Goal: Information Seeking & Learning: Learn about a topic

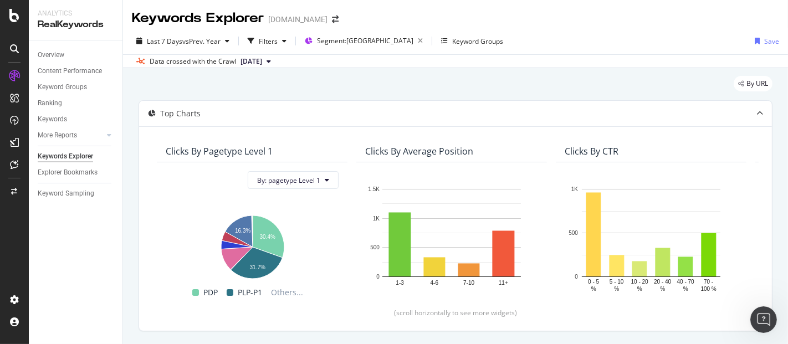
scroll to position [924, 0]
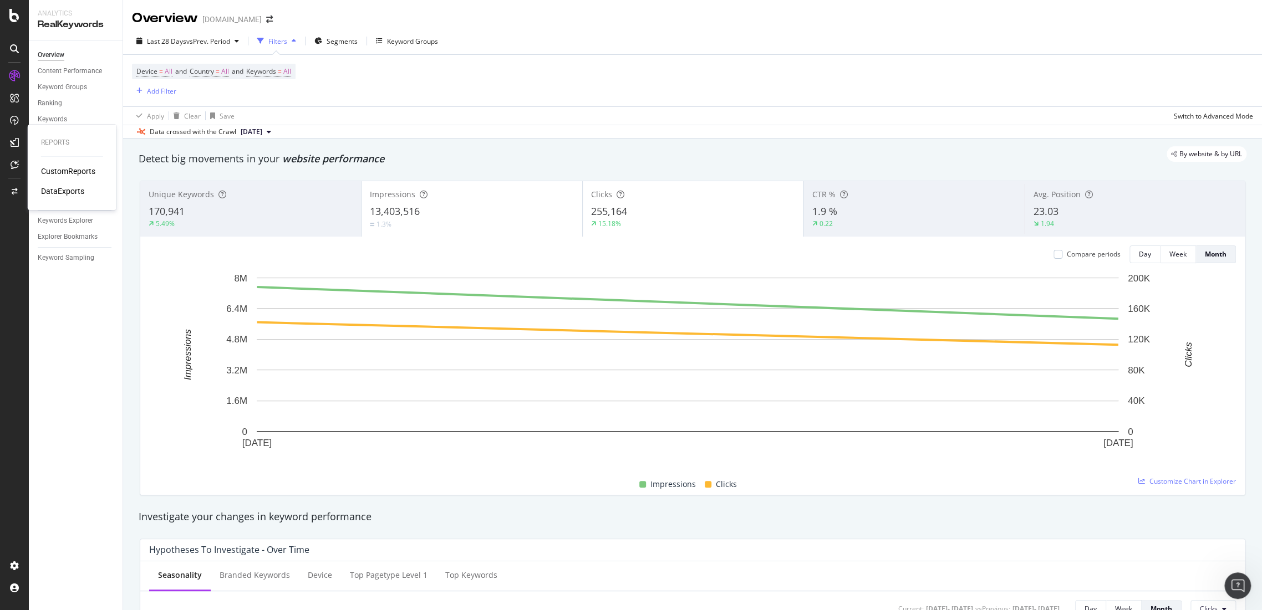
click at [56, 189] on div "DataExports" at bounding box center [62, 191] width 43 height 11
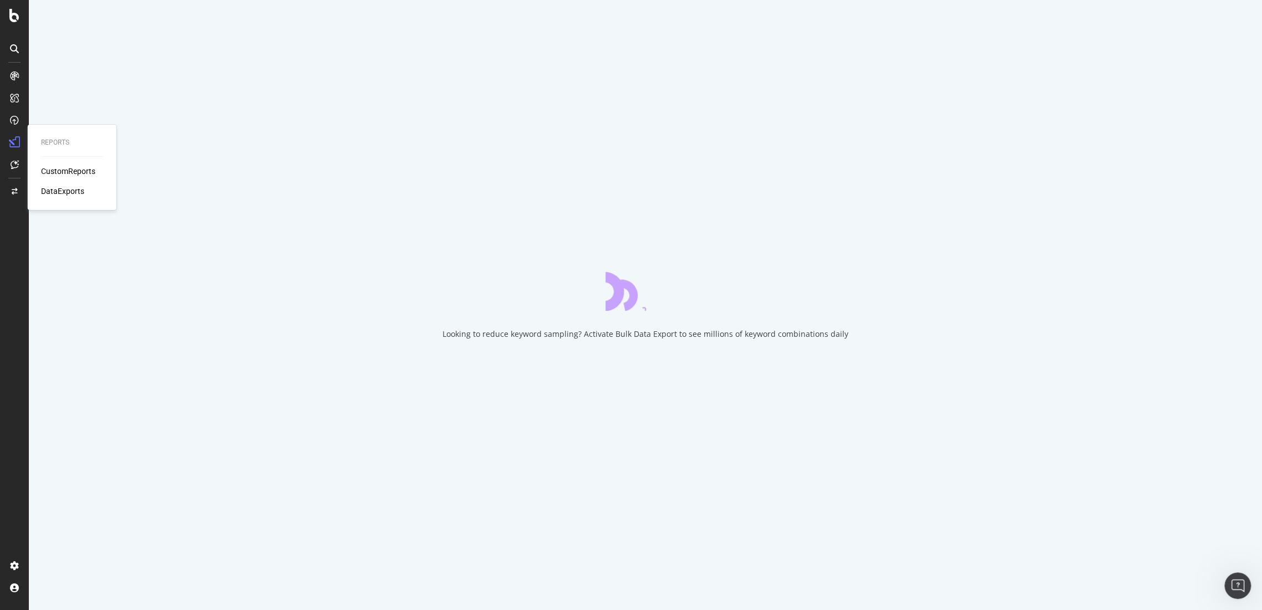
click at [58, 169] on div "CustomReports" at bounding box center [68, 171] width 54 height 11
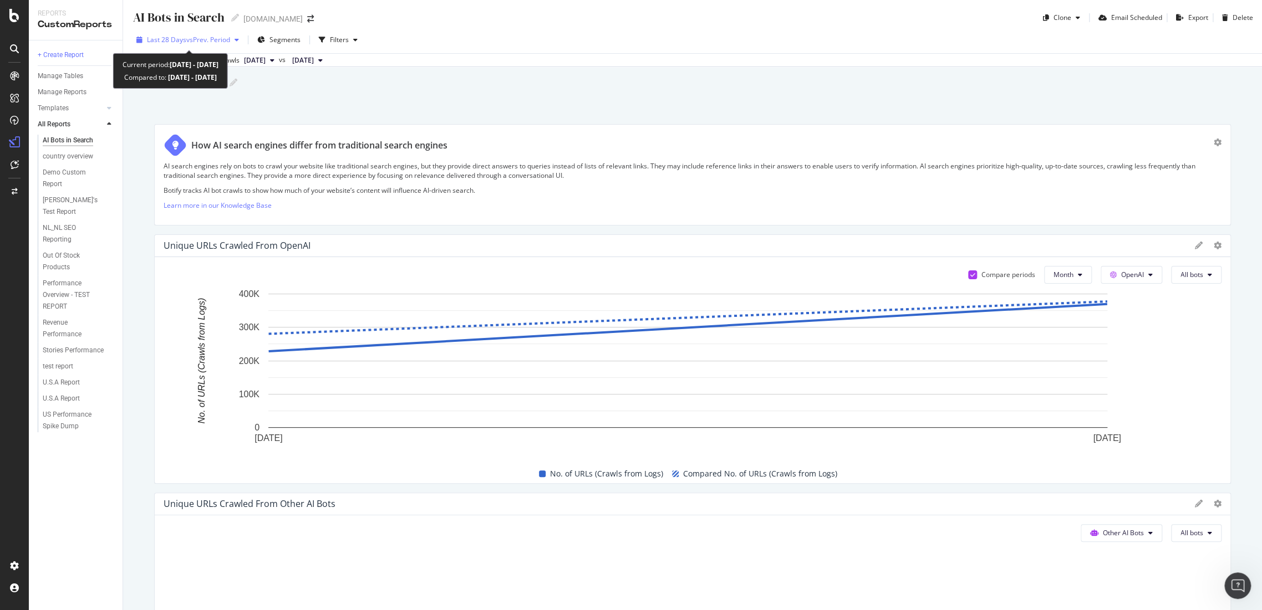
click at [195, 41] on span "vs Prev. Period" at bounding box center [208, 39] width 44 height 9
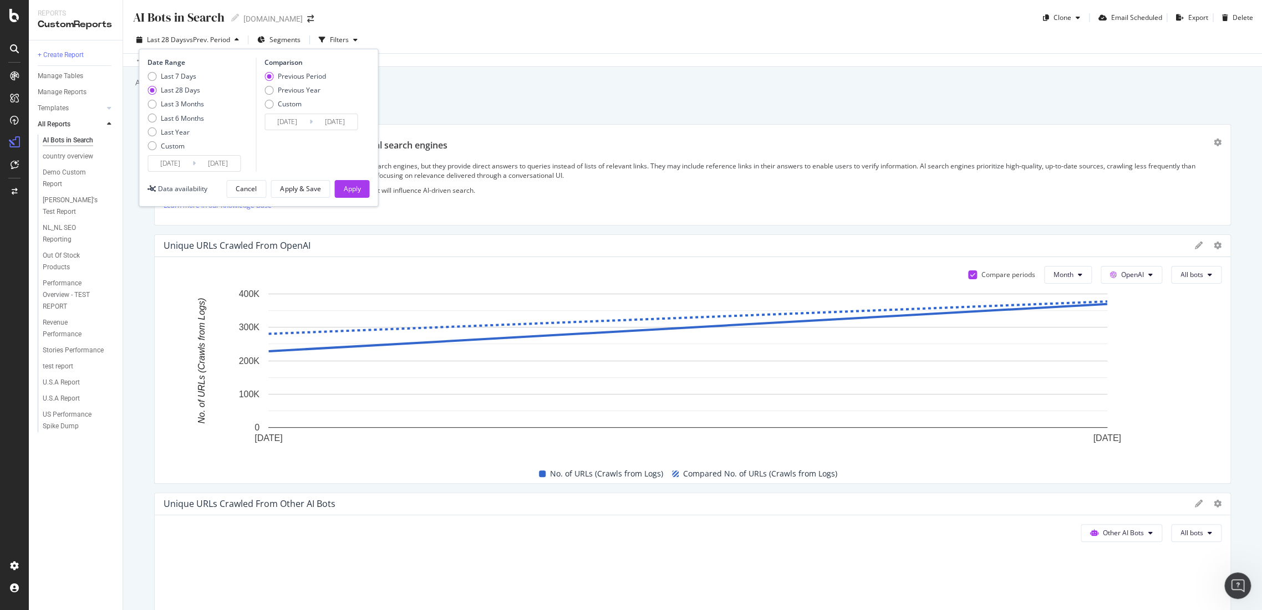
click at [166, 160] on input "2025/08/18" at bounding box center [170, 164] width 44 height 16
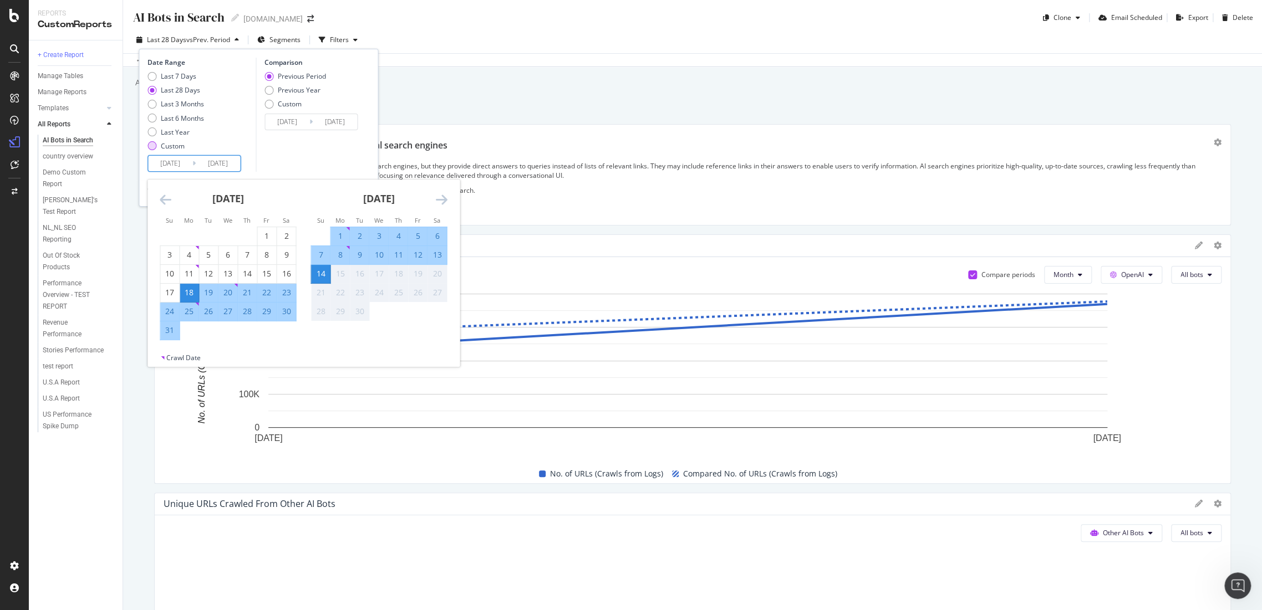
click at [156, 144] on div "Custom" at bounding box center [151, 145] width 9 height 9
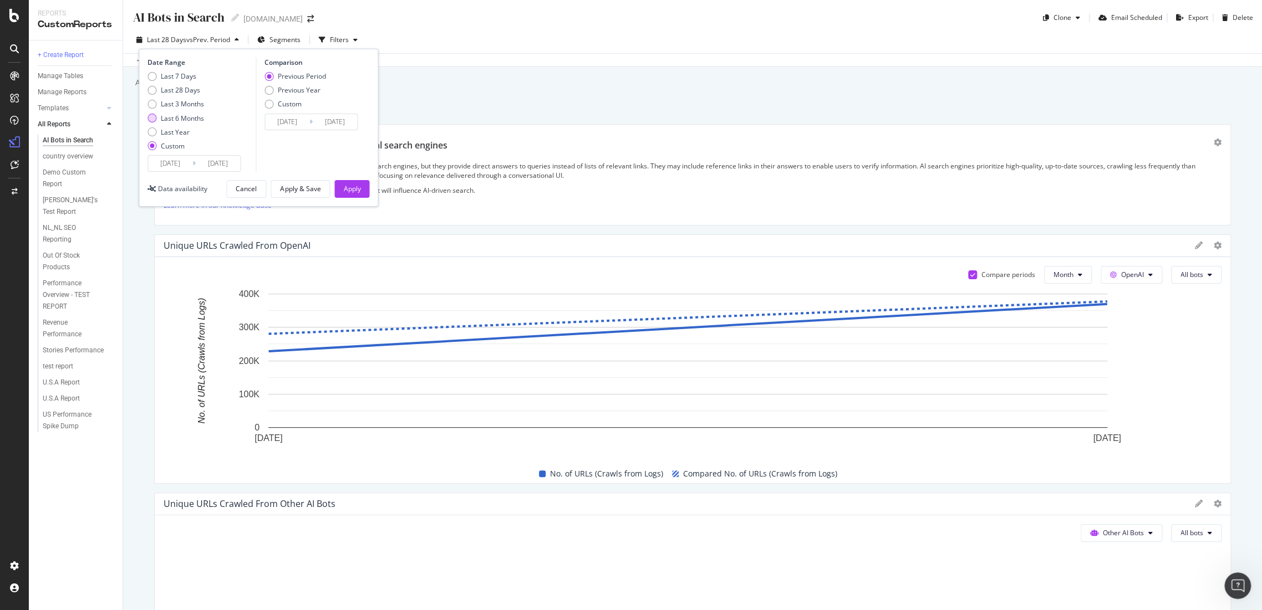
click at [169, 118] on div "Last 6 Months" at bounding box center [182, 118] width 43 height 9
type input "2025/03/15"
type input "2024/09/11"
type input "2025/03/14"
click at [279, 89] on div "Previous Year" at bounding box center [299, 89] width 43 height 9
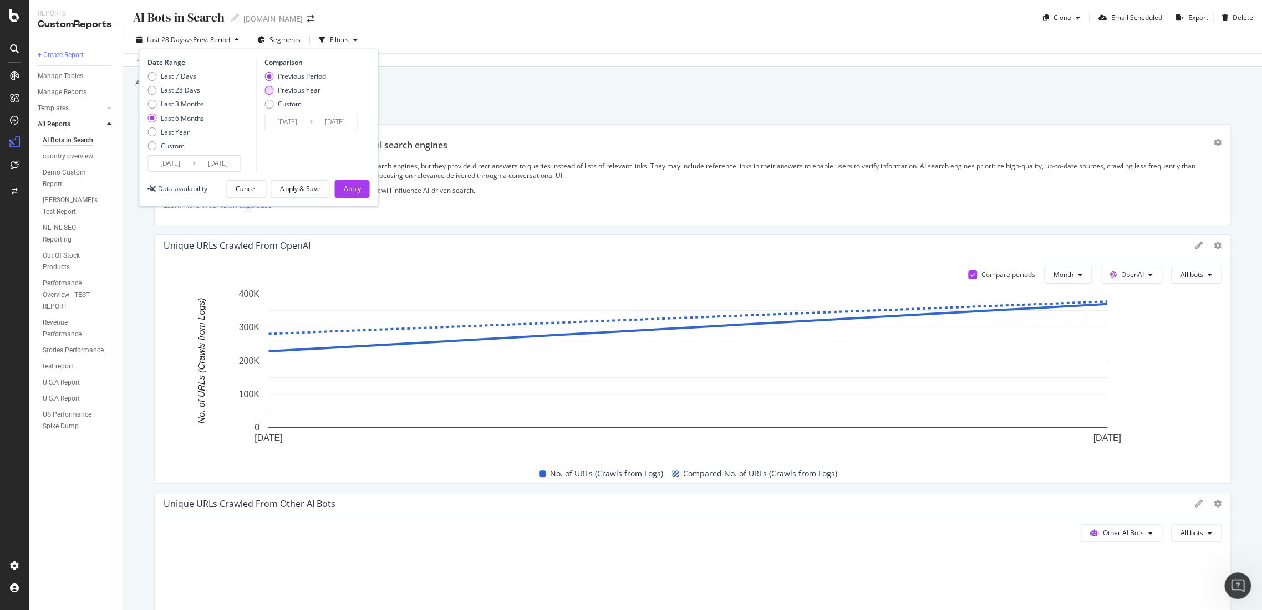
type input "2024/03/16"
type input "2024/09/15"
click at [161, 135] on div "Last Year" at bounding box center [175, 132] width 29 height 9
type input "2024/09/15"
click at [344, 188] on div "Apply" at bounding box center [351, 188] width 17 height 9
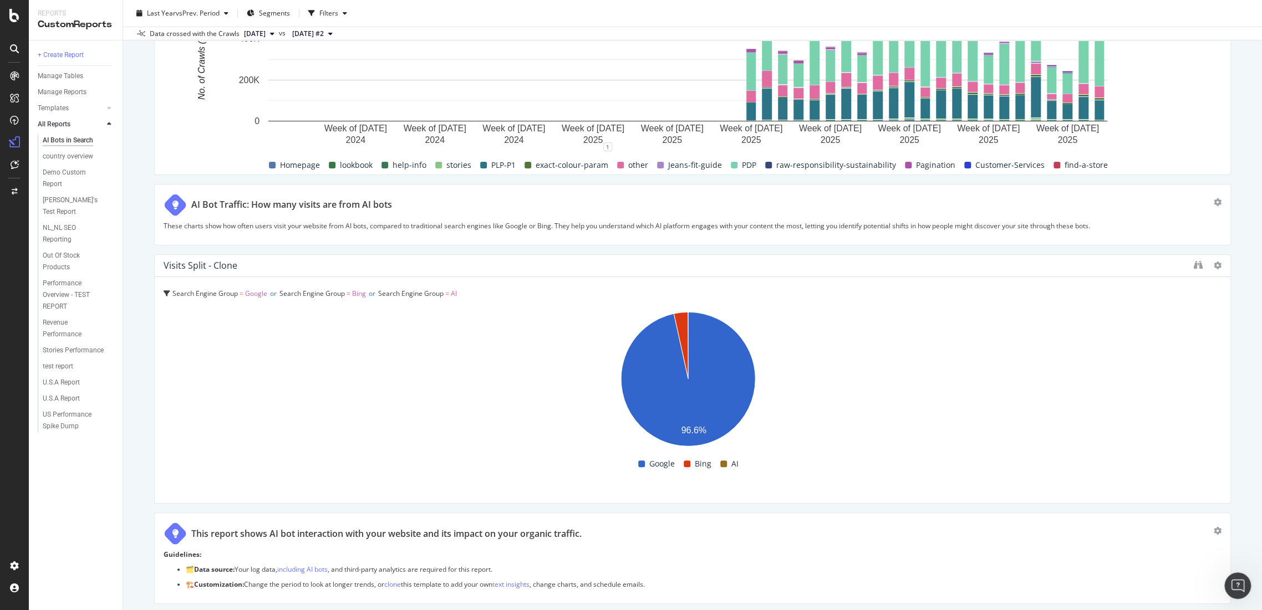
scroll to position [2952, 0]
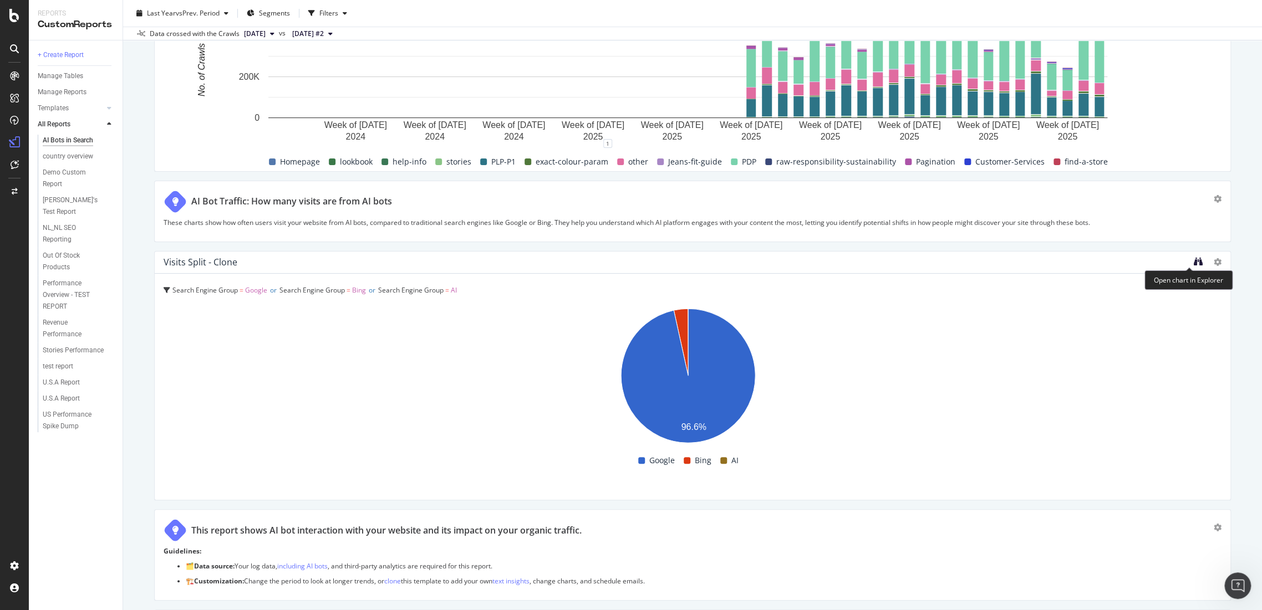
click at [1194, 261] on icon "binoculars" at bounding box center [1198, 261] width 9 height 9
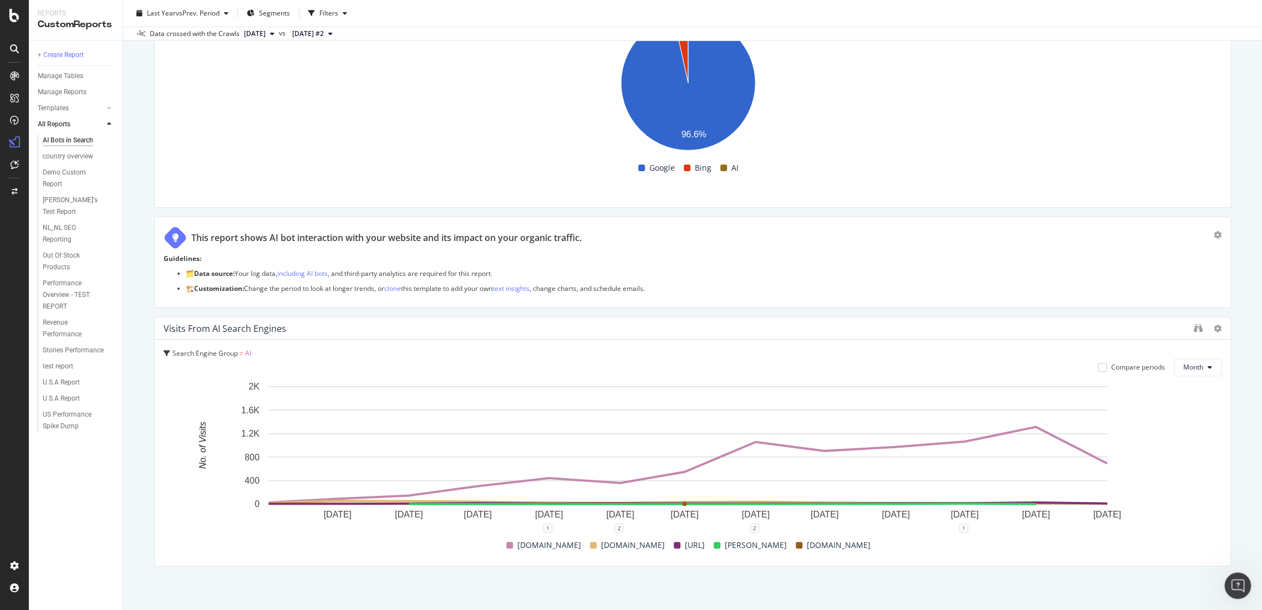
scroll to position [3270, 0]
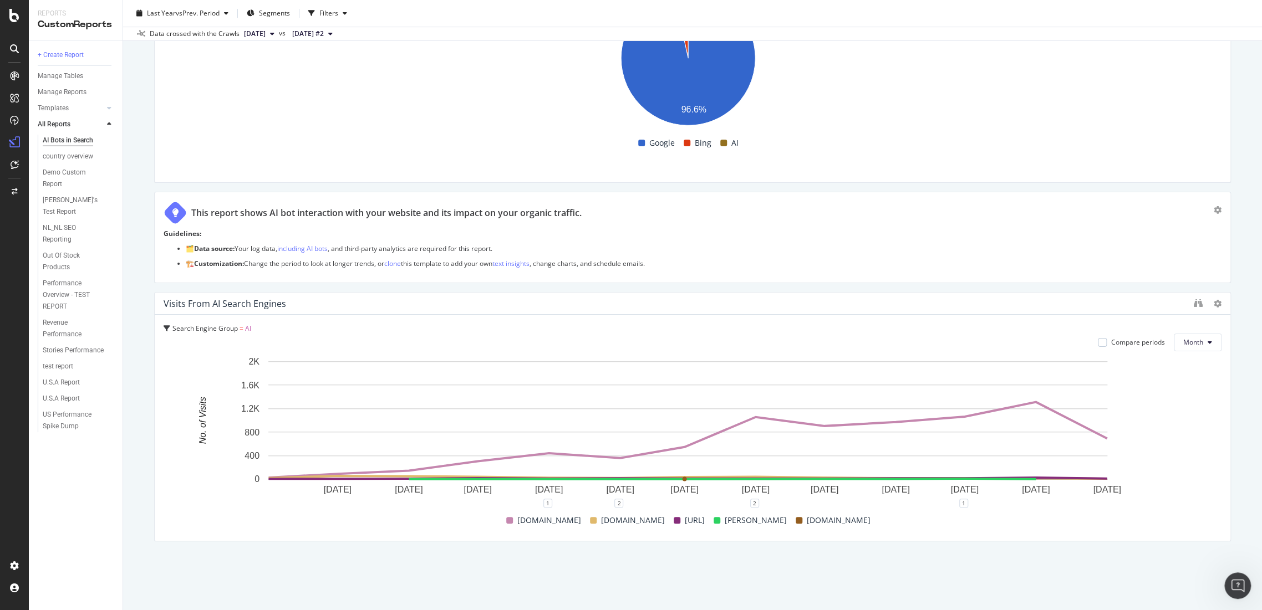
click at [245, 326] on span "AI" at bounding box center [248, 328] width 6 height 9
click at [164, 327] on icon at bounding box center [167, 328] width 7 height 7
click at [1002, 313] on div "Visits from AI Search Engines" at bounding box center [693, 304] width 1076 height 22
click at [1194, 302] on icon "binoculars" at bounding box center [1198, 303] width 9 height 9
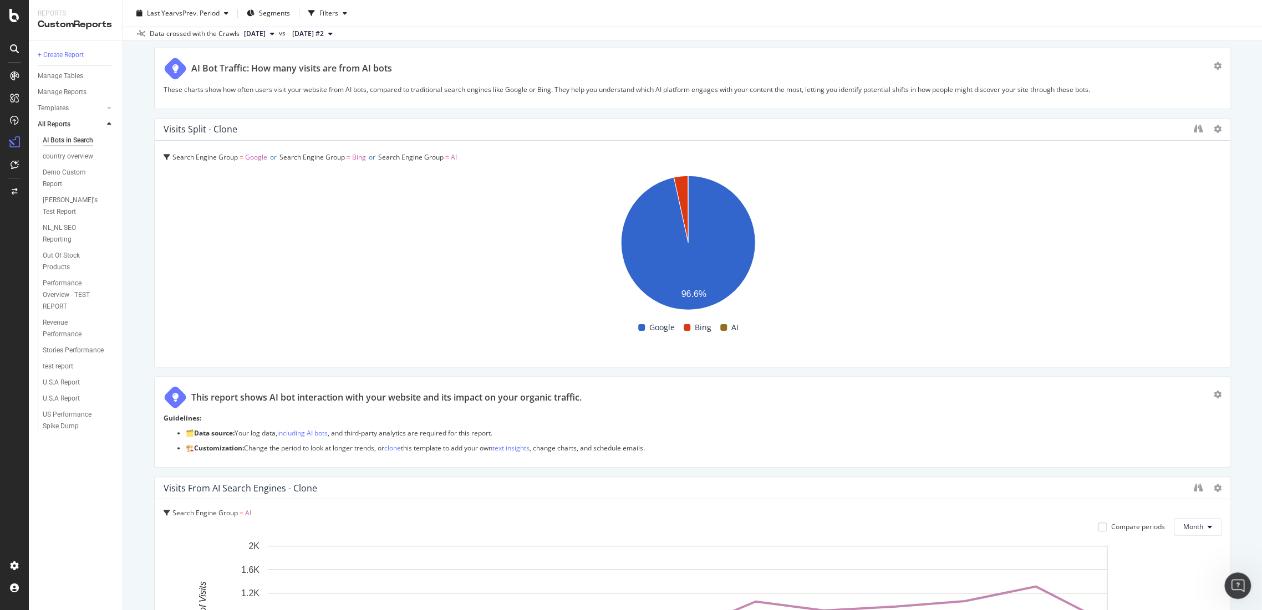
scroll to position [2962, 0]
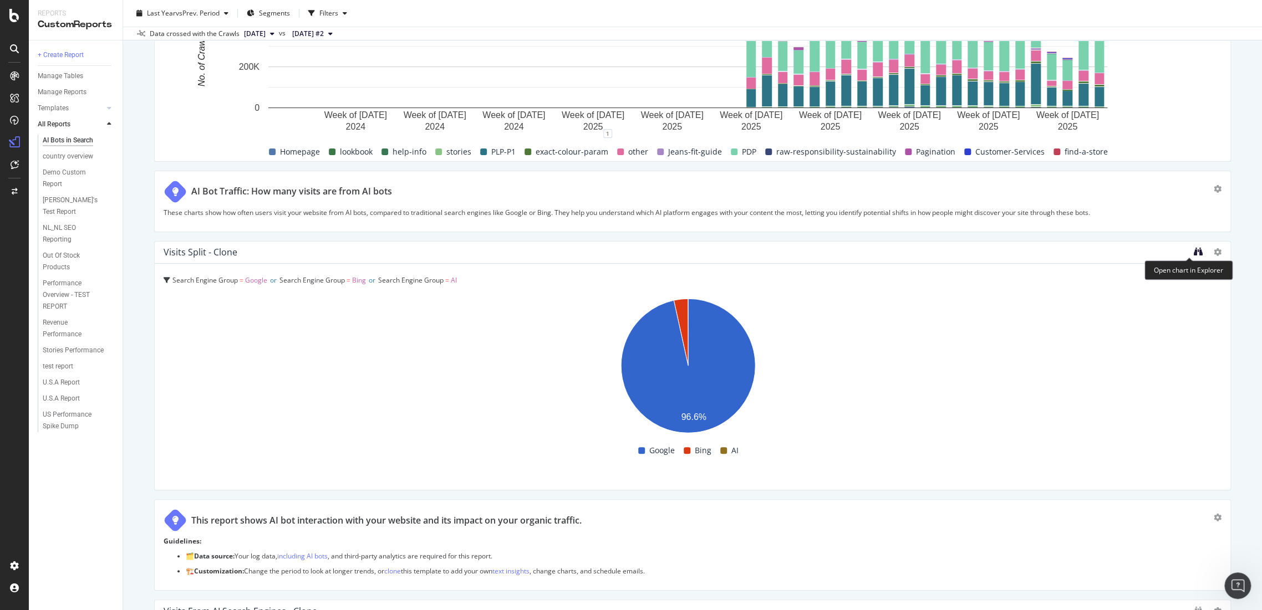
click at [1194, 251] on icon "binoculars" at bounding box center [1198, 251] width 9 height 9
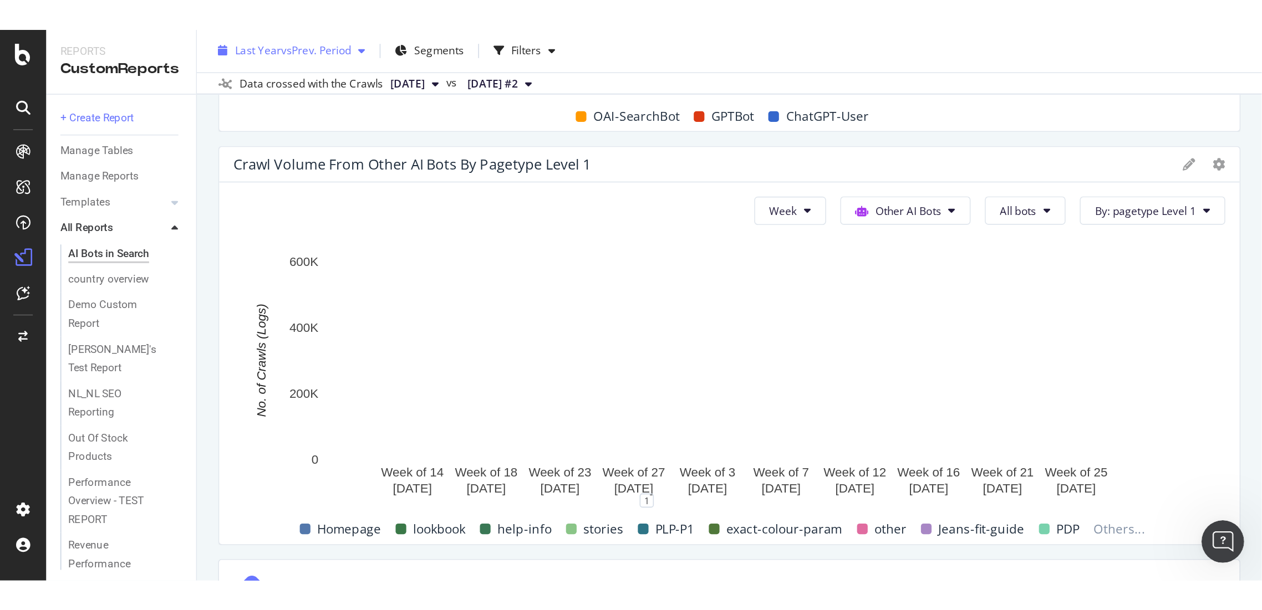
scroll to position [2777, 0]
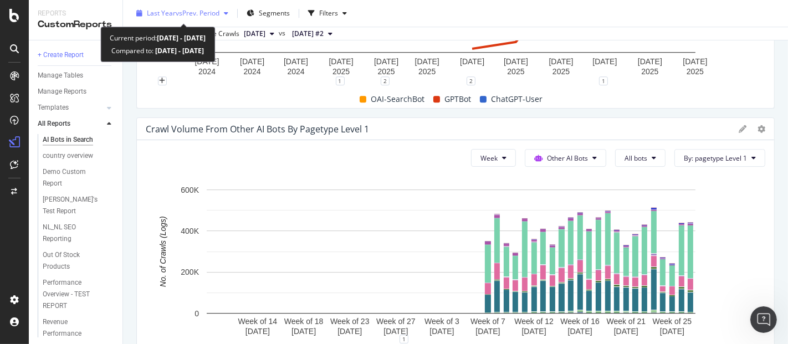
click at [201, 7] on div "Last Year vs Prev. Period" at bounding box center [182, 13] width 101 height 17
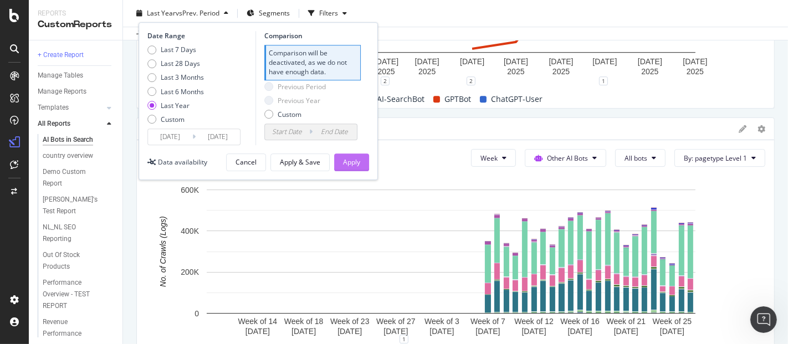
click at [352, 166] on div "Apply" at bounding box center [351, 161] width 17 height 9
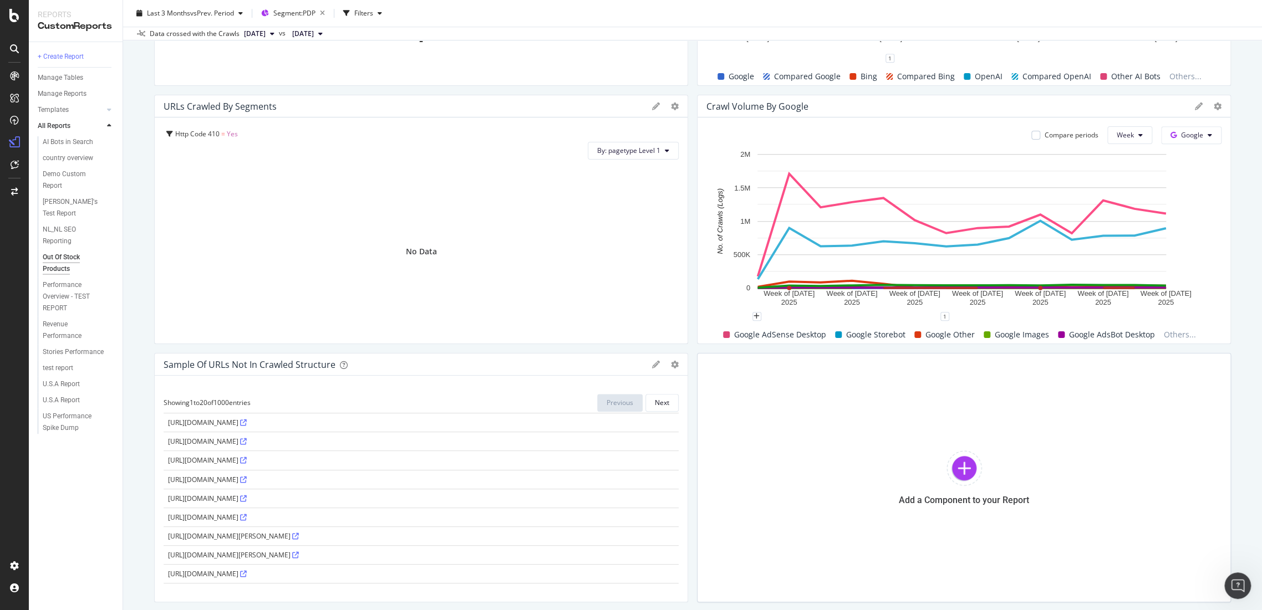
scroll to position [230, 0]
click at [247, 538] on icon at bounding box center [243, 540] width 7 height 7
click at [658, 410] on button "Next" at bounding box center [661, 403] width 33 height 18
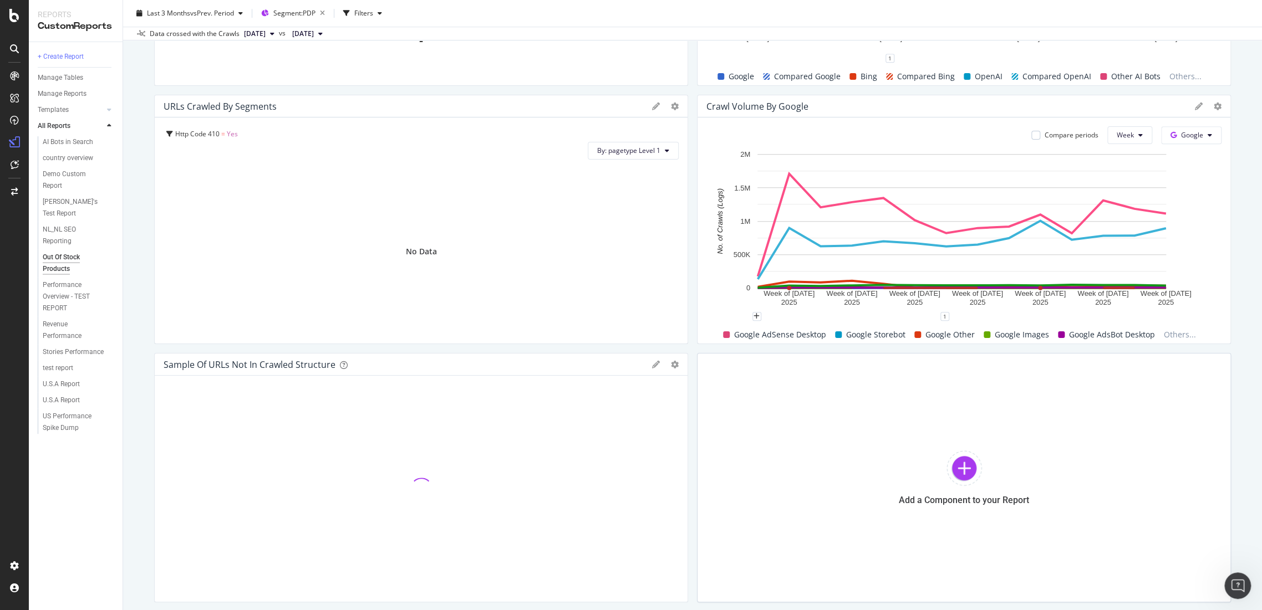
click at [652, 363] on icon at bounding box center [656, 365] width 8 height 8
click at [617, 552] on div "Cancel" at bounding box center [619, 552] width 28 height 13
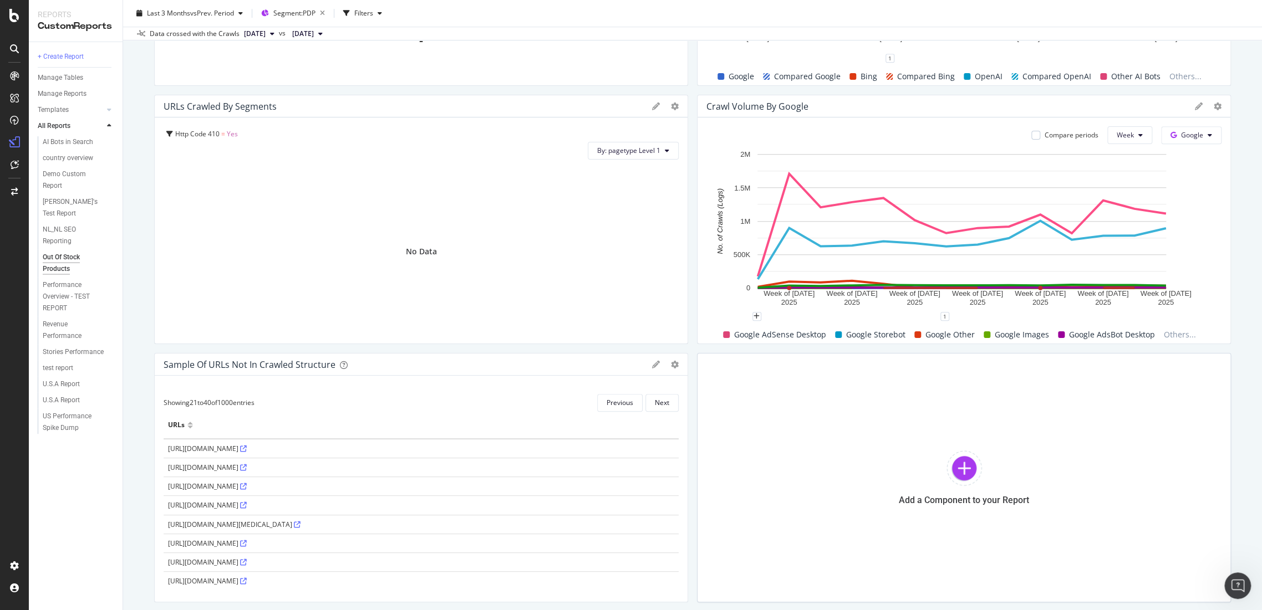
click at [652, 365] on icon at bounding box center [656, 365] width 8 height 8
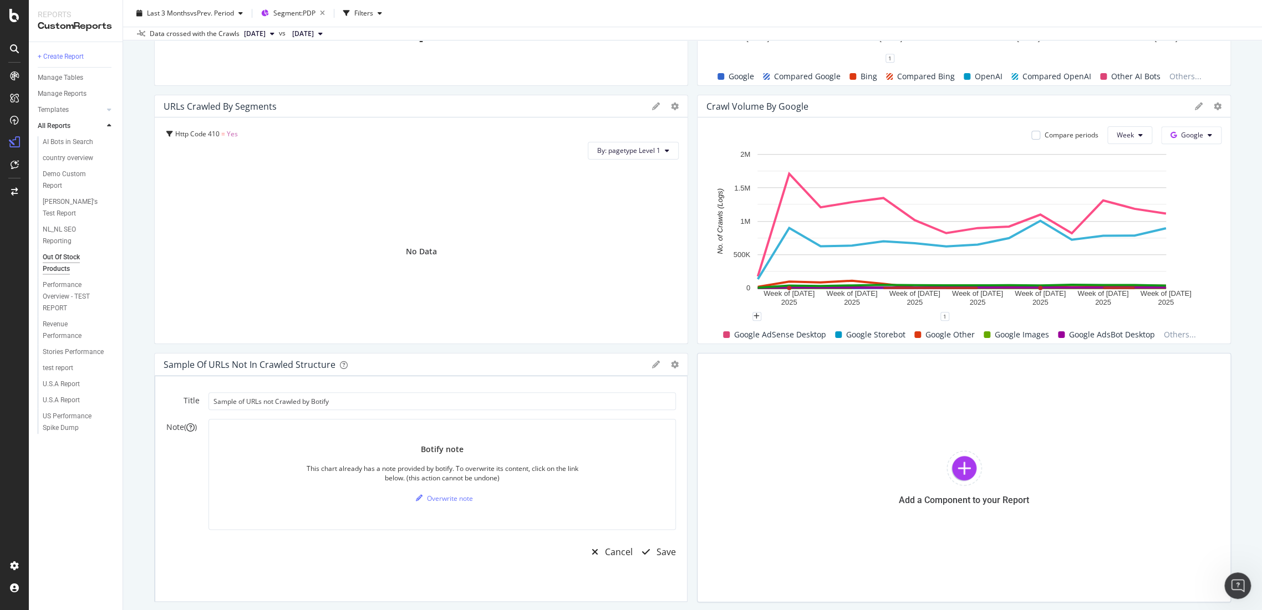
click at [652, 365] on icon at bounding box center [656, 365] width 8 height 8
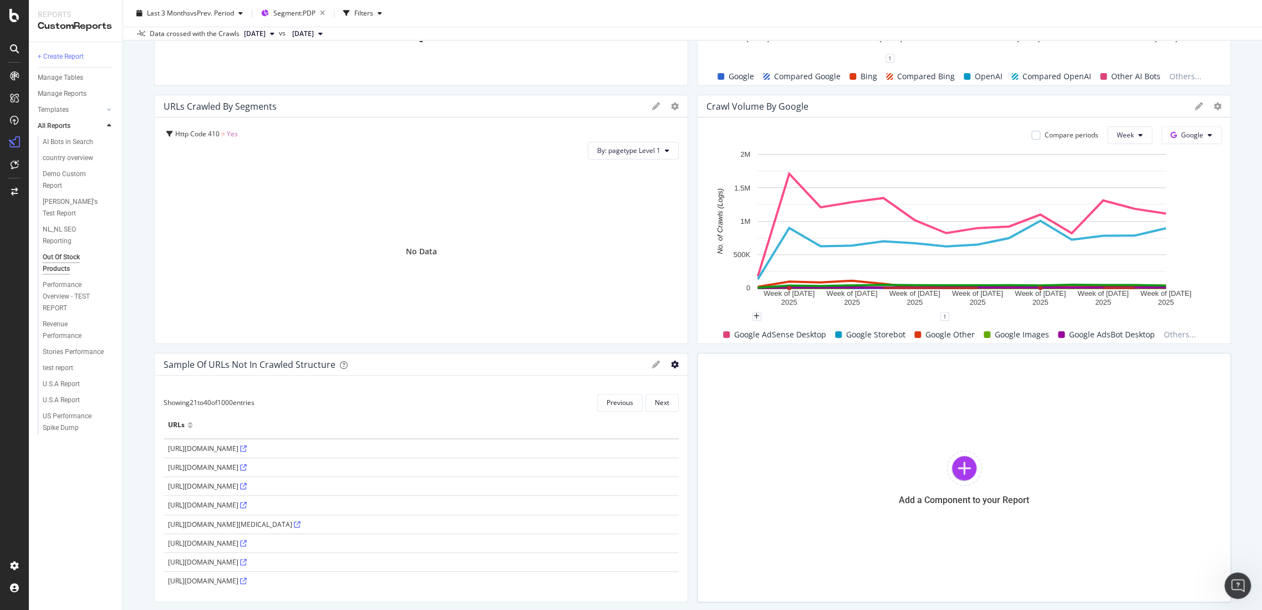
click at [671, 364] on icon "gear" at bounding box center [675, 365] width 8 height 8
click at [598, 389] on span "Apply Filter" at bounding box center [623, 387] width 128 height 17
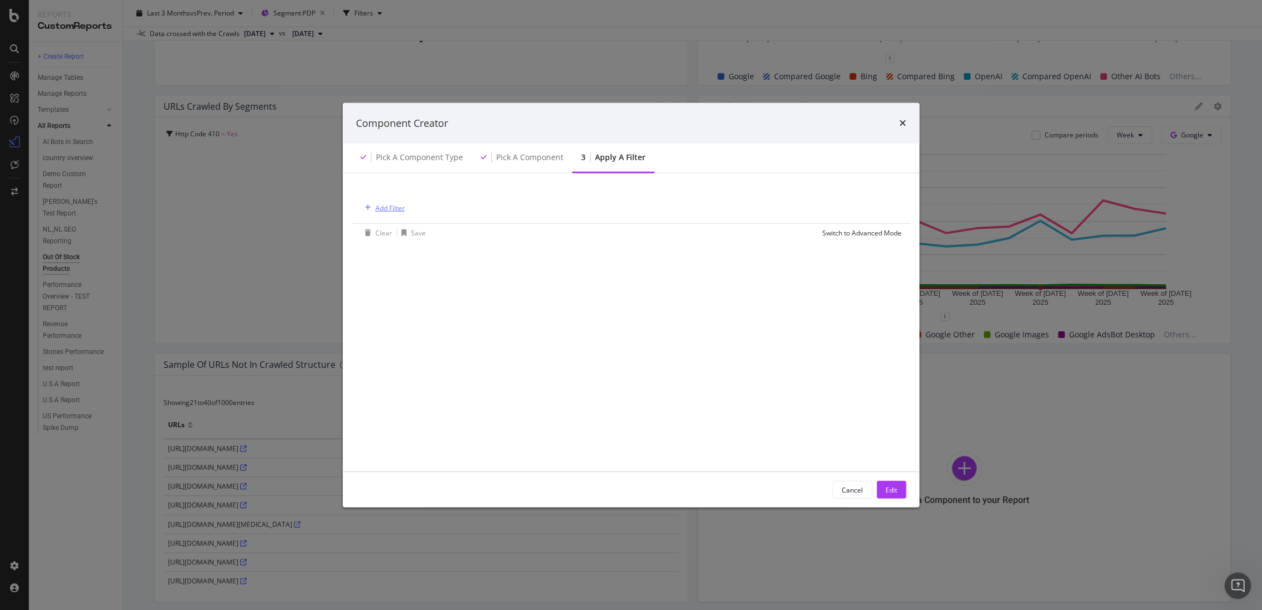
click at [383, 208] on div "Add Filter" at bounding box center [389, 207] width 29 height 9
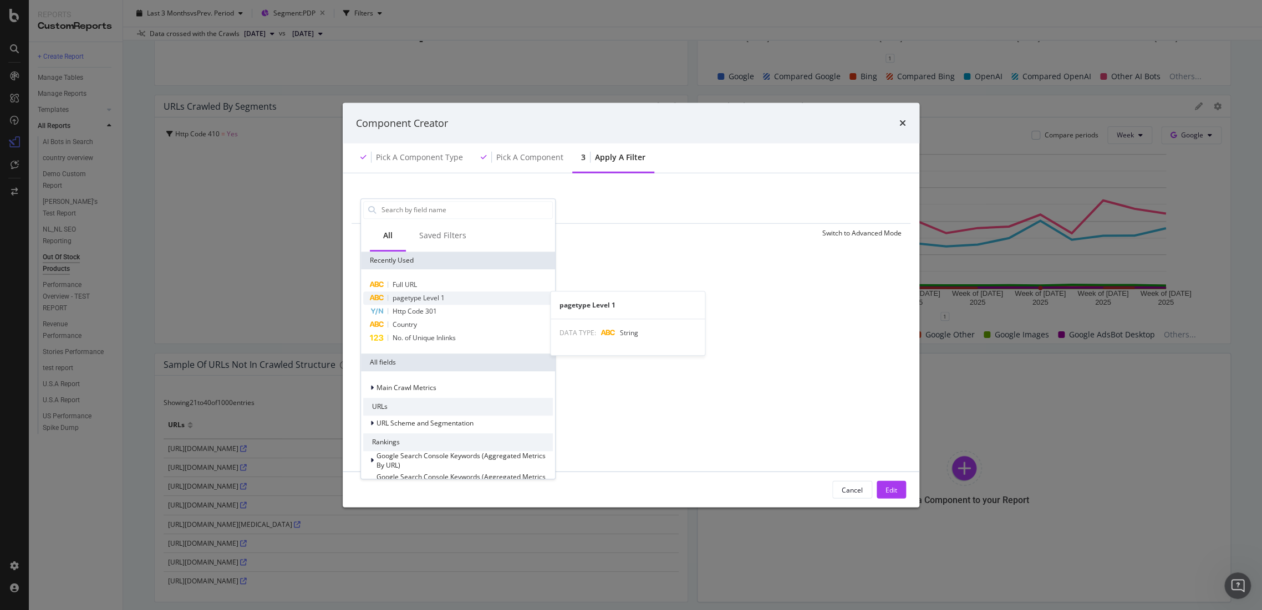
click at [427, 298] on span "pagetype Level 1" at bounding box center [419, 297] width 52 height 9
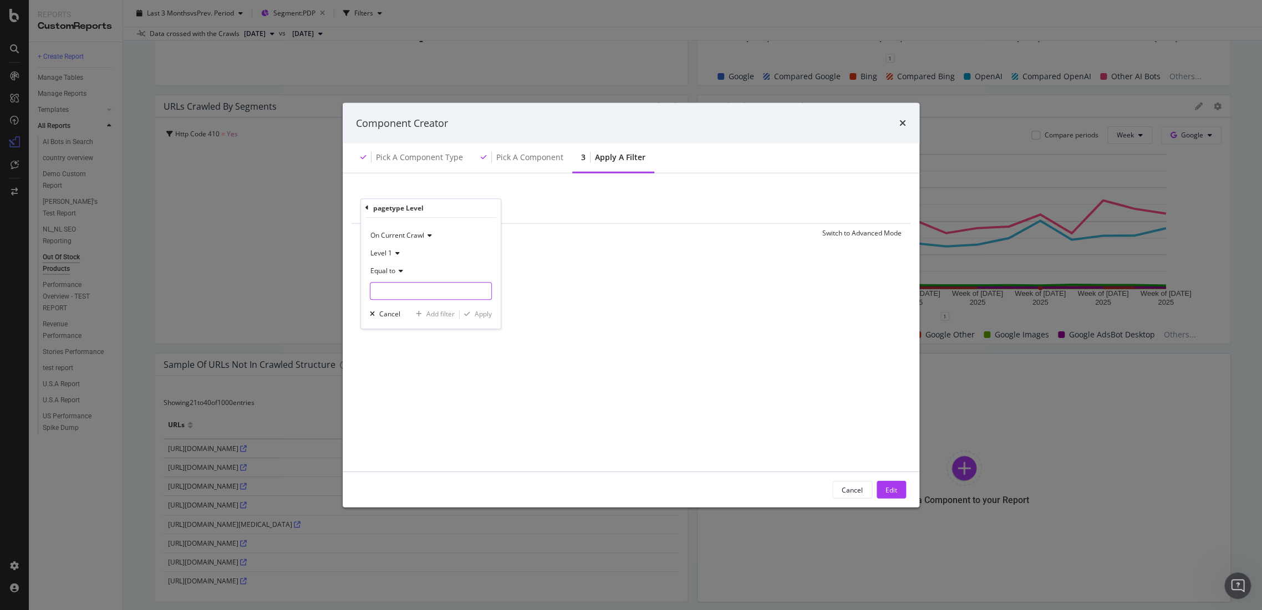
click at [414, 297] on input "modal" at bounding box center [430, 291] width 121 height 18
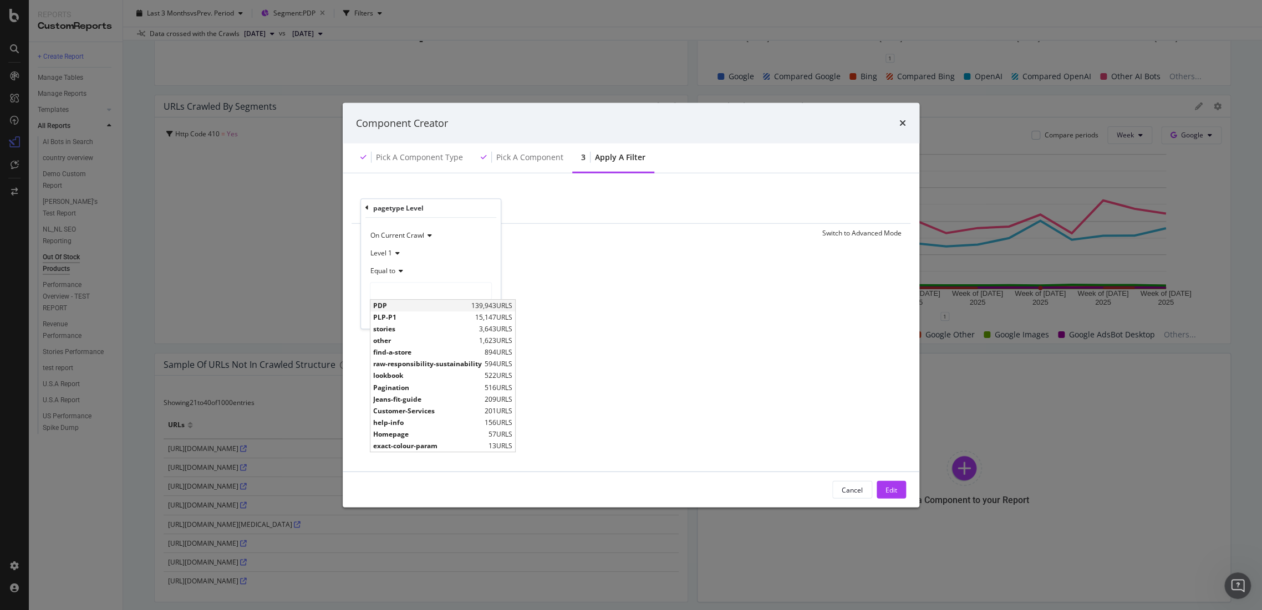
click at [411, 306] on span "PDP" at bounding box center [420, 305] width 95 height 9
type input "PDP"
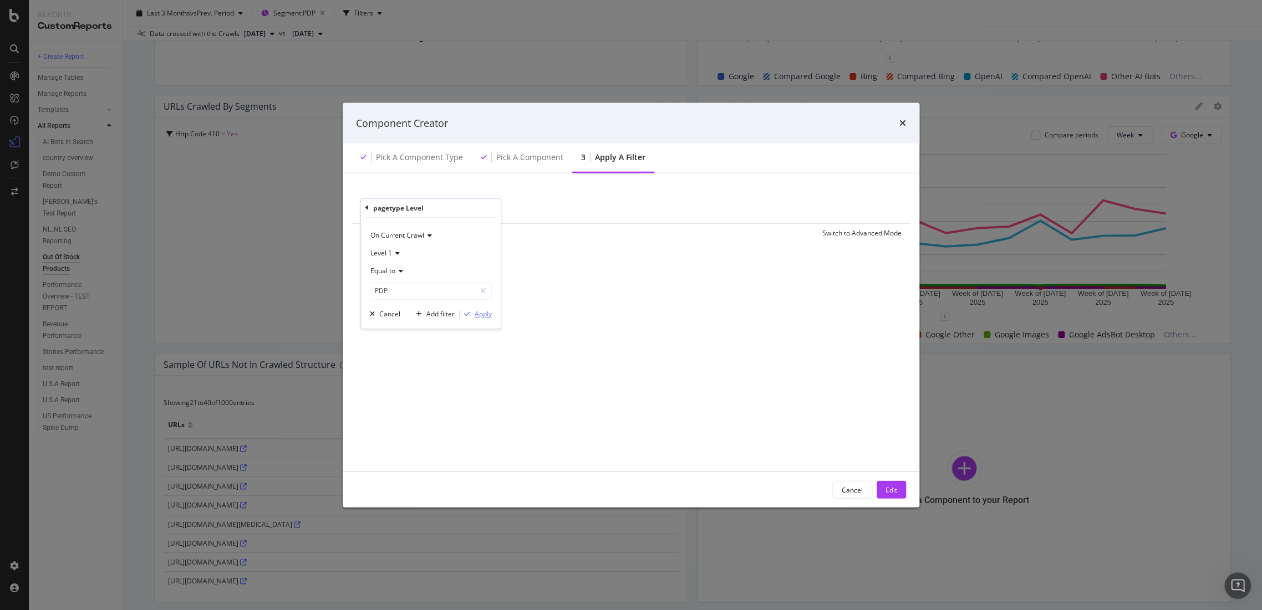
click at [487, 314] on div "Apply" at bounding box center [483, 313] width 17 height 9
click at [894, 495] on div "Edit" at bounding box center [891, 490] width 12 height 17
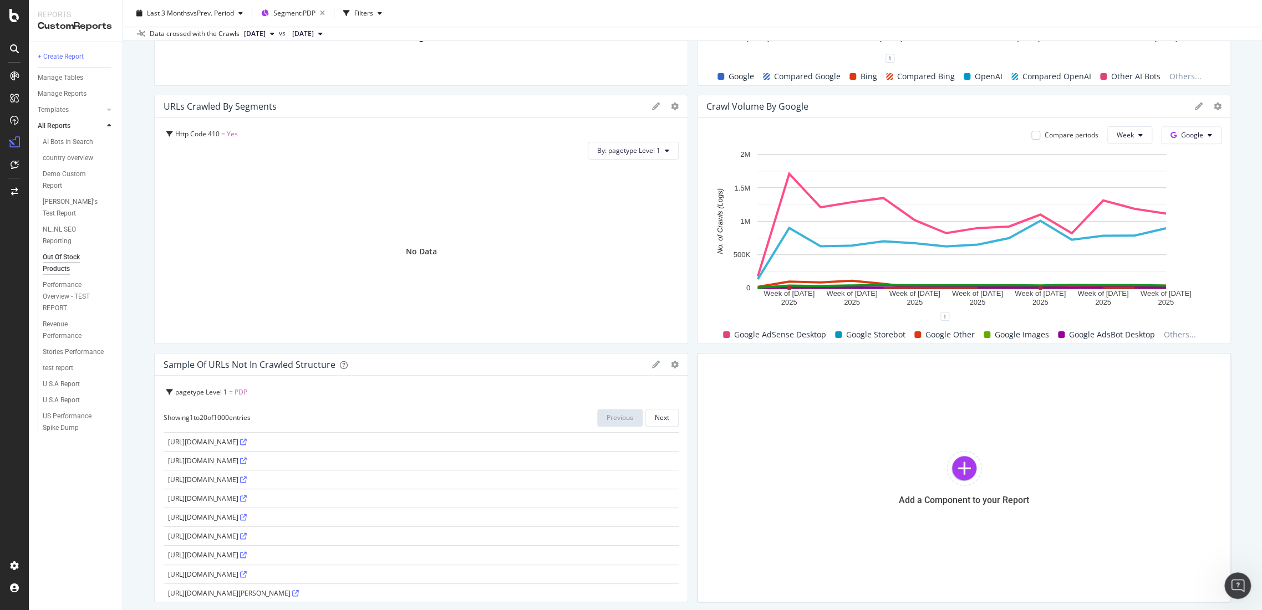
click at [2, 195] on div at bounding box center [14, 192] width 27 height 18
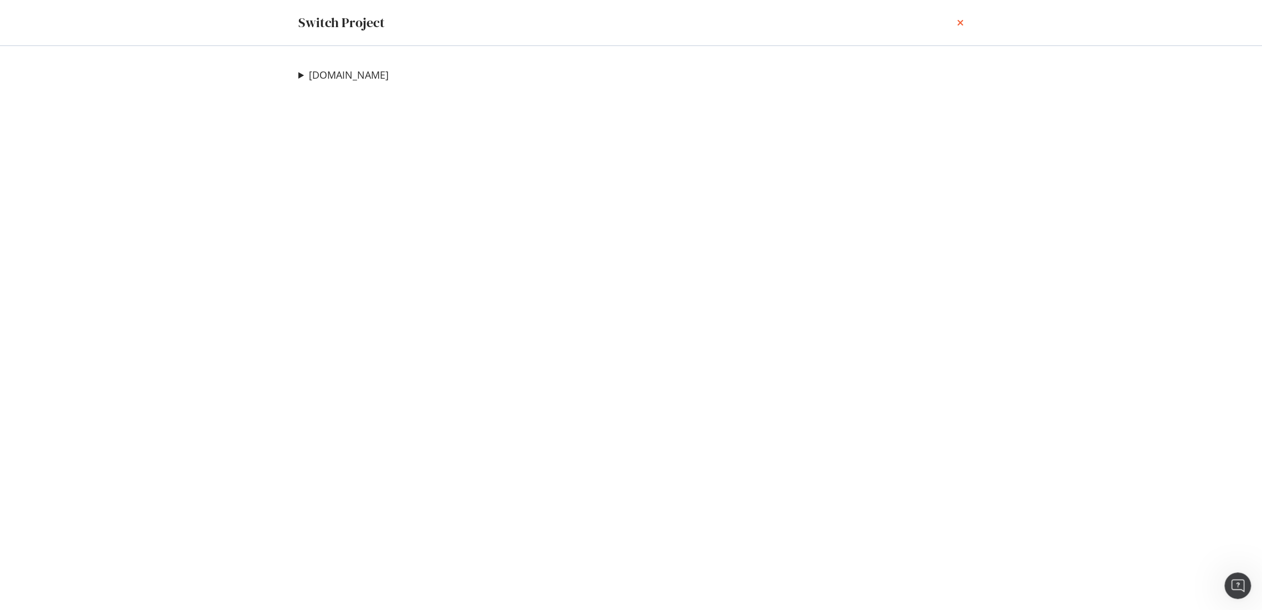
click at [958, 22] on icon "times" at bounding box center [960, 22] width 7 height 9
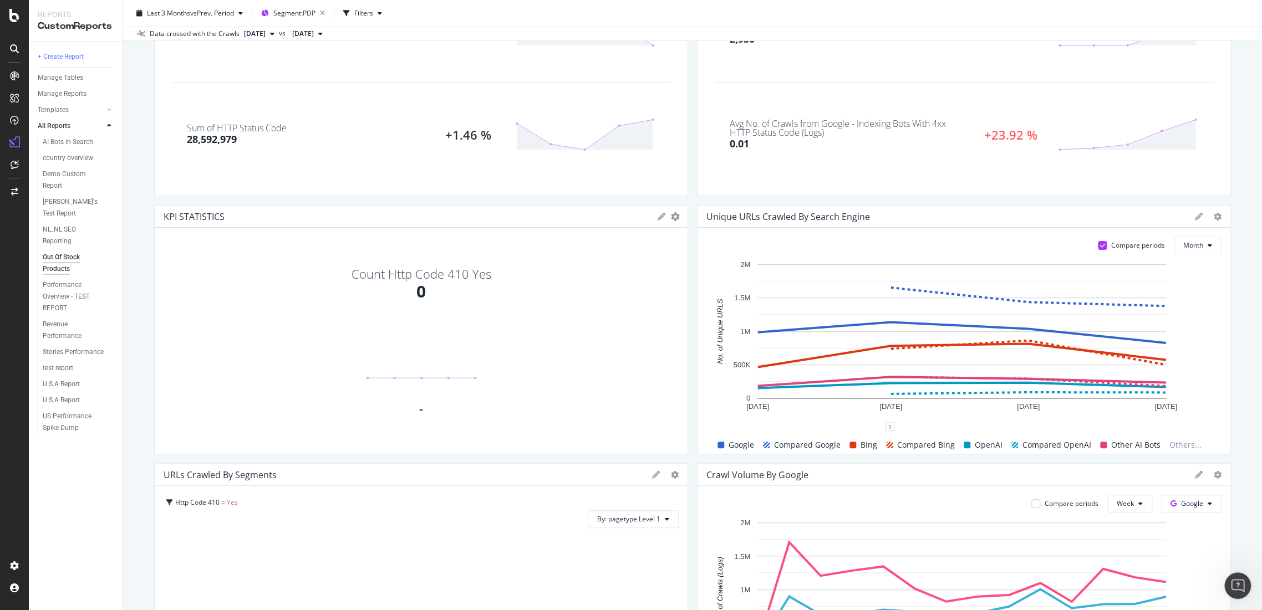
scroll to position [177, 0]
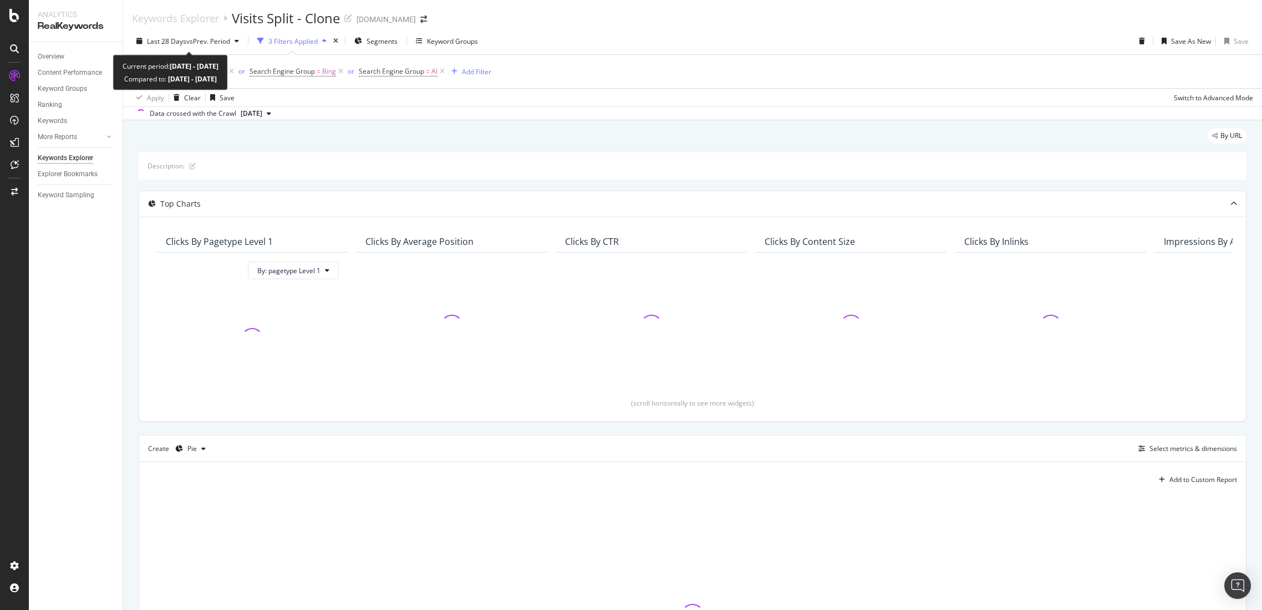
click at [201, 43] on span "vs Prev. Period" at bounding box center [208, 41] width 44 height 9
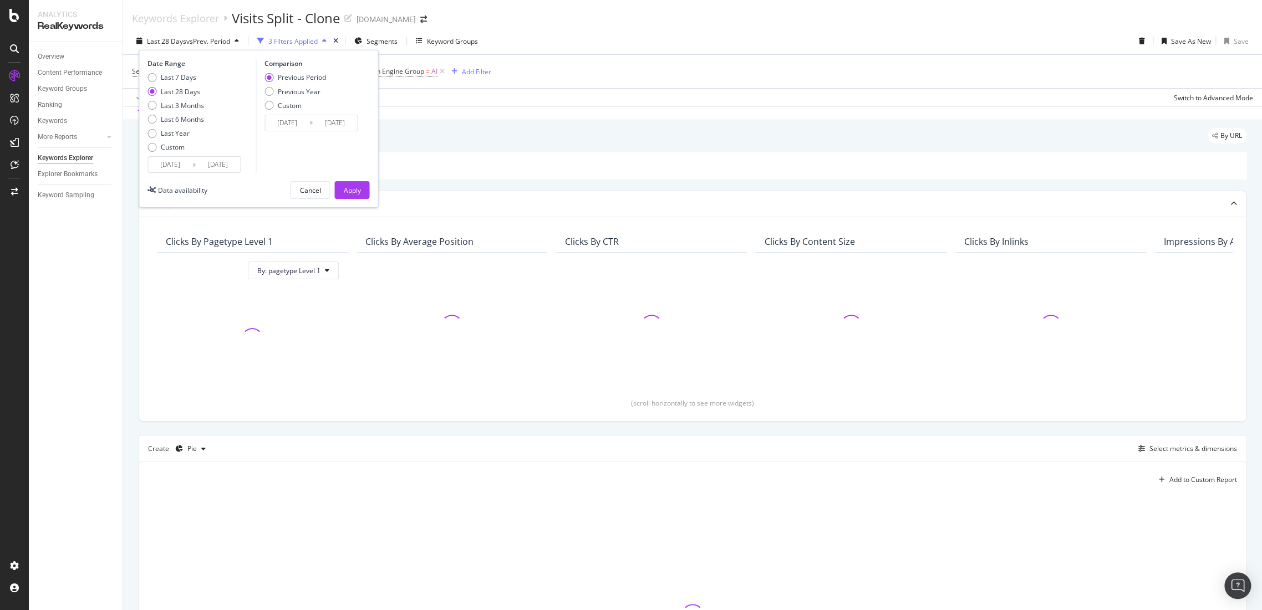
click at [160, 128] on div "Last 7 Days Last 28 Days Last 3 Months Last 6 Months Last Year Custom" at bounding box center [175, 115] width 57 height 84
click at [172, 136] on div "Last Year" at bounding box center [175, 133] width 29 height 9
type input "2024/09/14"
click at [349, 186] on div "Apply" at bounding box center [351, 190] width 17 height 9
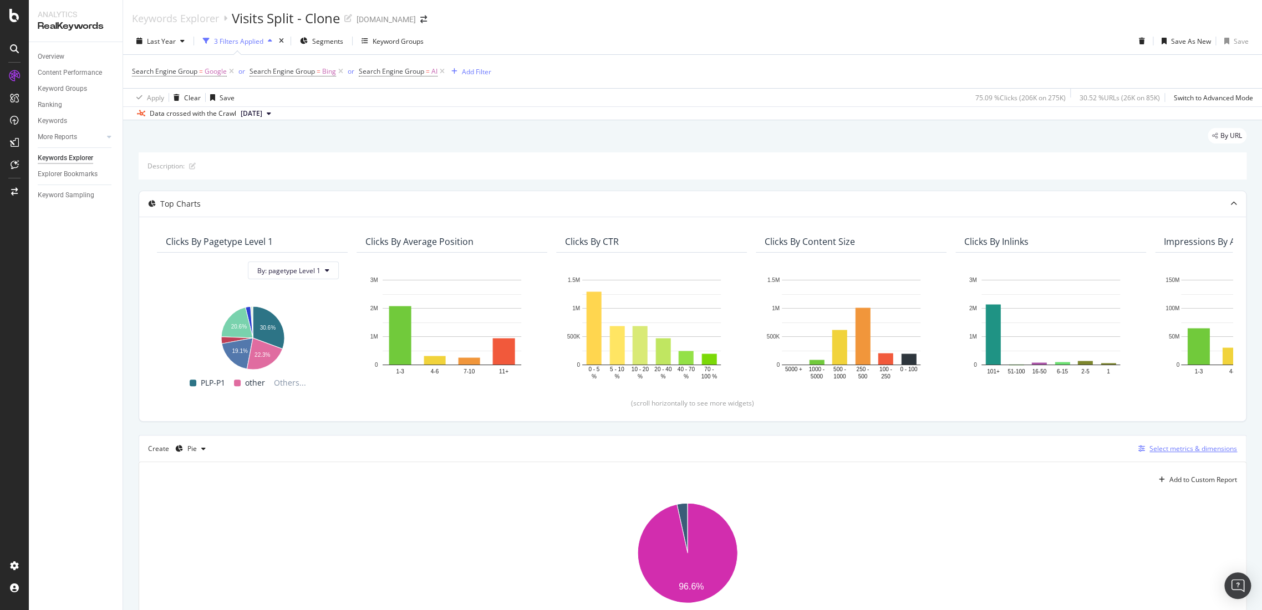
click at [1175, 442] on button "Select metrics & dimensions" at bounding box center [1185, 448] width 103 height 13
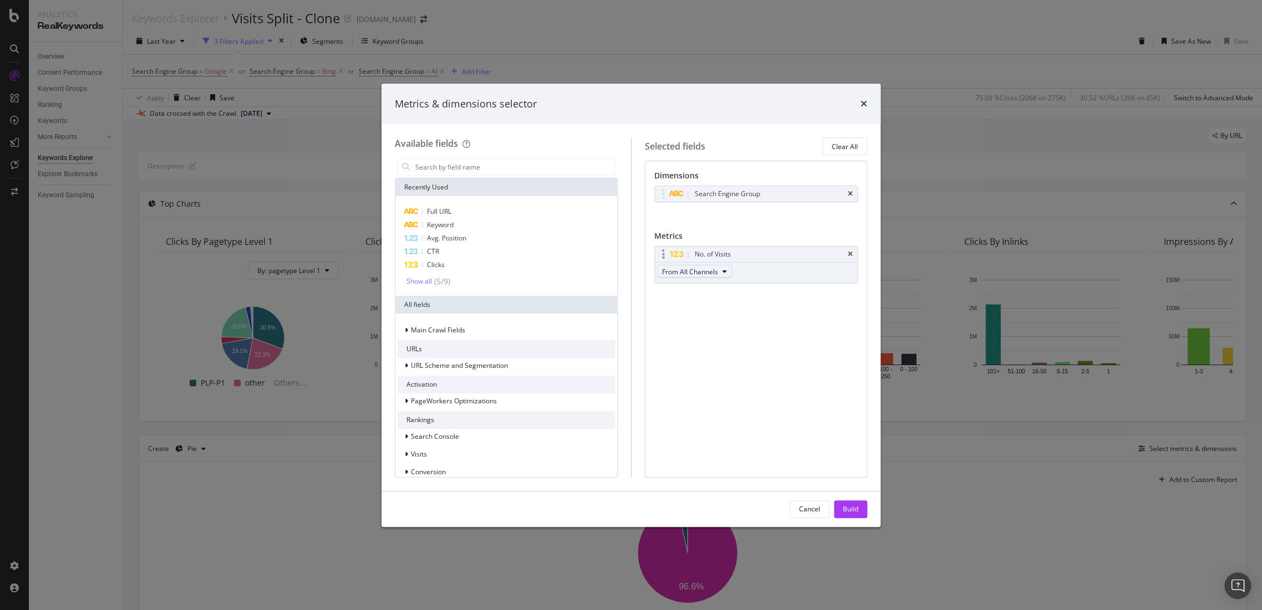
click at [700, 267] on span "From All Channels" at bounding box center [690, 271] width 56 height 9
drag, startPoint x: 701, startPoint y: 315, endPoint x: 703, endPoint y: 323, distance: 7.5
click at [701, 315] on span "Organic" at bounding box center [695, 312] width 58 height 10
click at [863, 511] on button "Build" at bounding box center [850, 510] width 33 height 18
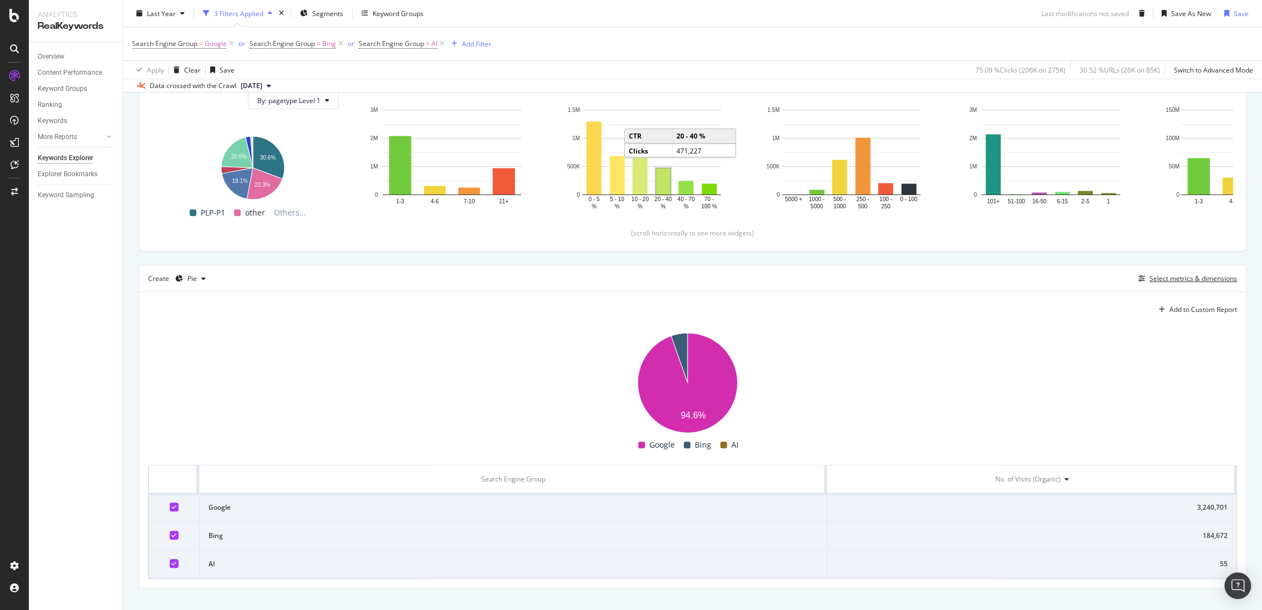
scroll to position [186, 0]
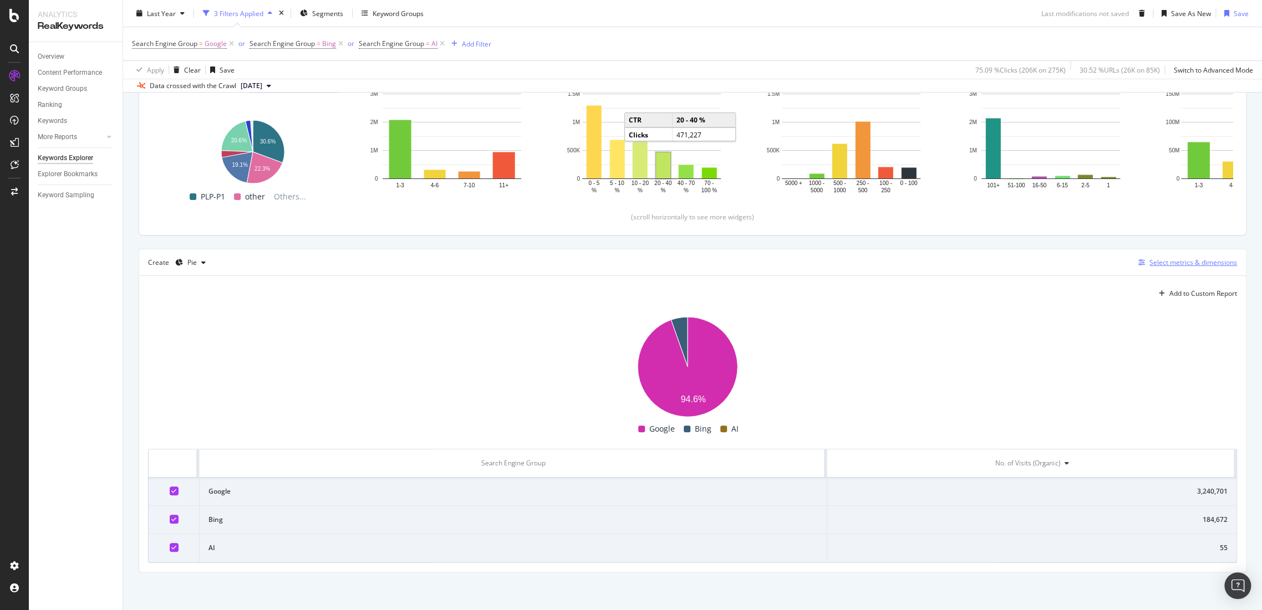
click at [1160, 262] on div "Select metrics & dimensions" at bounding box center [1193, 262] width 88 height 9
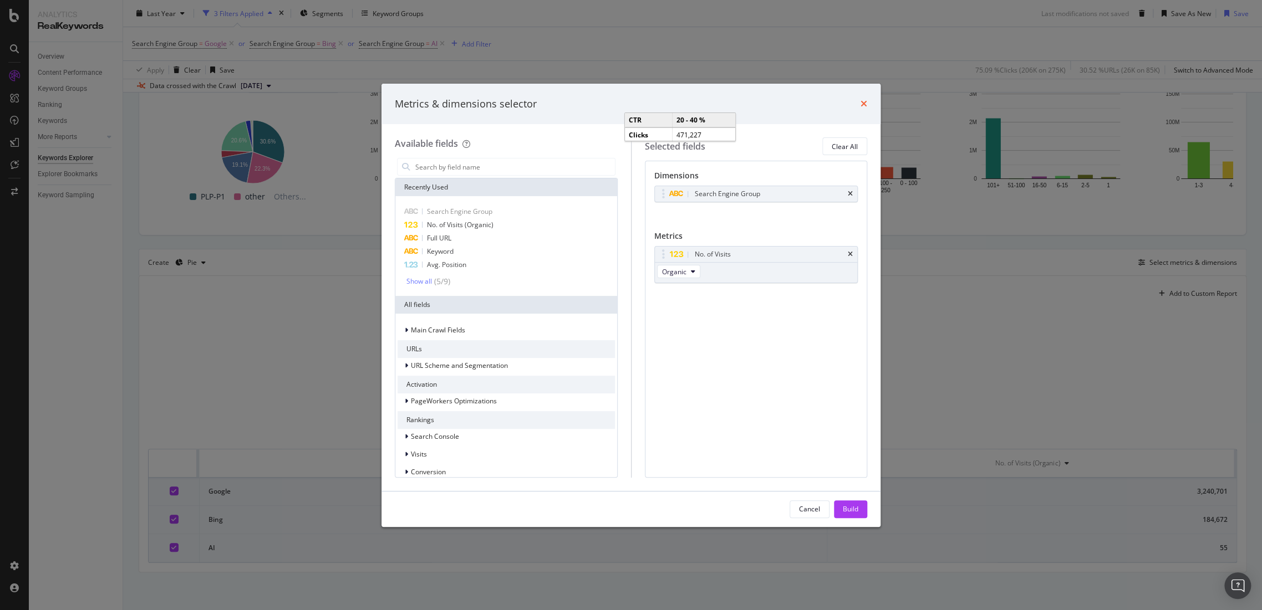
click at [864, 106] on icon "times" at bounding box center [864, 103] width 7 height 9
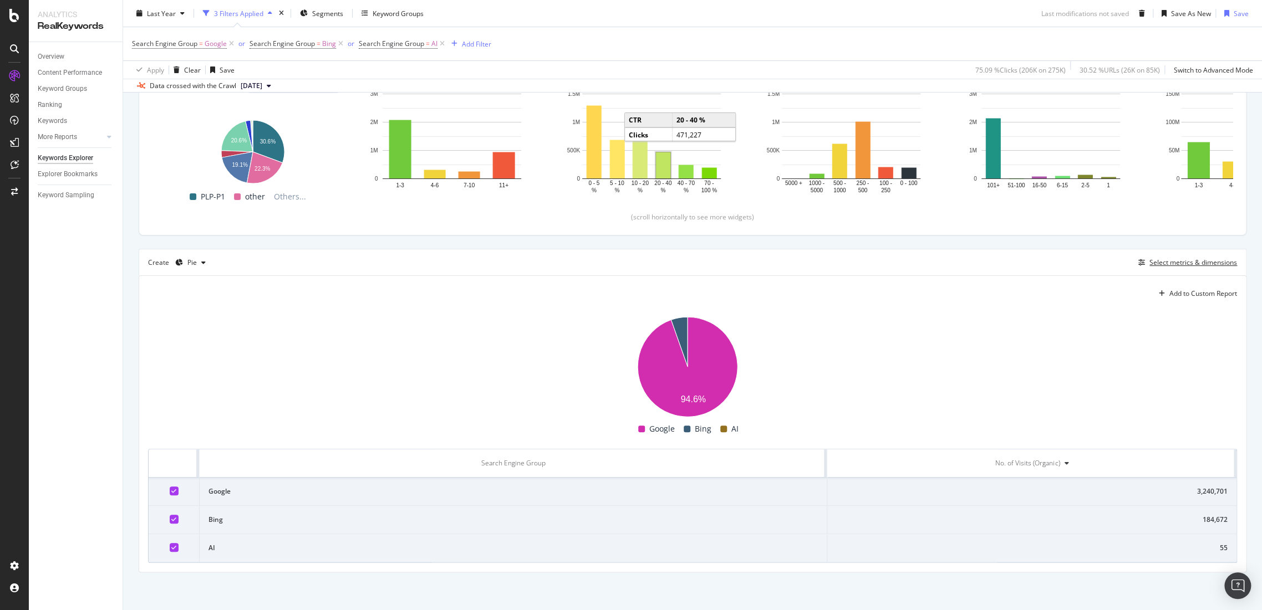
scroll to position [2, 0]
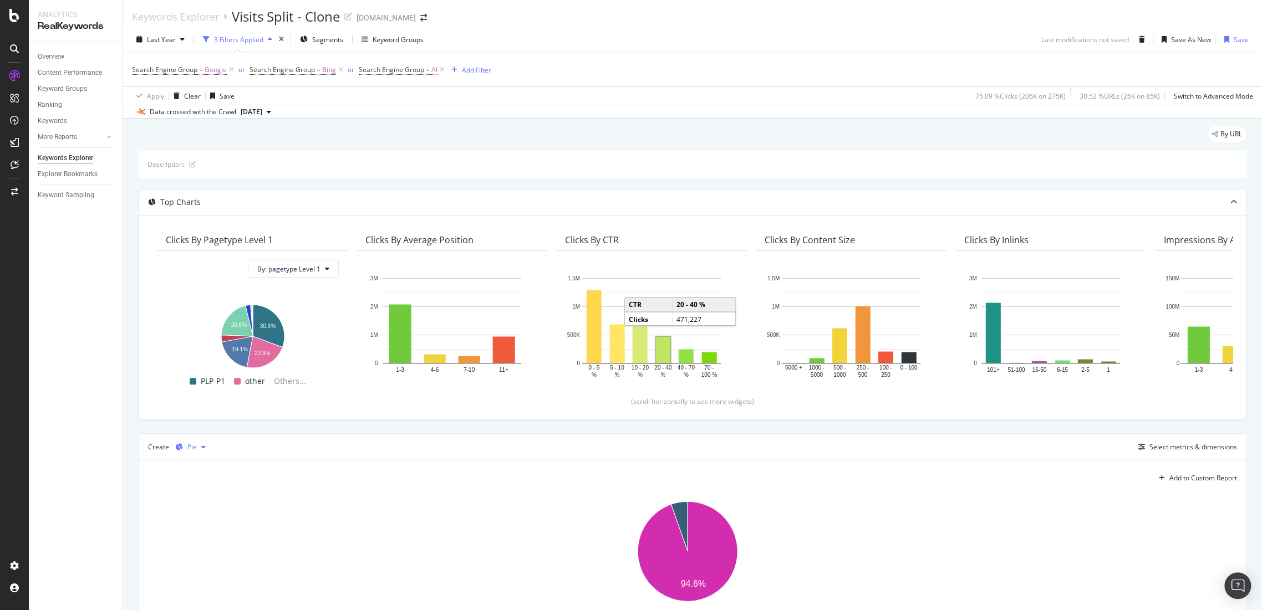
click at [205, 447] on div "button" at bounding box center [203, 447] width 13 height 7
click at [212, 465] on div "Table" at bounding box center [205, 464] width 17 height 9
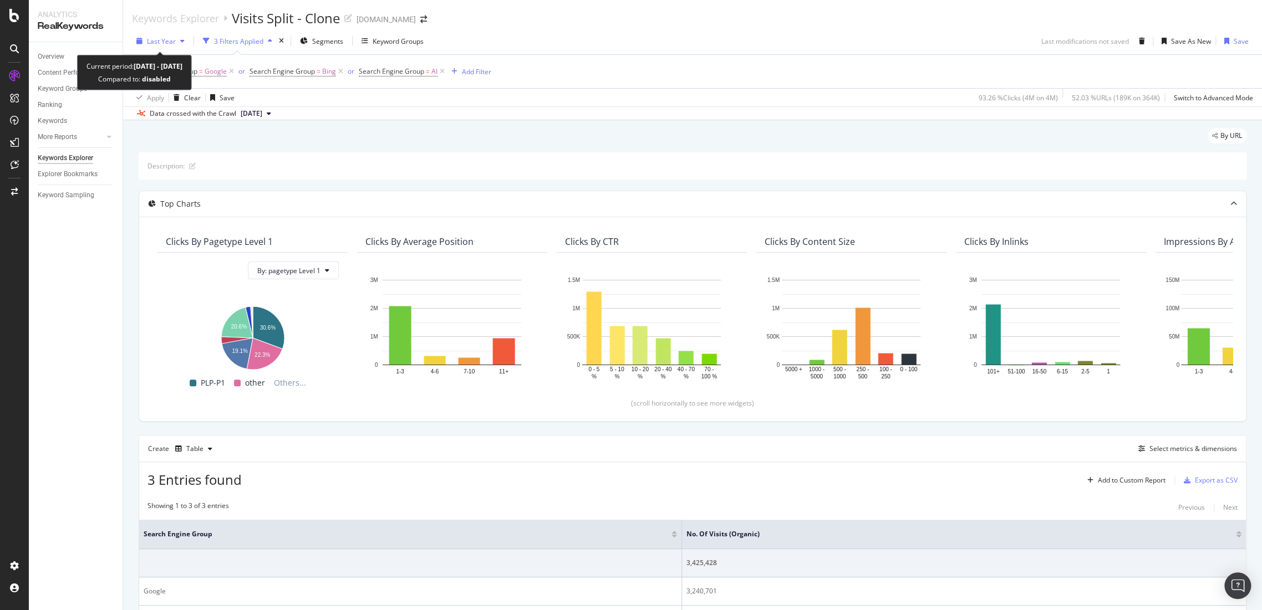
click at [172, 40] on span "Last Year" at bounding box center [161, 41] width 29 height 9
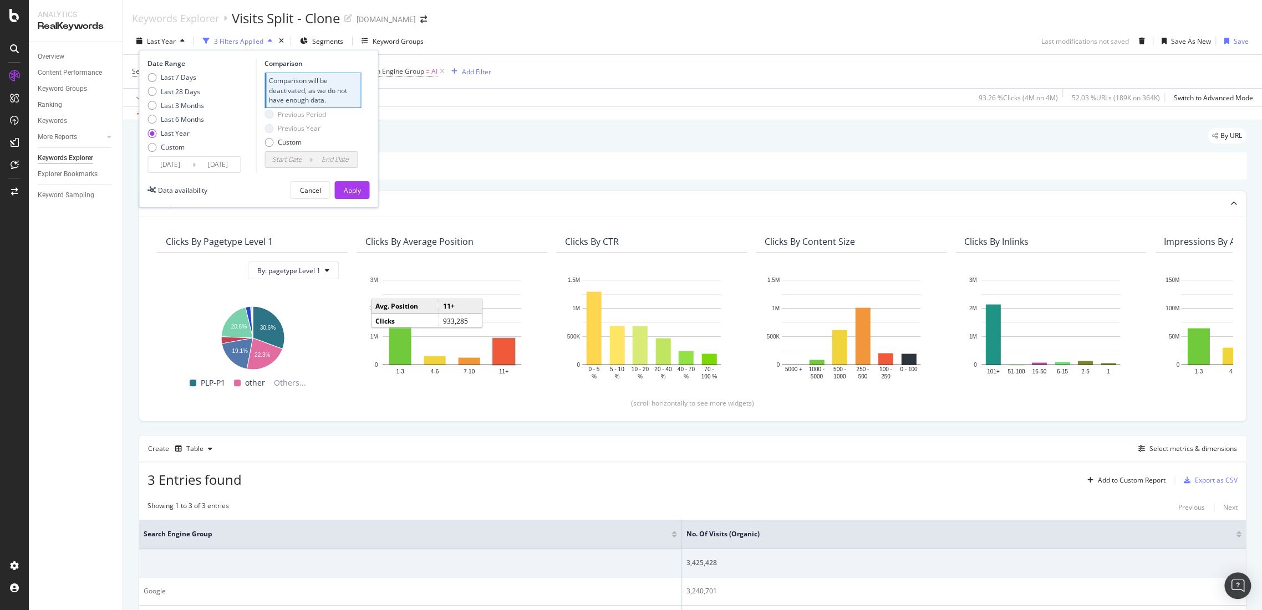
click at [899, 451] on div "Create Table Select metrics & dimensions" at bounding box center [693, 448] width 1108 height 27
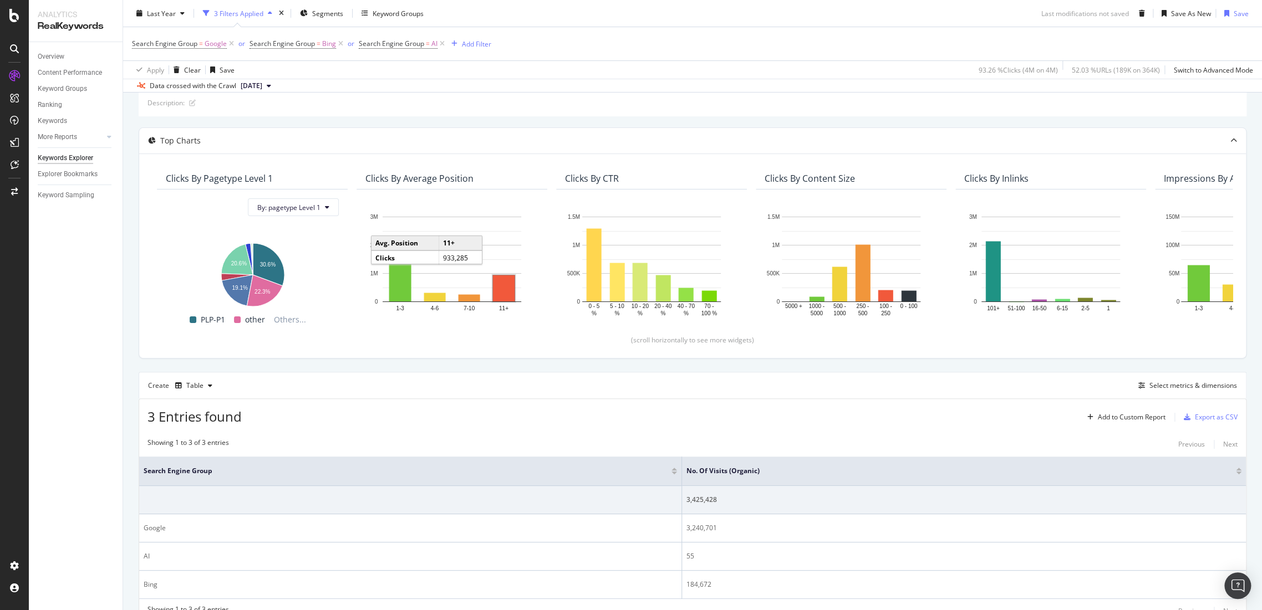
scroll to position [115, 0]
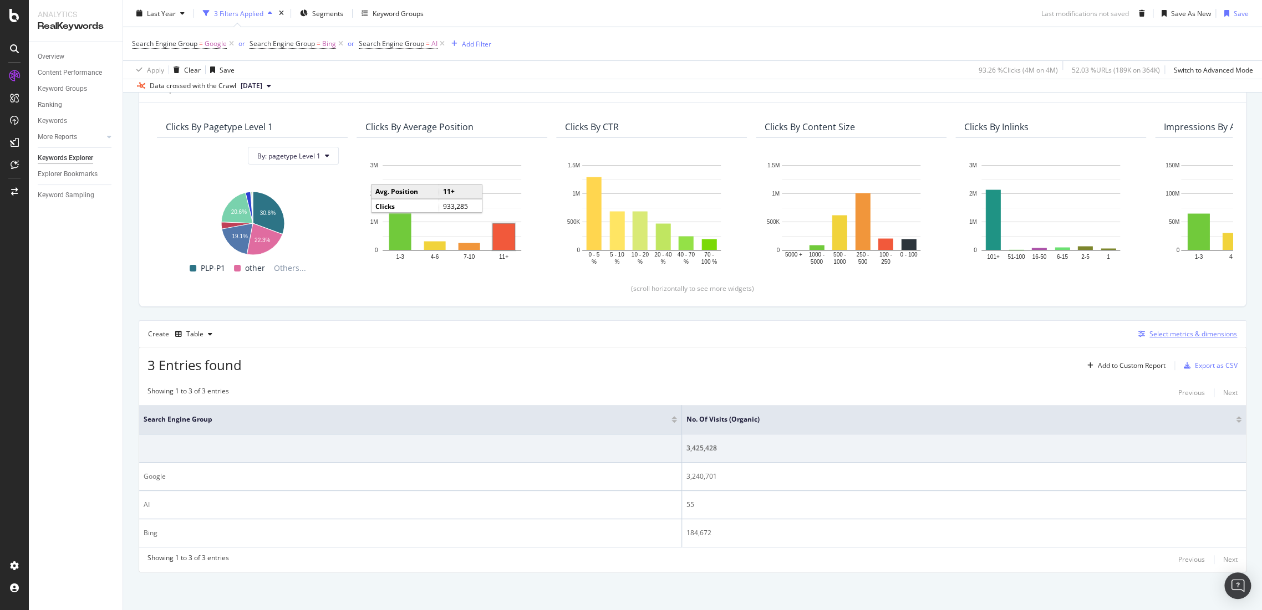
click at [1165, 336] on div "Select metrics & dimensions" at bounding box center [1193, 333] width 88 height 9
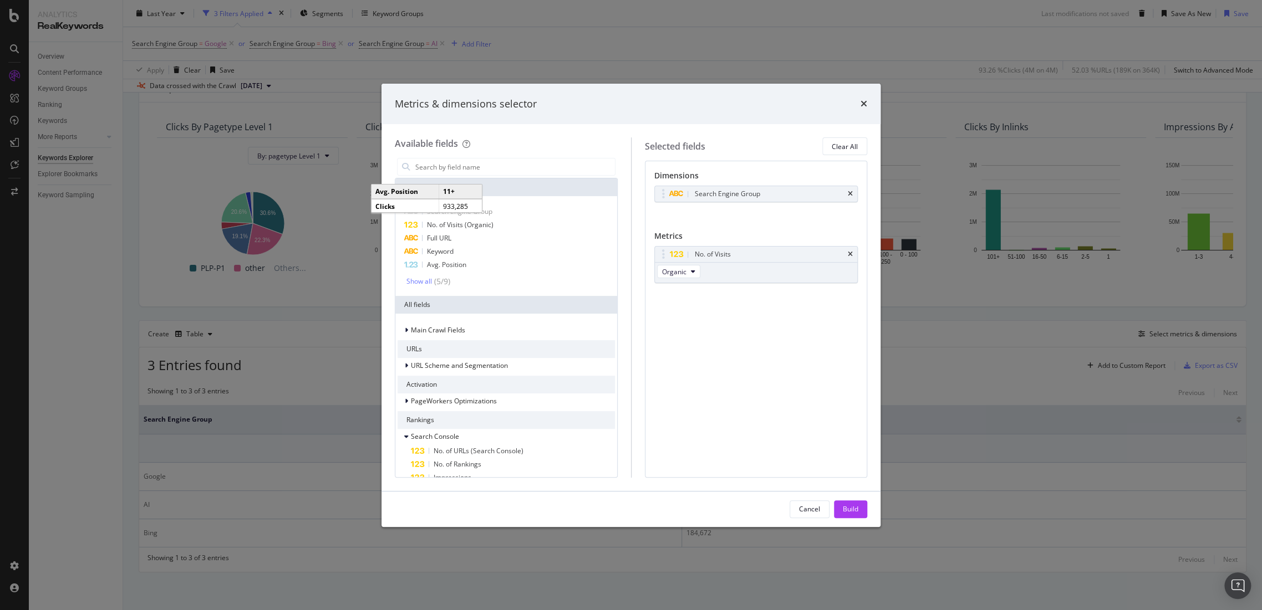
click at [822, 409] on div "Dimensions Search Engine Group You can use this field as a dimension Metrics No…" at bounding box center [756, 319] width 223 height 317
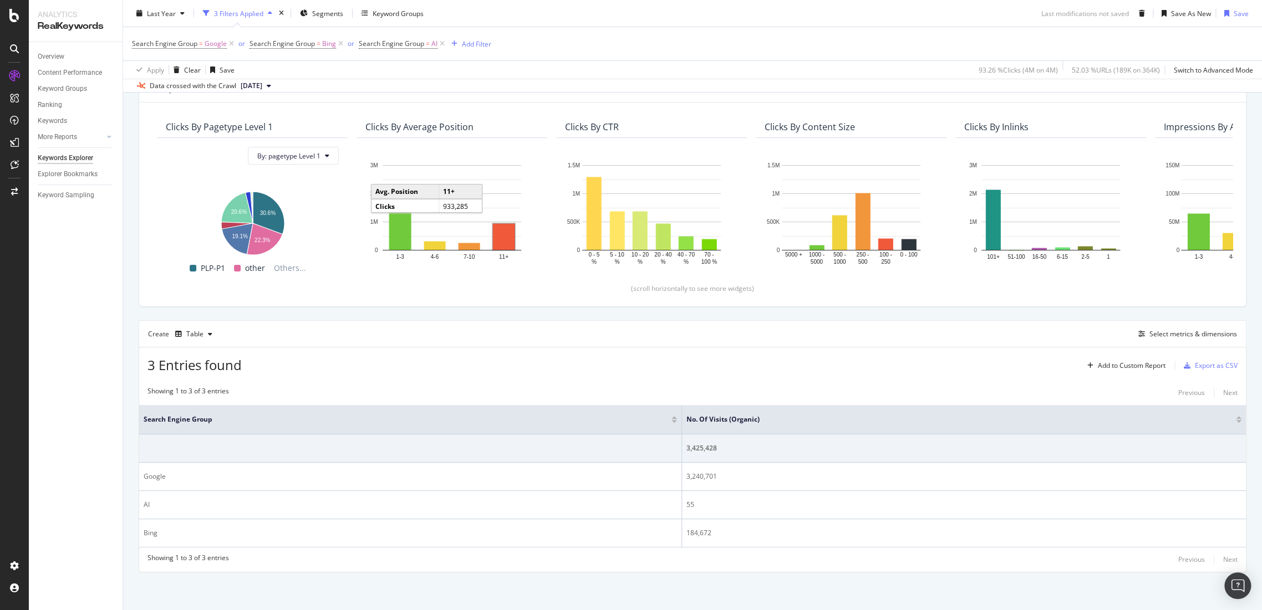
click at [1193, 341] on div "Create Table Select metrics & dimensions" at bounding box center [693, 333] width 1108 height 27
click at [1180, 333] on div "Select metrics & dimensions" at bounding box center [1193, 333] width 88 height 9
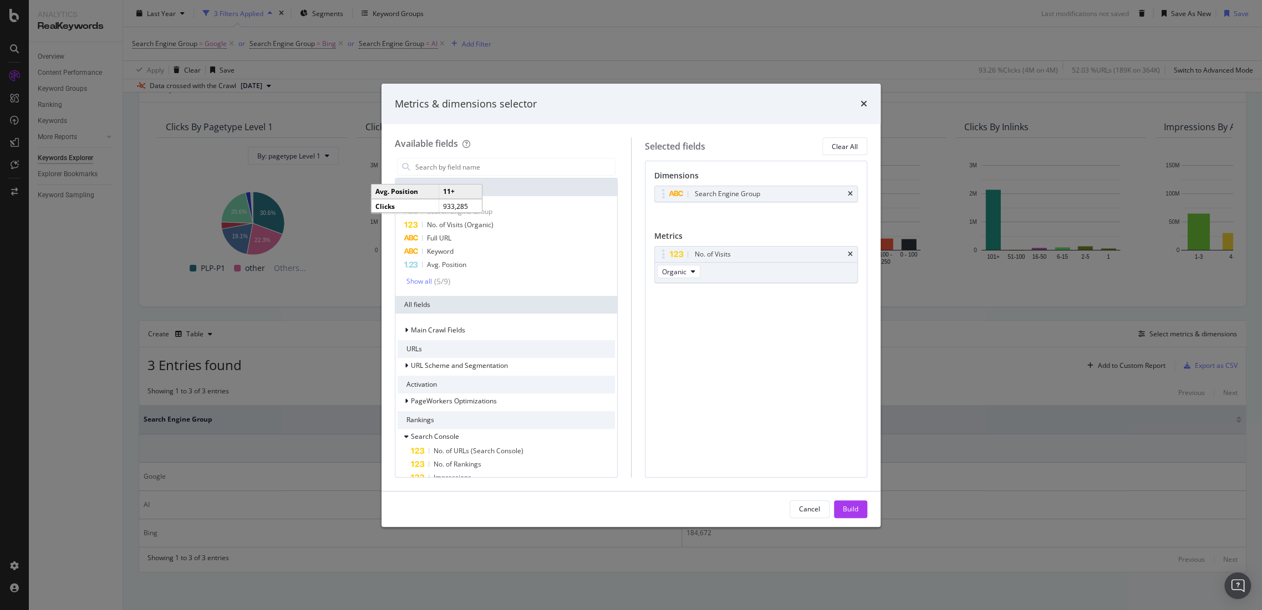
click at [874, 355] on div "Available fields Recently Used Search Engine Group No. of Visits (Organic) Full…" at bounding box center [630, 307] width 499 height 366
click at [858, 512] on button "Build" at bounding box center [850, 510] width 33 height 18
click at [850, 501] on div "55" at bounding box center [963, 505] width 555 height 10
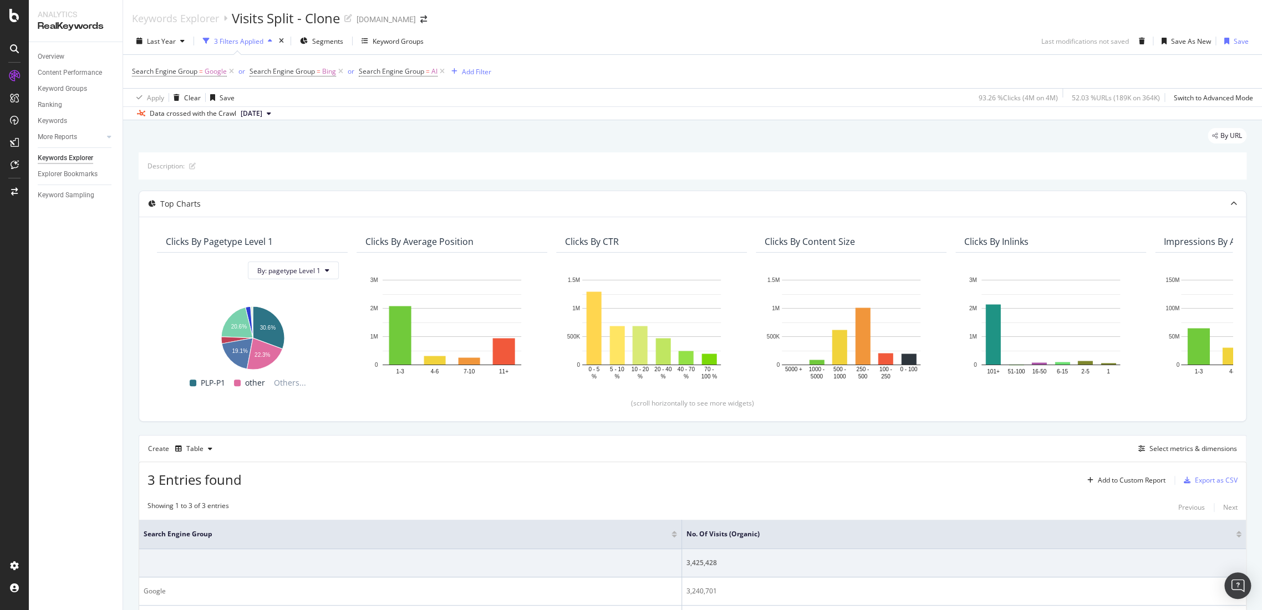
scroll to position [115, 0]
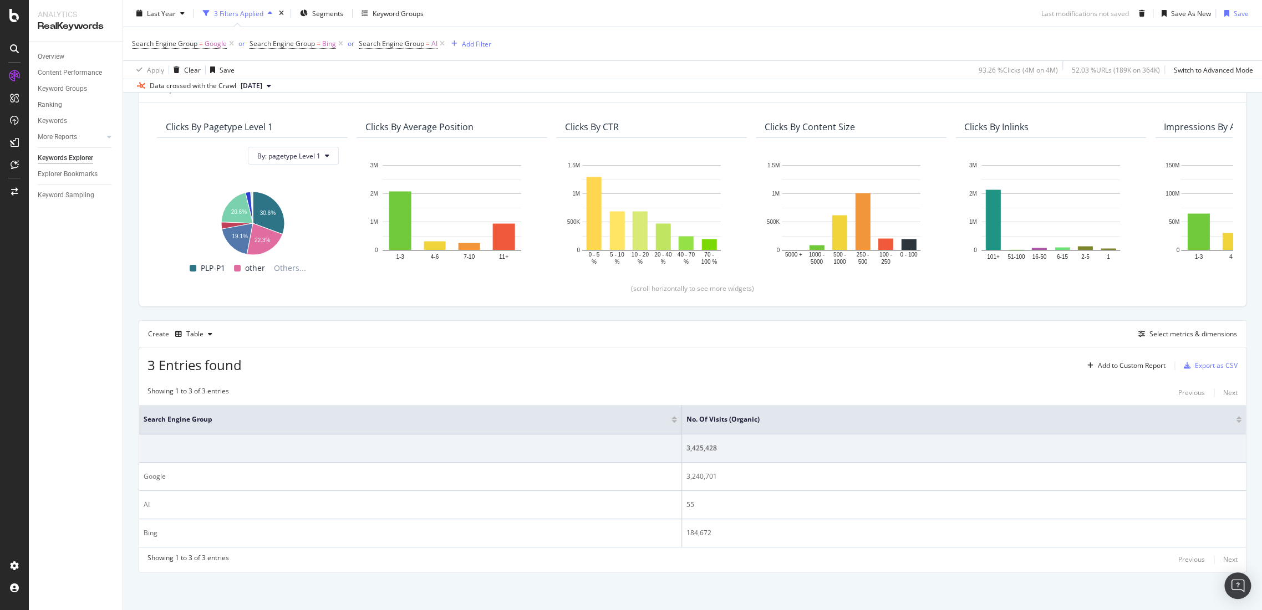
click at [244, 13] on div "3 Filters Applied" at bounding box center [238, 12] width 49 height 9
click at [1156, 335] on div "Select metrics & dimensions" at bounding box center [1193, 333] width 88 height 9
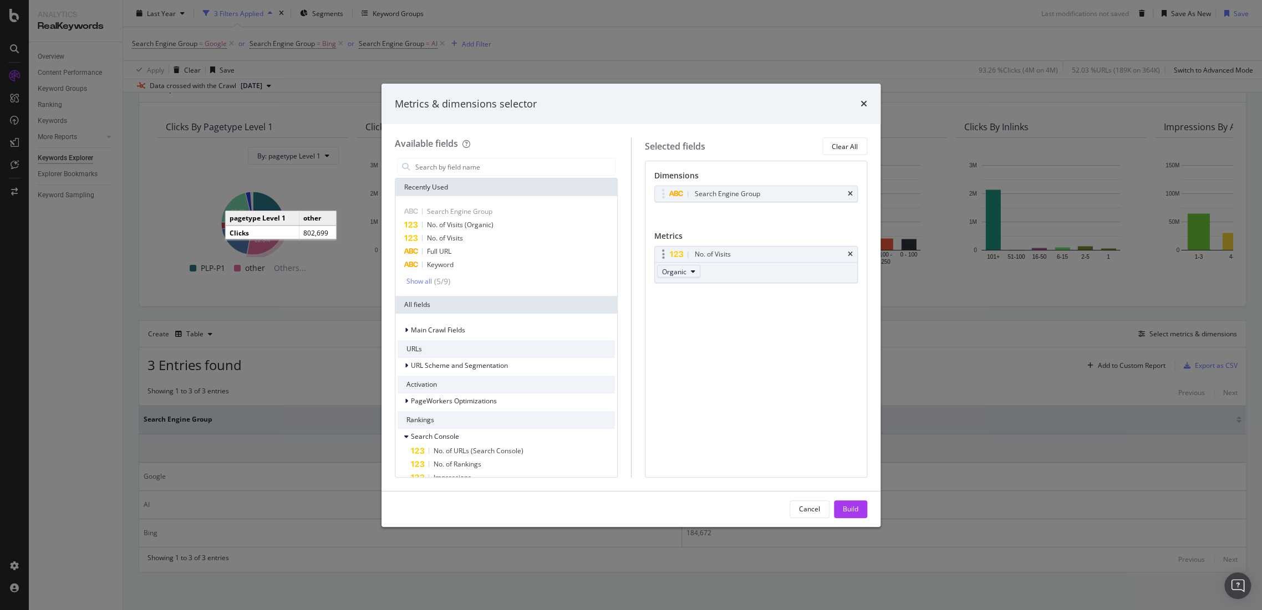
click at [680, 273] on span "Organic" at bounding box center [674, 271] width 24 height 9
drag, startPoint x: 699, startPoint y: 292, endPoint x: 834, endPoint y: 478, distance: 229.8
click at [699, 293] on span "From All Channels" at bounding box center [694, 292] width 56 height 10
click at [857, 507] on div "Build" at bounding box center [851, 509] width 16 height 9
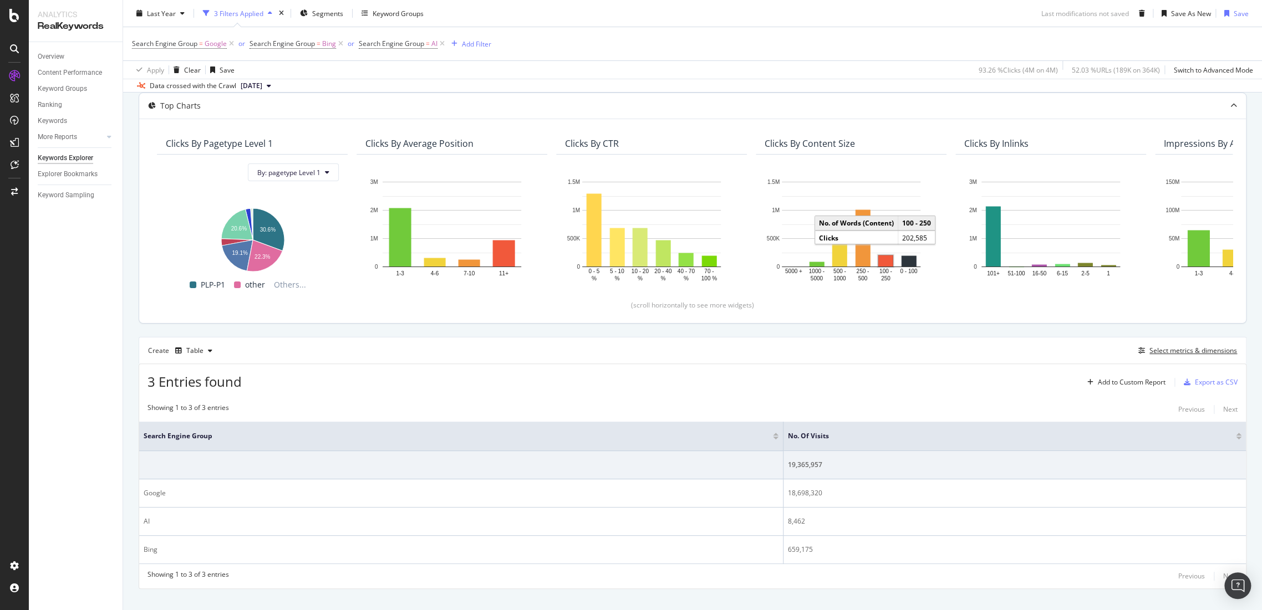
scroll to position [115, 0]
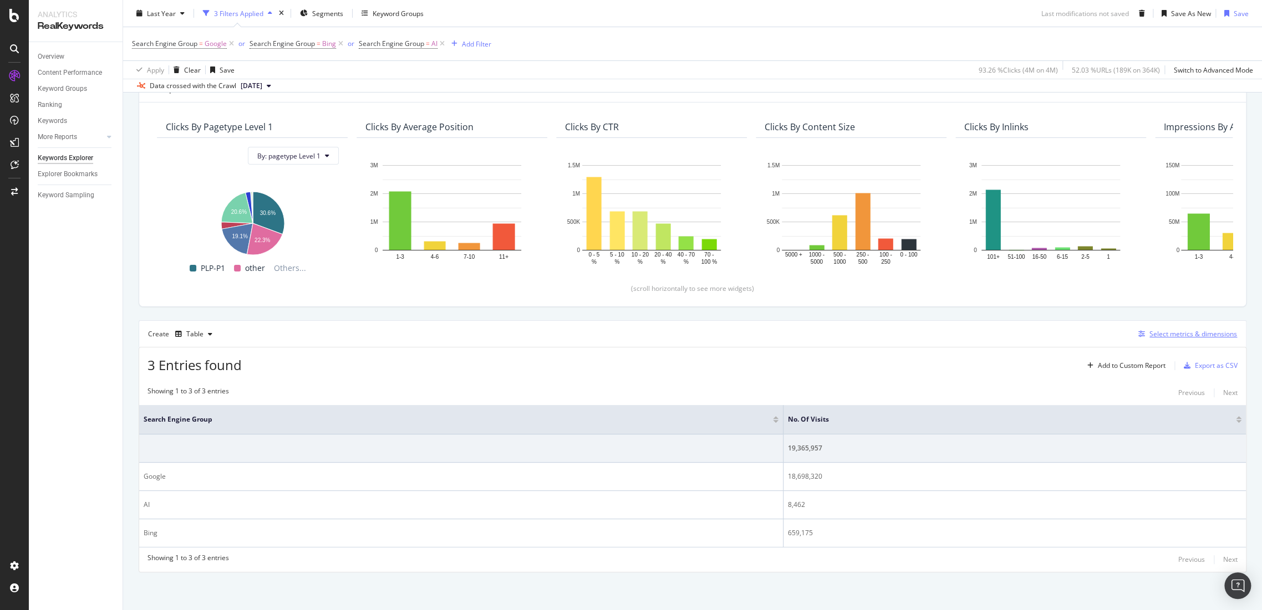
click at [1177, 336] on div "Select metrics & dimensions" at bounding box center [1193, 333] width 88 height 9
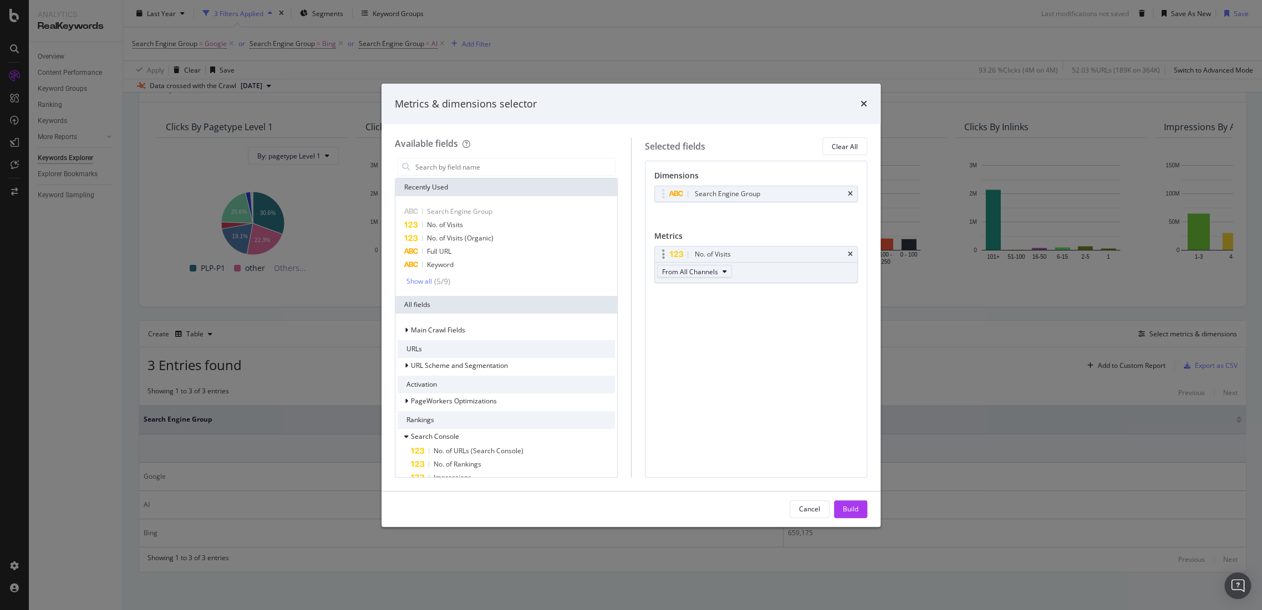
click at [689, 272] on span "From All Channels" at bounding box center [690, 271] width 56 height 9
click at [697, 308] on span "Organic" at bounding box center [695, 312] width 58 height 10
click at [852, 514] on div "Build" at bounding box center [851, 509] width 16 height 17
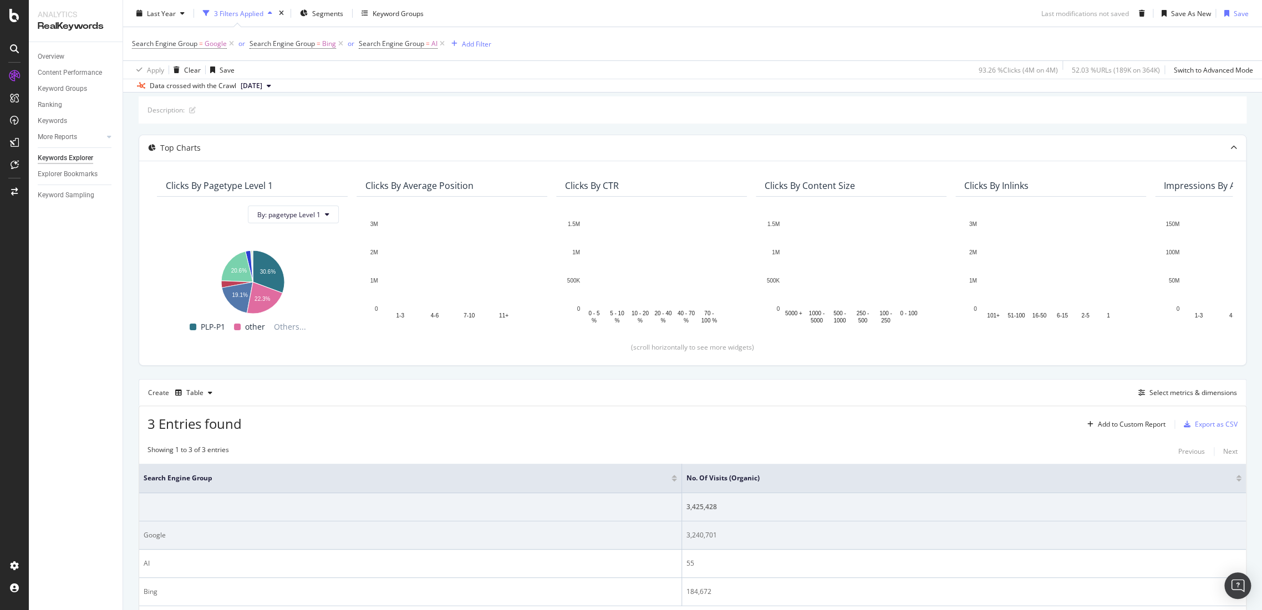
scroll to position [115, 0]
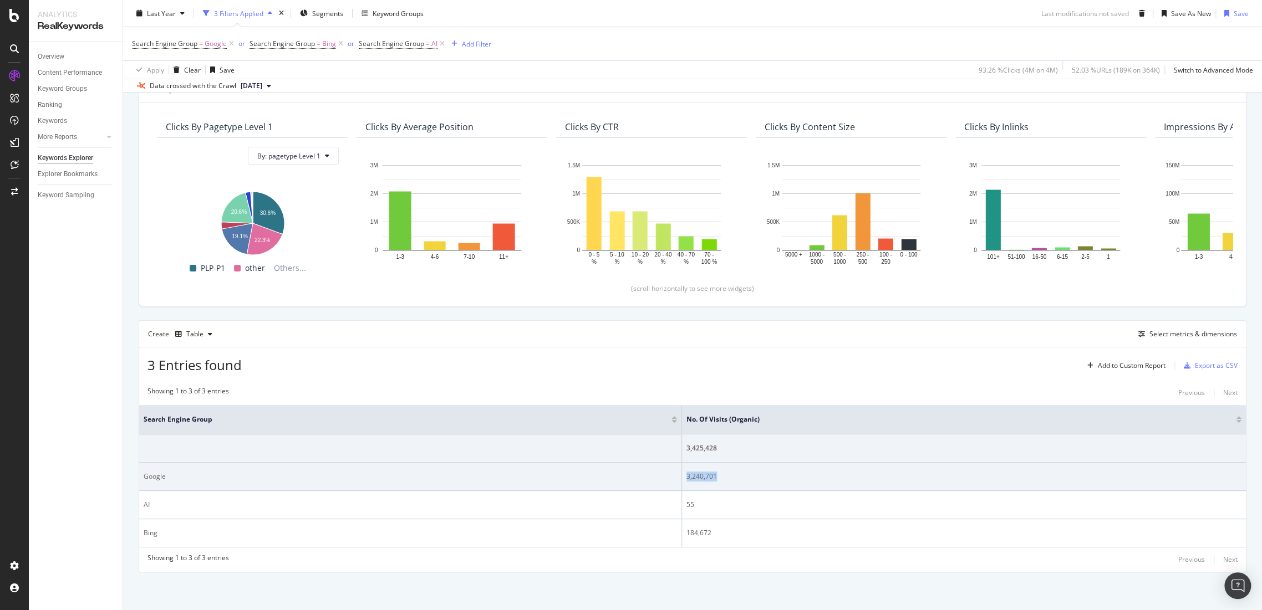
drag, startPoint x: 726, startPoint y: 477, endPoint x: 681, endPoint y: 481, distance: 45.6
click at [682, 481] on td "3,240,701" at bounding box center [964, 477] width 564 height 28
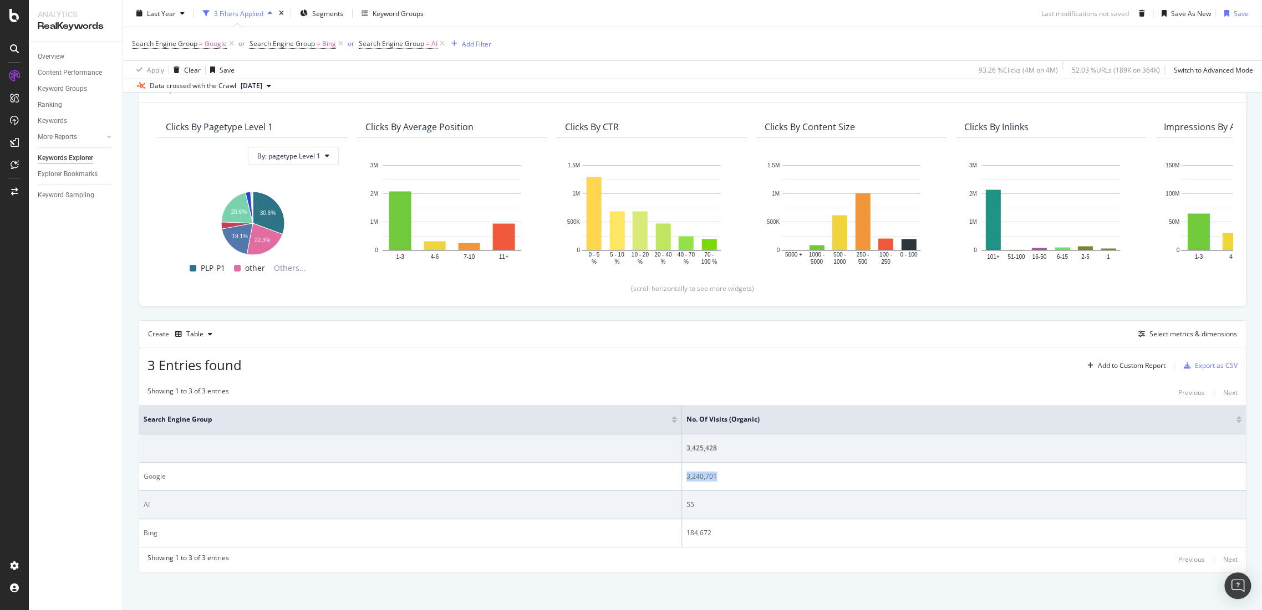
copy div "3,240,701"
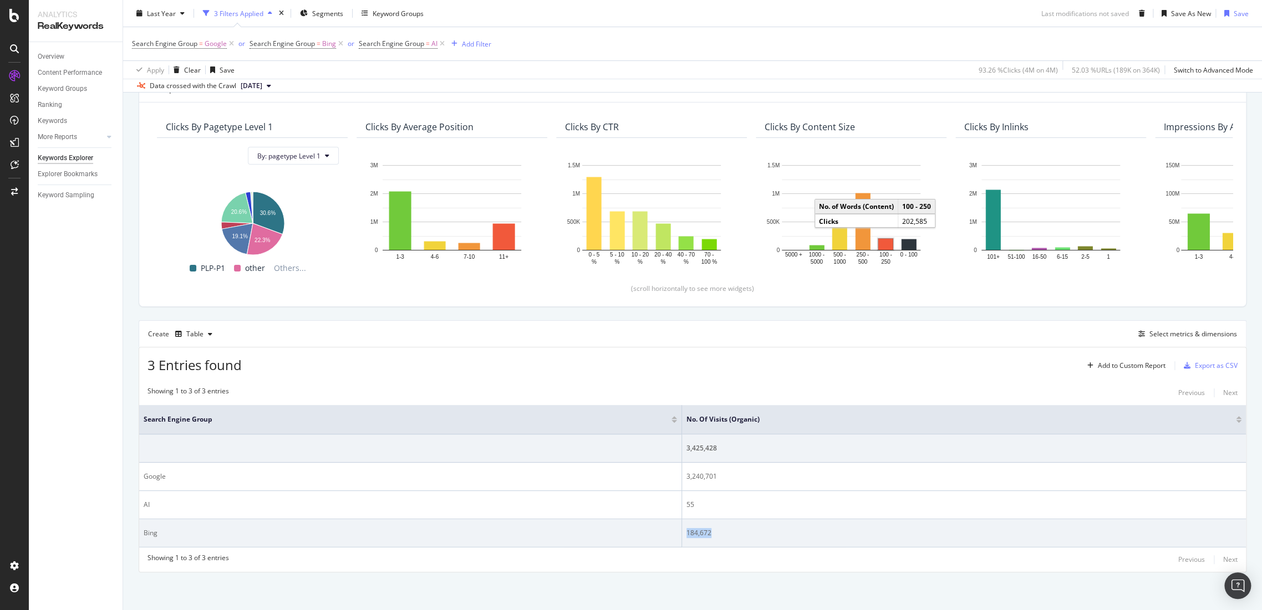
drag, startPoint x: 715, startPoint y: 534, endPoint x: 683, endPoint y: 534, distance: 32.2
click at [686, 534] on div "184,672" at bounding box center [963, 533] width 555 height 10
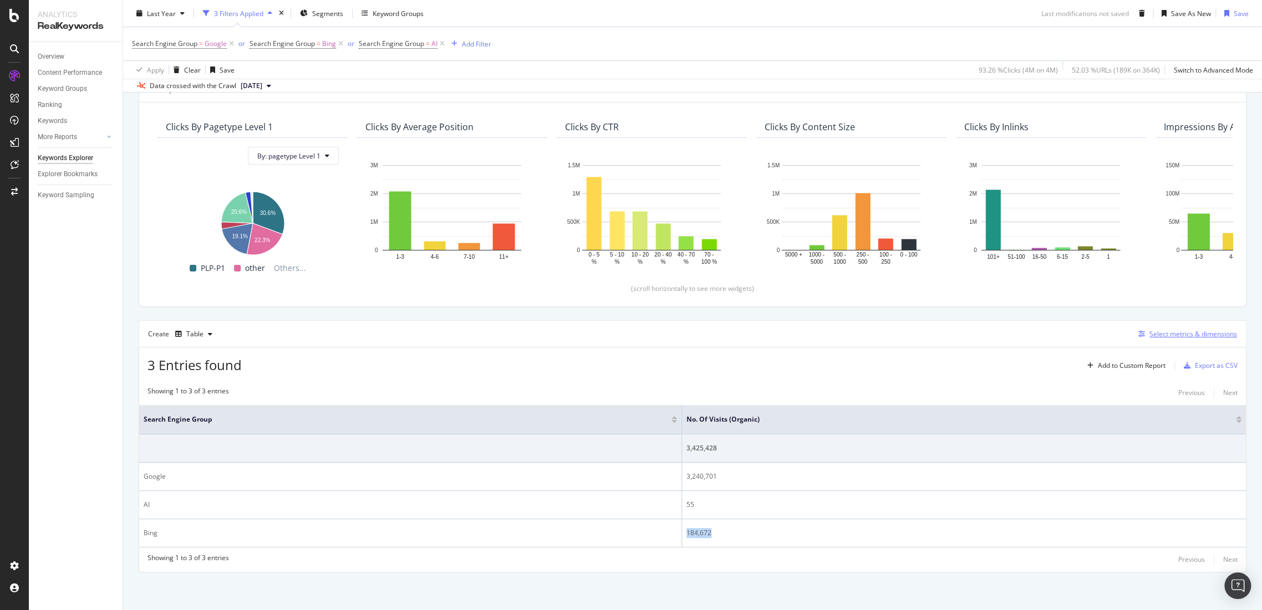
click at [1193, 337] on div "Select metrics & dimensions" at bounding box center [1193, 333] width 88 height 9
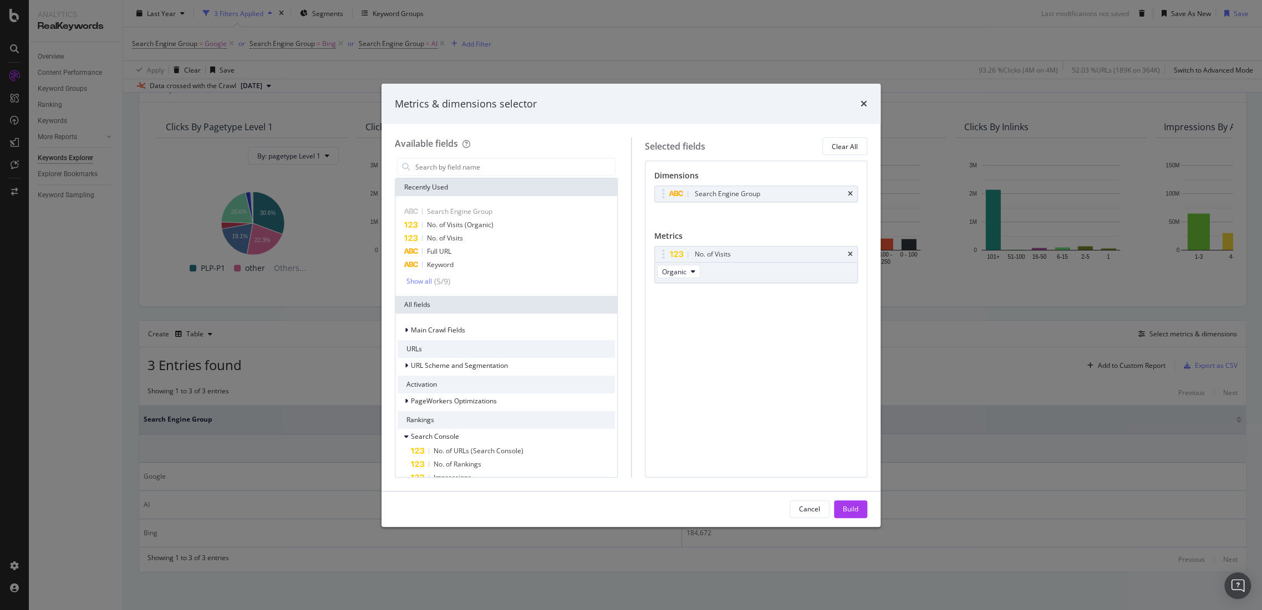
click at [862, 98] on div "times" at bounding box center [864, 104] width 7 height 14
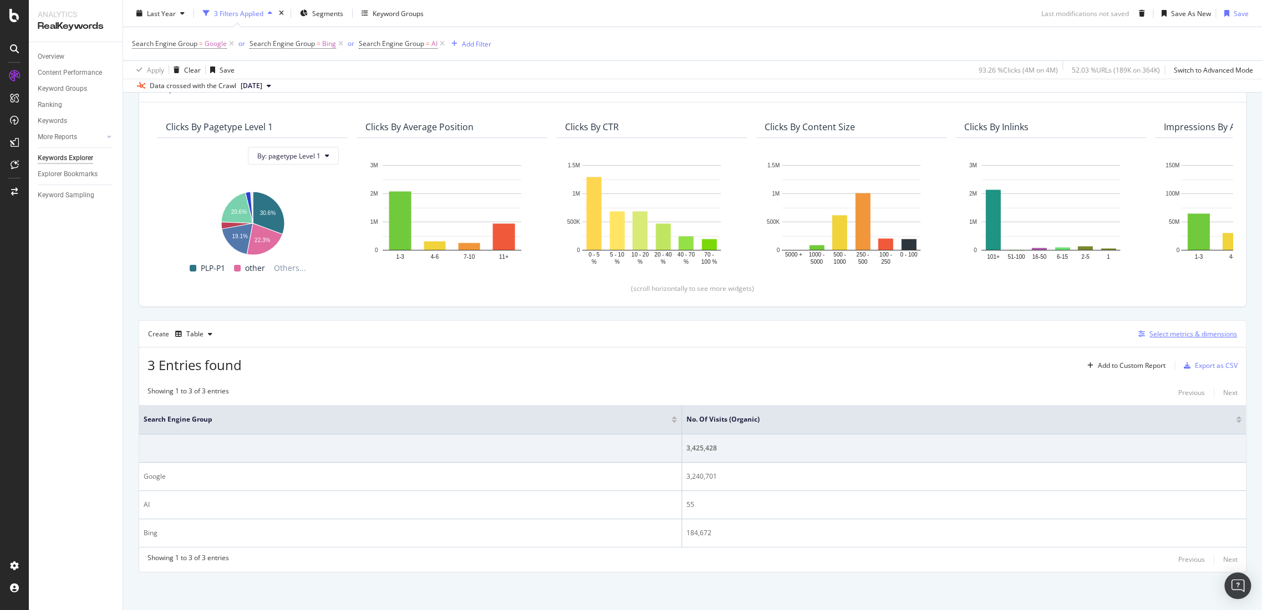
click at [1153, 329] on div "Select metrics & dimensions" at bounding box center [1193, 333] width 88 height 9
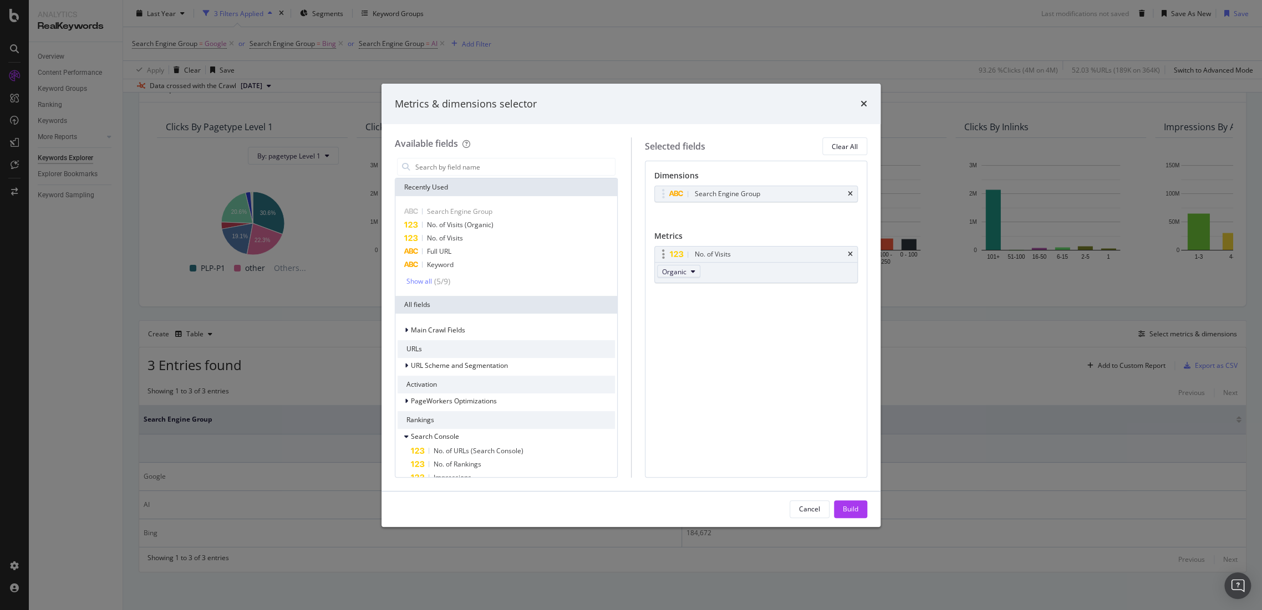
click at [679, 274] on span "Organic" at bounding box center [674, 271] width 24 height 9
drag, startPoint x: 680, startPoint y: 287, endPoint x: 839, endPoint y: 491, distance: 258.4
click at [681, 285] on div "From All Channels" at bounding box center [694, 291] width 74 height 16
click at [850, 516] on div "Build" at bounding box center [851, 509] width 16 height 17
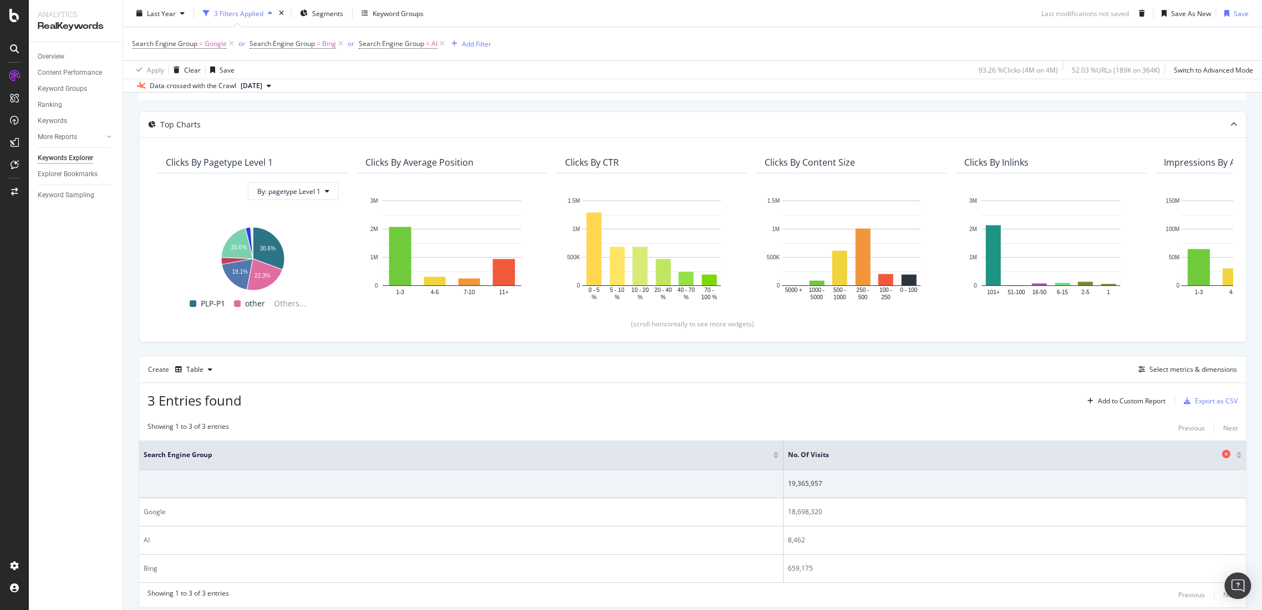
scroll to position [115, 0]
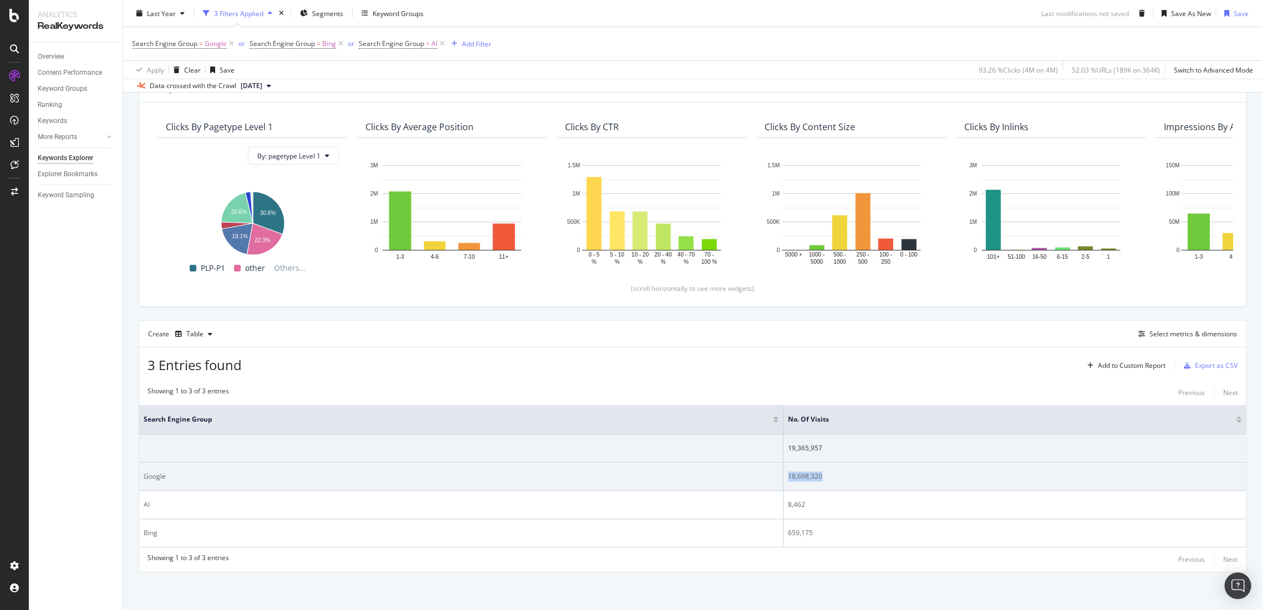
drag, startPoint x: 829, startPoint y: 473, endPoint x: 776, endPoint y: 474, distance: 52.7
click at [776, 474] on tr "Google 18,698,320" at bounding box center [692, 477] width 1107 height 28
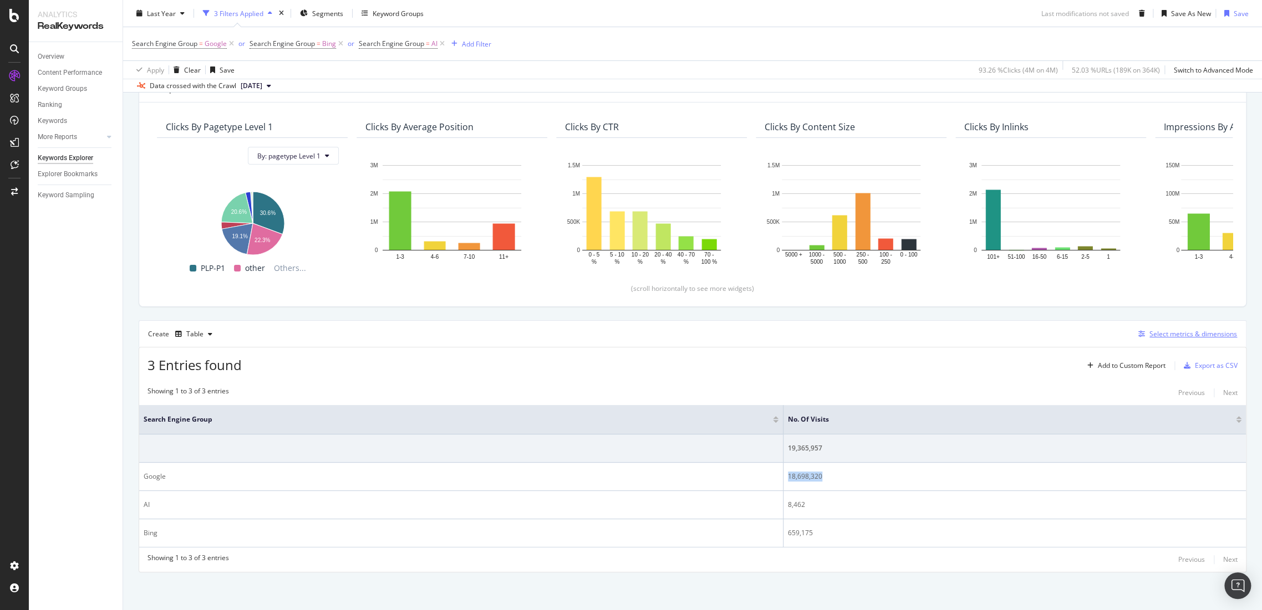
click at [1188, 332] on div "Select metrics & dimensions" at bounding box center [1193, 333] width 88 height 9
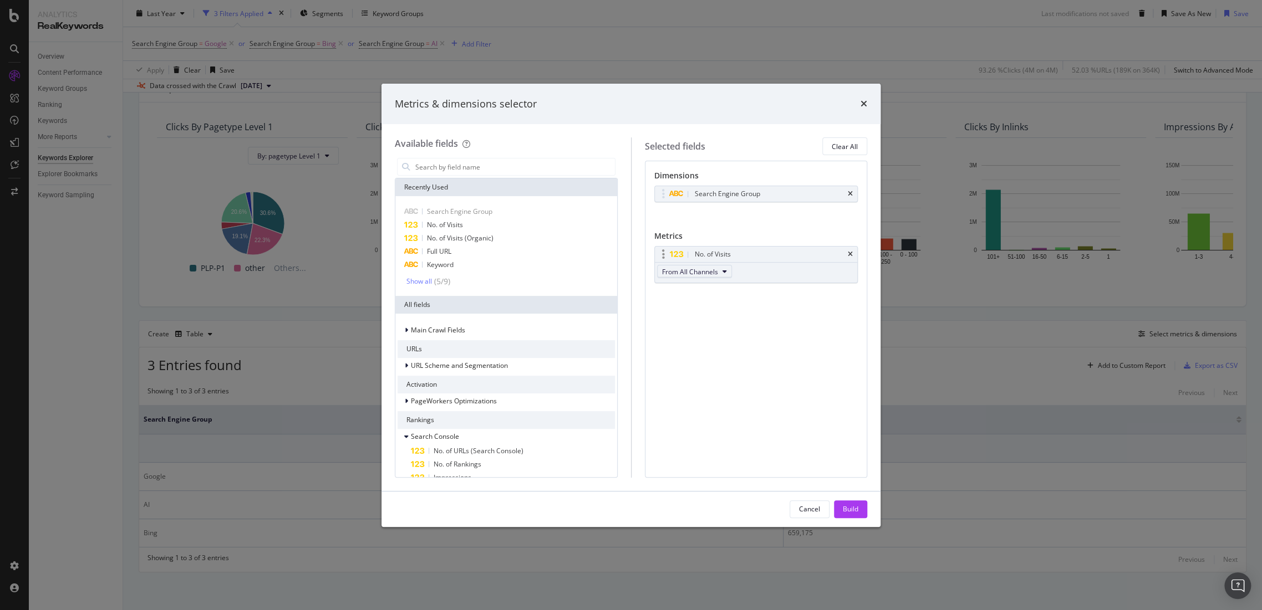
click at [689, 267] on span "From All Channels" at bounding box center [690, 271] width 56 height 9
click at [698, 314] on span "Organic" at bounding box center [695, 312] width 58 height 10
click at [847, 498] on div "Cancel Build" at bounding box center [630, 509] width 499 height 35
click at [850, 508] on div "Build" at bounding box center [851, 509] width 16 height 9
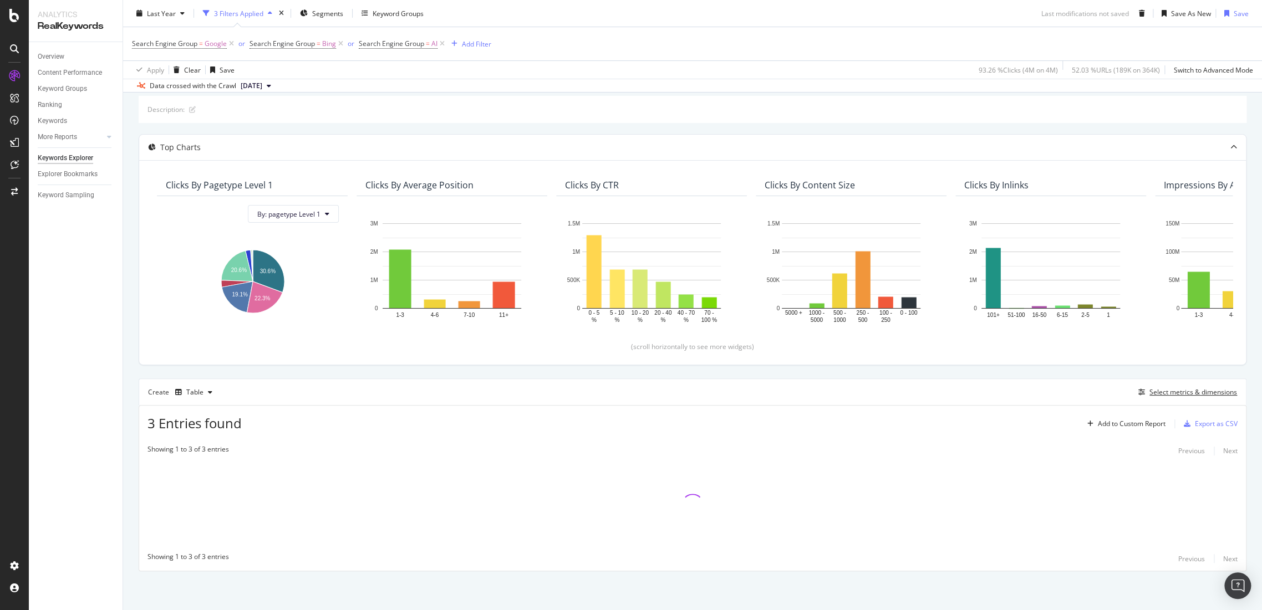
scroll to position [56, 0]
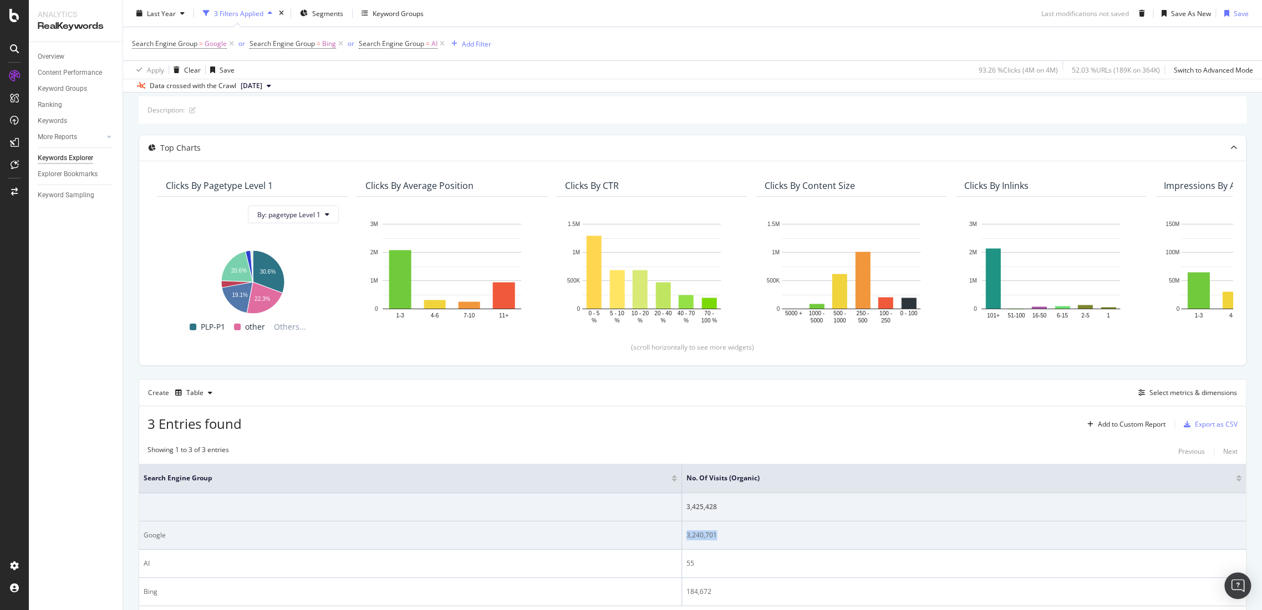
drag, startPoint x: 732, startPoint y: 529, endPoint x: 675, endPoint y: 534, distance: 56.7
click at [675, 534] on tr "Google 3,240,701" at bounding box center [692, 536] width 1107 height 28
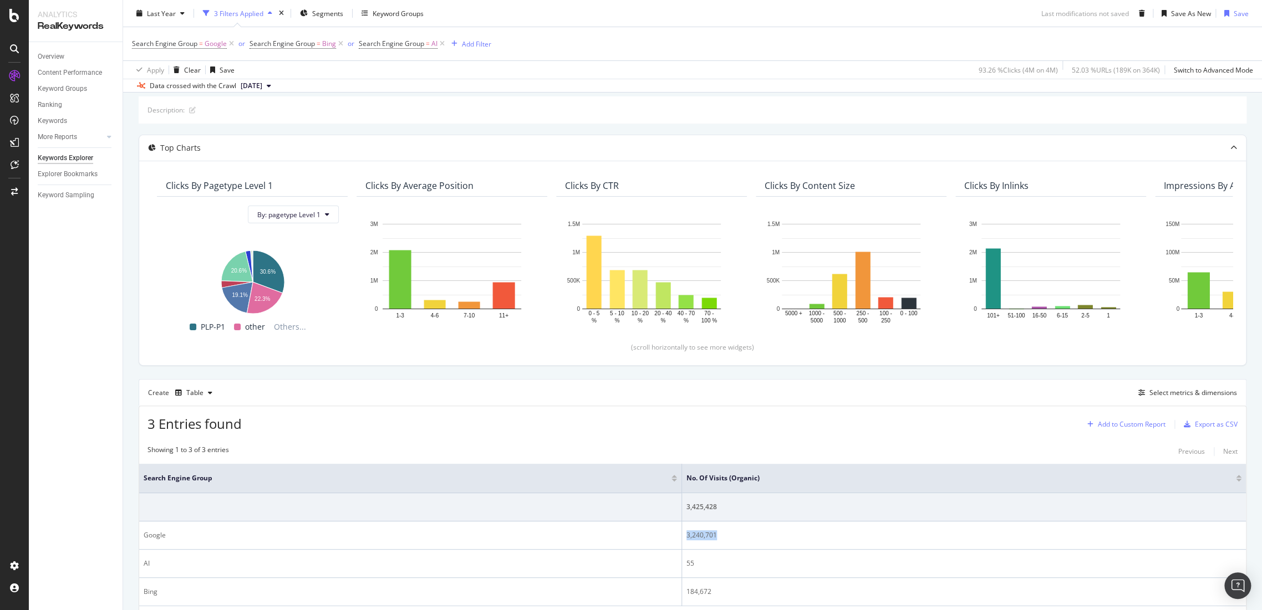
copy tr "3,240,701"
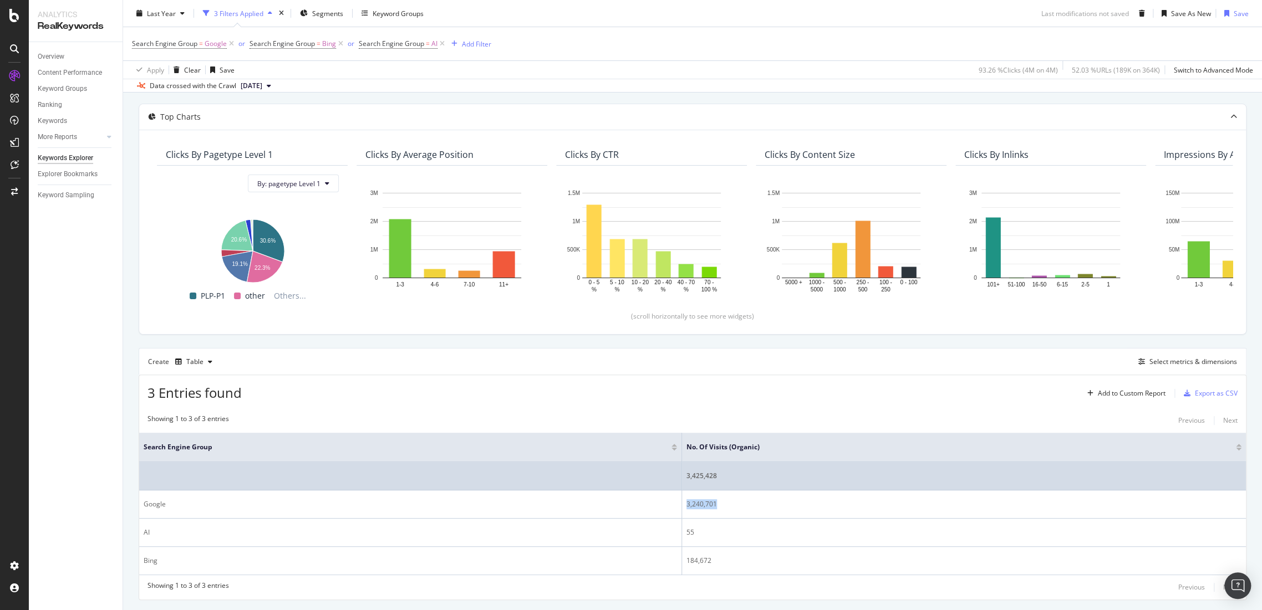
scroll to position [115, 0]
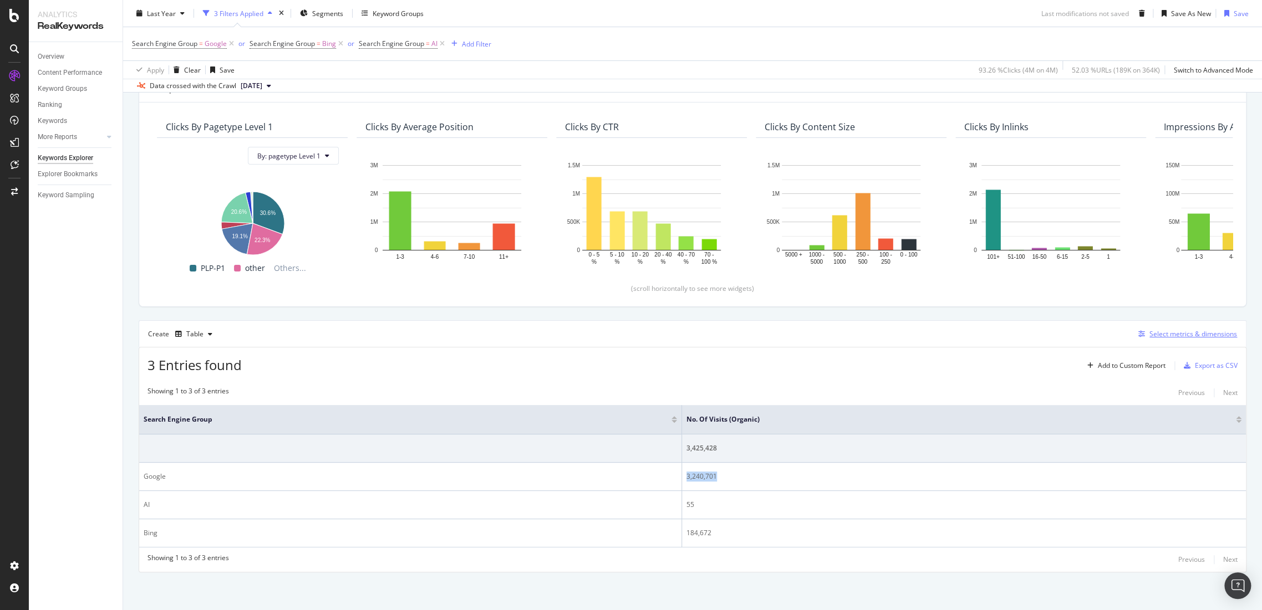
click at [1171, 331] on div "Select metrics & dimensions" at bounding box center [1193, 333] width 88 height 9
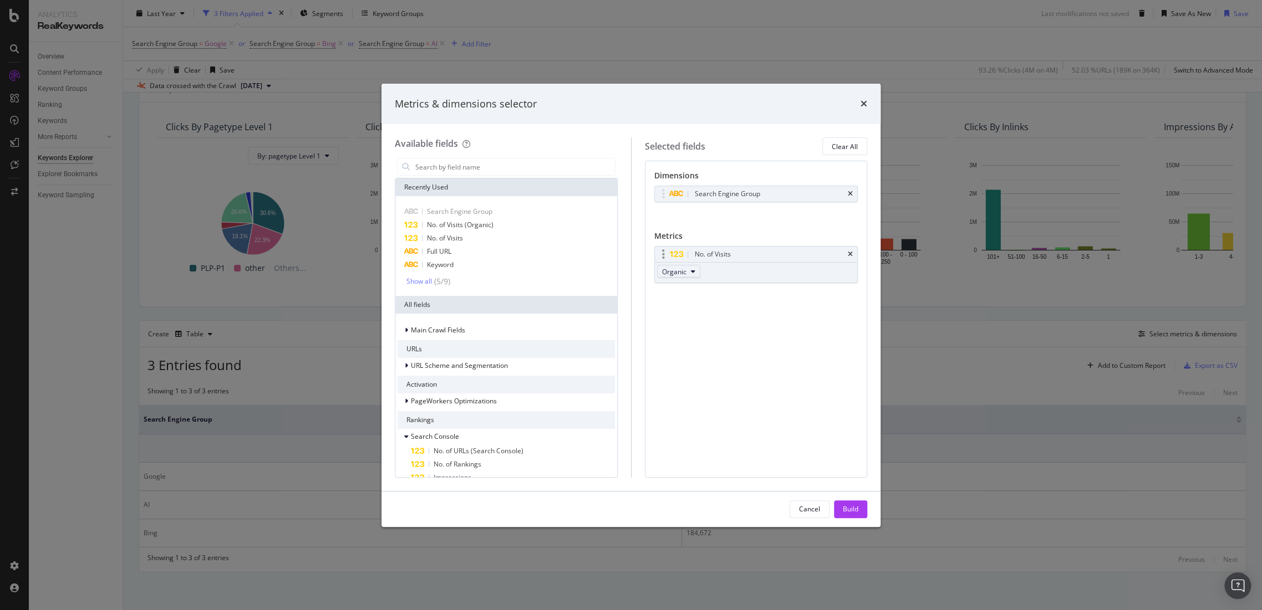
click at [686, 272] on button "Organic" at bounding box center [678, 271] width 43 height 13
click at [695, 294] on span "From All Channels" at bounding box center [694, 292] width 56 height 10
click at [852, 511] on div "Build" at bounding box center [851, 509] width 16 height 9
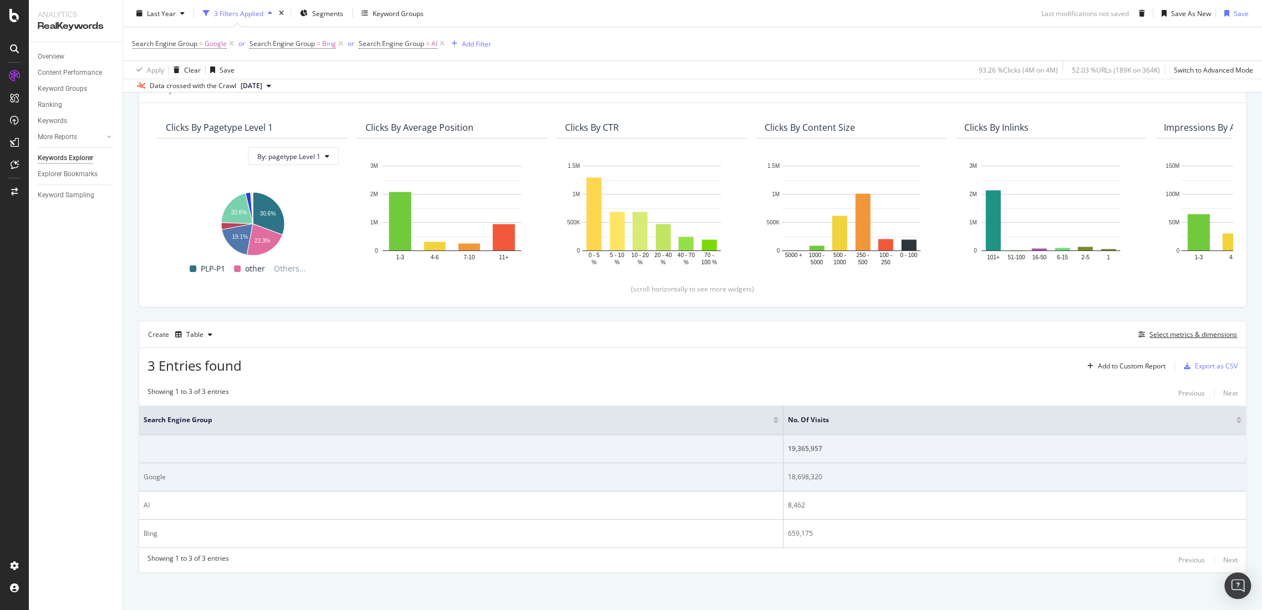
scroll to position [115, 0]
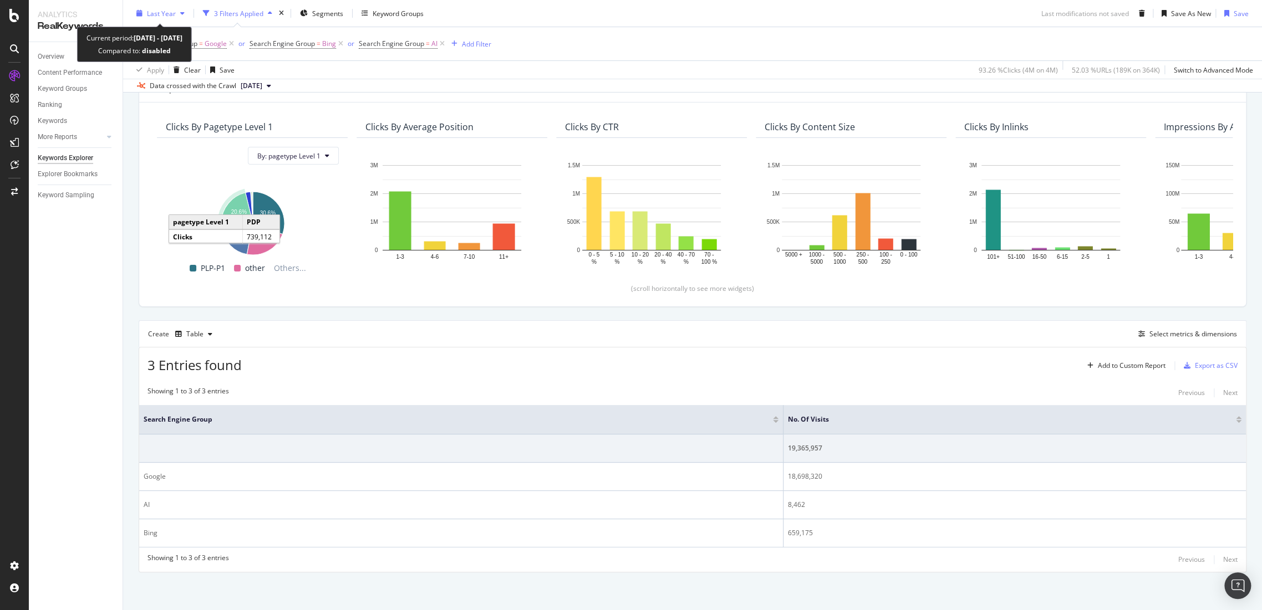
click at [156, 12] on span "Last Year" at bounding box center [161, 12] width 29 height 9
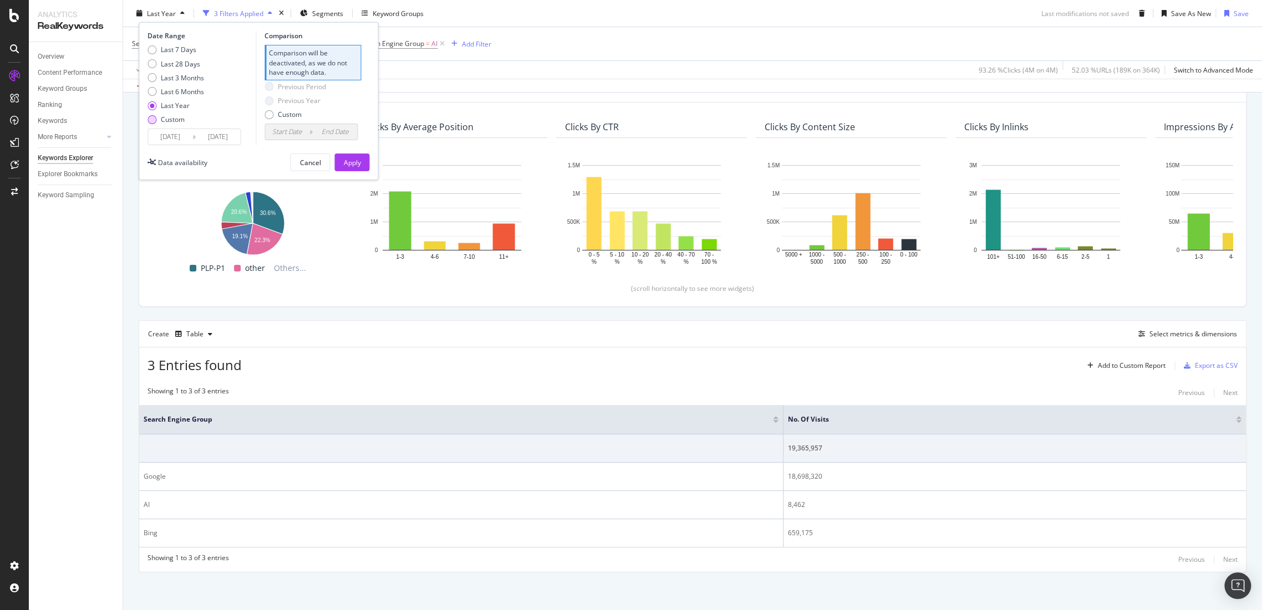
click at [170, 120] on div "Custom" at bounding box center [173, 119] width 24 height 9
type input "2025/08/17"
type input "2025/07/20"
type input "2025/08/16"
click at [176, 136] on input "2025/08/17" at bounding box center [170, 137] width 44 height 16
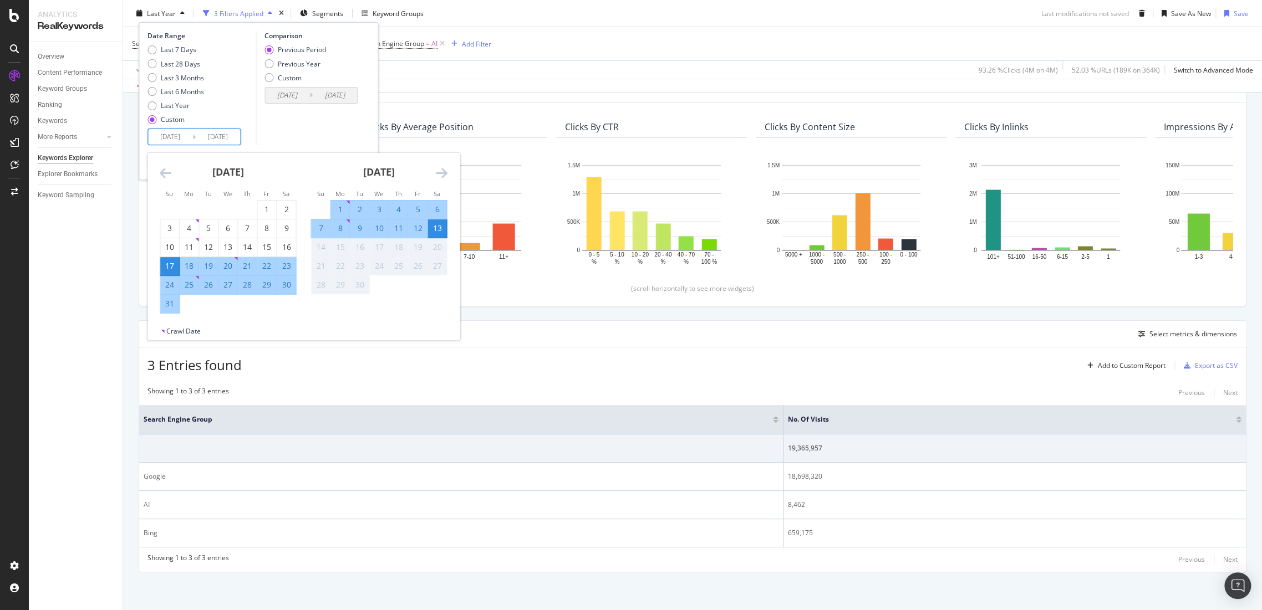
click at [226, 125] on div "Last 7 Days Last 28 Days Last 3 Months Last 6 Months Last Year Custom" at bounding box center [199, 87] width 105 height 84
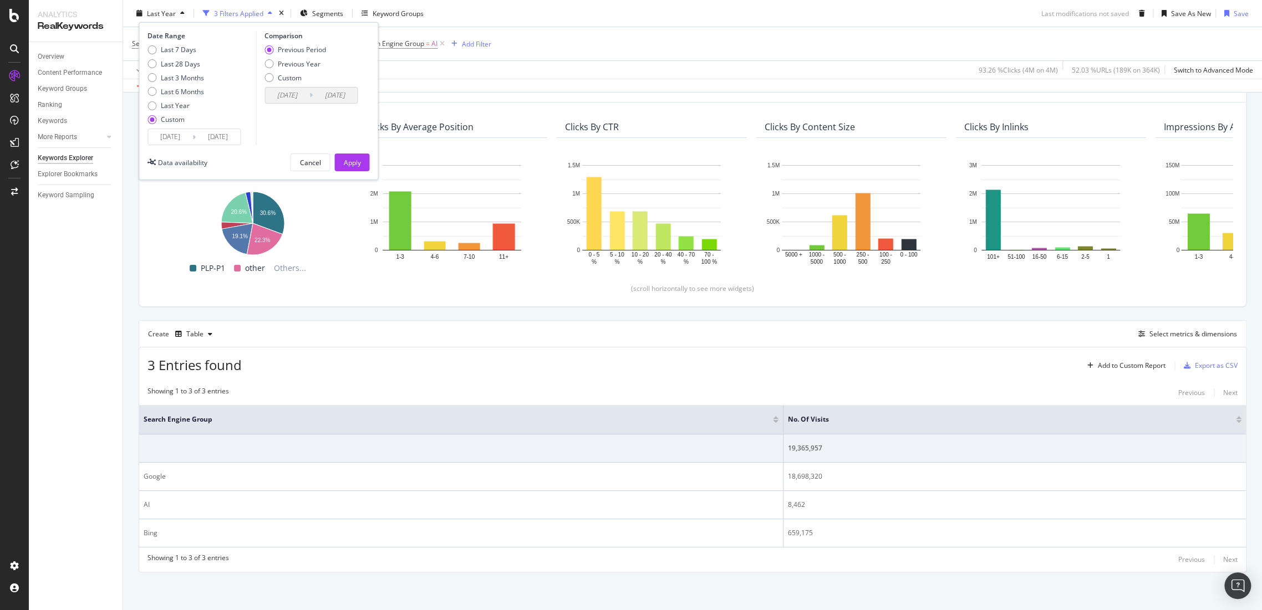
click at [223, 138] on input "2025/09/13" at bounding box center [218, 137] width 44 height 16
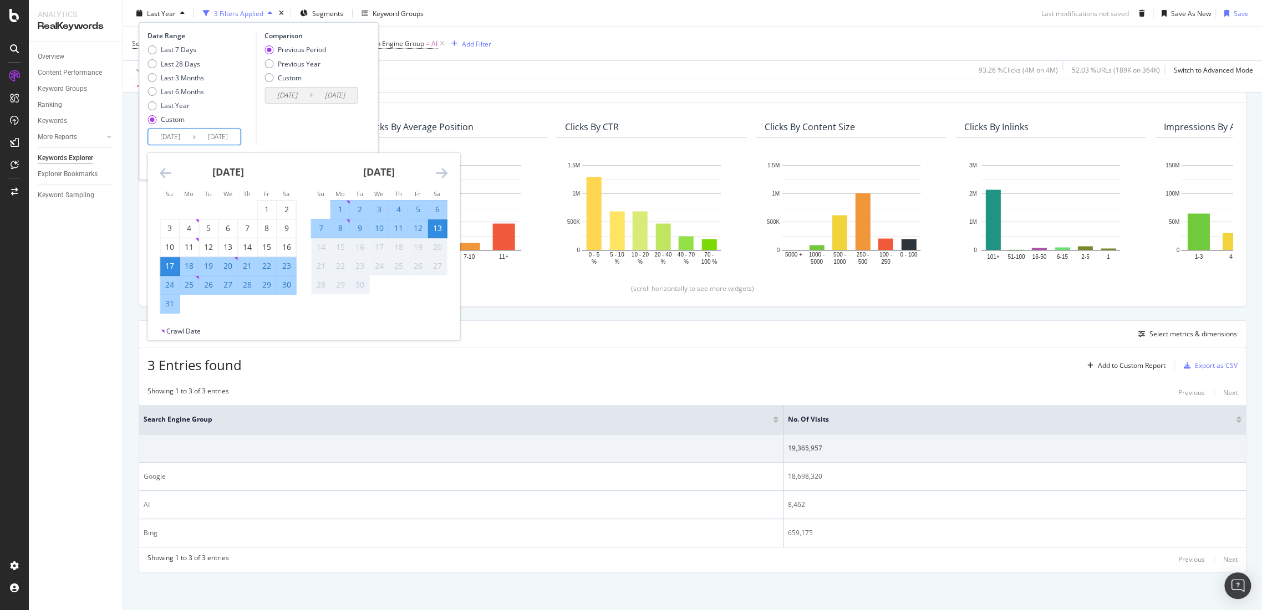
click at [240, 136] on input "2025/09/13" at bounding box center [218, 137] width 44 height 16
click at [169, 174] on icon "Move backward to switch to the previous month." at bounding box center [166, 172] width 12 height 13
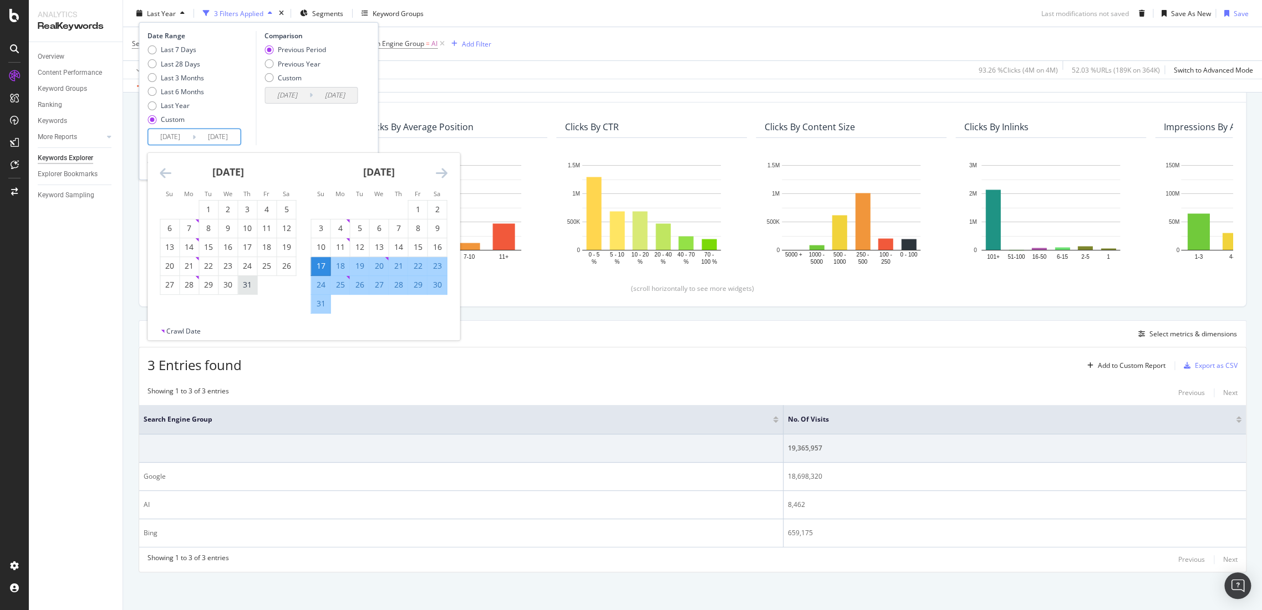
click at [243, 282] on div "31" at bounding box center [247, 284] width 19 height 11
type input "2025/07/31"
type input "2025/06/16"
type input "2025/07/30"
click at [161, 172] on icon "Move backward to switch to the previous month." at bounding box center [166, 172] width 12 height 13
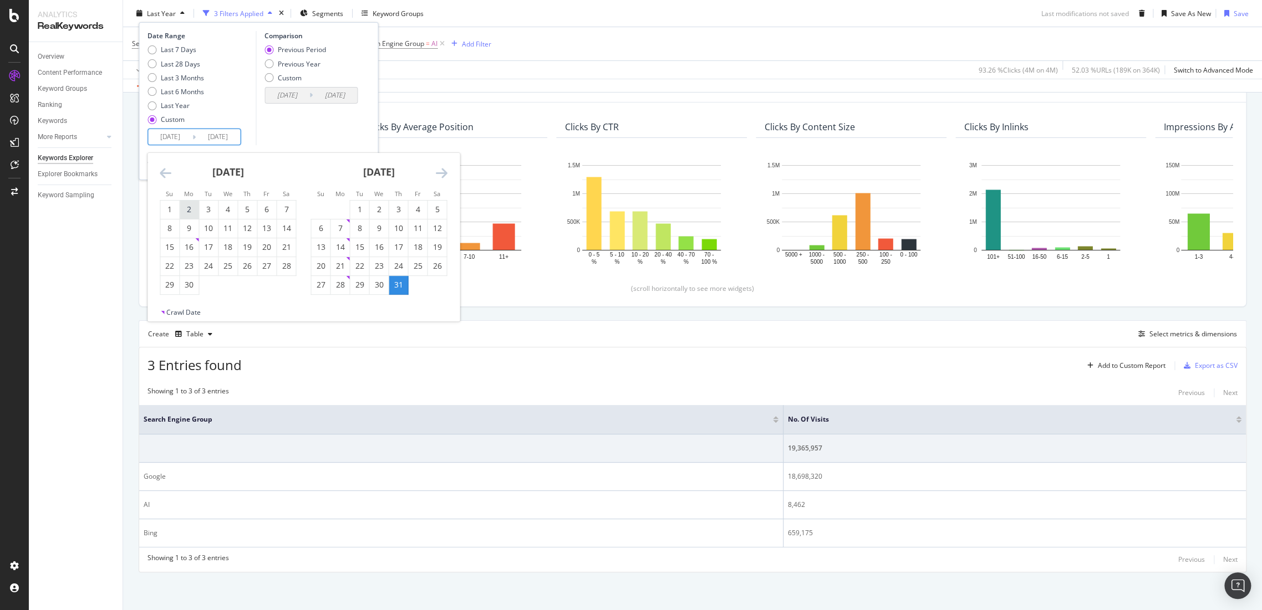
click at [180, 206] on div "2" at bounding box center [189, 209] width 19 height 11
type input "2025/06/02"
type input "2025/02/18"
type input "2025/06/01"
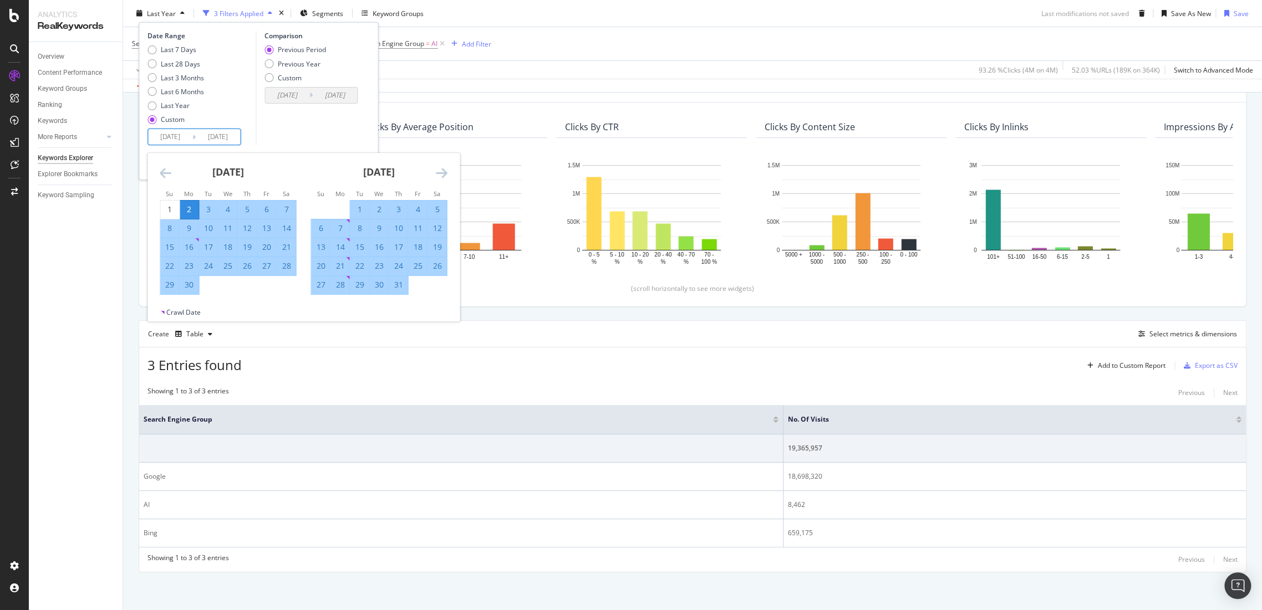
click at [219, 143] on input "2025/09/13" at bounding box center [218, 137] width 44 height 16
click at [164, 210] on div "1" at bounding box center [169, 209] width 19 height 11
type input "2025/06/01"
type input "2025/02/16"
type input "2025/05/31"
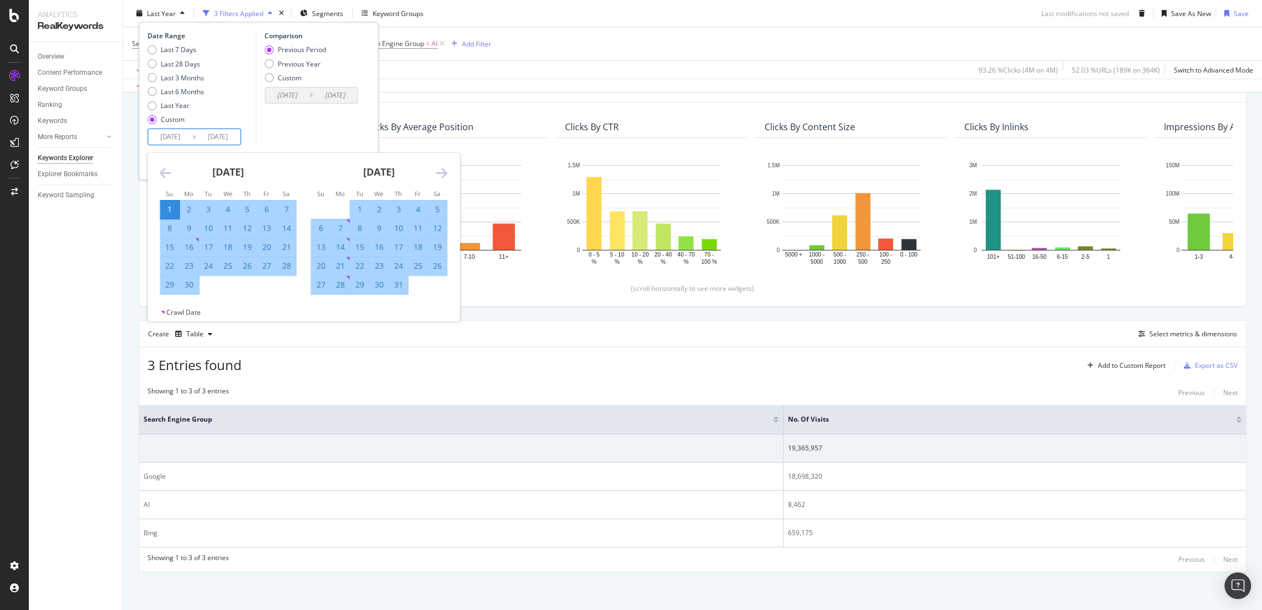
click at [166, 140] on input "2025/06/01" at bounding box center [170, 137] width 44 height 16
click at [166, 172] on icon "Move backward to switch to the previous month." at bounding box center [166, 172] width 12 height 13
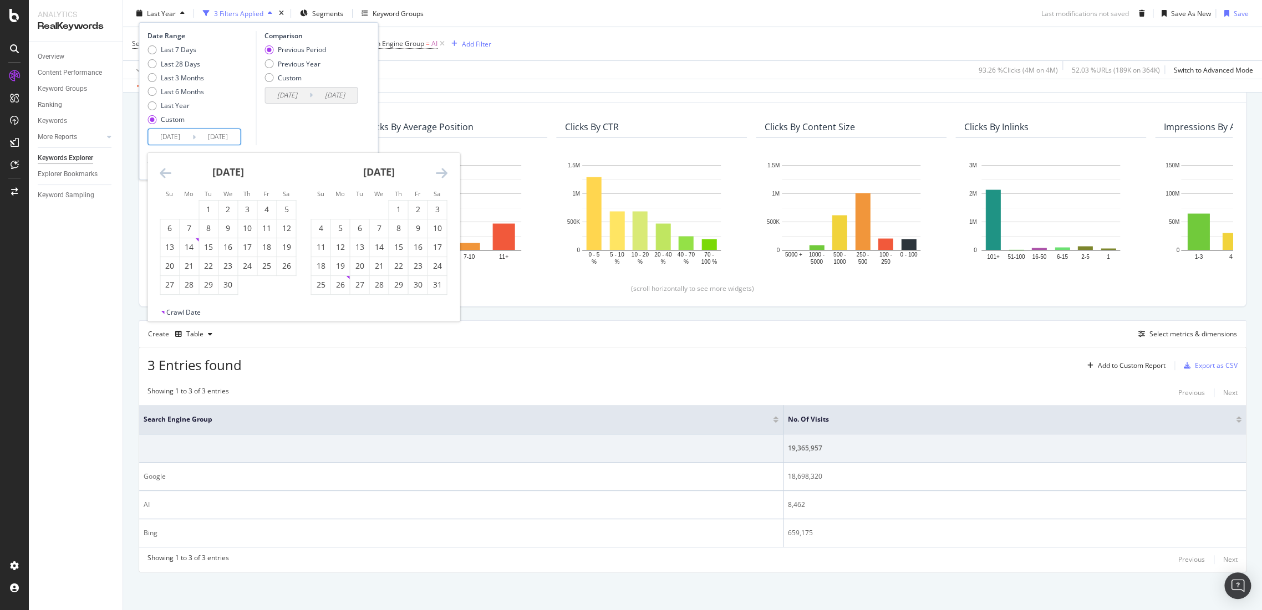
click at [166, 172] on icon "Move backward to switch to the previous month." at bounding box center [166, 172] width 12 height 13
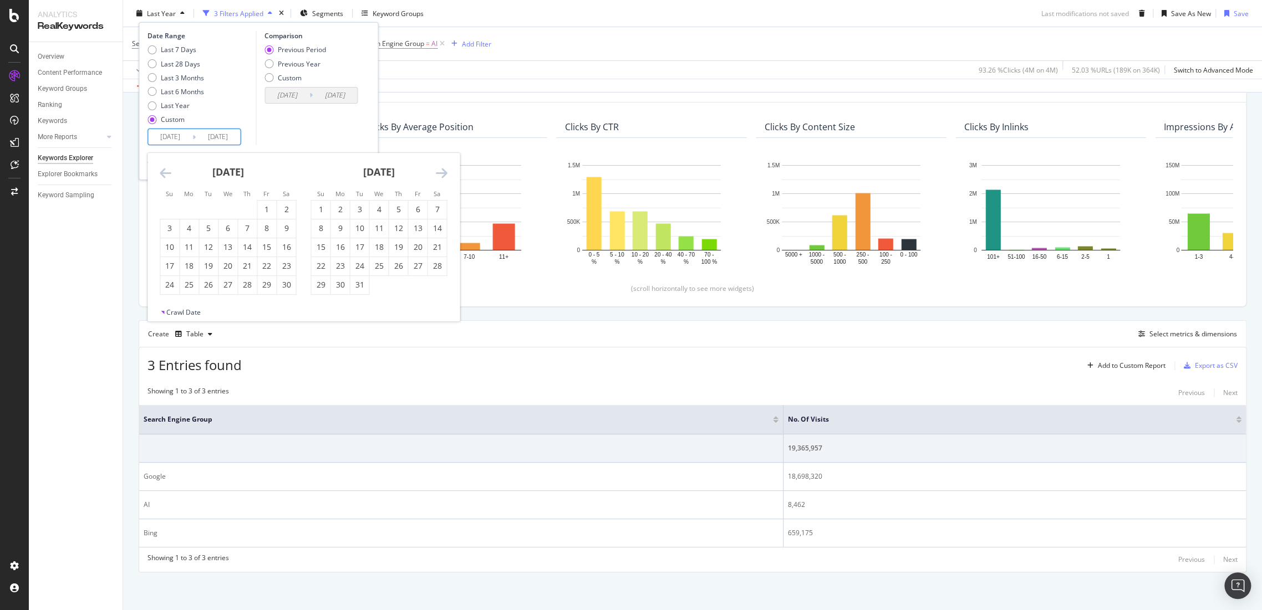
click at [164, 176] on icon "Move backward to switch to the previous month." at bounding box center [166, 172] width 12 height 13
click at [236, 137] on input "2025/09/13" at bounding box center [218, 137] width 44 height 16
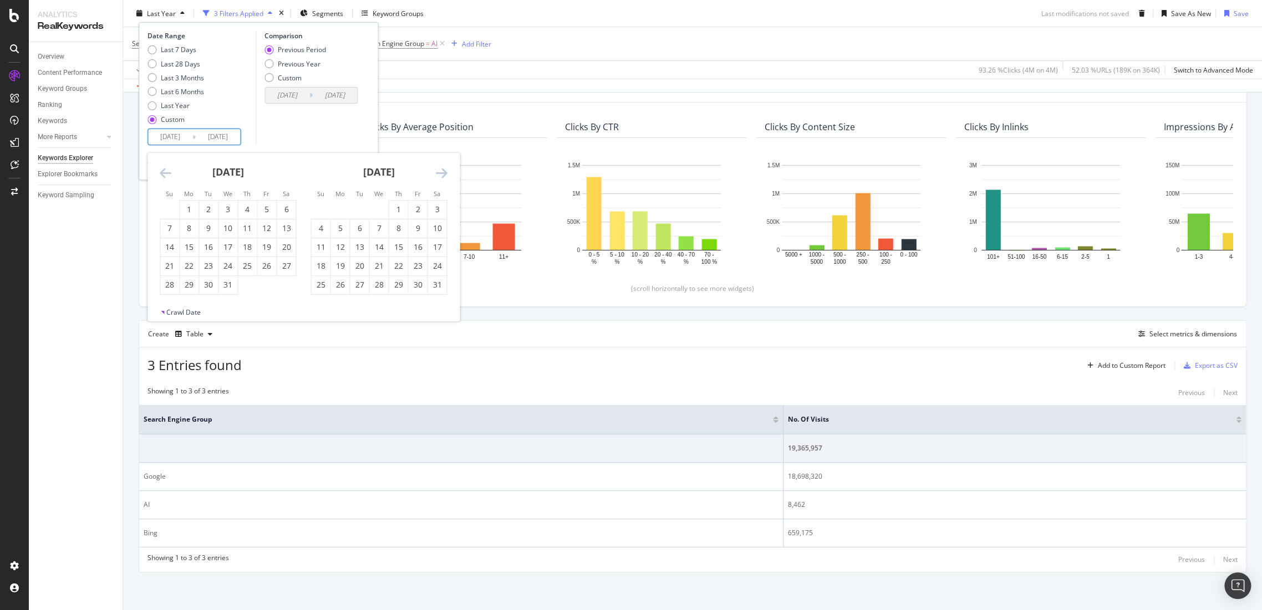
click at [236, 137] on input "2025/09/13" at bounding box center [218, 137] width 44 height 16
drag, startPoint x: 181, startPoint y: 195, endPoint x: 189, endPoint y: 213, distance: 19.4
click at [181, 198] on li "Mo" at bounding box center [188, 193] width 19 height 11
click at [189, 213] on div "1" at bounding box center [189, 209] width 19 height 11
type input "2024/07/01"
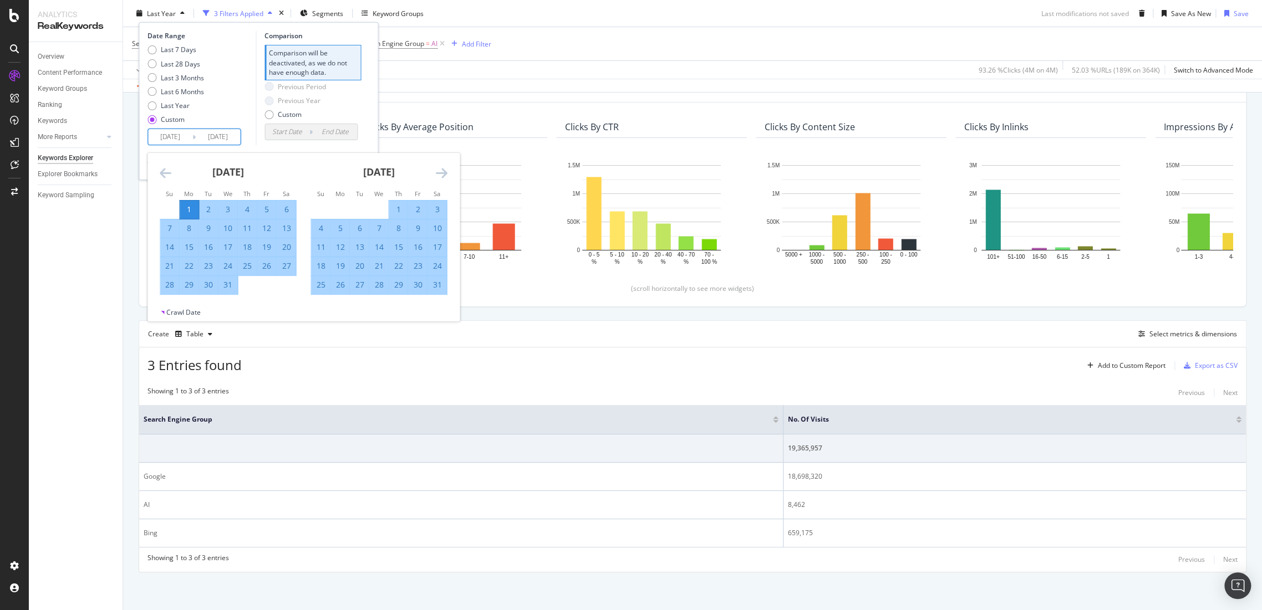
click at [186, 137] on input "2024/07/01" at bounding box center [170, 137] width 44 height 16
click at [399, 211] on div "1" at bounding box center [398, 209] width 19 height 11
type input "2024/08/01"
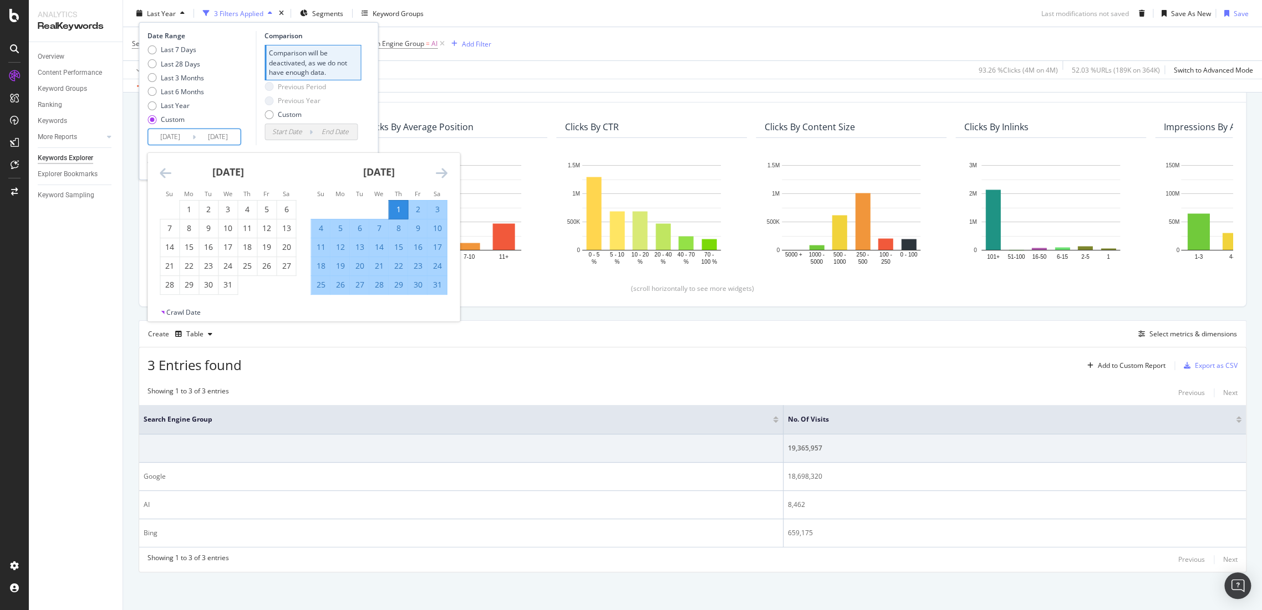
click at [443, 172] on icon "Move forward to switch to the next month." at bounding box center [441, 172] width 12 height 13
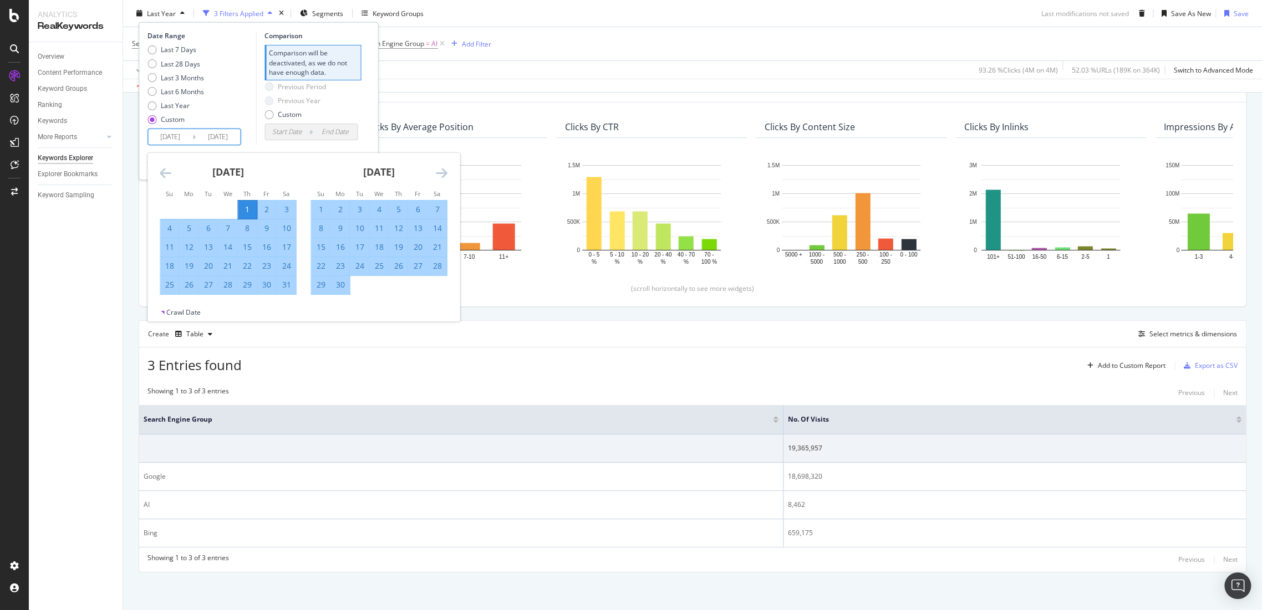
click at [429, 207] on div "7" at bounding box center [436, 209] width 19 height 11
type input "2024/09/07"
type input "2024/06/24"
type input "2024/07/31"
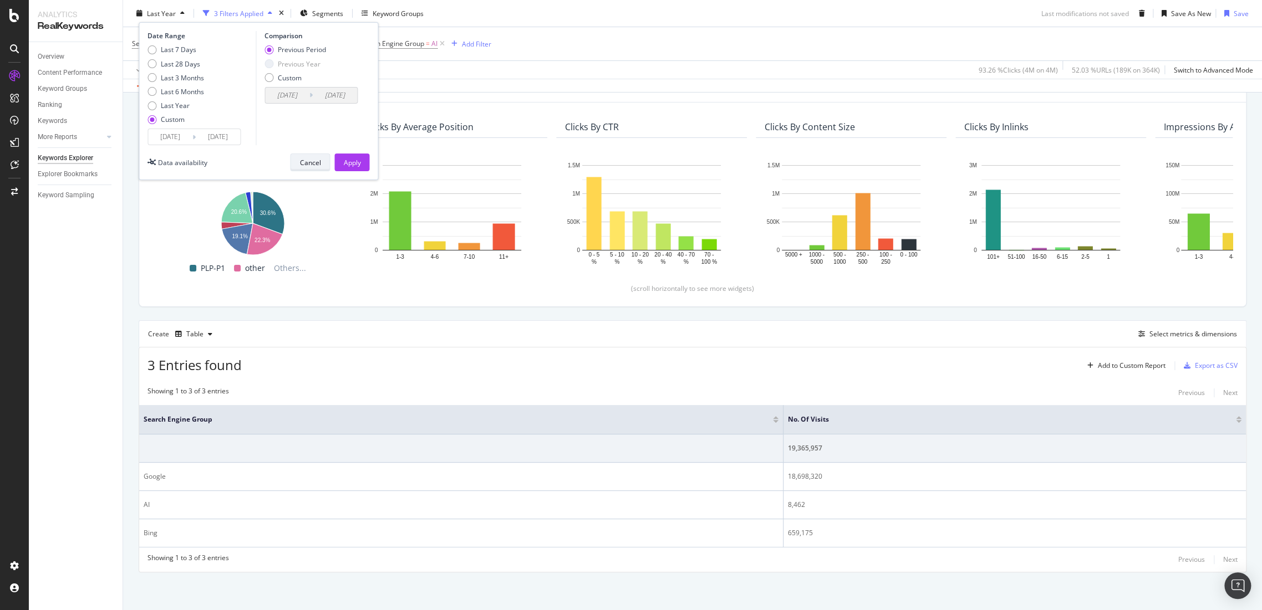
click at [309, 162] on div "Cancel" at bounding box center [309, 161] width 21 height 9
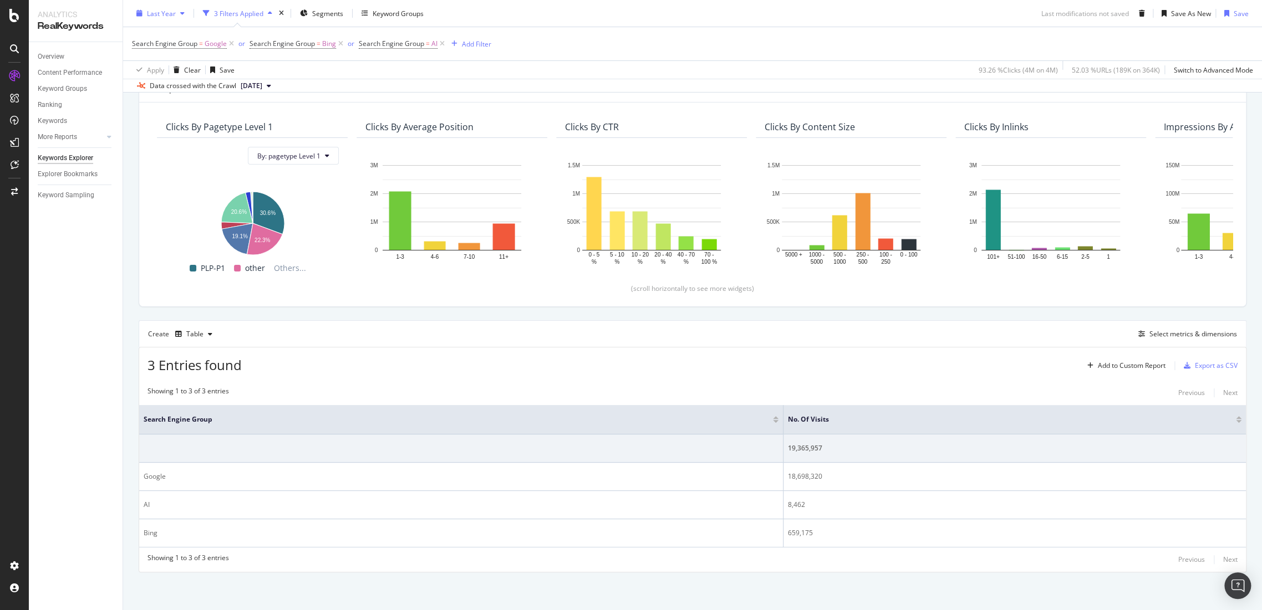
drag, startPoint x: 134, startPoint y: 3, endPoint x: 154, endPoint y: 18, distance: 25.4
click at [134, 3] on div "Last Year 3 Filters Applied Segments Keyword Groups Last modifications not save…" at bounding box center [692, 46] width 1139 height 93
click at [156, 18] on div "Last Year" at bounding box center [160, 13] width 57 height 17
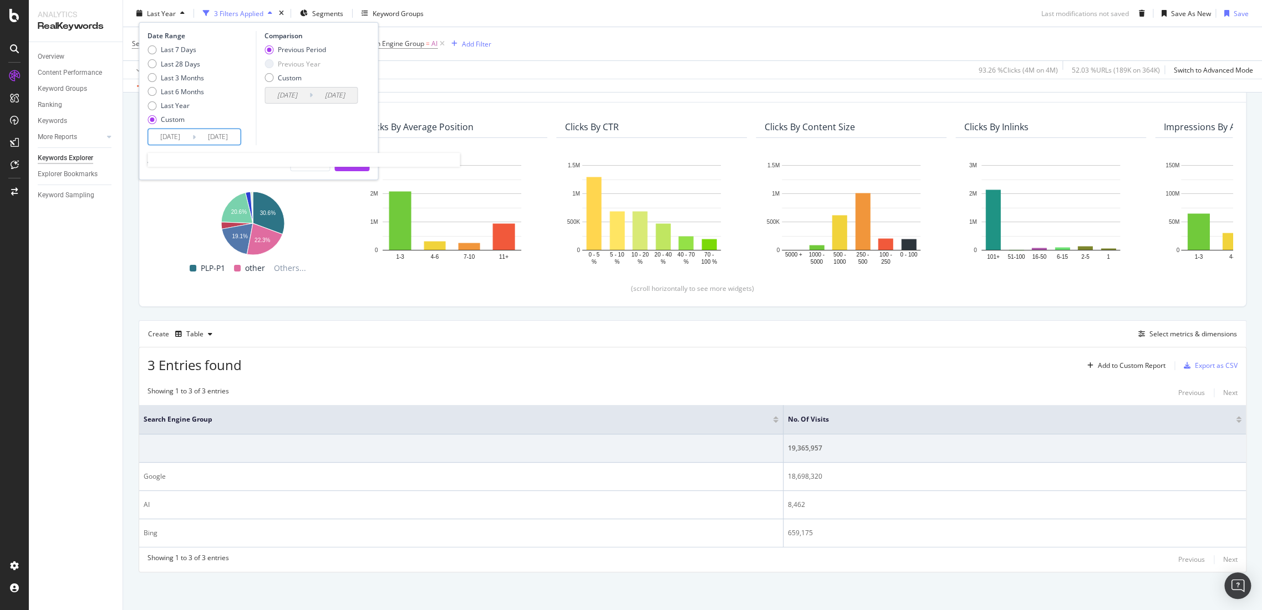
click at [165, 131] on input "2024/08/01" at bounding box center [170, 137] width 44 height 16
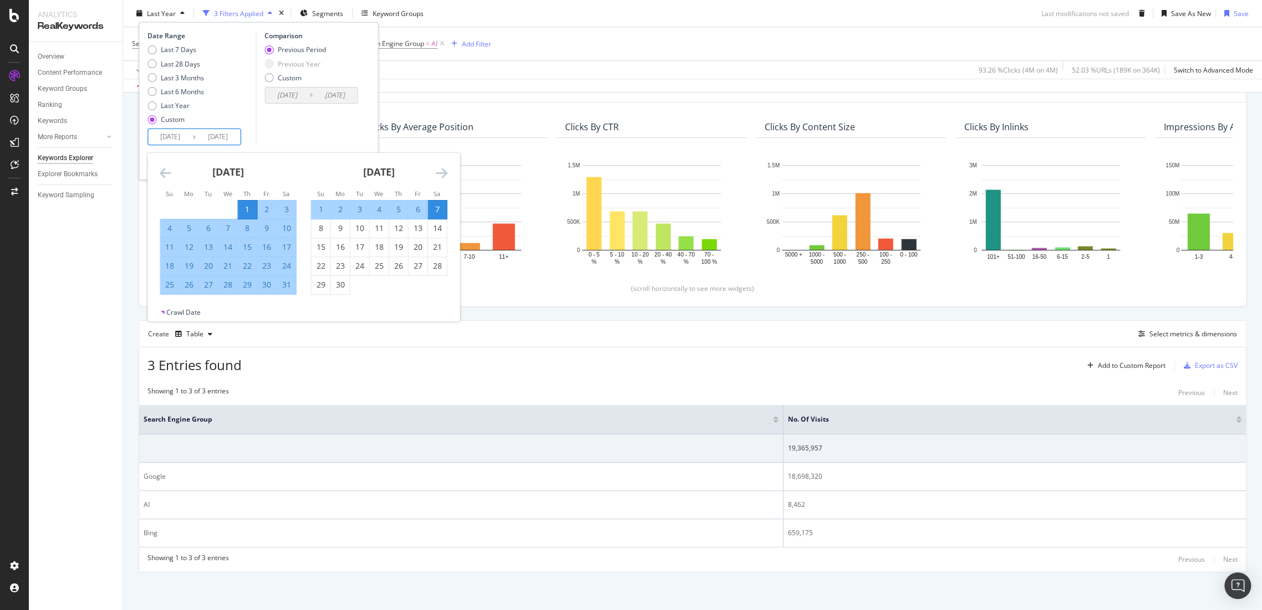
click at [251, 207] on div "1" at bounding box center [247, 209] width 19 height 11
type input "2024/08/01"
type input "2024/07/31"
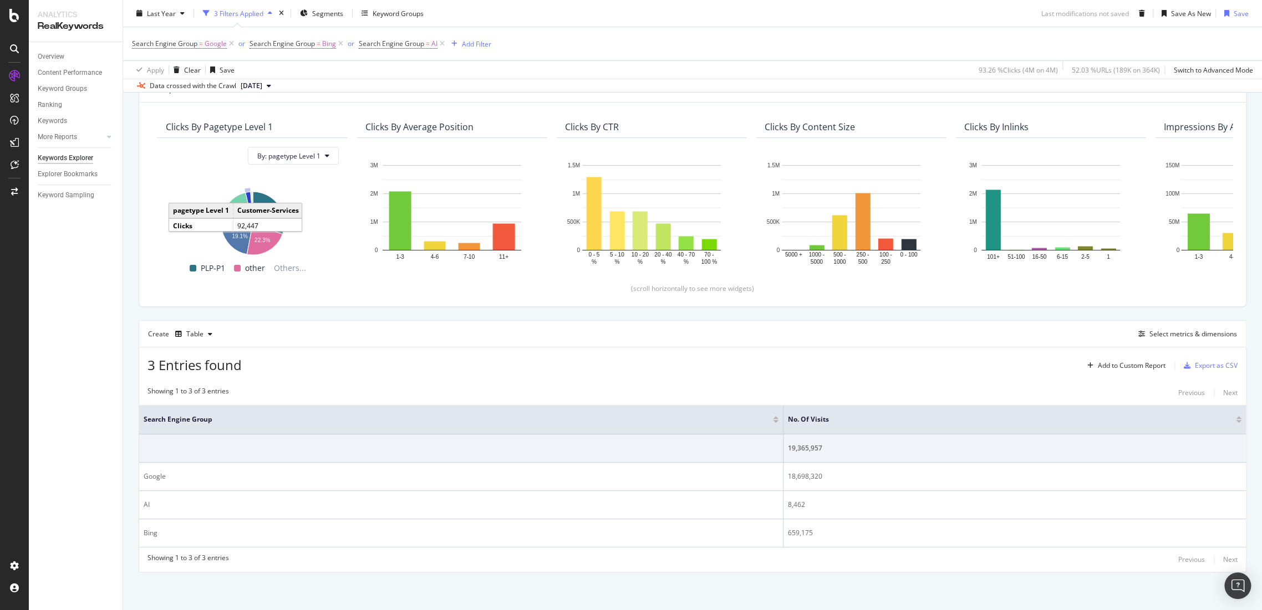
click at [251, 207] on icon "A chart." at bounding box center [249, 208] width 7 height 32
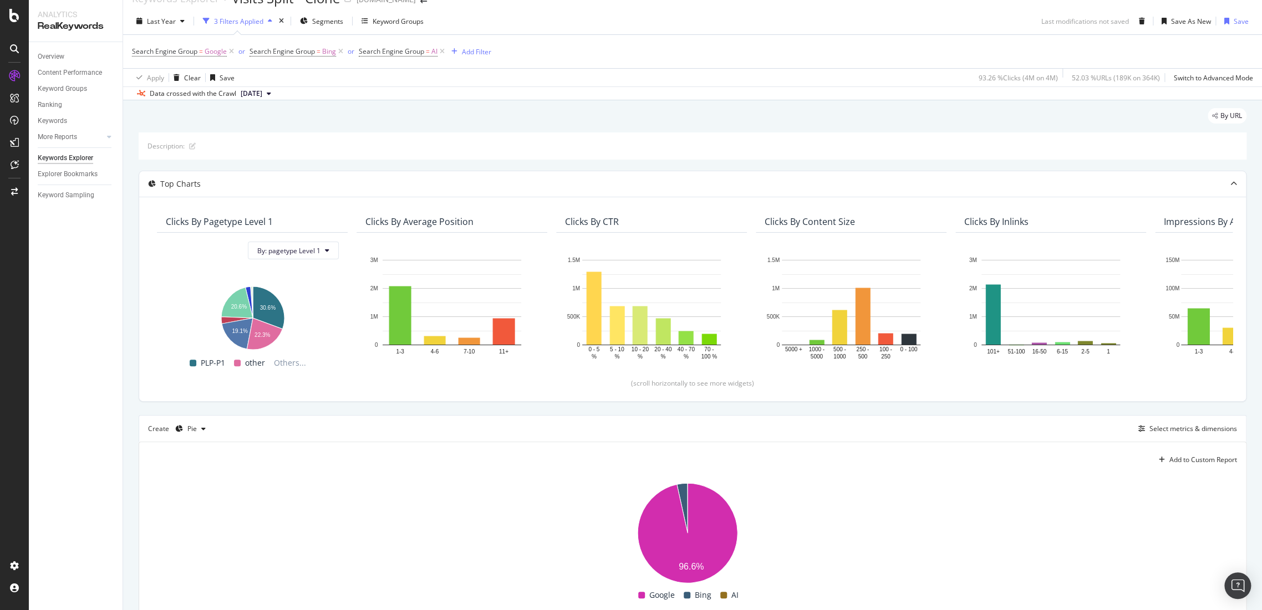
scroll to position [0, 0]
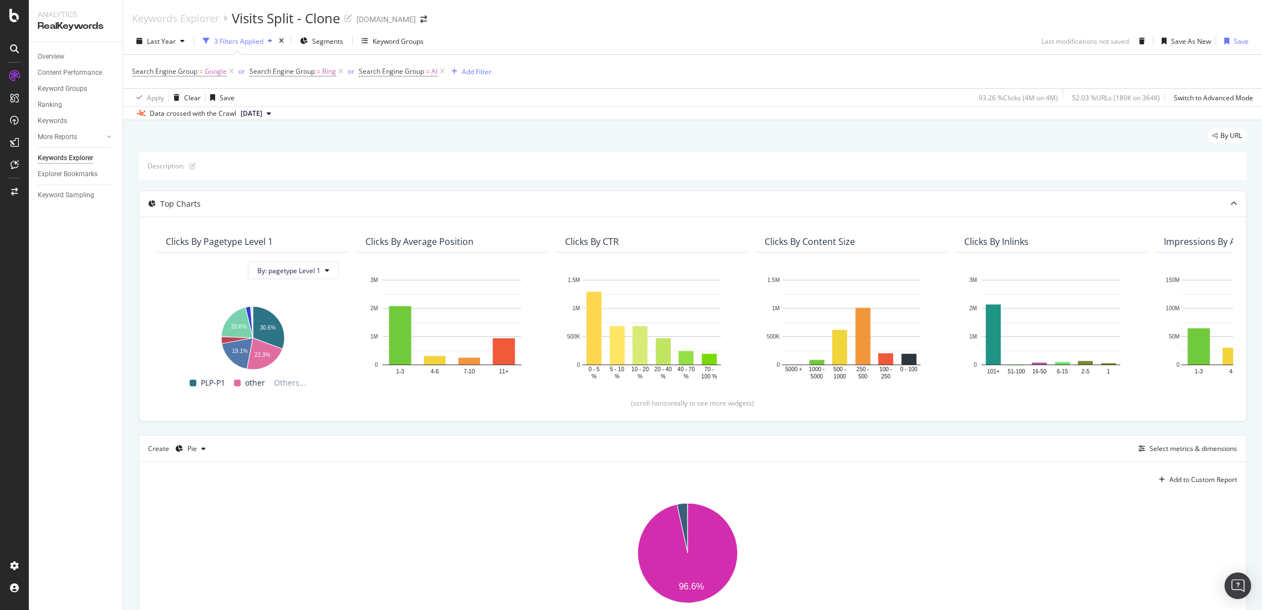
click at [235, 35] on div "3 Filters Applied" at bounding box center [237, 41] width 78 height 17
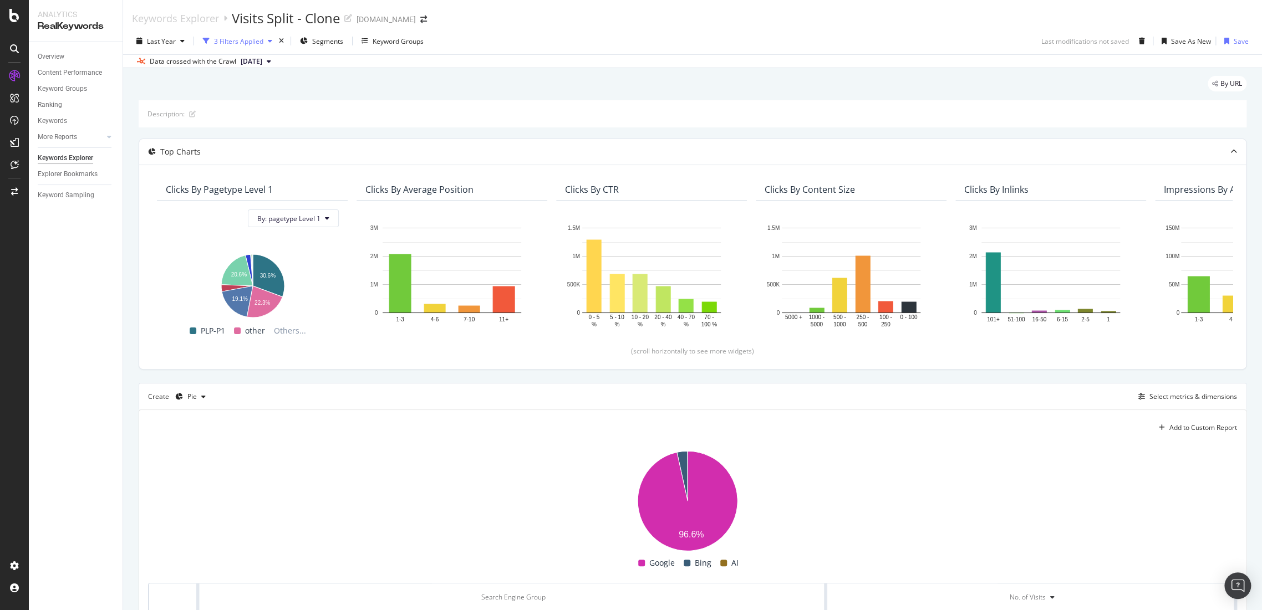
click at [237, 43] on div "3 Filters Applied" at bounding box center [238, 41] width 49 height 9
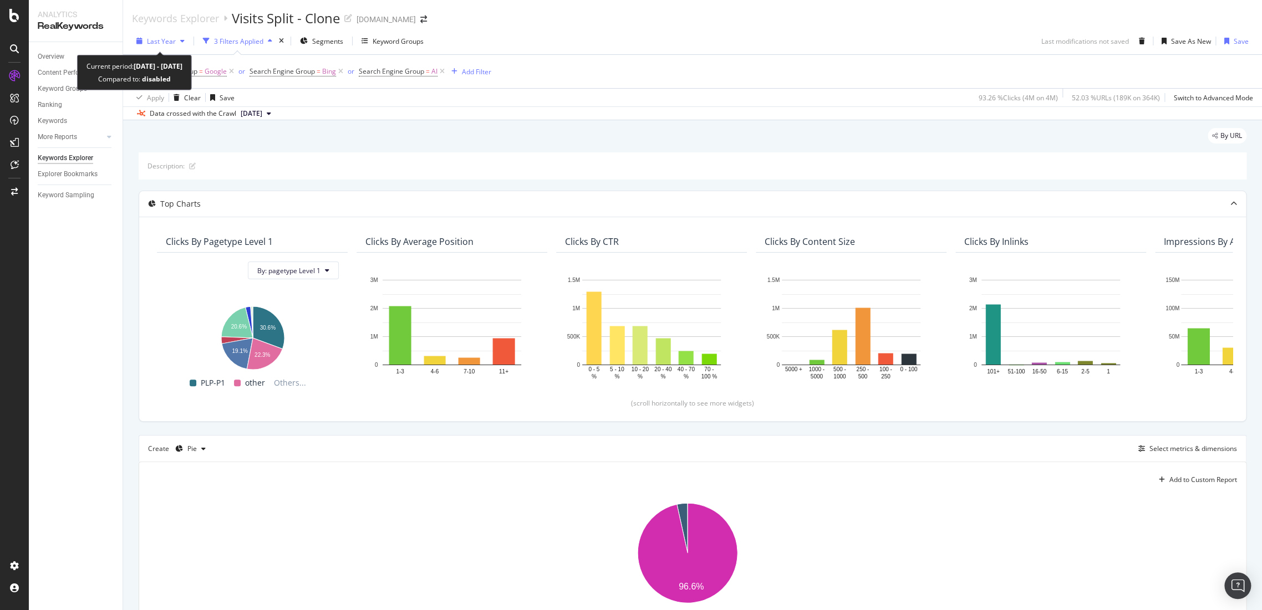
click at [174, 45] on div "Last Year" at bounding box center [161, 41] width 29 height 9
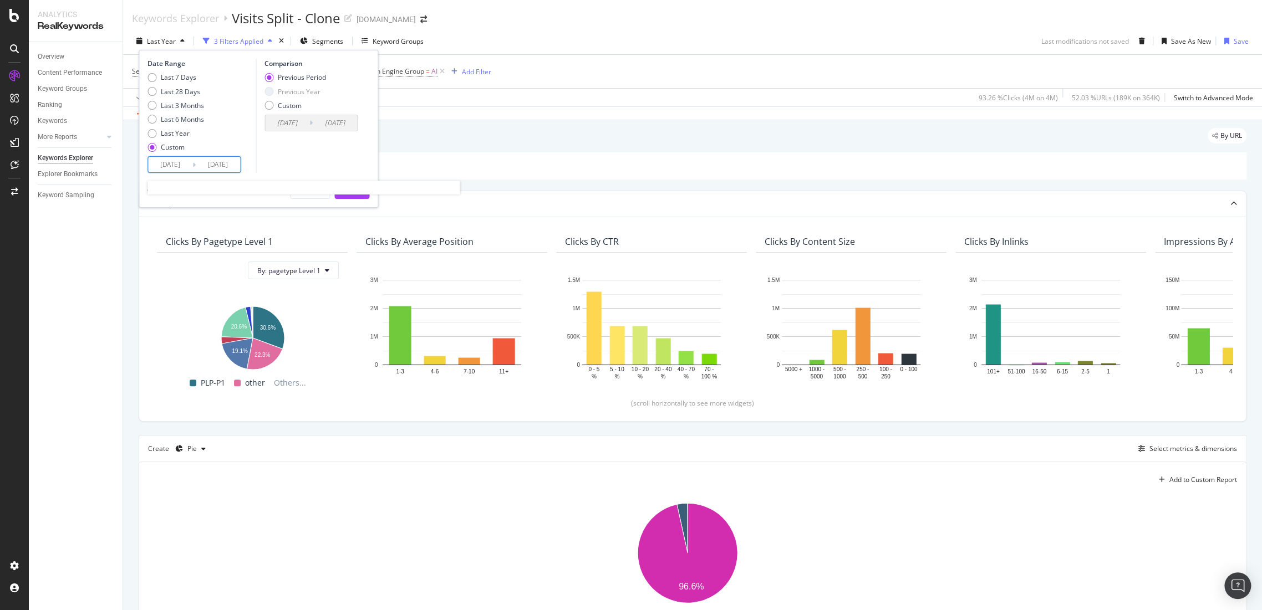
click at [177, 169] on input "2024/08/01" at bounding box center [170, 165] width 44 height 16
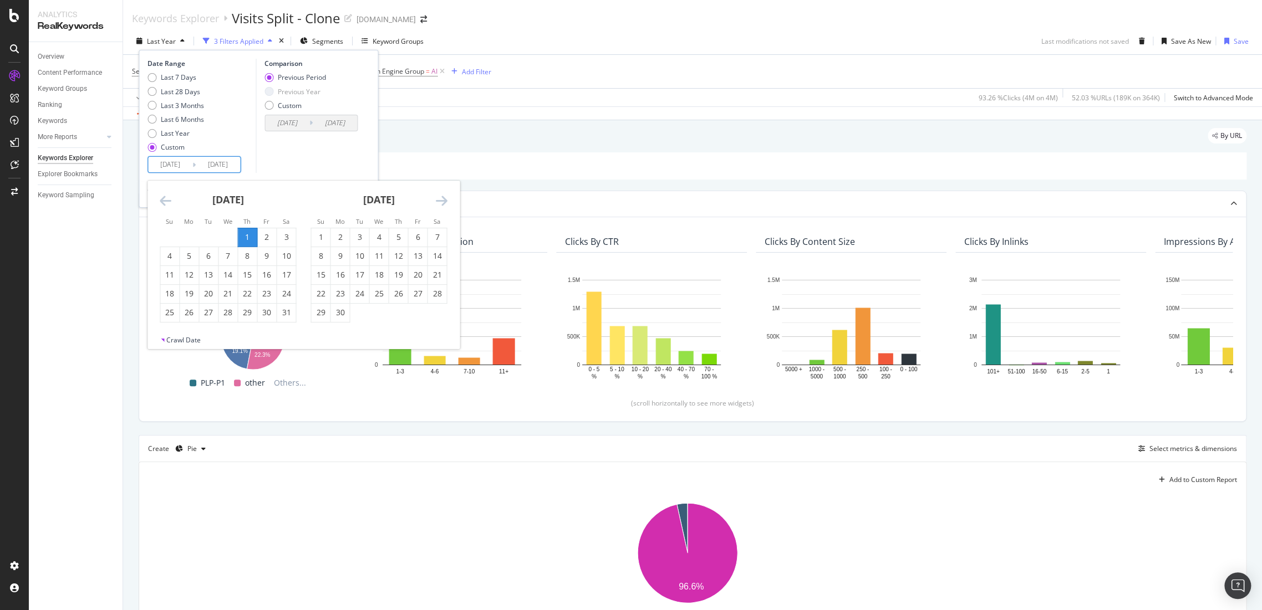
click at [440, 198] on icon "Move forward to switch to the next month." at bounding box center [441, 200] width 12 height 13
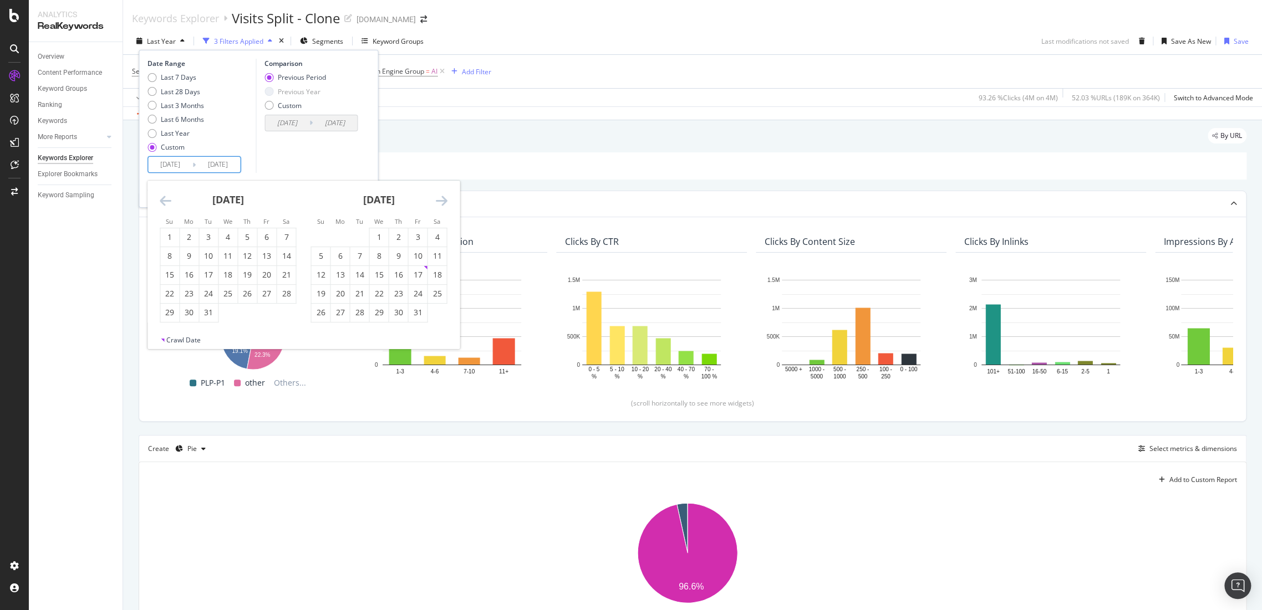
click at [440, 198] on icon "Move forward to switch to the next month." at bounding box center [441, 200] width 12 height 13
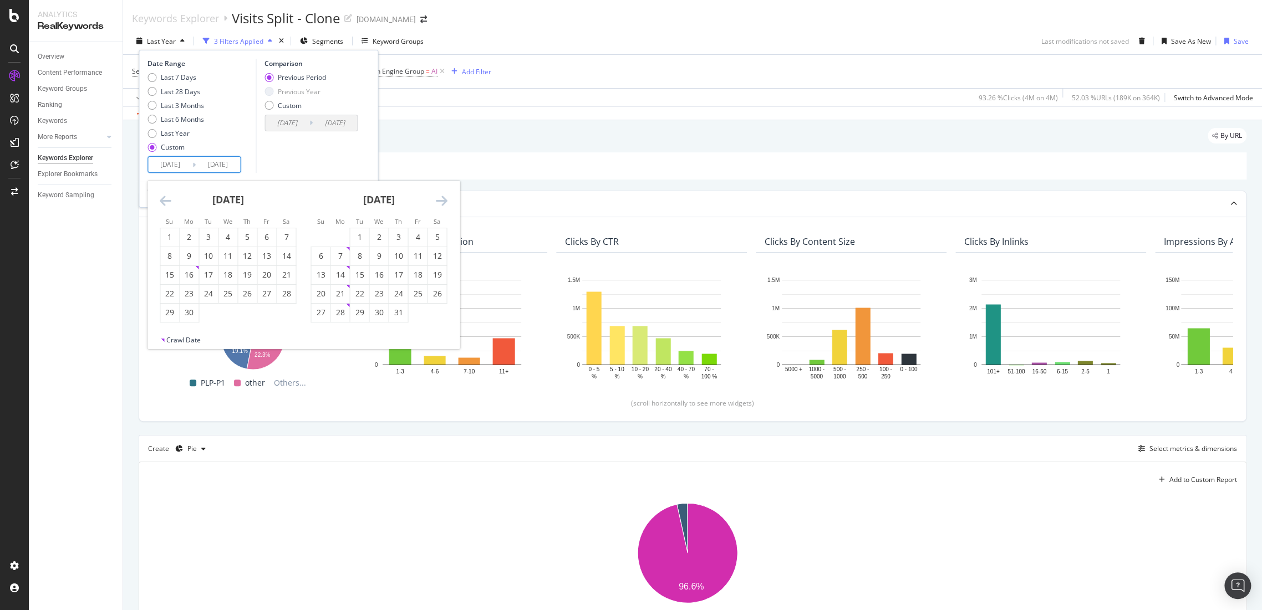
click at [440, 198] on icon "Move forward to switch to the next month." at bounding box center [441, 200] width 12 height 13
click at [322, 334] on div "31" at bounding box center [320, 331] width 19 height 11
type input "2025/08/31"
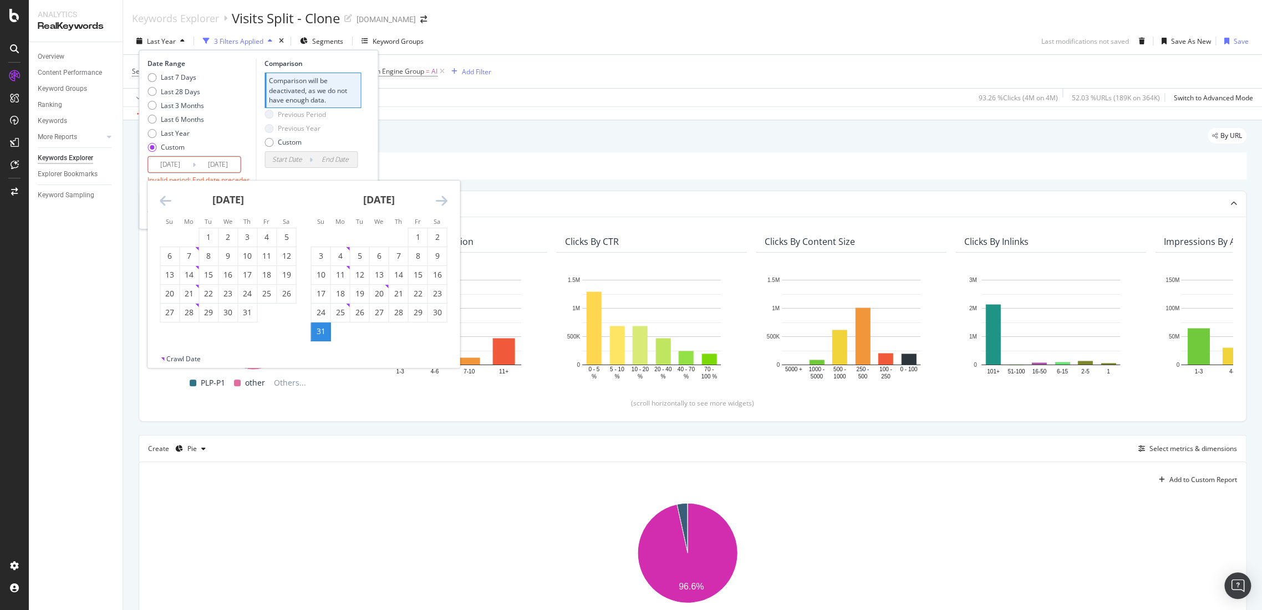
click at [162, 197] on icon "Move backward to switch to the previous month." at bounding box center [166, 200] width 12 height 13
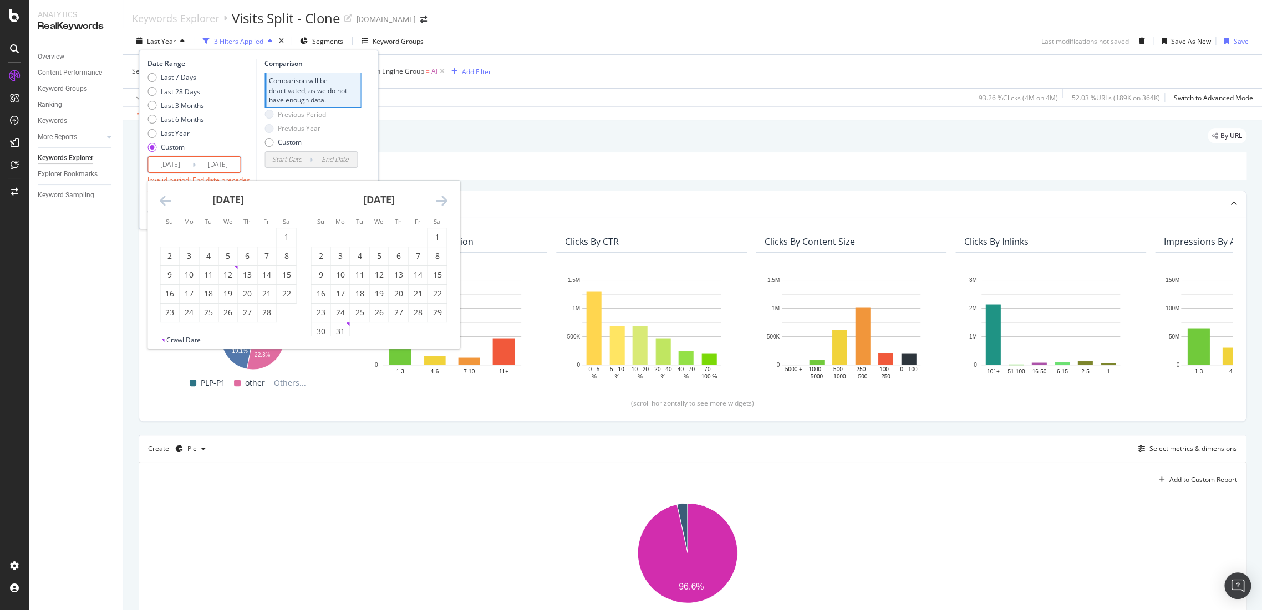
click at [162, 197] on icon "Move backward to switch to the previous month." at bounding box center [166, 200] width 12 height 13
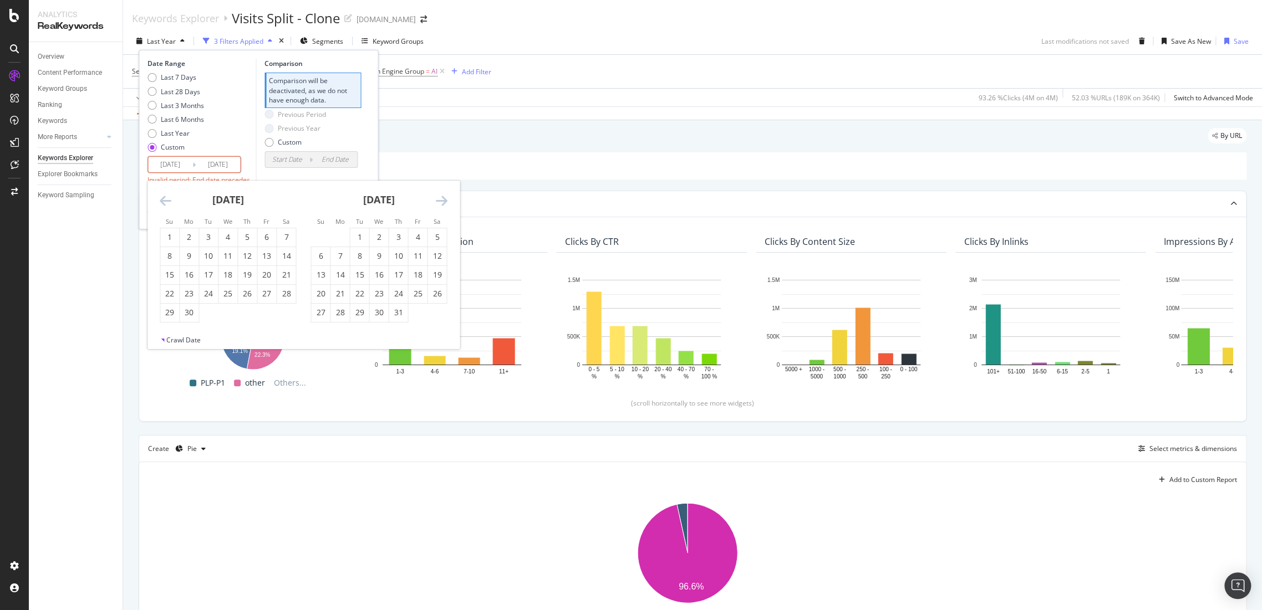
click at [162, 197] on icon "Move backward to switch to the previous month." at bounding box center [166, 200] width 12 height 13
click at [242, 237] on div "1" at bounding box center [247, 237] width 19 height 11
type input "2024/08/01"
type input "2024/07/31"
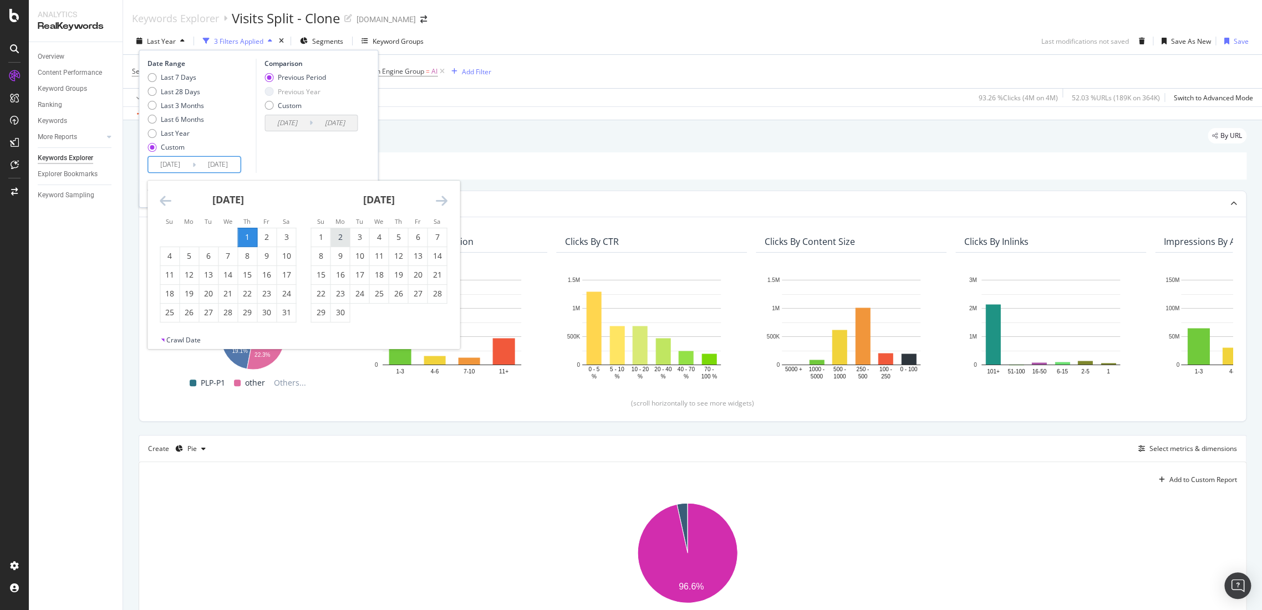
click at [345, 238] on div "2" at bounding box center [339, 237] width 19 height 11
type input "2024/09/02"
type input "2024/06/29"
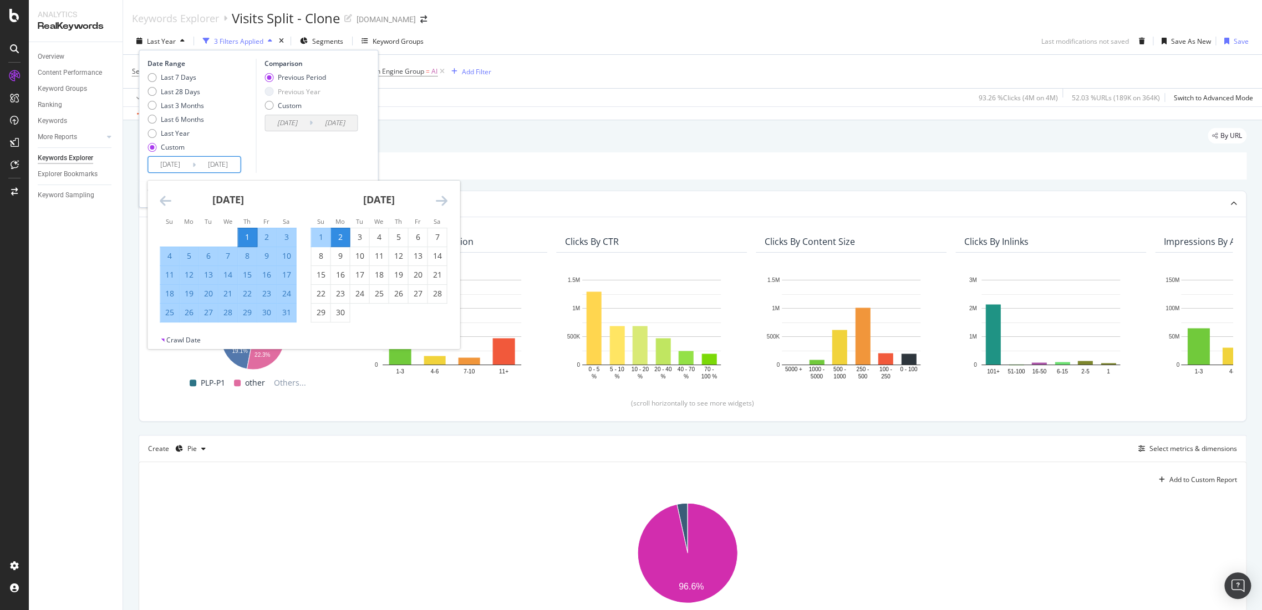
click at [167, 168] on input "2024/08/01" at bounding box center [170, 165] width 44 height 16
click at [244, 234] on div "1" at bounding box center [247, 237] width 19 height 11
click at [231, 171] on input "2024/09/02" at bounding box center [218, 165] width 44 height 16
click at [169, 167] on input "2024/08/01" at bounding box center [170, 165] width 44 height 16
click at [240, 238] on div "1" at bounding box center [247, 237] width 19 height 11
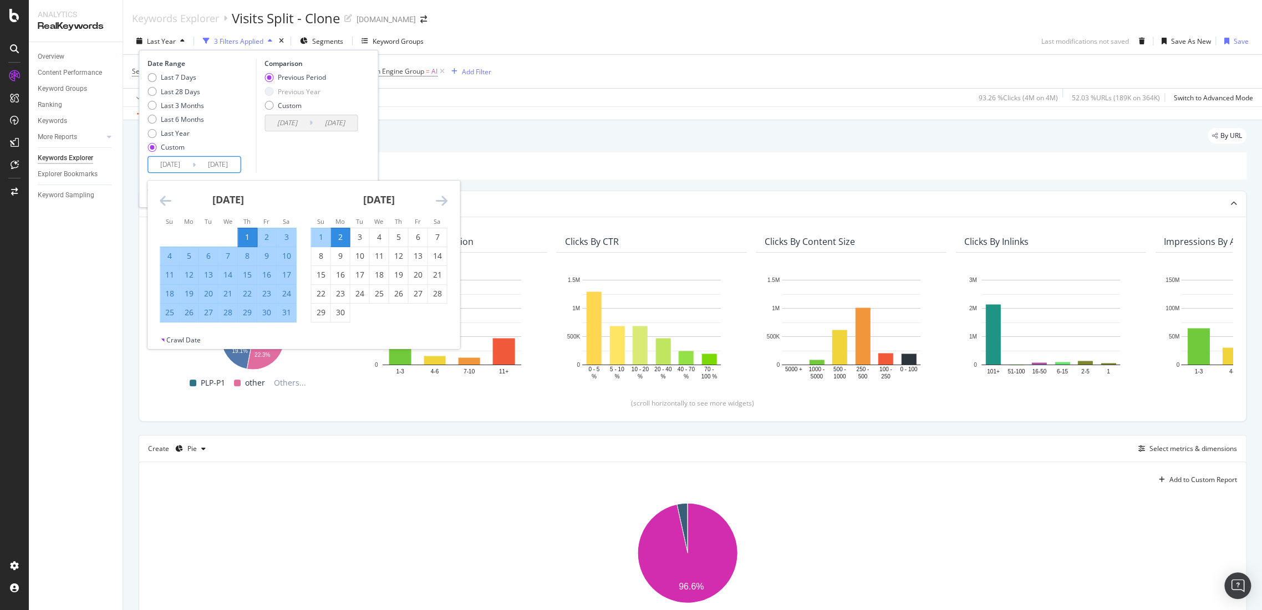
click at [240, 238] on div "1" at bounding box center [247, 237] width 19 height 11
type input "2024/08/01"
type input "2024/07/31"
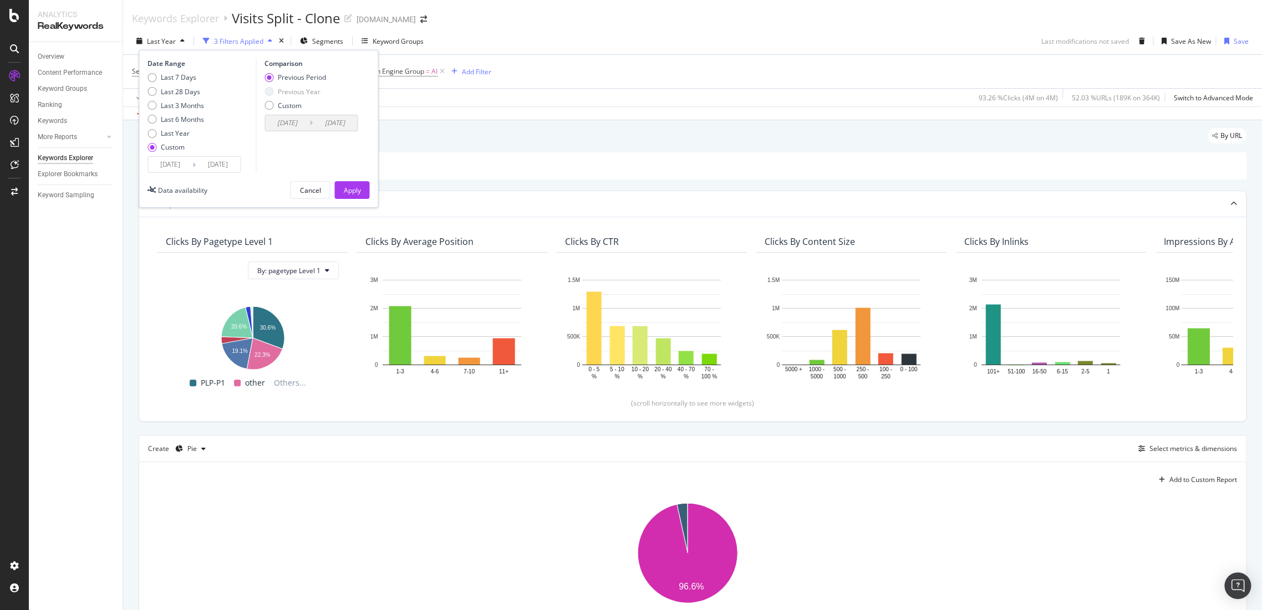
click at [175, 170] on input "2024/08/01" at bounding box center [170, 165] width 44 height 16
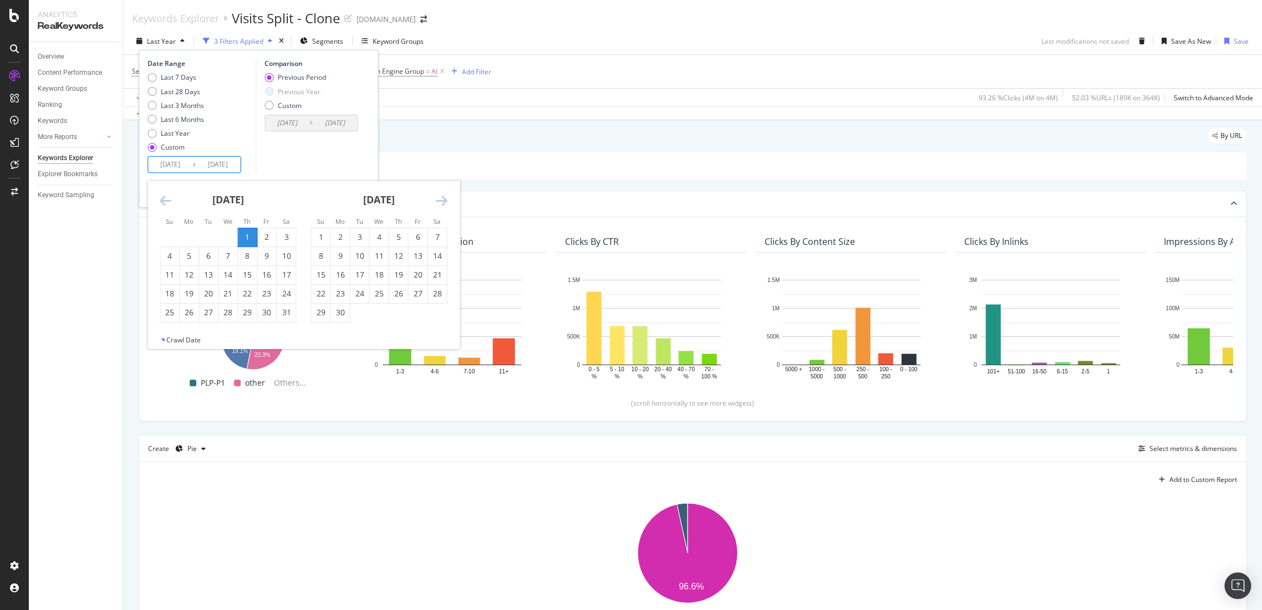
click at [241, 231] on div "1" at bounding box center [247, 237] width 19 height 18
click at [440, 201] on icon "Move forward to switch to the next month." at bounding box center [441, 200] width 12 height 13
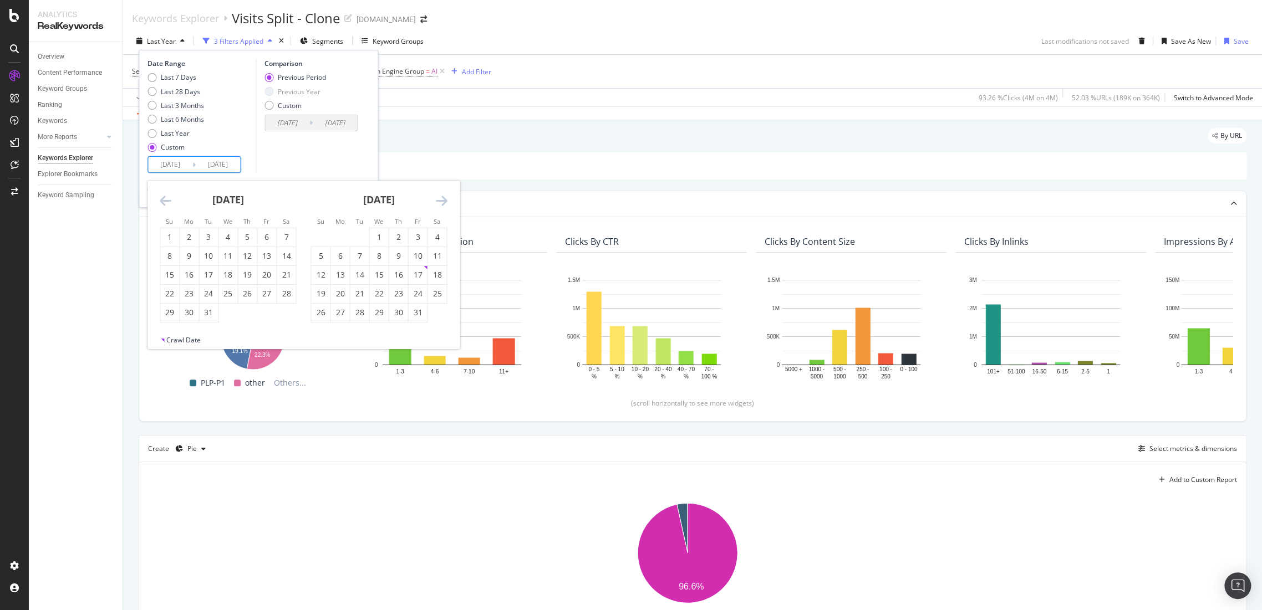
click at [440, 201] on icon "Move forward to switch to the next month." at bounding box center [441, 200] width 12 height 13
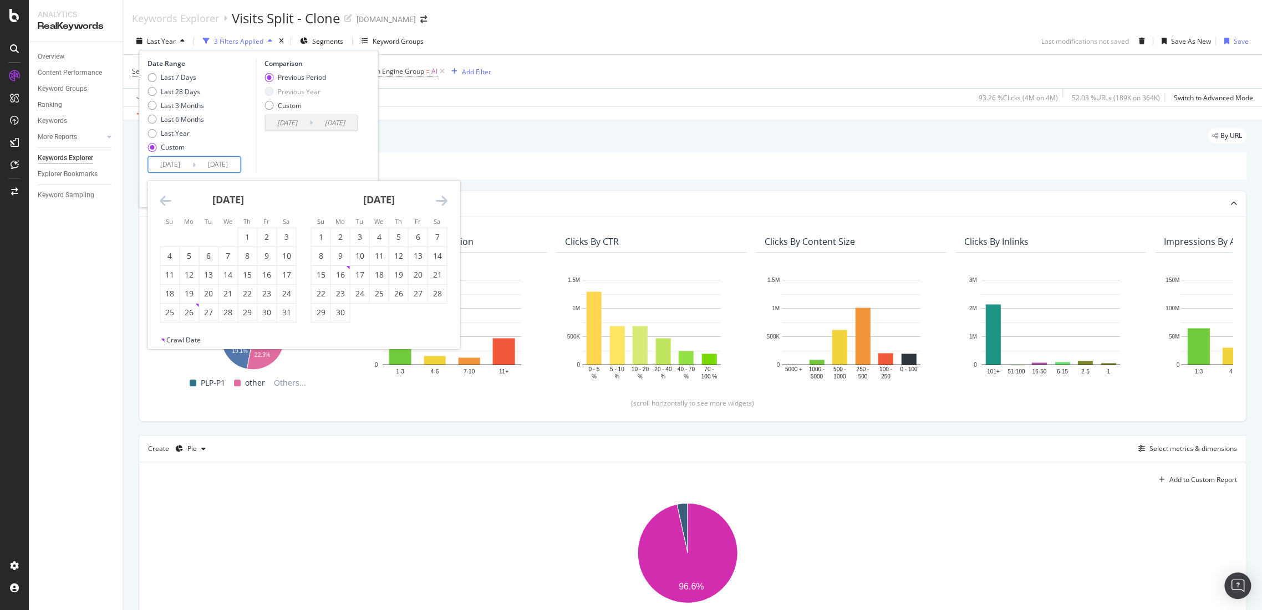
click at [440, 201] on icon "Move forward to switch to the next month." at bounding box center [441, 200] width 12 height 13
click at [325, 333] on div "31" at bounding box center [320, 331] width 19 height 11
type input "2025/08/31"
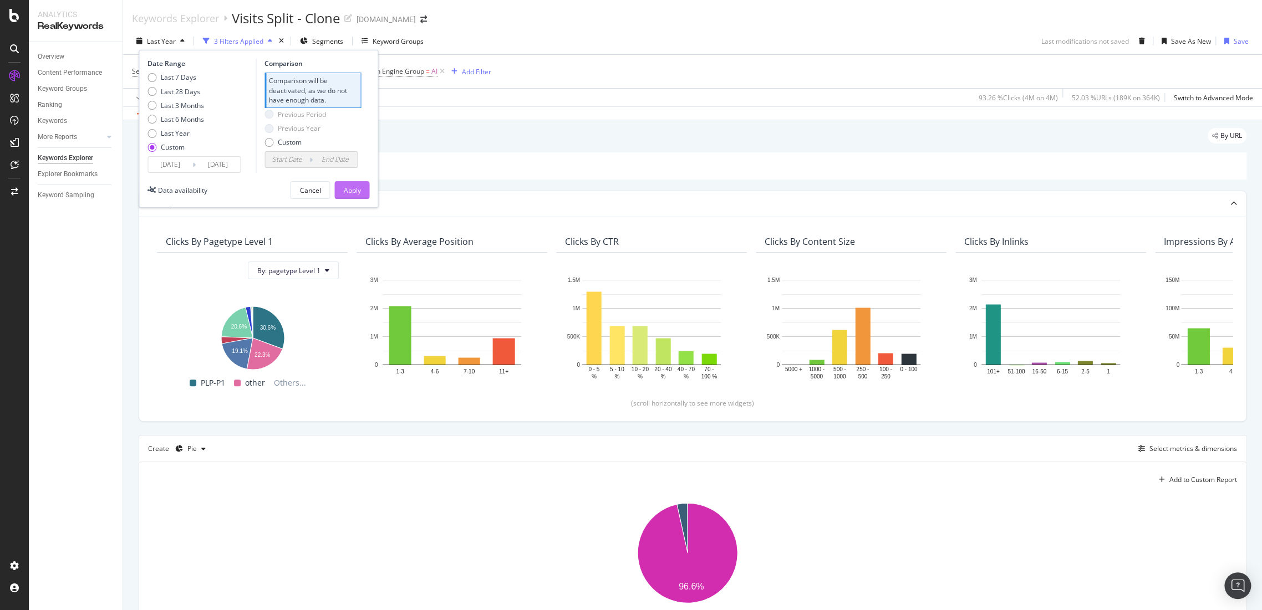
click at [362, 191] on button "Apply" at bounding box center [351, 190] width 35 height 18
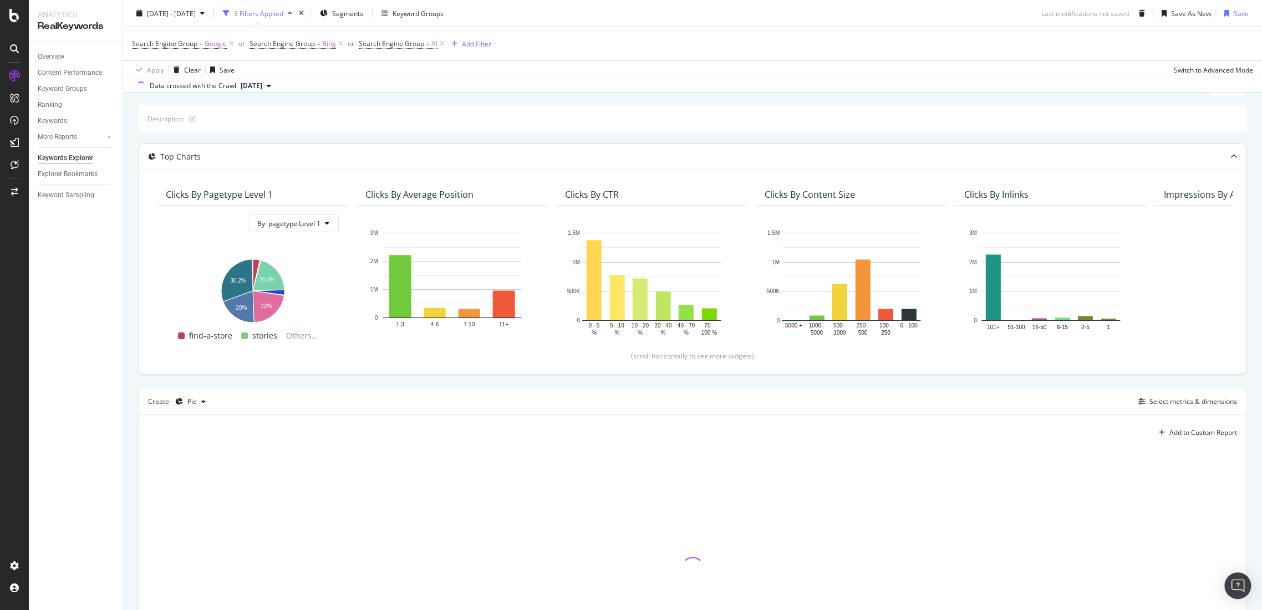
scroll to position [170, 0]
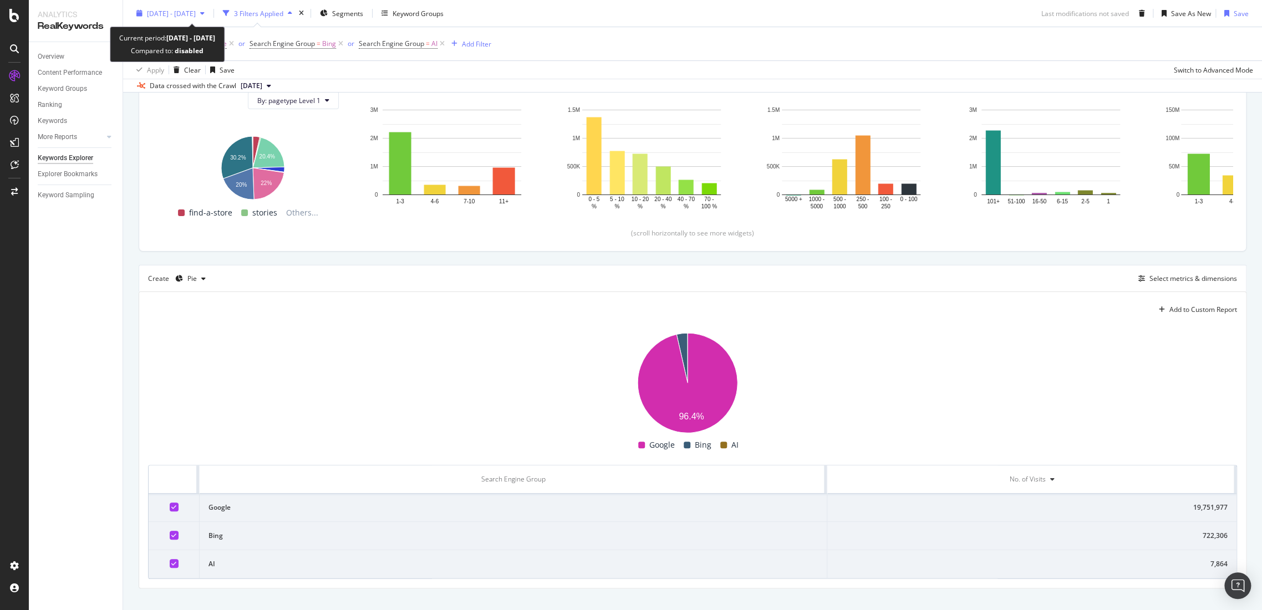
click at [209, 19] on div "2024 Aug. 1st - 2025 Aug. 31st" at bounding box center [170, 13] width 77 height 17
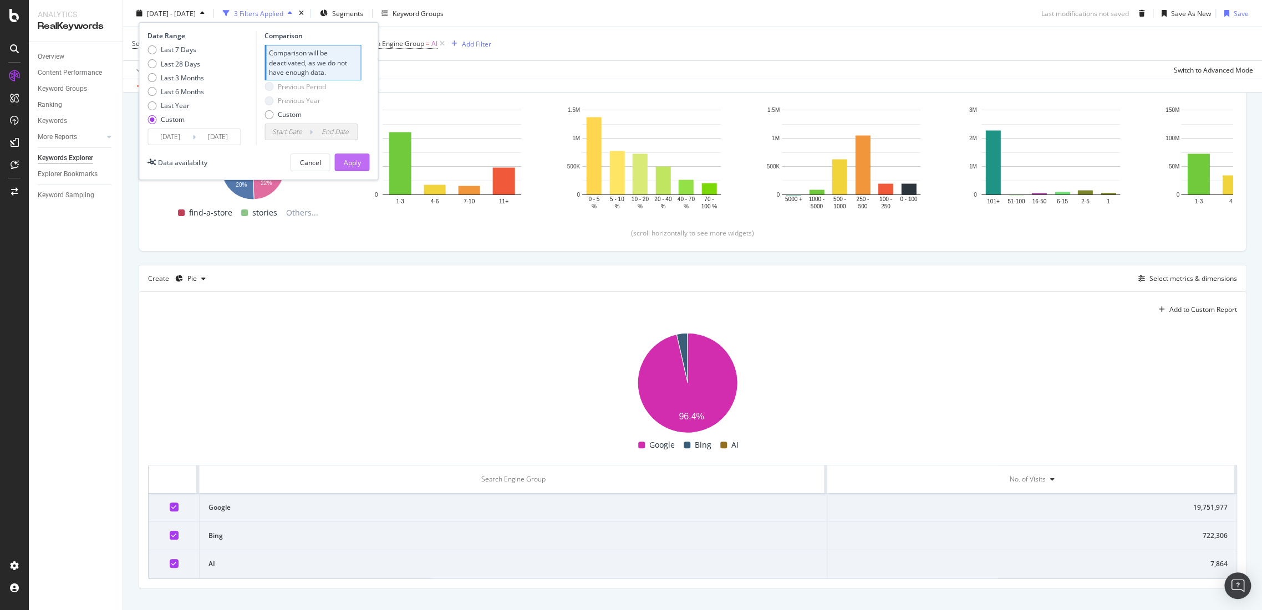
click at [351, 162] on div "Apply" at bounding box center [351, 161] width 17 height 9
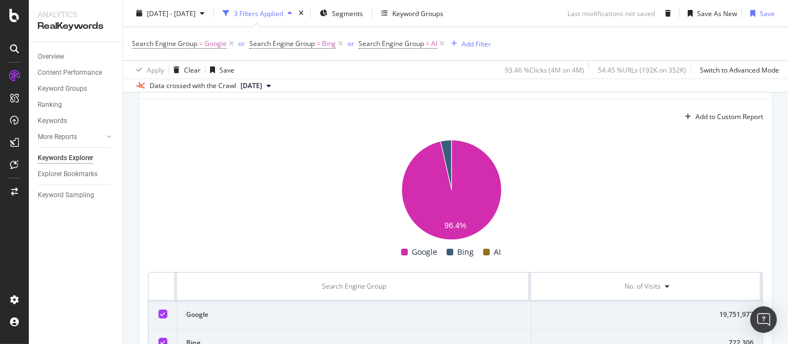
scroll to position [293, 0]
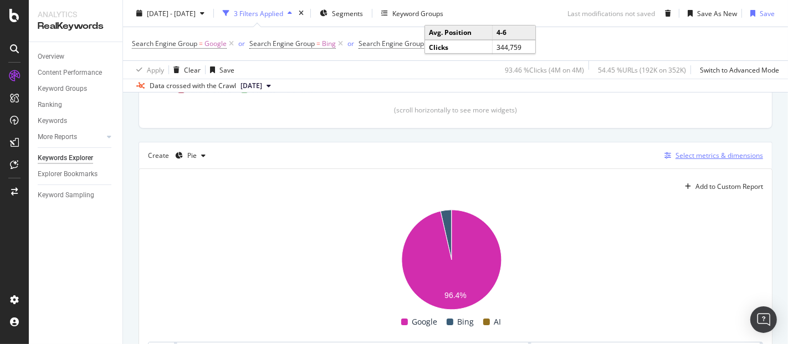
click at [676, 156] on div "Select metrics & dimensions" at bounding box center [720, 155] width 88 height 9
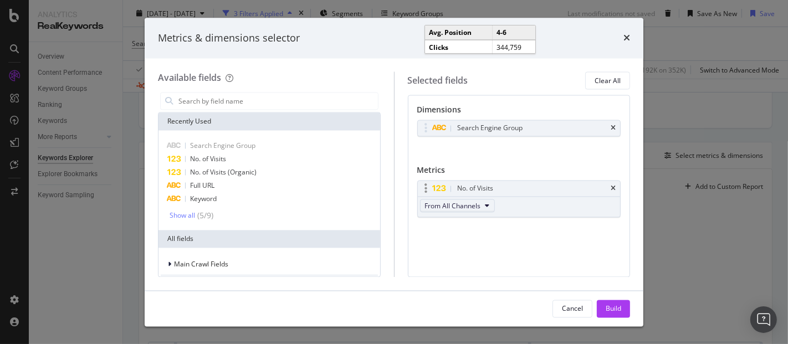
click at [476, 210] on span "From All Channels" at bounding box center [453, 205] width 56 height 9
click at [470, 250] on div "Organic" at bounding box center [457, 245] width 75 height 16
click at [625, 307] on button "Build" at bounding box center [613, 309] width 33 height 18
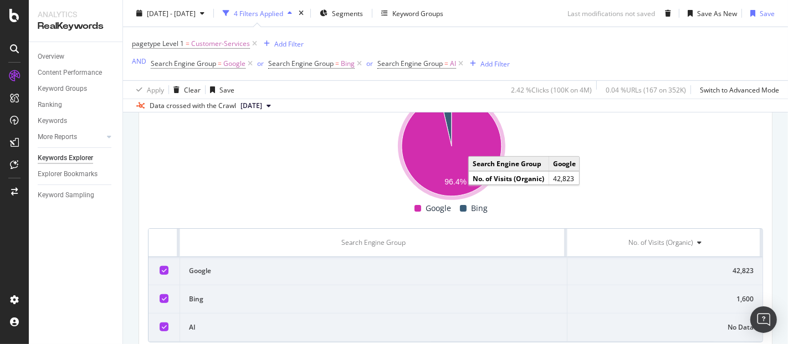
scroll to position [410, 0]
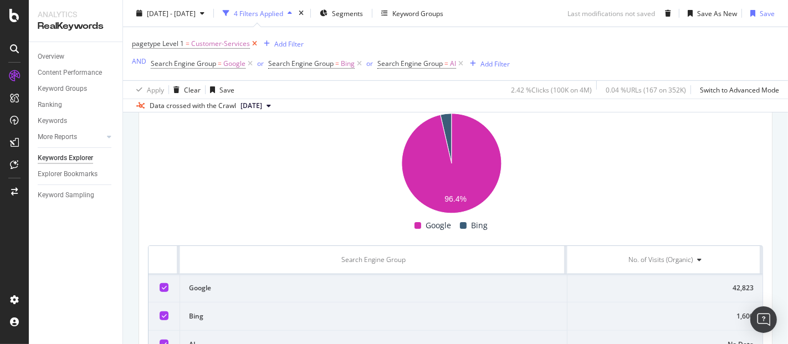
click at [252, 43] on icon at bounding box center [254, 43] width 9 height 11
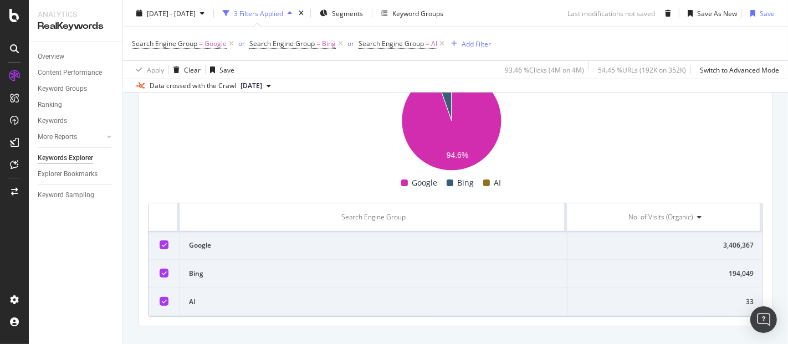
scroll to position [451, 0]
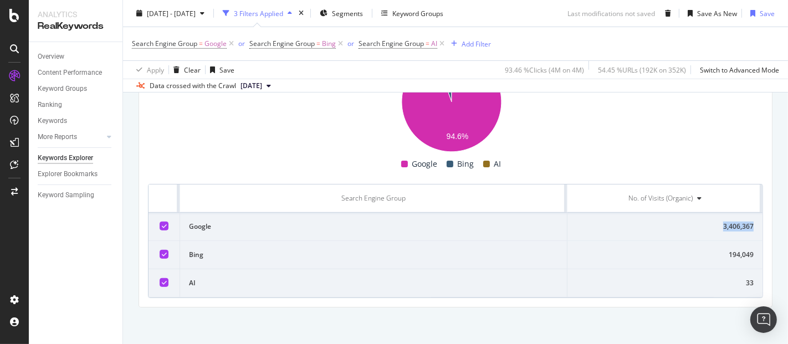
drag, startPoint x: 716, startPoint y: 227, endPoint x: 749, endPoint y: 227, distance: 33.3
click at [749, 227] on td "3,406,367" at bounding box center [665, 227] width 195 height 28
copy div "3,406,367"
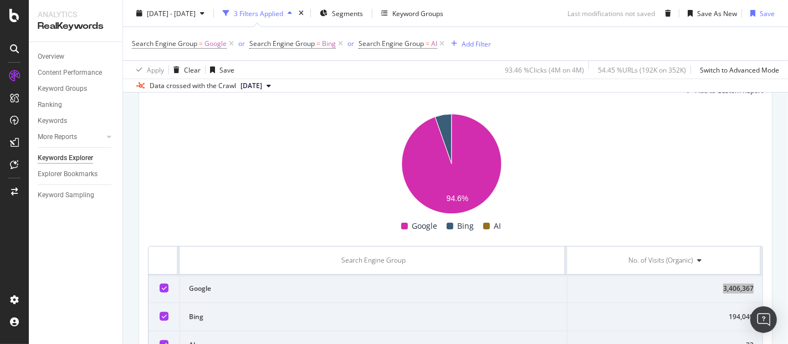
scroll to position [328, 0]
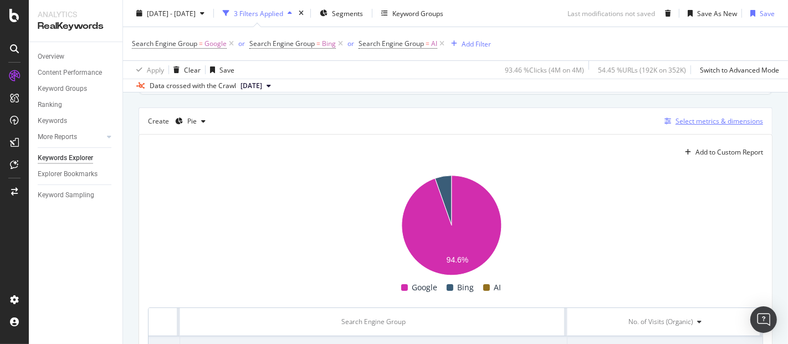
click at [688, 124] on div "Select metrics & dimensions" at bounding box center [720, 120] width 88 height 9
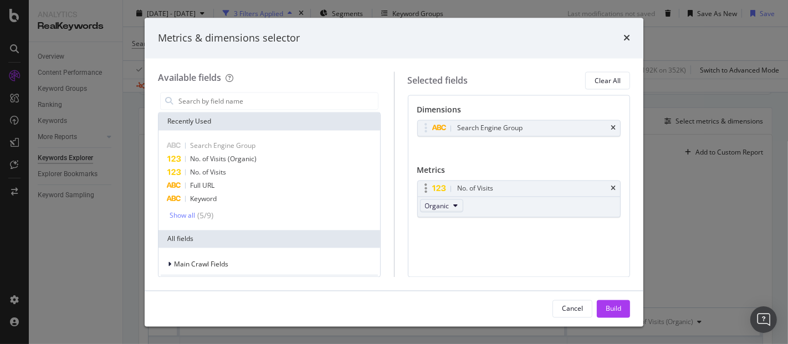
click at [455, 201] on button "Organic" at bounding box center [441, 206] width 43 height 13
click at [450, 228] on span "From All Channels" at bounding box center [457, 225] width 56 height 10
click at [620, 302] on div "Build" at bounding box center [614, 309] width 16 height 17
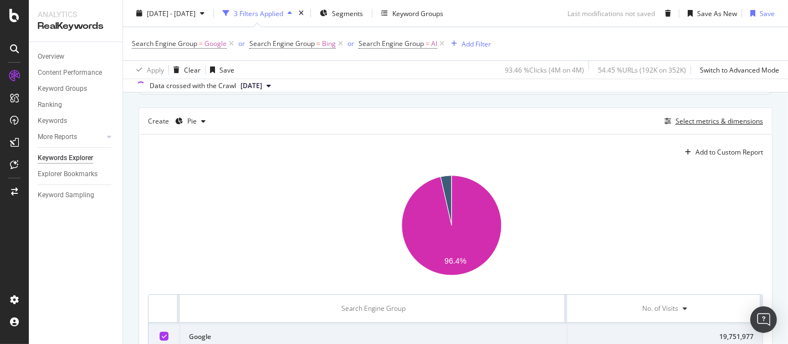
scroll to position [438, 0]
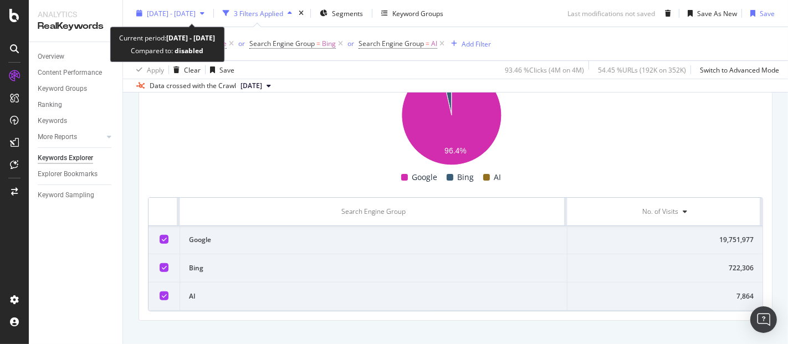
click at [201, 19] on div "2024 Aug. 1st - 2025 Aug. 31st" at bounding box center [170, 13] width 77 height 17
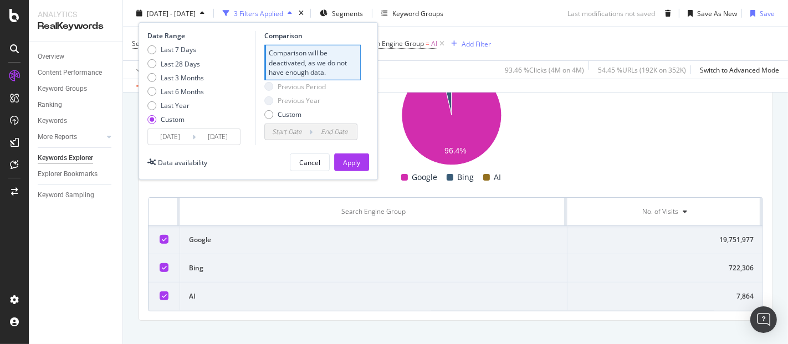
click at [153, 139] on input "2024/08/01" at bounding box center [170, 137] width 44 height 16
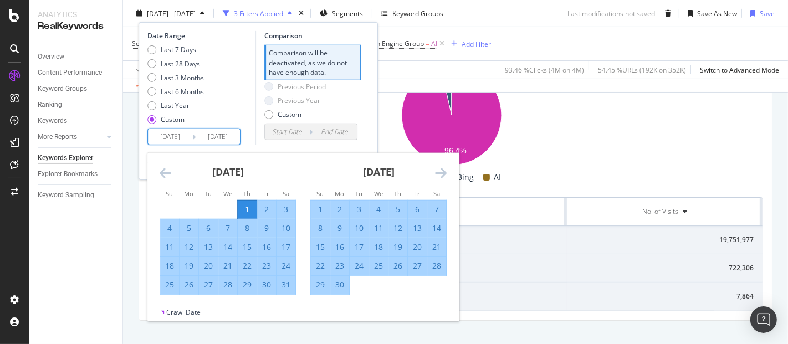
click at [166, 167] on icon "Move backward to switch to the previous month." at bounding box center [166, 172] width 12 height 13
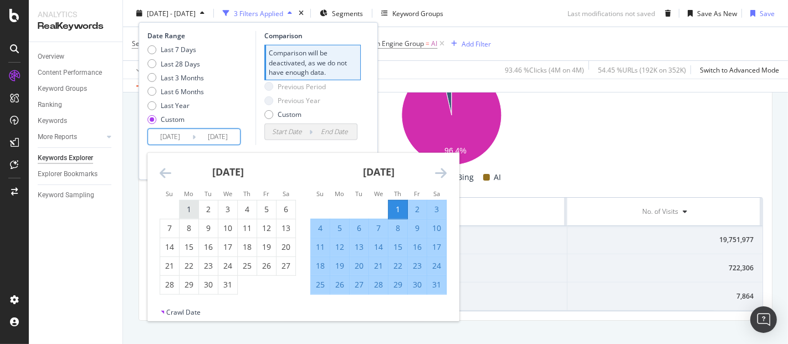
click at [190, 213] on div "1" at bounding box center [189, 209] width 19 height 11
type input "2024/07/01"
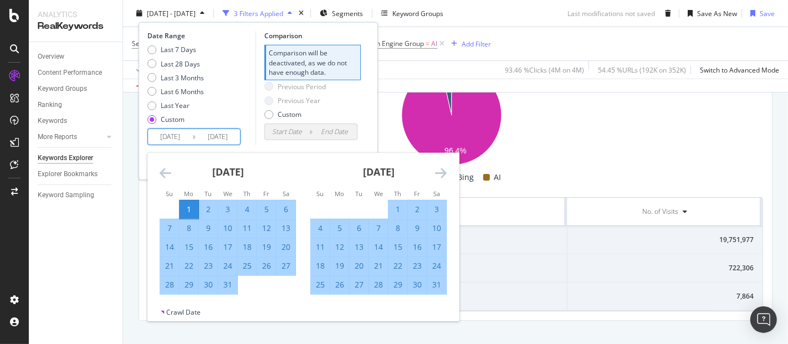
click at [440, 173] on icon "Move forward to switch to the next month." at bounding box center [441, 172] width 12 height 13
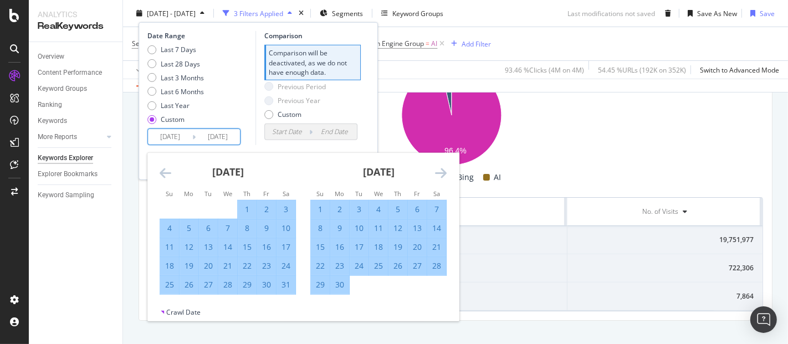
click at [440, 173] on icon "Move forward to switch to the next month." at bounding box center [441, 172] width 12 height 13
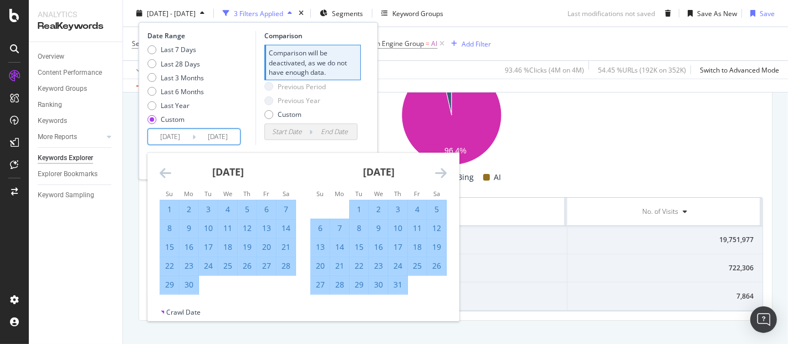
click at [440, 173] on icon "Move forward to switch to the next month." at bounding box center [441, 172] width 12 height 13
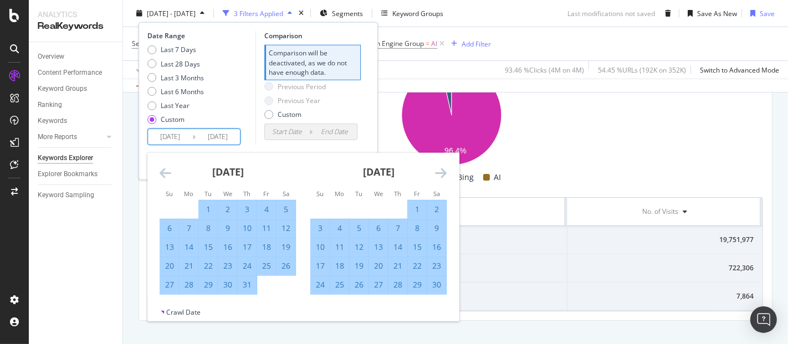
click at [440, 173] on icon "Move forward to switch to the next month." at bounding box center [441, 172] width 12 height 13
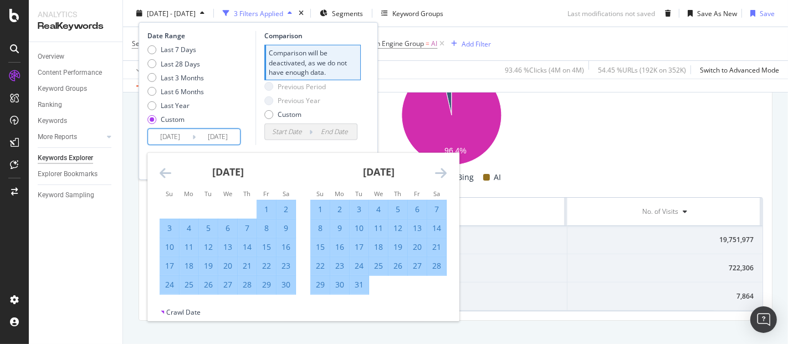
click at [440, 173] on icon "Move forward to switch to the next month." at bounding box center [441, 172] width 12 height 13
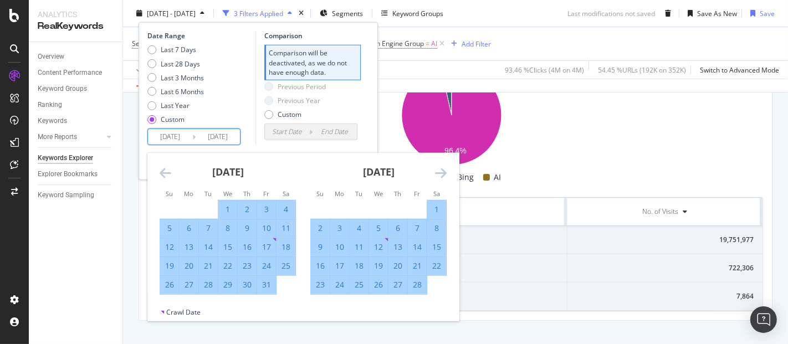
click at [440, 173] on icon "Move forward to switch to the next month." at bounding box center [441, 172] width 12 height 13
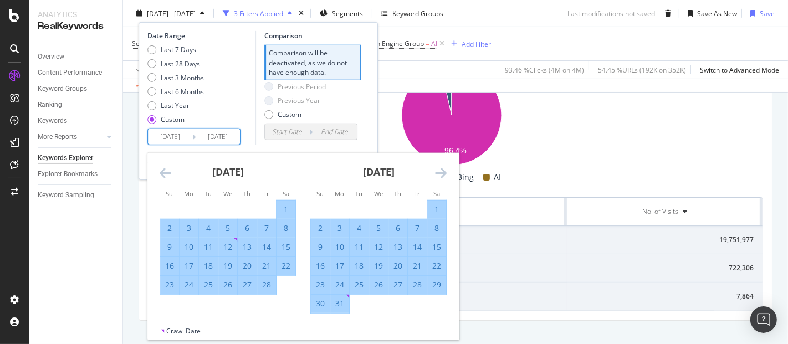
click at [440, 173] on icon "Move forward to switch to the next month." at bounding box center [441, 172] width 12 height 13
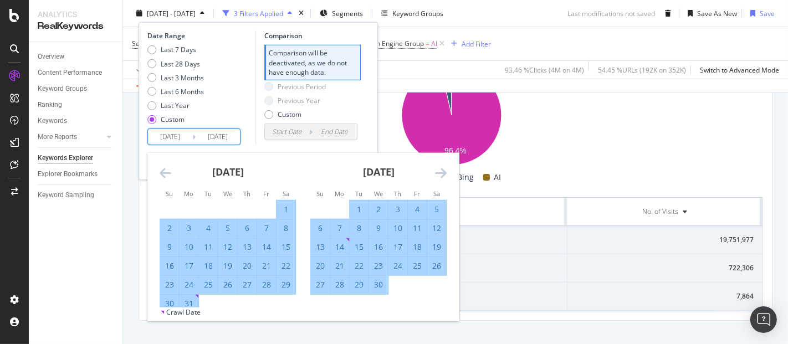
click at [440, 173] on icon "Move forward to switch to the next month." at bounding box center [441, 172] width 12 height 13
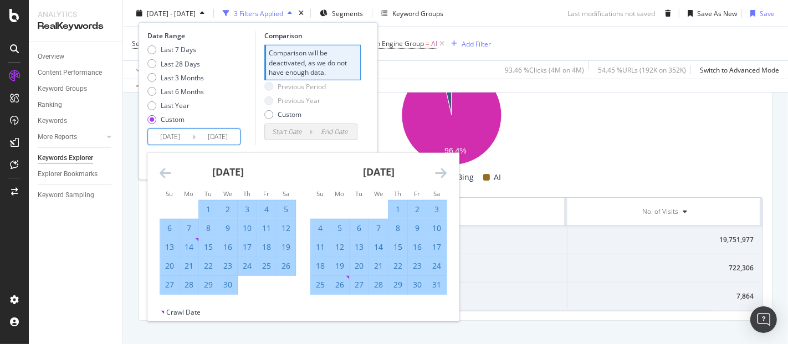
click at [440, 173] on icon "Move forward to switch to the next month." at bounding box center [441, 172] width 12 height 13
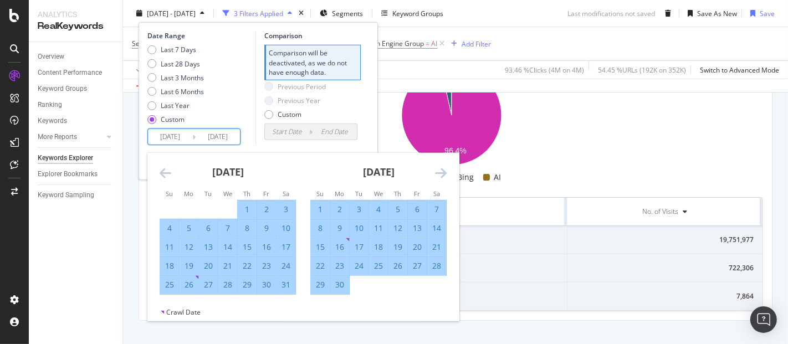
click at [440, 173] on icon "Move forward to switch to the next month." at bounding box center [441, 172] width 12 height 13
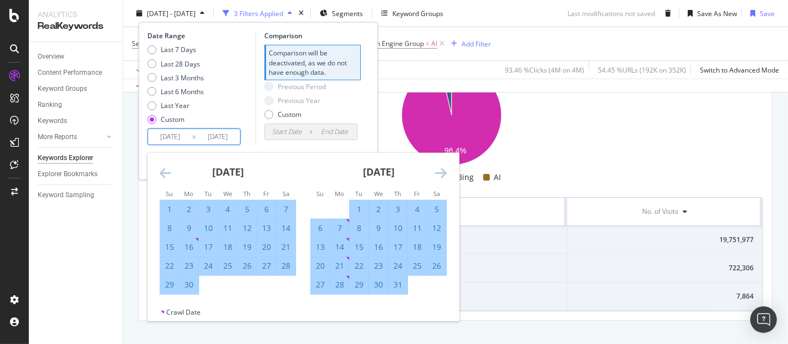
click at [393, 287] on div "31" at bounding box center [398, 284] width 19 height 11
type input "2025/07/31"
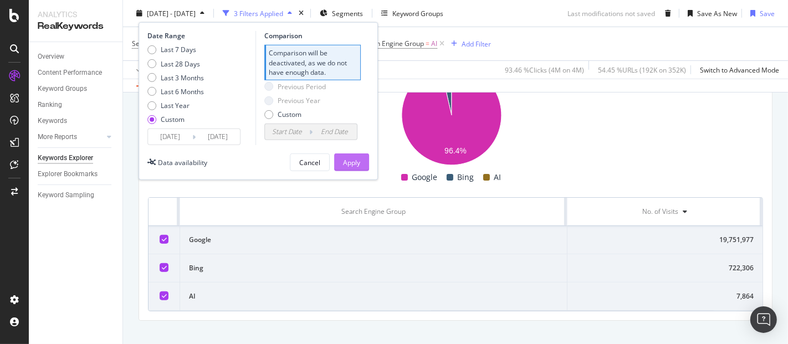
click at [360, 165] on div "Apply" at bounding box center [351, 161] width 17 height 9
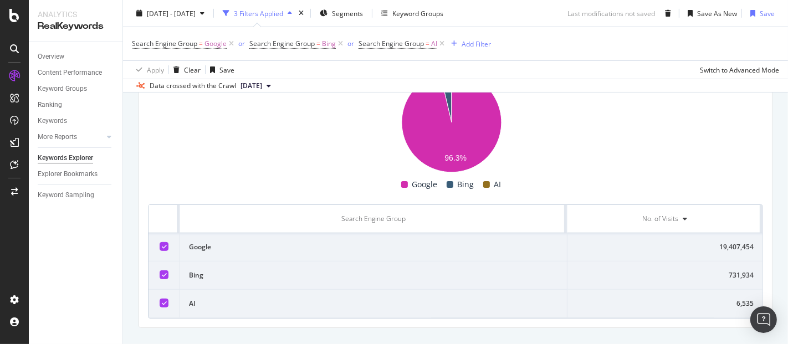
scroll to position [308, 0]
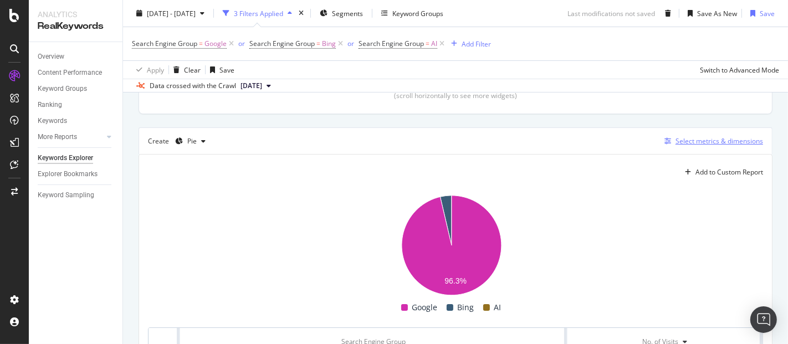
click at [683, 136] on div "Select metrics & dimensions" at bounding box center [720, 140] width 88 height 9
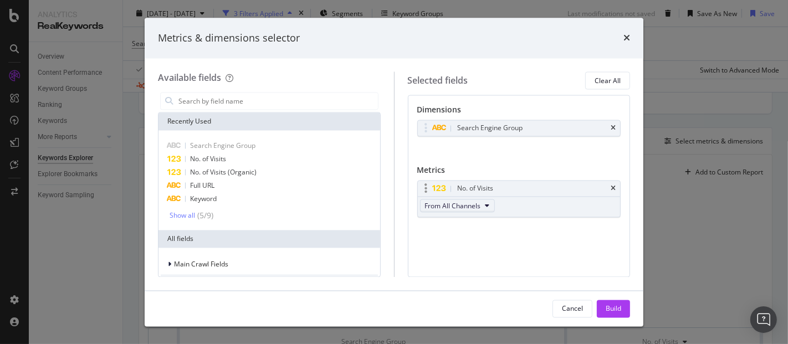
click at [469, 203] on span "From All Channels" at bounding box center [453, 205] width 56 height 9
click at [700, 213] on div "Metrics & dimensions selector Available fields Recently Used Search Engine Grou…" at bounding box center [394, 172] width 788 height 344
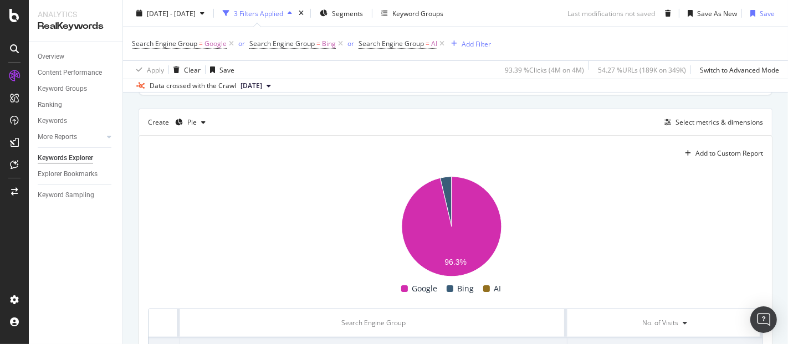
scroll to position [266, 0]
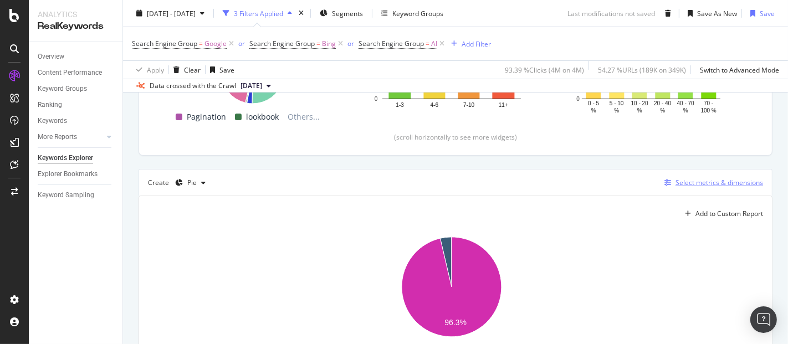
click at [711, 180] on div "Select metrics & dimensions" at bounding box center [720, 182] width 88 height 9
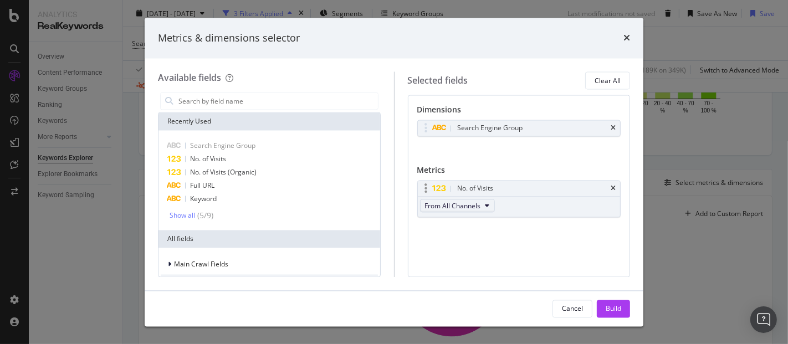
click at [472, 205] on span "From All Channels" at bounding box center [453, 205] width 56 height 9
click at [464, 245] on span "Organic" at bounding box center [458, 246] width 58 height 10
click at [617, 309] on div "Build" at bounding box center [614, 308] width 16 height 9
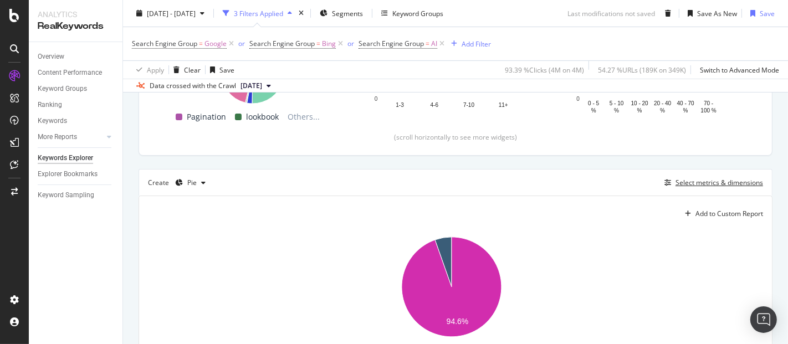
scroll to position [451, 0]
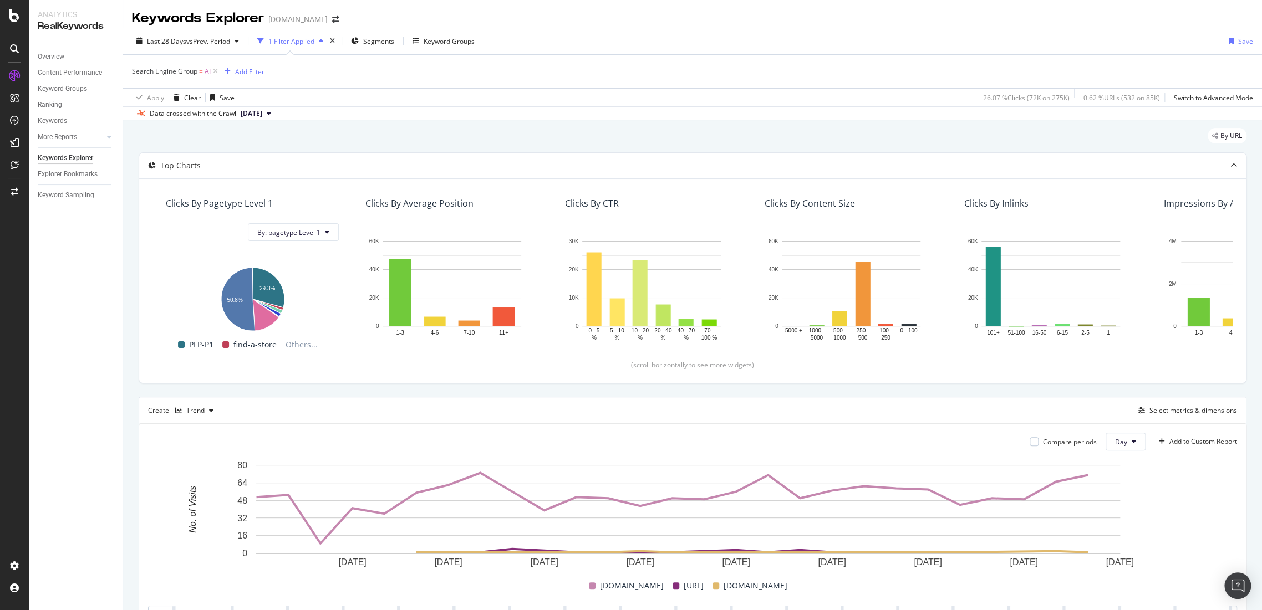
click at [167, 72] on span "Search Engine Group" at bounding box center [164, 71] width 65 height 9
click at [160, 112] on input "AI" at bounding box center [194, 118] width 105 height 18
click at [179, 134] on span "Google" at bounding box center [184, 132] width 78 height 9
type input "Google"
click at [246, 141] on div "Apply" at bounding box center [254, 140] width 17 height 9
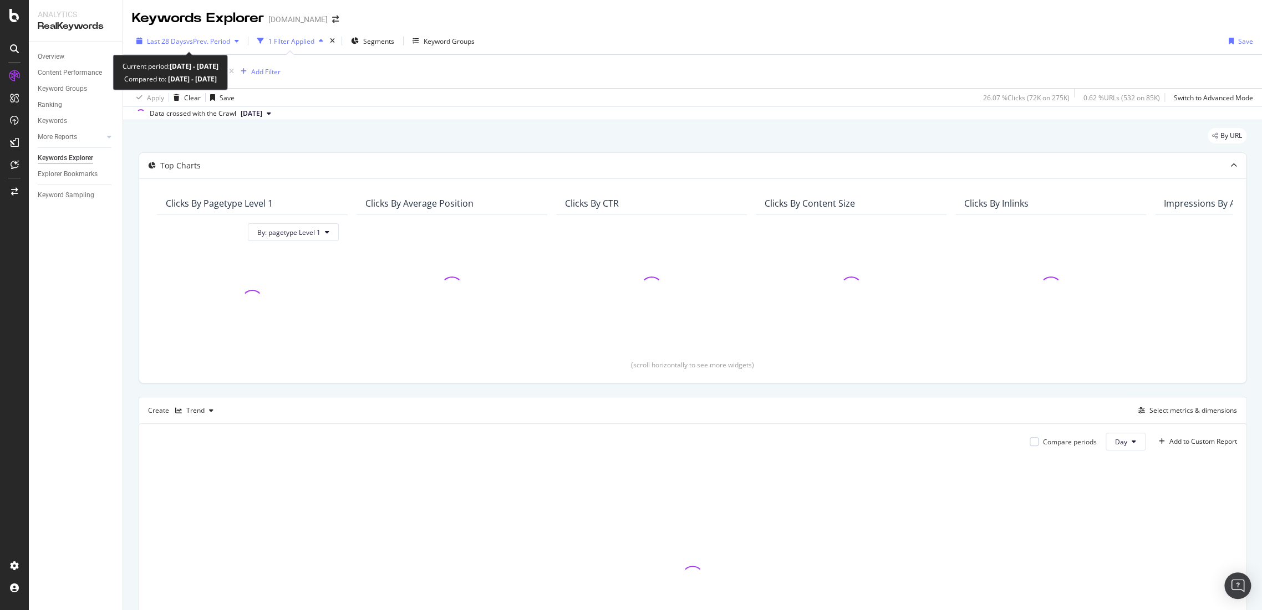
click at [207, 41] on span "vs Prev. Period" at bounding box center [208, 41] width 44 height 9
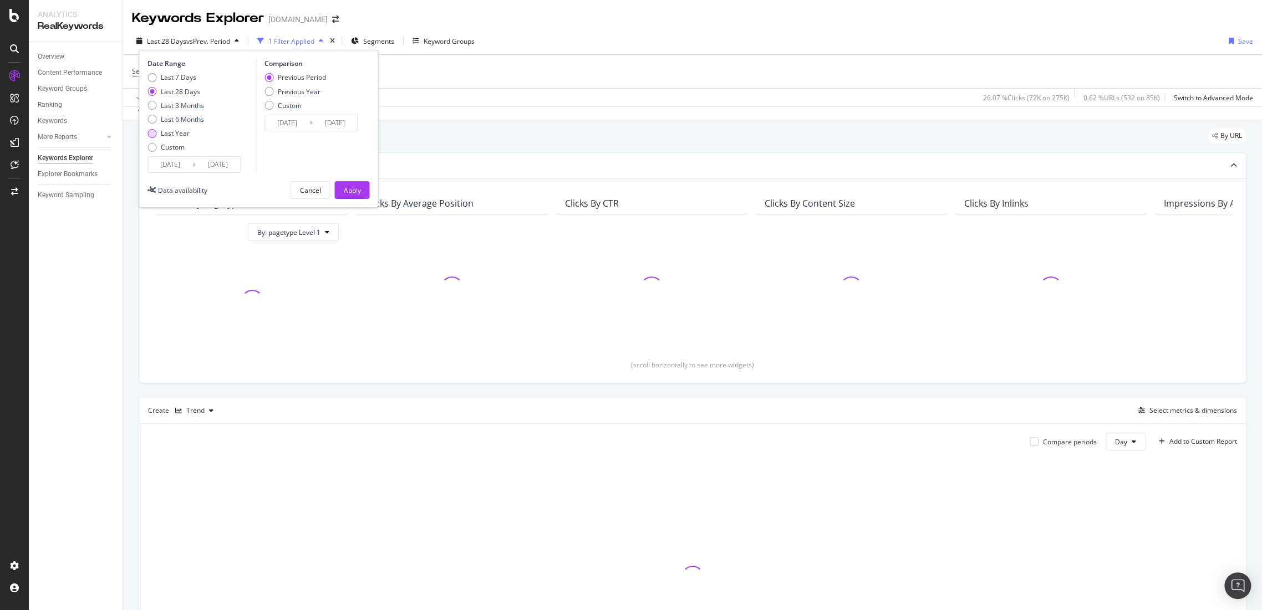
click at [162, 133] on div "Last Year" at bounding box center [175, 133] width 29 height 9
type input "2024/09/14"
click at [347, 192] on div "Apply" at bounding box center [351, 190] width 17 height 9
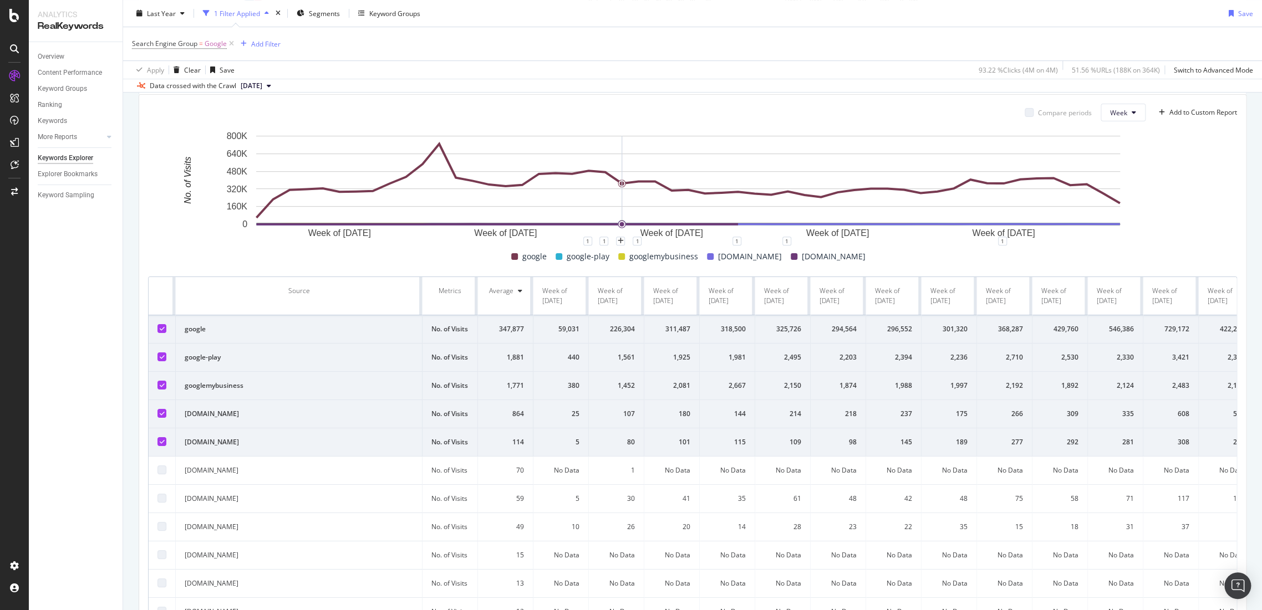
scroll to position [369, 0]
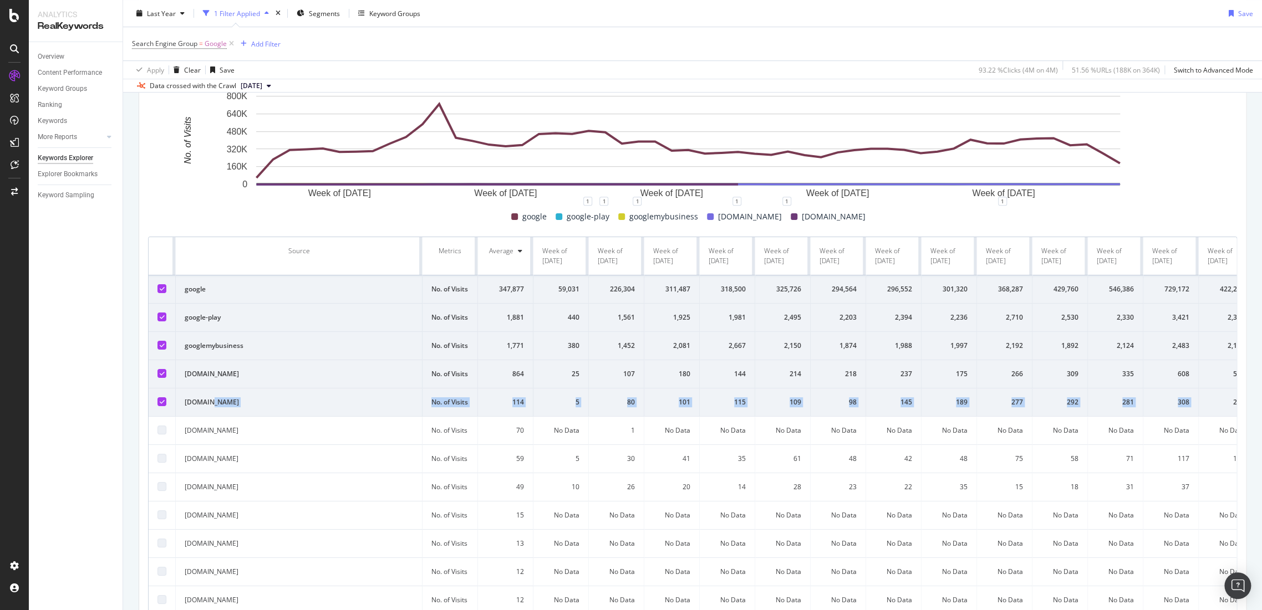
drag, startPoint x: 207, startPoint y: 438, endPoint x: 1202, endPoint y: 450, distance: 995.3
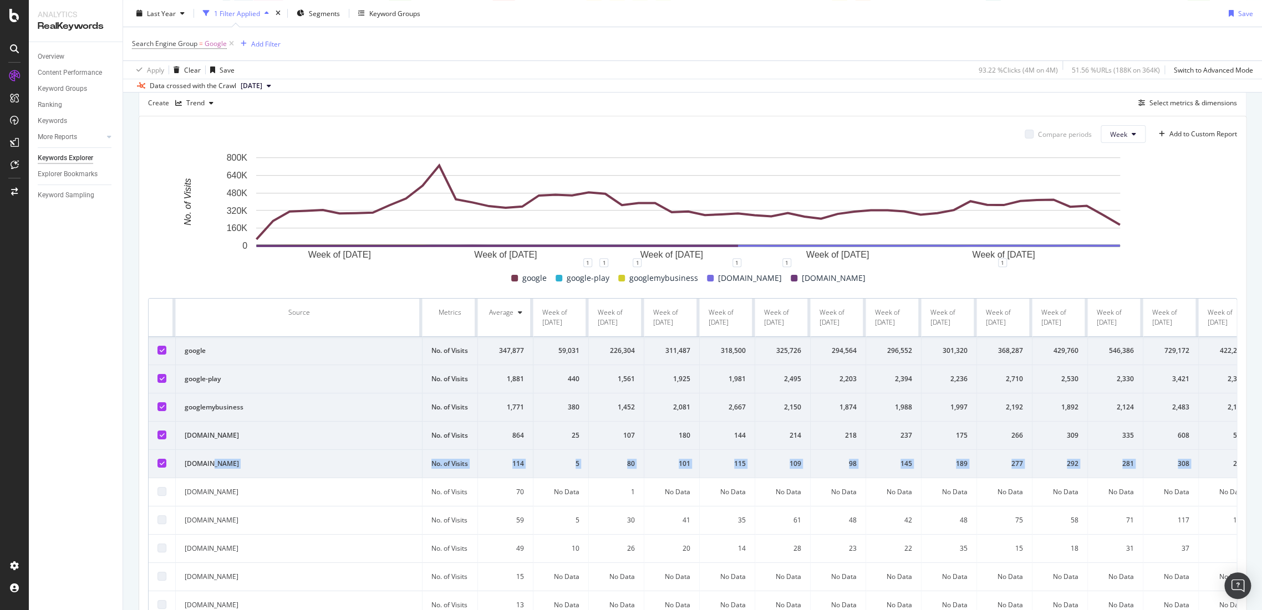
scroll to position [185, 0]
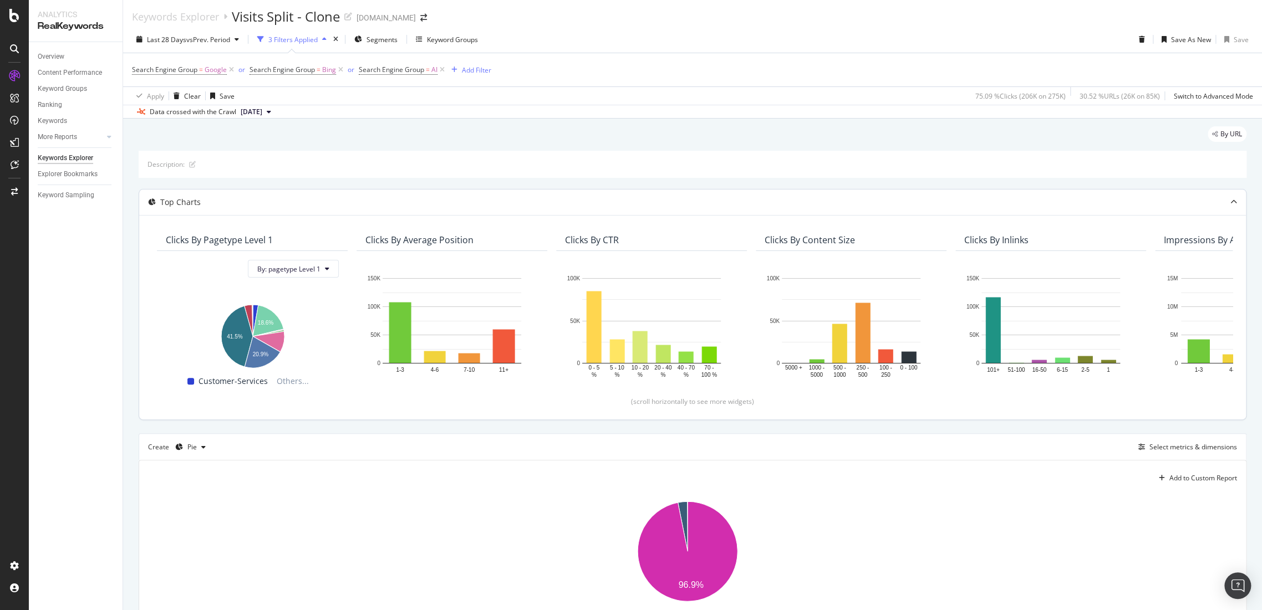
scroll to position [186, 0]
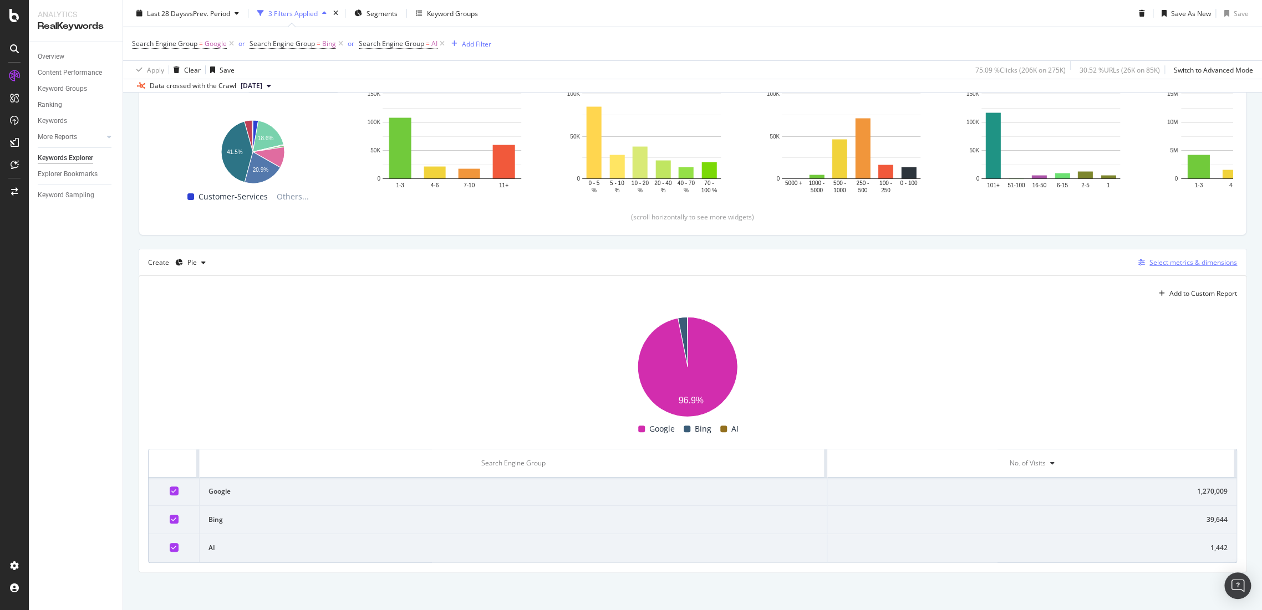
click at [1186, 258] on div "Select metrics & dimensions" at bounding box center [1193, 262] width 88 height 9
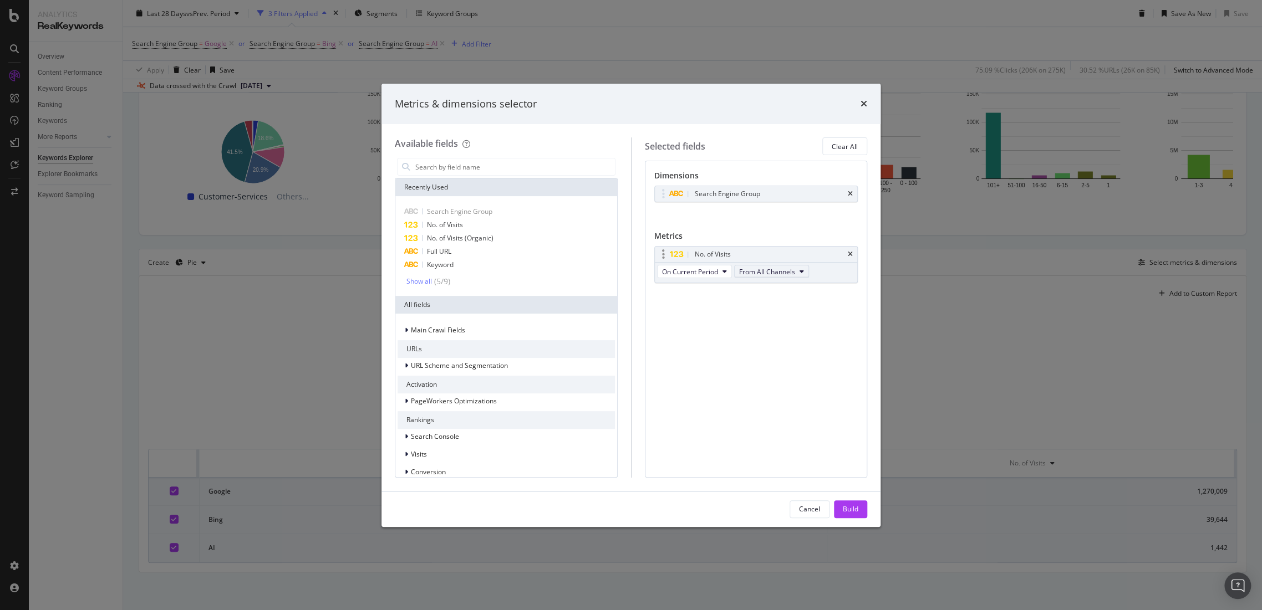
click at [755, 273] on span "From All Channels" at bounding box center [767, 271] width 56 height 9
click at [766, 310] on span "Organic" at bounding box center [773, 312] width 58 height 10
click at [861, 511] on button "Build" at bounding box center [850, 510] width 33 height 18
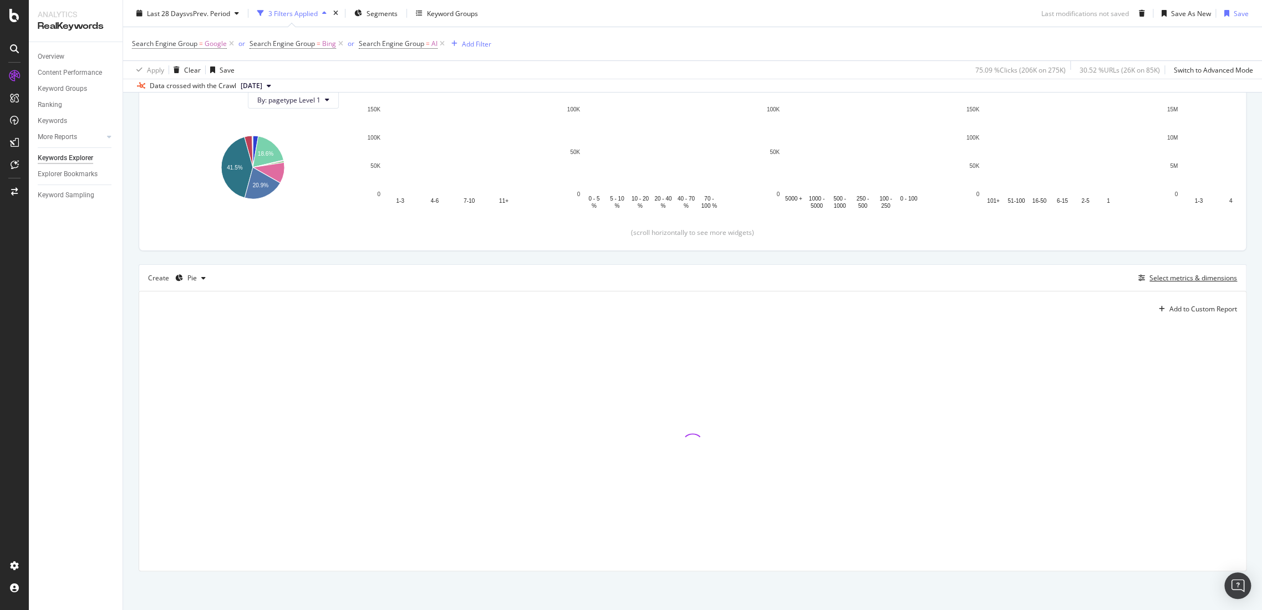
scroll to position [170, 0]
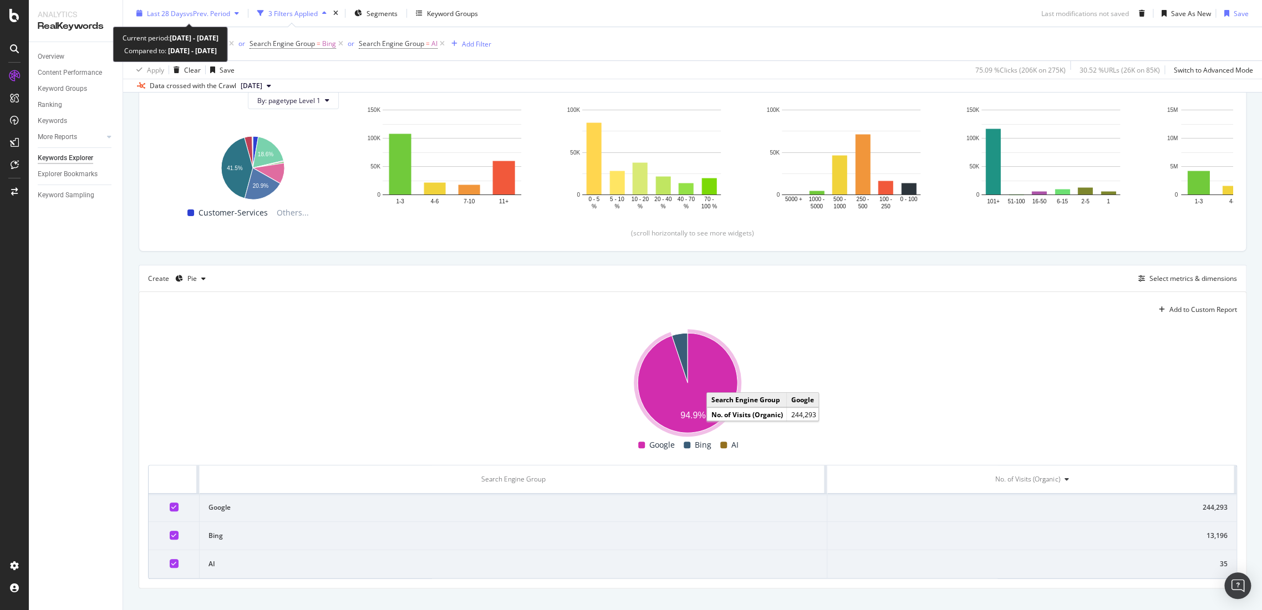
click at [158, 13] on span "Last 28 Days" at bounding box center [166, 12] width 39 height 9
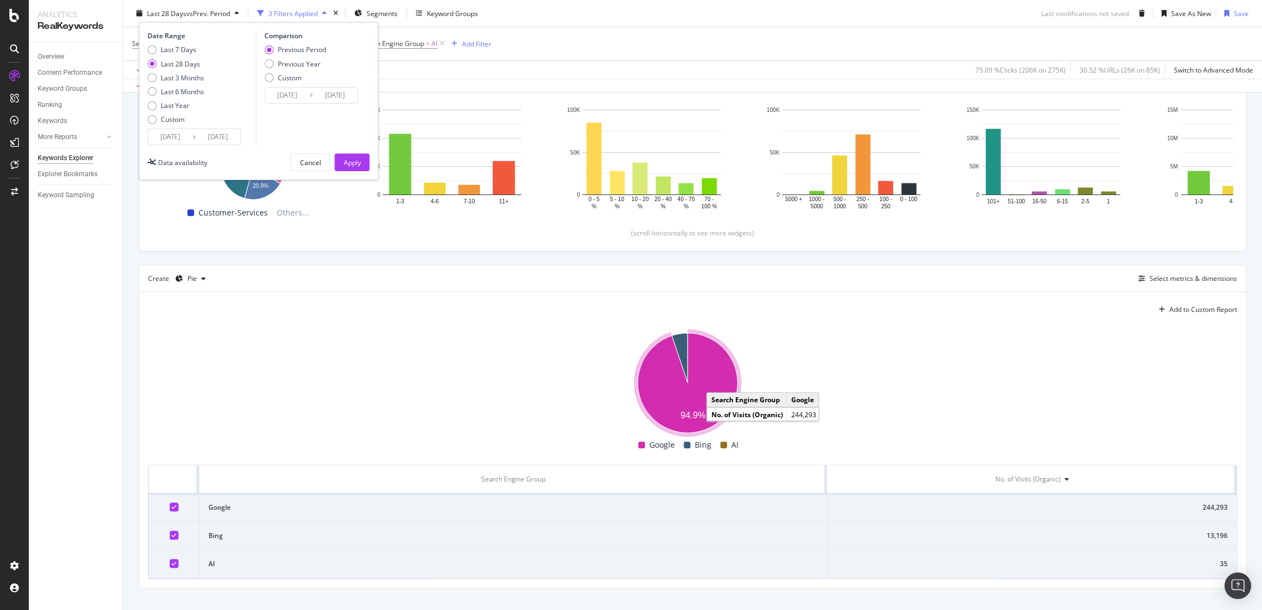
click at [164, 98] on div "Last 7 Days Last 28 Days Last 3 Months Last 6 Months Last Year Custom" at bounding box center [175, 87] width 57 height 84
click at [162, 105] on div "Last Year" at bounding box center [175, 105] width 29 height 9
type input "2024/09/14"
click at [351, 154] on div "Apply" at bounding box center [351, 162] width 17 height 17
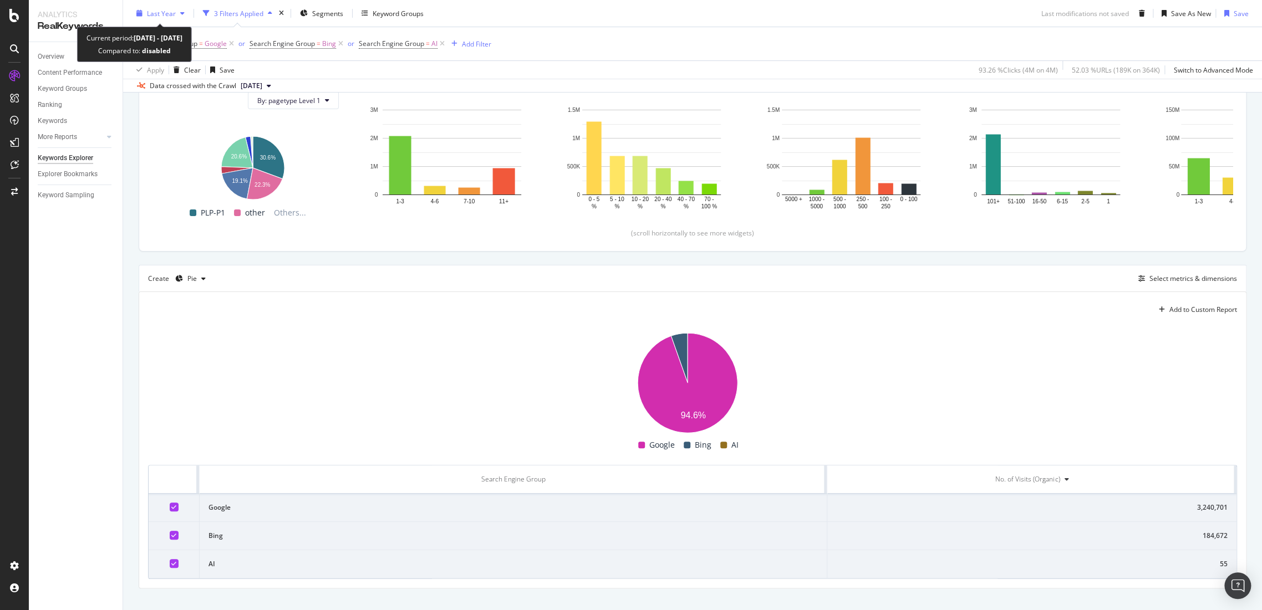
click at [162, 16] on span "Last Year" at bounding box center [161, 12] width 29 height 9
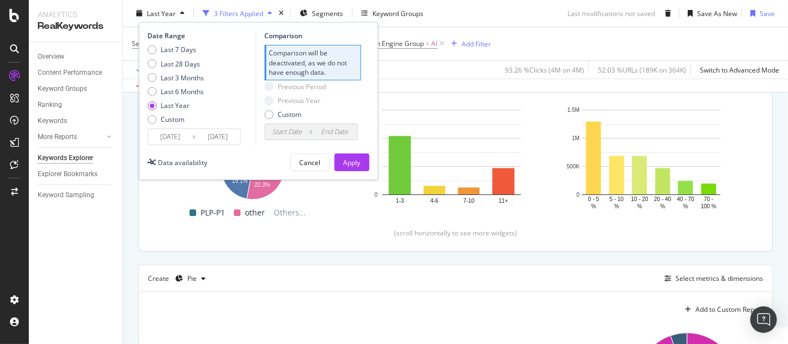
scroll to position [170, 0]
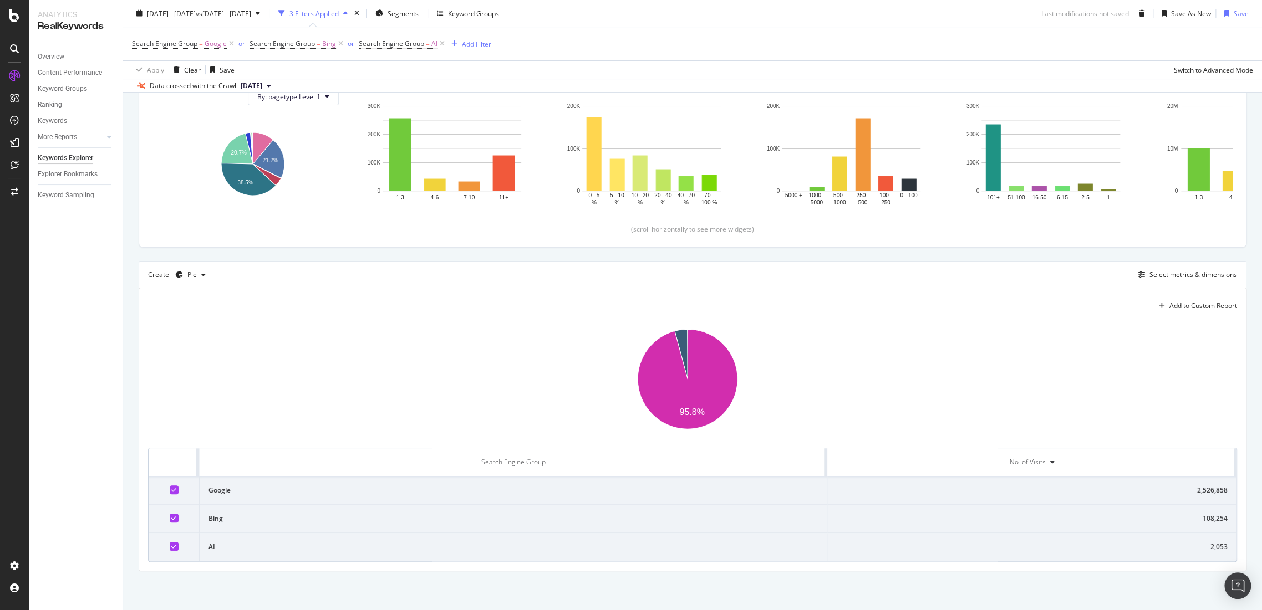
scroll to position [186, 0]
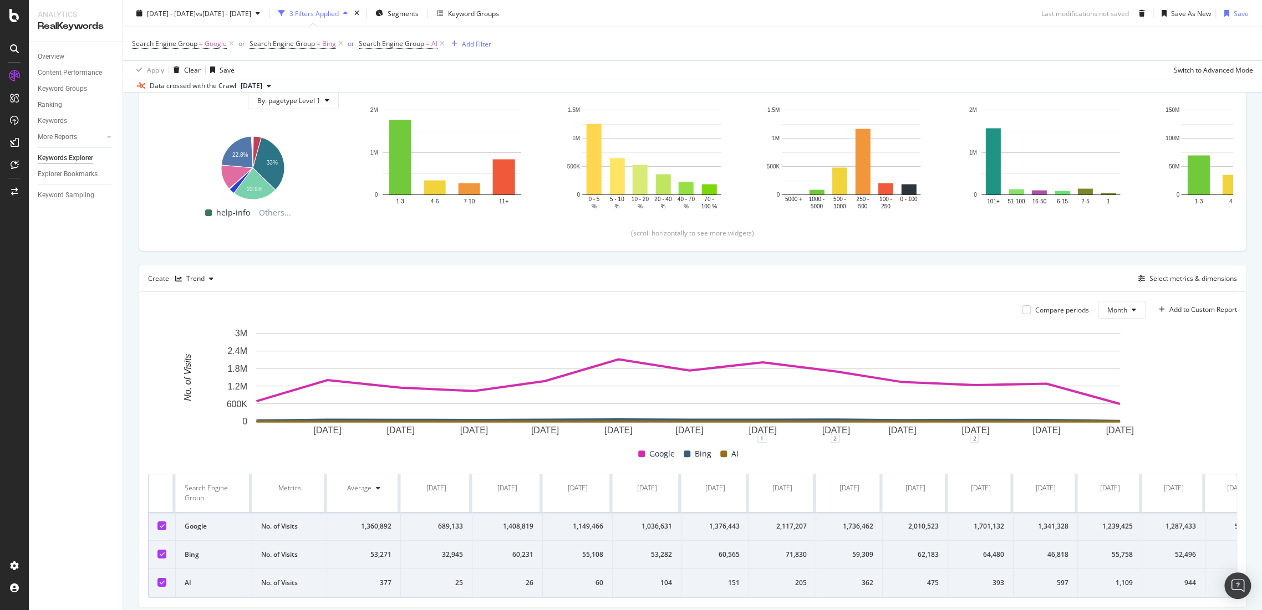
scroll to position [0, 41]
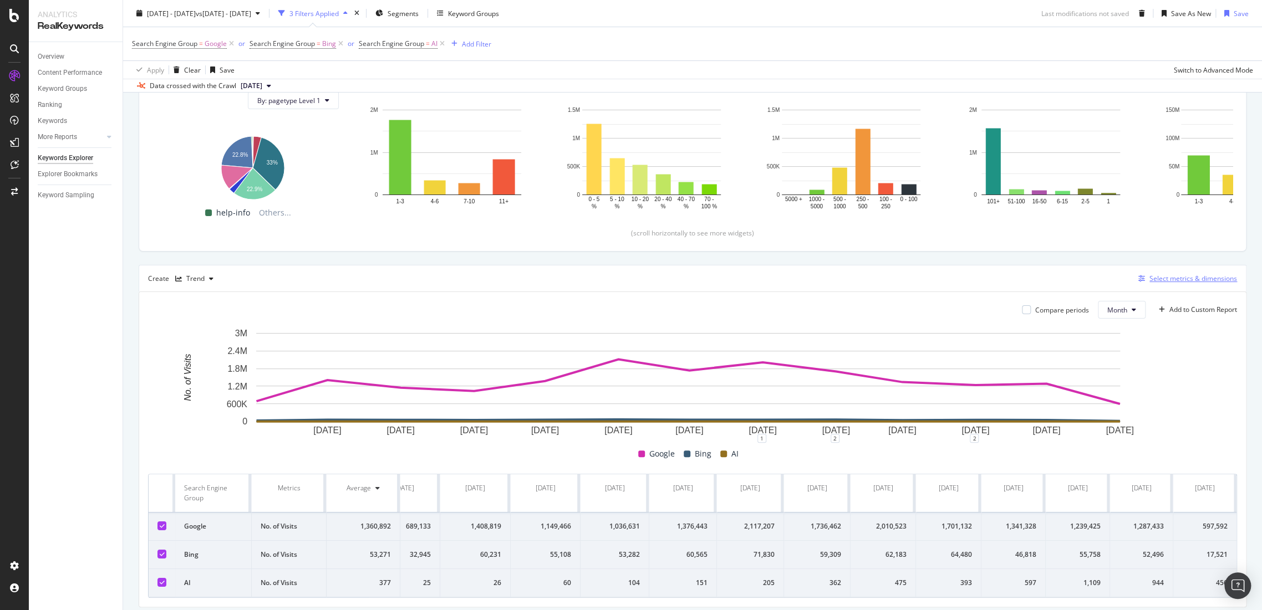
click at [1157, 276] on div "Select metrics & dimensions" at bounding box center [1193, 278] width 88 height 9
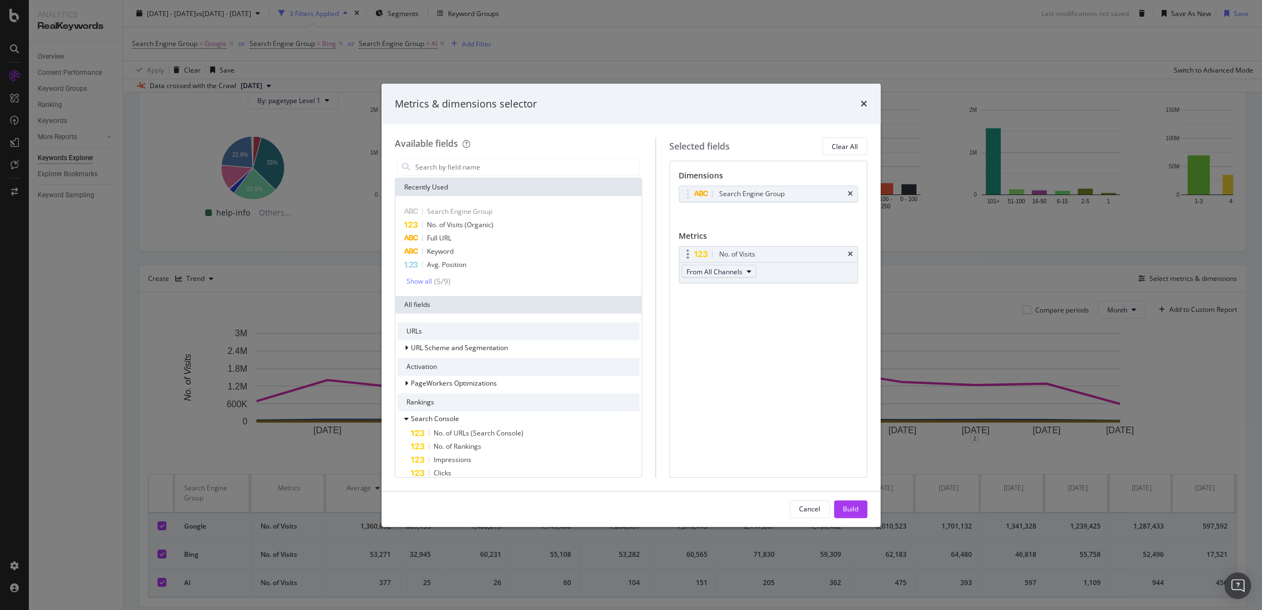
click at [742, 267] on span "From All Channels" at bounding box center [714, 271] width 56 height 9
click at [721, 314] on span "Organic" at bounding box center [730, 312] width 58 height 10
click at [838, 508] on button "Build" at bounding box center [850, 510] width 33 height 18
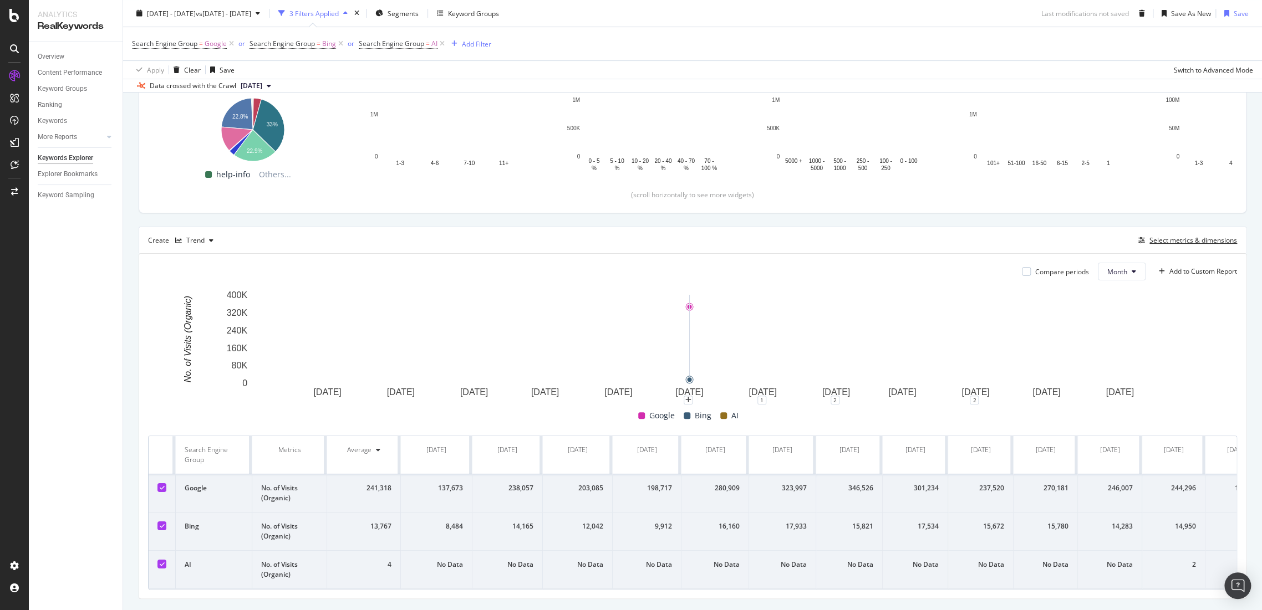
scroll to position [245, 0]
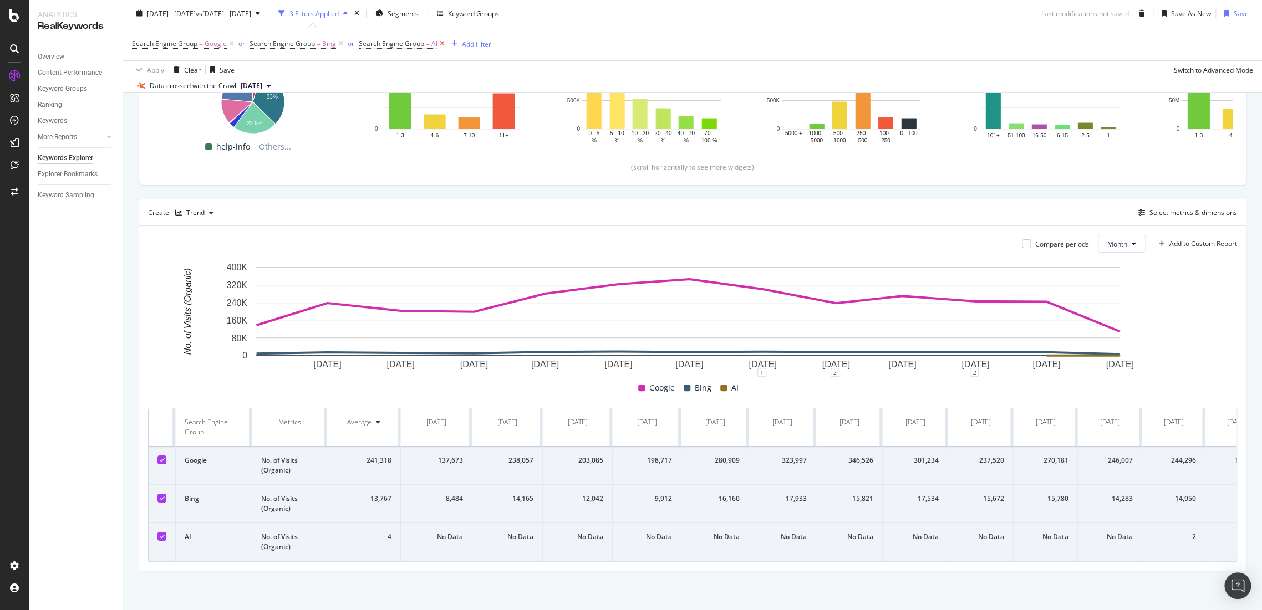
click at [439, 41] on icon at bounding box center [441, 43] width 9 height 11
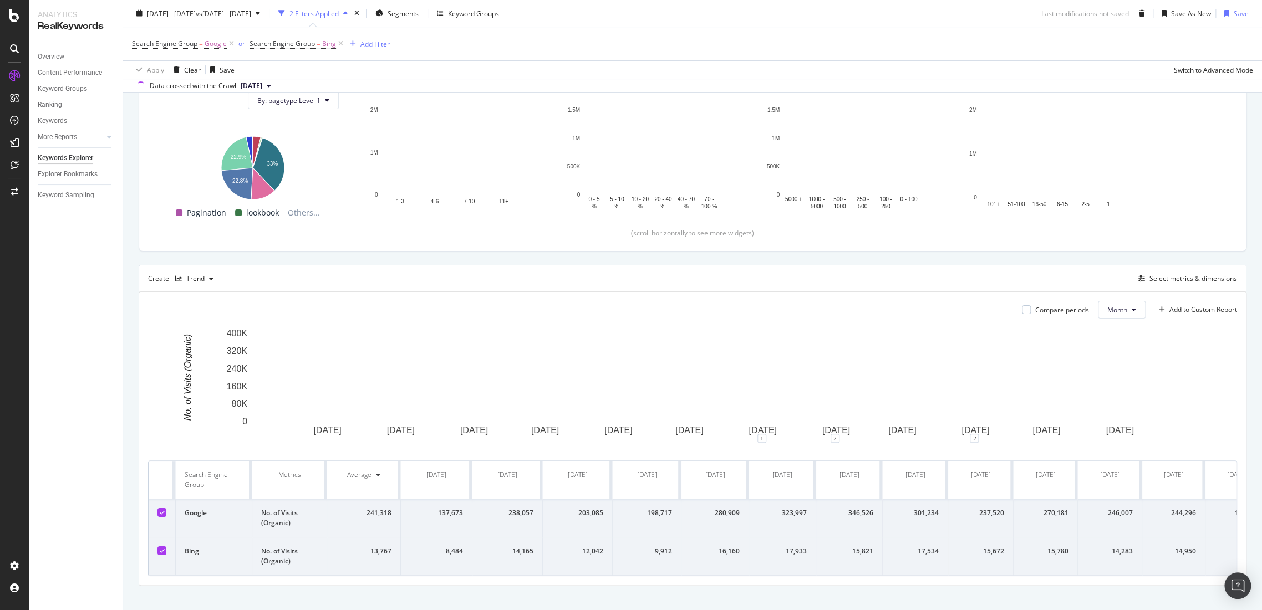
scroll to position [206, 0]
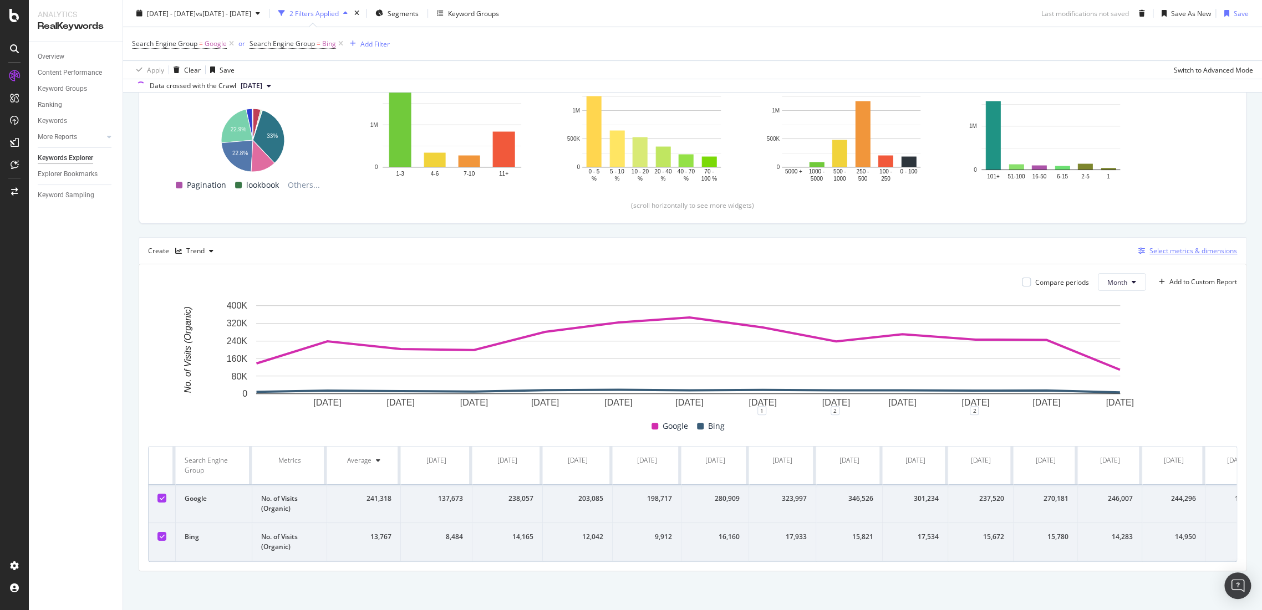
click at [1176, 246] on div "Select metrics & dimensions" at bounding box center [1193, 250] width 88 height 9
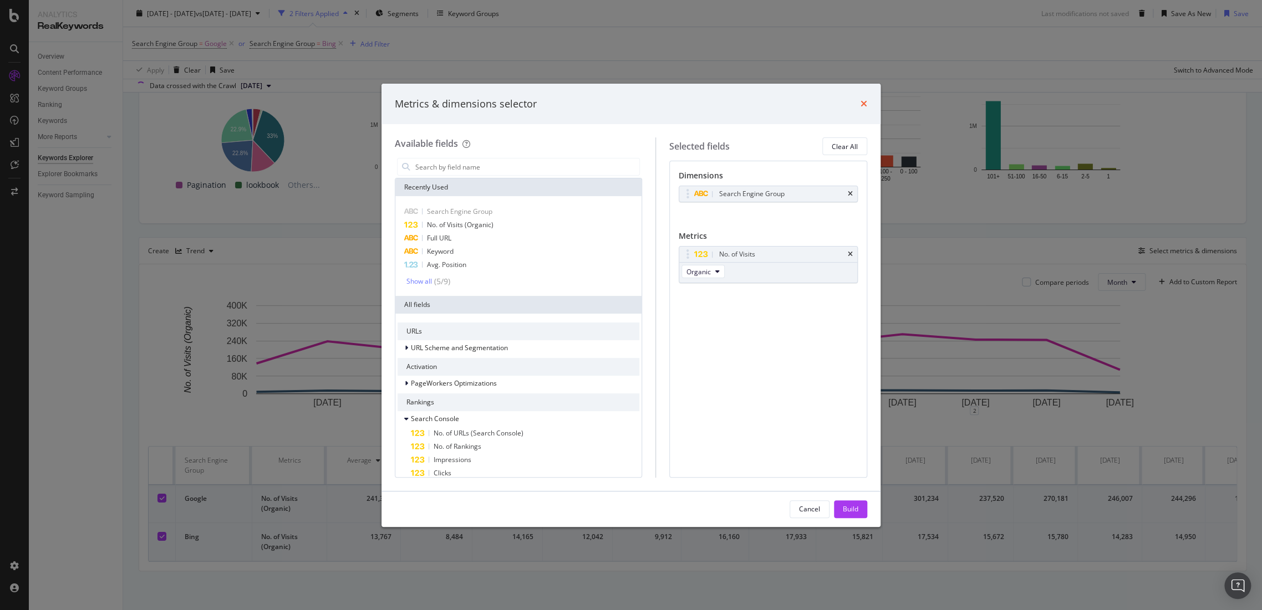
click at [863, 101] on icon "times" at bounding box center [864, 103] width 7 height 9
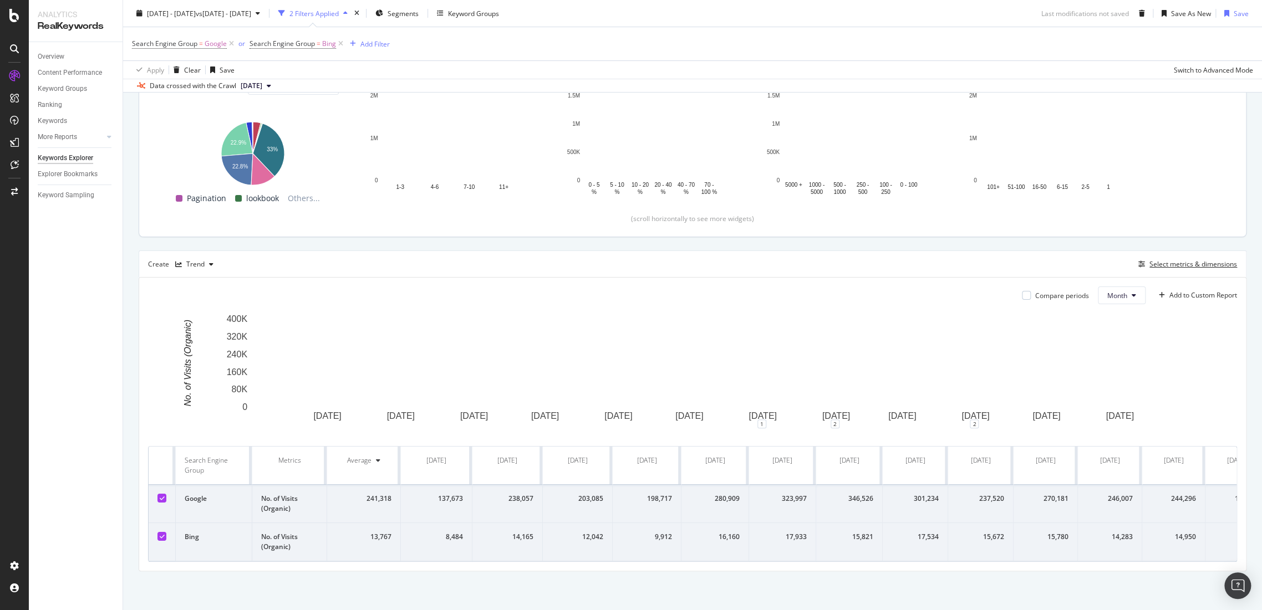
scroll to position [184, 0]
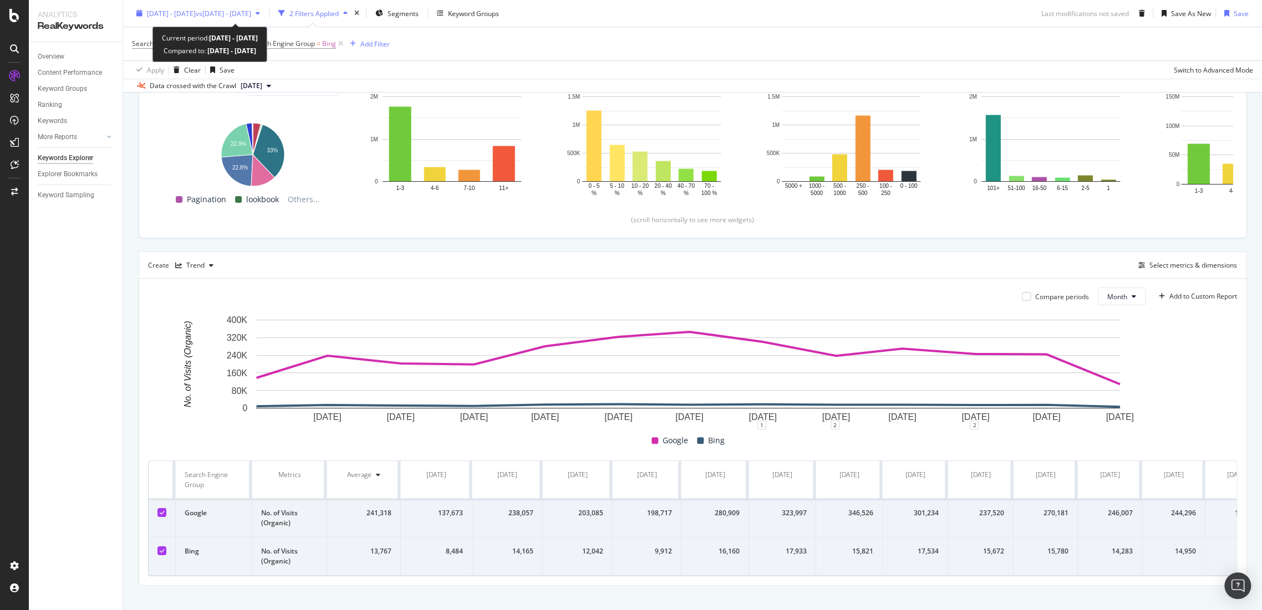
click at [196, 11] on span "[DATE] - [DATE]" at bounding box center [171, 12] width 49 height 9
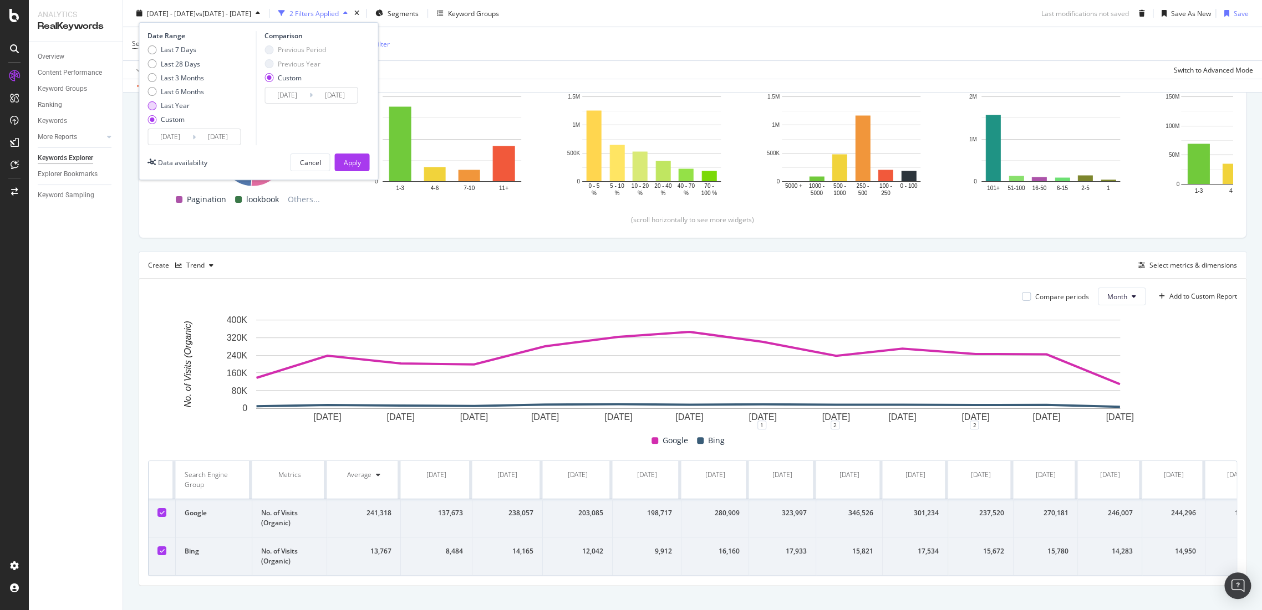
click at [162, 105] on div "Last Year" at bounding box center [175, 105] width 29 height 9
type input "[DATE]"
click at [348, 164] on div "Apply" at bounding box center [351, 161] width 17 height 9
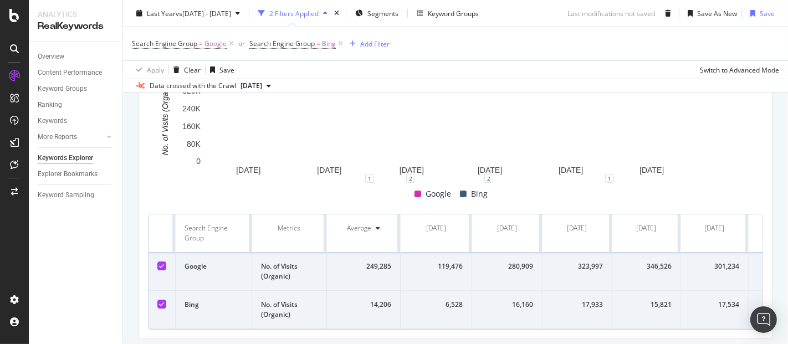
scroll to position [410, 0]
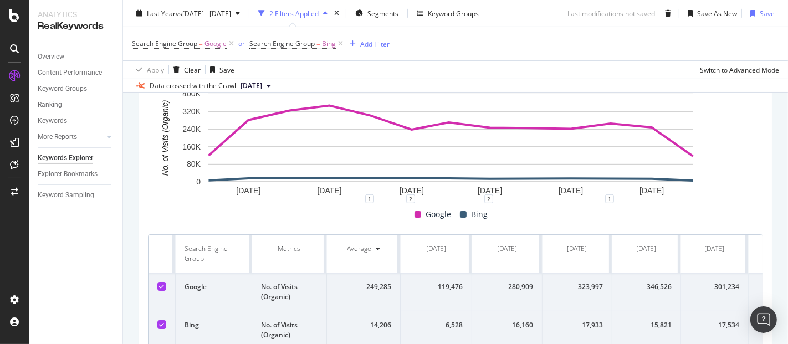
click at [425, 286] on div "119,476" at bounding box center [436, 287] width 53 height 10
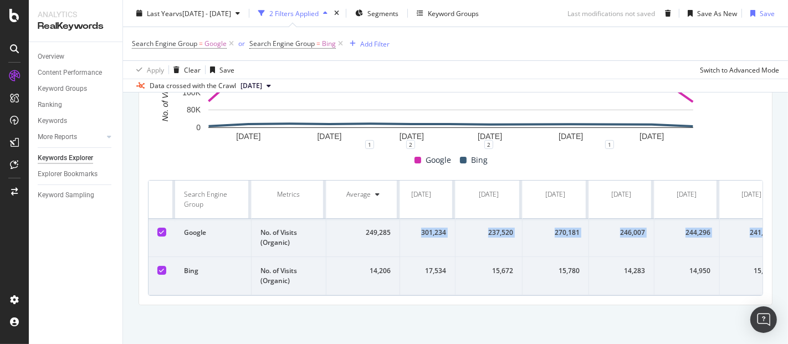
scroll to position [0, 514]
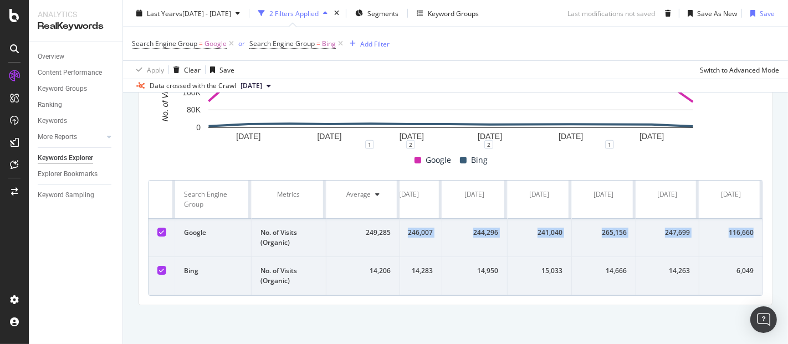
drag, startPoint x: 435, startPoint y: 224, endPoint x: 749, endPoint y: 223, distance: 313.8
click at [749, 223] on tr "Google No. of Visits (Organic) 249,285 119,476 280,909 323,997 346,526 301,234 …" at bounding box center [203, 238] width 1120 height 38
copy tr "119,476 280,909 323,997 346,526 301,234 237,520 270,181 246,007 244,296 241,040…"
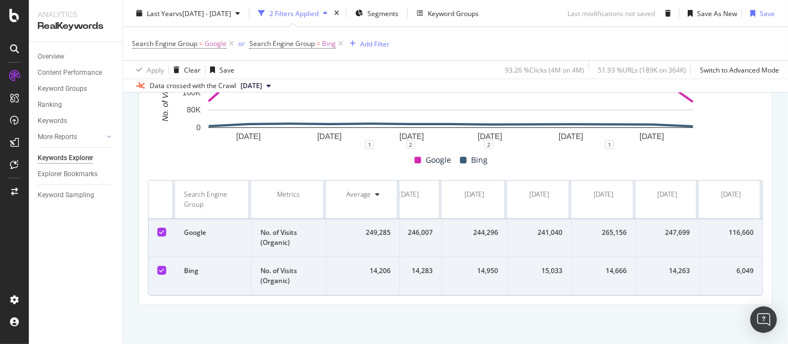
click at [508, 261] on td "15,033" at bounding box center [540, 276] width 64 height 38
click at [398, 231] on td "249,285" at bounding box center [364, 238] width 74 height 38
drag, startPoint x: 429, startPoint y: 227, endPoint x: 744, endPoint y: 220, distance: 315.6
click at [744, 220] on tr "Google No. of Visits (Organic) 249,285 119,476 280,909 323,997 346,526 301,234 …" at bounding box center [203, 238] width 1120 height 38
copy tr "119,476 280,909 323,997 346,526 301,234 237,520 270,181 246,007 244,296 241,040…"
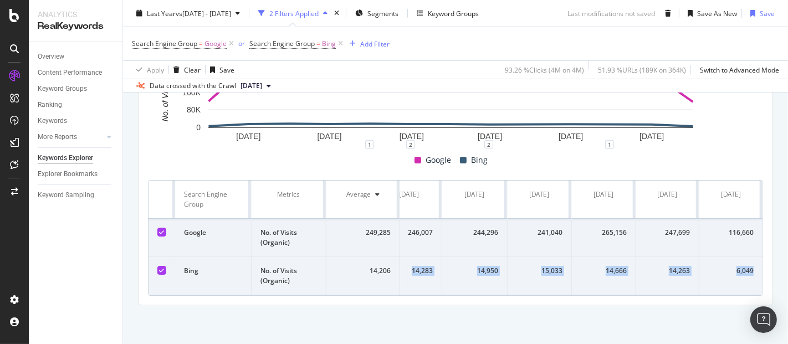
drag, startPoint x: 426, startPoint y: 264, endPoint x: 751, endPoint y: 264, distance: 324.4
click at [751, 264] on tr "Bing No. of Visits (Organic) 14,206 6,528 16,160 17,933 15,821 17,534 15,672 15…" at bounding box center [203, 276] width 1120 height 38
copy tr "14,283 14,950 15,033 14,666 14,263 6,049"
drag, startPoint x: 490, startPoint y: 263, endPoint x: 745, endPoint y: 264, distance: 255.6
click at [745, 264] on tr "Bing No. of Visits (Organic) 14,206 6,528 16,160 17,933 15,821 17,534 15,672 15…" at bounding box center [203, 276] width 1120 height 38
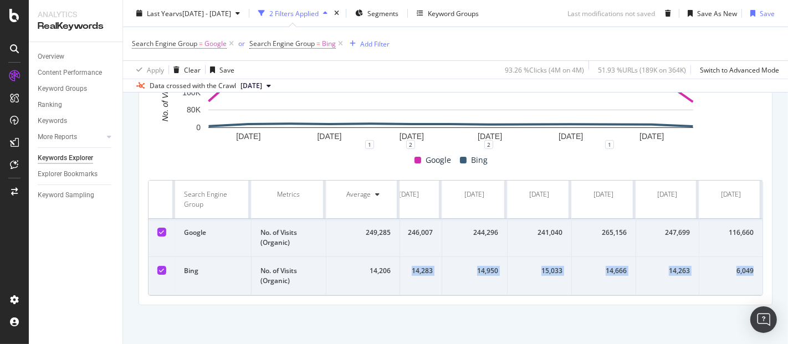
copy tr "6,528 16,160 17,933 15,821 17,534 15,672 15,780 14,283 14,950 15,033 14,666 14,…"
click at [517, 306] on div "By URL Description: Top Charts Clicks By pagetype Level 1 By: pagetype Level 1 …" at bounding box center [455, 0] width 665 height 688
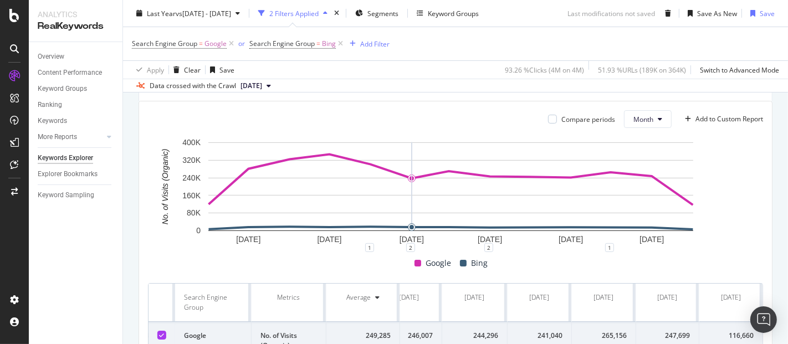
scroll to position [287, 0]
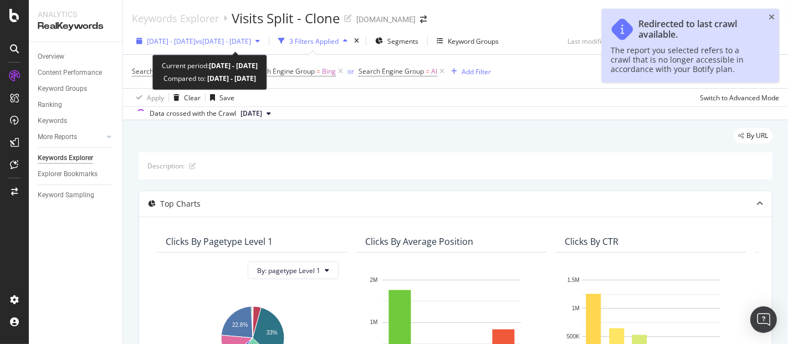
click at [264, 35] on div "[DATE] - [DATE] vs [DATE] - [DATE]" at bounding box center [198, 41] width 133 height 17
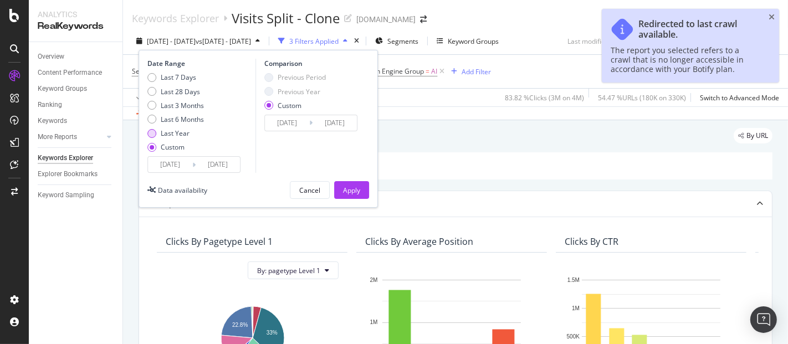
click at [173, 132] on div "Last Year" at bounding box center [175, 133] width 29 height 9
type input "[DATE]"
click at [347, 187] on div "Apply" at bounding box center [351, 190] width 17 height 9
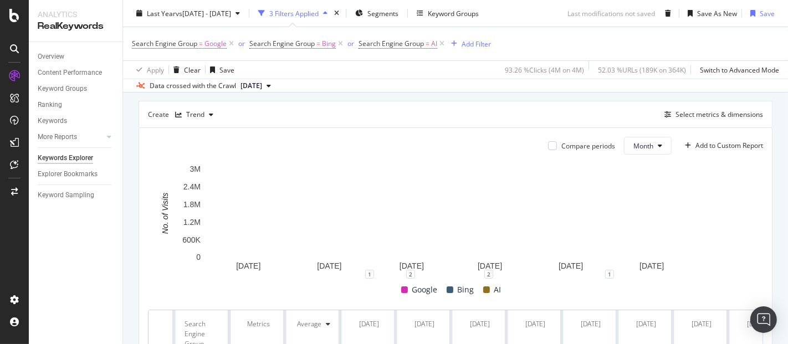
scroll to position [211, 0]
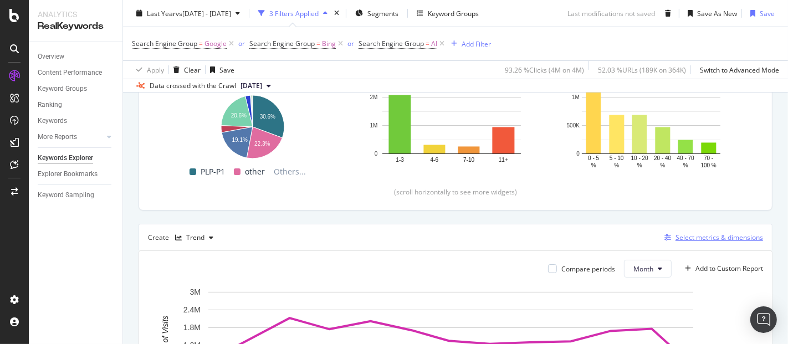
click at [702, 242] on div "Select metrics & dimensions" at bounding box center [711, 238] width 103 height 12
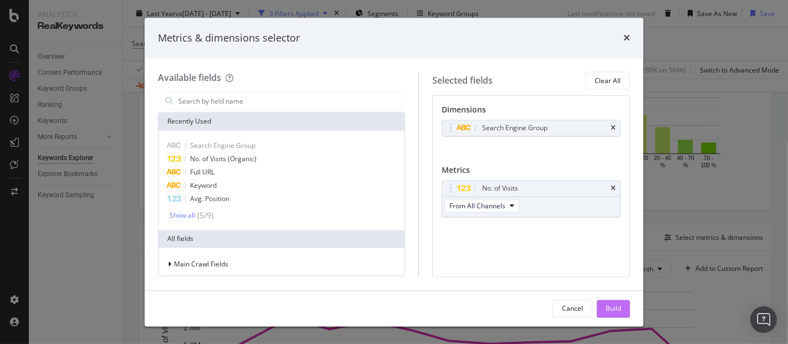
click at [608, 313] on div "Build" at bounding box center [614, 308] width 16 height 9
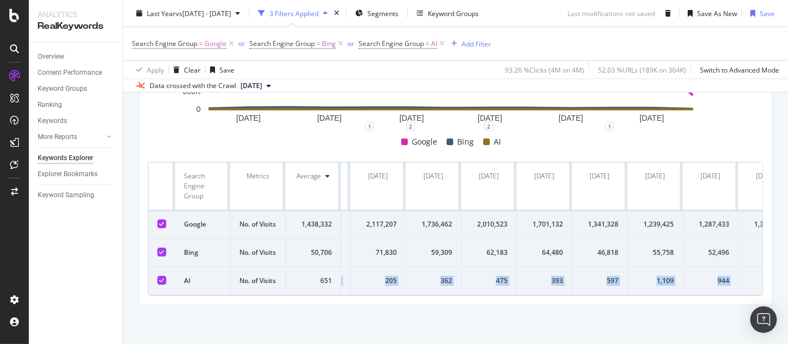
scroll to position [0, 308]
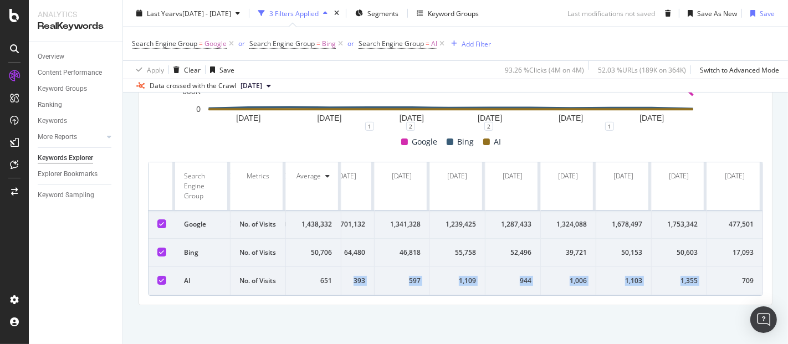
drag, startPoint x: 359, startPoint y: 276, endPoint x: 699, endPoint y: 276, distance: 339.3
click at [699, 276] on tr "AI No. of Visits 651 53 151 205 362 475 393 597 1,109 944 1,006 1,103 1,355 709" at bounding box center [306, 281] width 914 height 28
copy tr "53 151 205 362 475 393 597 1,109 944 1,006 1,103 1,355"
click at [472, 272] on td "1,109" at bounding box center [457, 281] width 55 height 28
drag, startPoint x: 364, startPoint y: 278, endPoint x: 688, endPoint y: 276, distance: 323.8
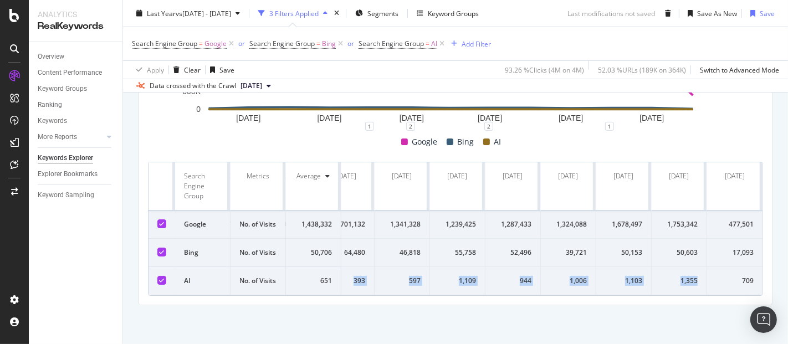
click at [688, 276] on tr "AI No. of Visits 651 53 151 205 362 475 393 597 1,109 944 1,006 1,103 1,355 709" at bounding box center [306, 281] width 914 height 28
copy tr "53 151 205 362 475 393 597 1,109 944 1,006 1,103 1,355"
click at [652, 305] on div "Compare periods Month Add to Custom Report [DATE] [DATE] [DATE] [DATE] [DATE] […" at bounding box center [455, 142] width 633 height 325
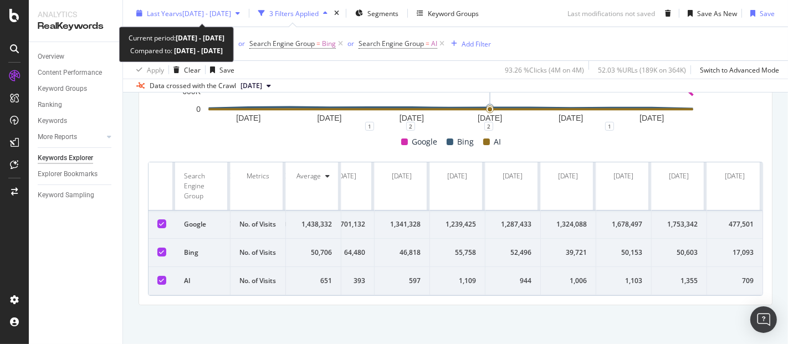
click at [205, 8] on span "vs [DATE] - [DATE]" at bounding box center [203, 12] width 55 height 9
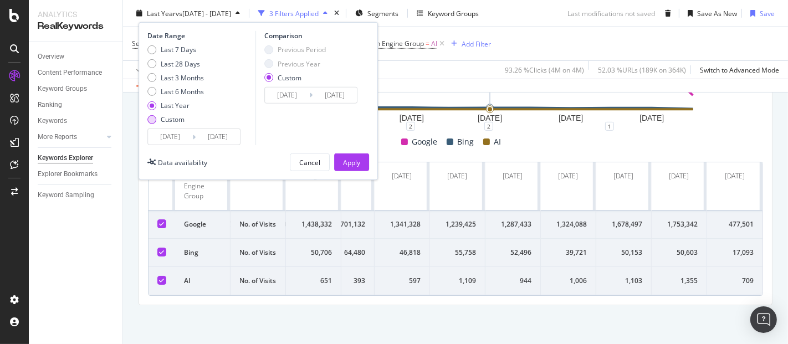
click at [164, 123] on div "Custom" at bounding box center [173, 119] width 24 height 9
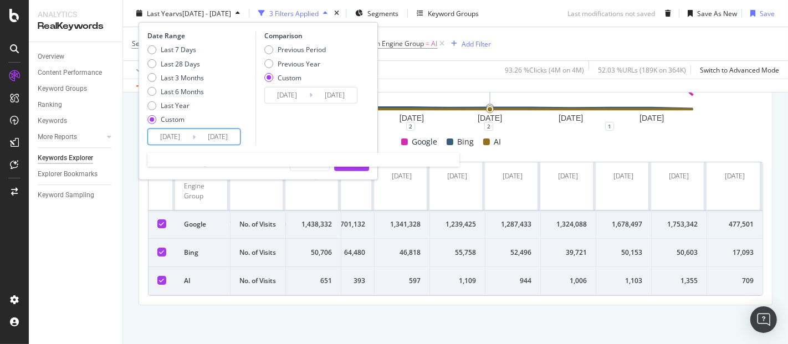
click at [167, 138] on input "[DATE]" at bounding box center [170, 137] width 44 height 16
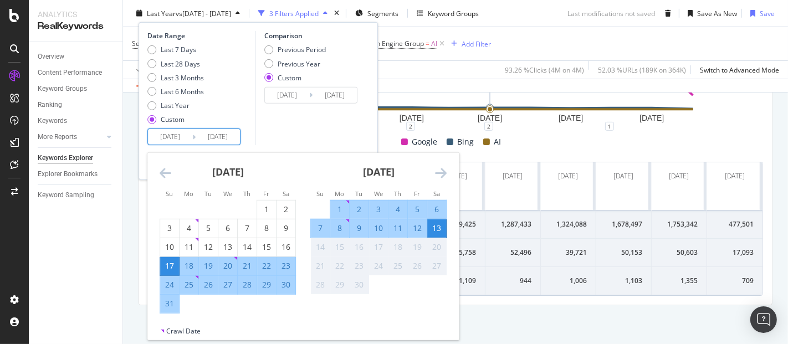
click at [163, 172] on icon "Move backward to switch to the previous month." at bounding box center [166, 172] width 12 height 13
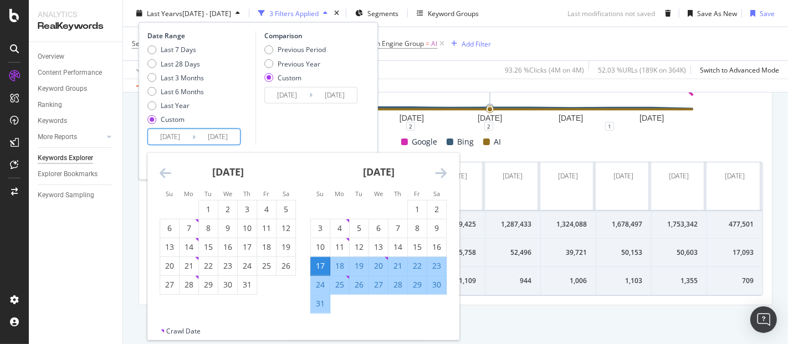
click at [163, 172] on icon "Move backward to switch to the previous month." at bounding box center [166, 172] width 12 height 13
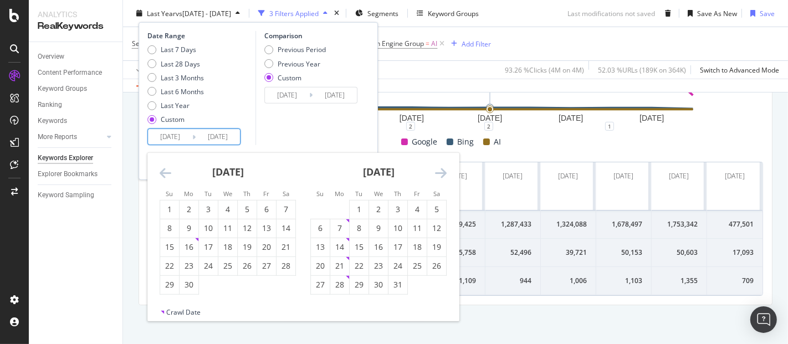
click at [163, 172] on icon "Move backward to switch to the previous month." at bounding box center [166, 172] width 12 height 13
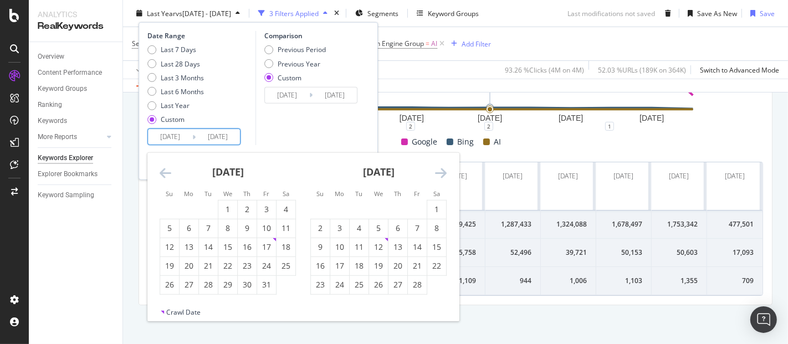
click at [163, 172] on icon "Move backward to switch to the previous month." at bounding box center [166, 172] width 12 height 13
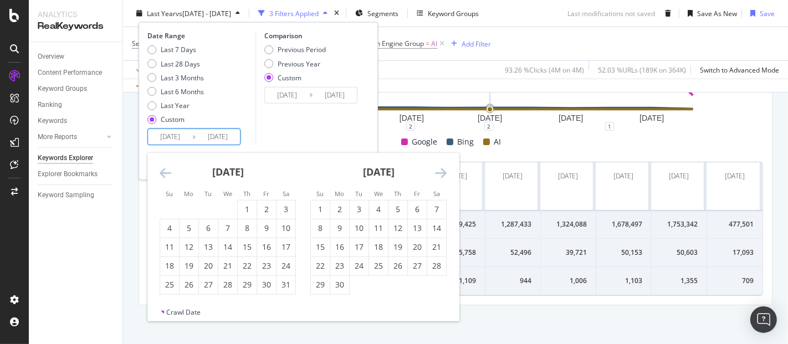
click at [163, 172] on icon "Move backward to switch to the previous month." at bounding box center [166, 172] width 12 height 13
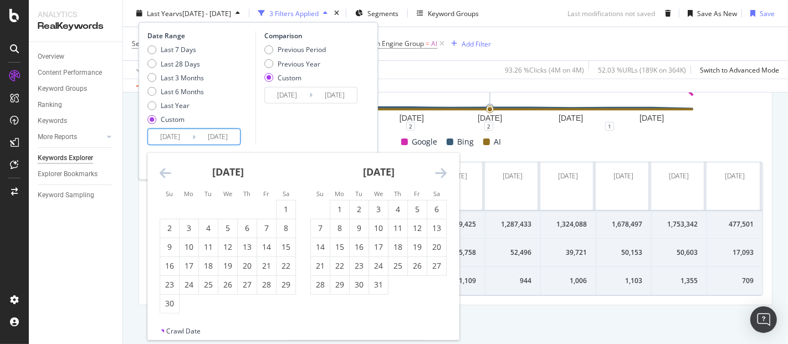
click at [163, 172] on icon "Move backward to switch to the previous month." at bounding box center [166, 172] width 12 height 13
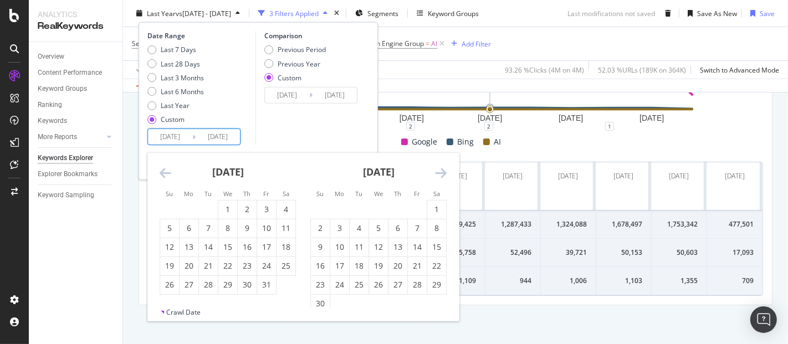
click at [163, 172] on icon "Move backward to switch to the previous month." at bounding box center [166, 172] width 12 height 13
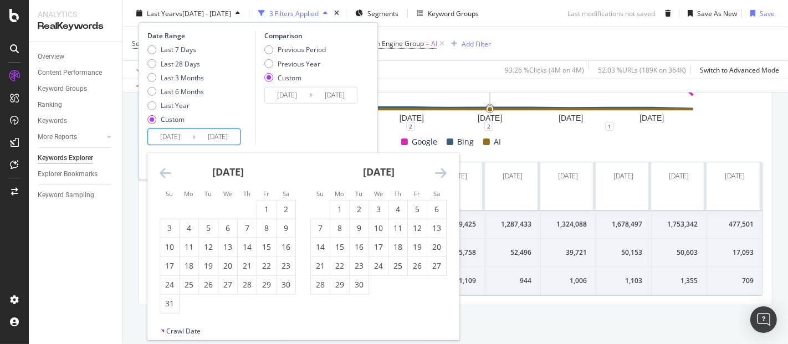
click at [163, 172] on icon "Move backward to switch to the previous month." at bounding box center [166, 172] width 12 height 13
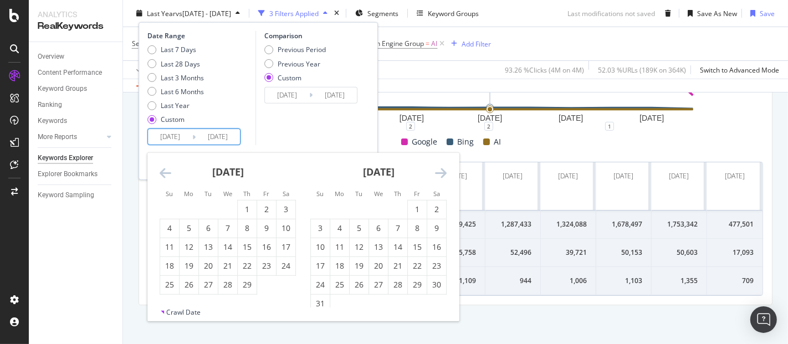
click at [163, 172] on icon "Move backward to switch to the previous month." at bounding box center [166, 172] width 12 height 13
click at [437, 169] on icon "Move forward to switch to the next month." at bounding box center [441, 172] width 12 height 13
click at [410, 205] on div "1" at bounding box center [417, 209] width 19 height 11
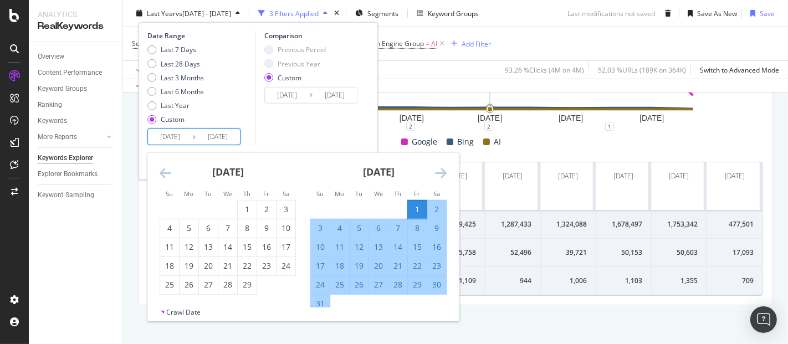
type input "2024/03/01"
click at [439, 173] on icon "Move forward to switch to the next month." at bounding box center [441, 172] width 12 height 13
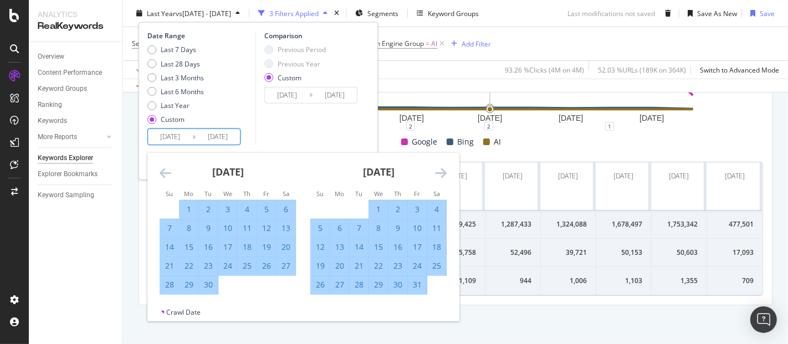
click at [439, 173] on icon "Move forward to switch to the next month." at bounding box center [441, 172] width 12 height 13
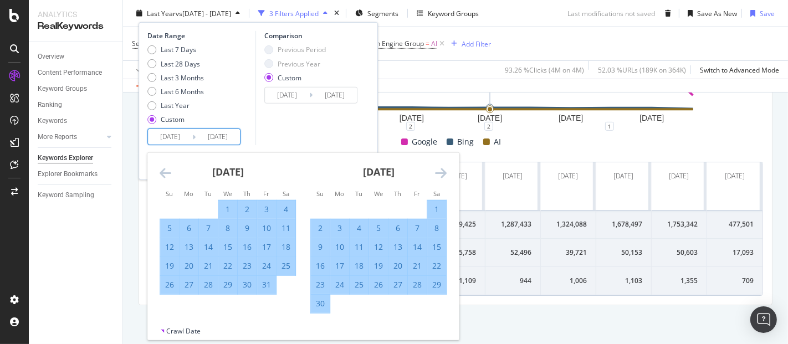
click at [439, 173] on icon "Move forward to switch to the next month." at bounding box center [441, 172] width 12 height 13
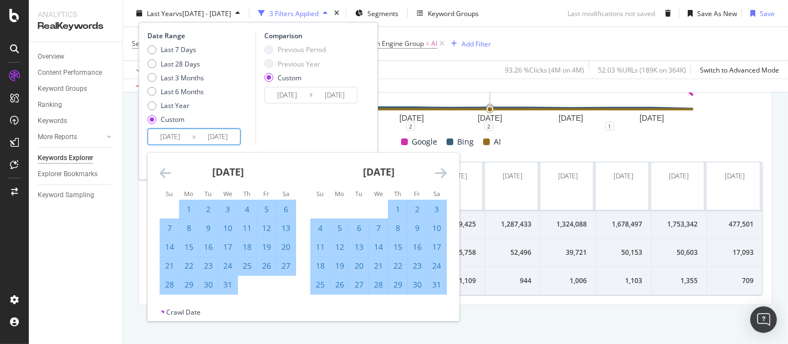
click at [439, 173] on icon "Move forward to switch to the next month." at bounding box center [441, 172] width 12 height 13
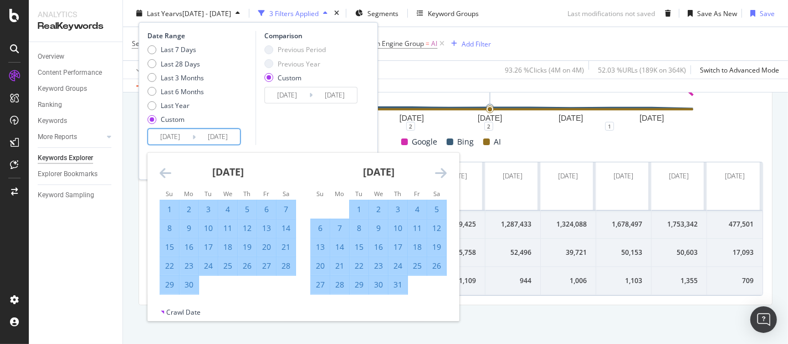
click at [439, 173] on icon "Move forward to switch to the next month." at bounding box center [441, 172] width 12 height 13
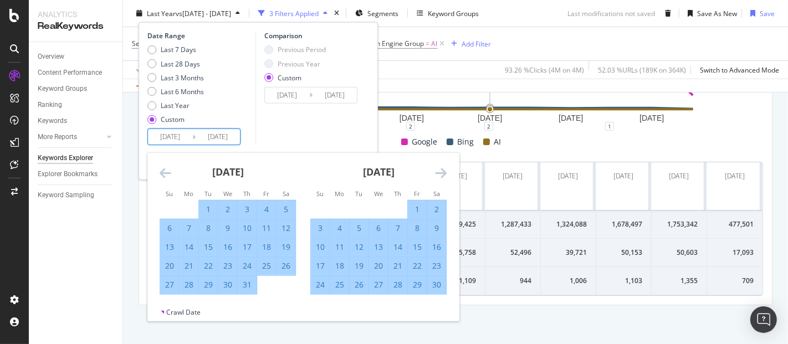
click at [439, 173] on icon "Move forward to switch to the next month." at bounding box center [441, 172] width 12 height 13
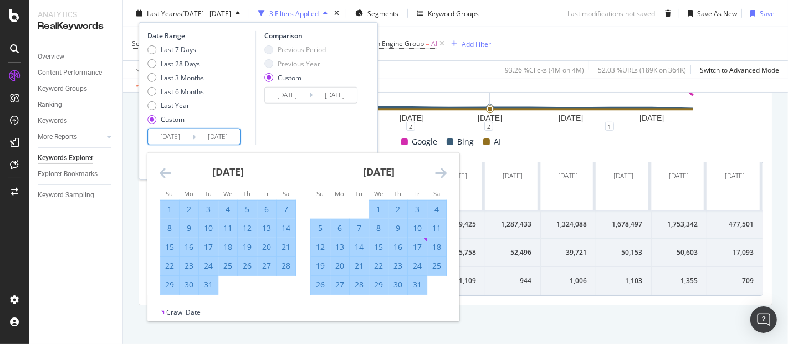
click at [439, 173] on icon "Move forward to switch to the next month." at bounding box center [441, 172] width 12 height 13
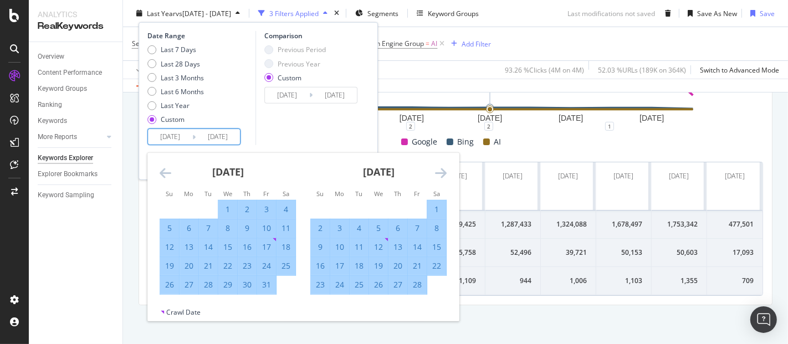
click at [439, 173] on icon "Move forward to switch to the next month." at bounding box center [441, 172] width 12 height 13
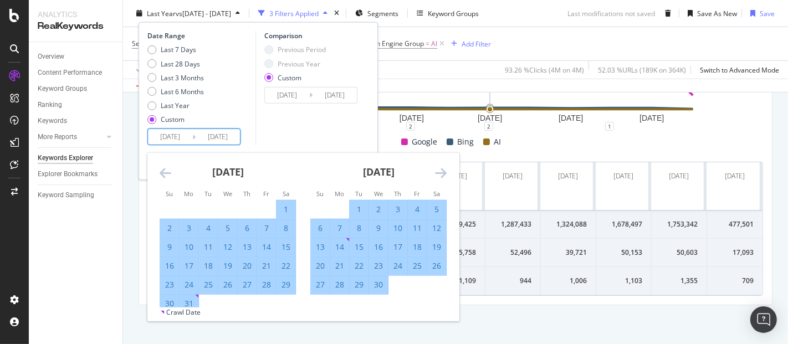
click at [439, 173] on icon "Move forward to switch to the next month." at bounding box center [441, 172] width 12 height 13
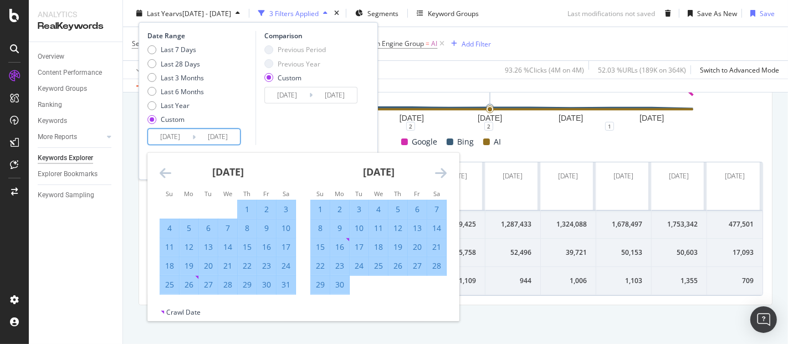
click at [439, 173] on icon "Move forward to switch to the next month." at bounding box center [441, 172] width 12 height 13
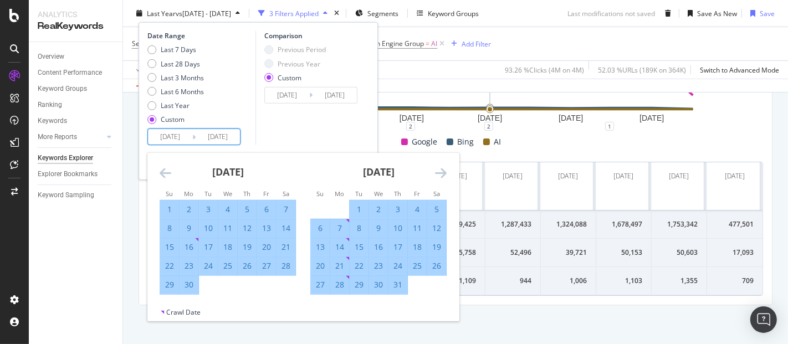
click at [439, 173] on icon "Move forward to switch to the next month." at bounding box center [441, 172] width 12 height 13
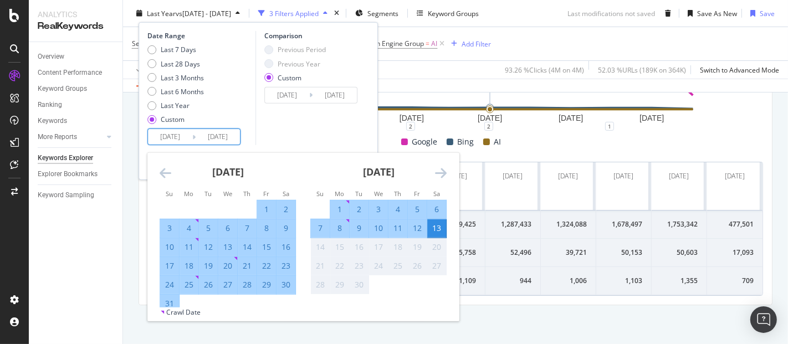
click at [439, 173] on icon "Move forward to switch to the next month." at bounding box center [441, 172] width 12 height 13
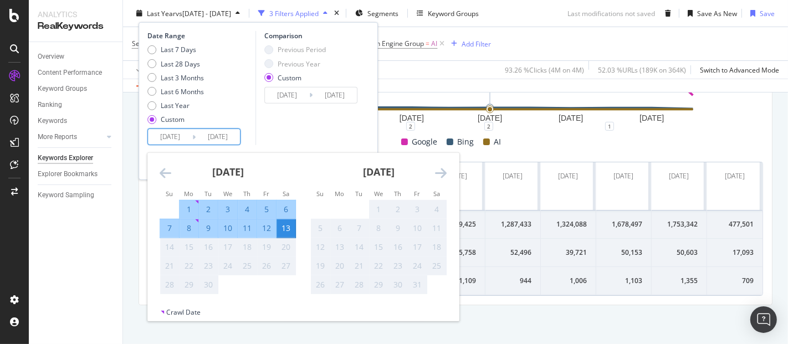
click at [439, 173] on icon "Move forward to switch to the next month." at bounding box center [441, 172] width 12 height 13
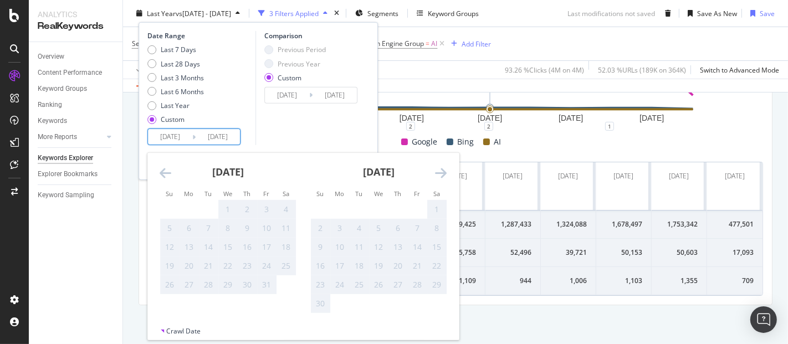
click at [439, 173] on icon "Move forward to switch to the next month." at bounding box center [441, 172] width 12 height 13
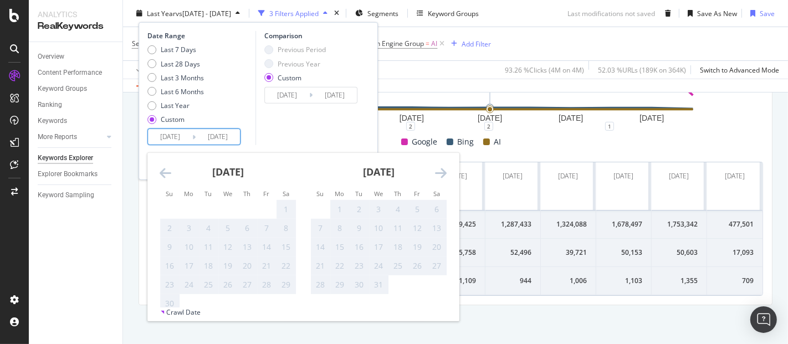
click at [169, 166] on icon "Move backward to switch to the previous month." at bounding box center [166, 172] width 12 height 13
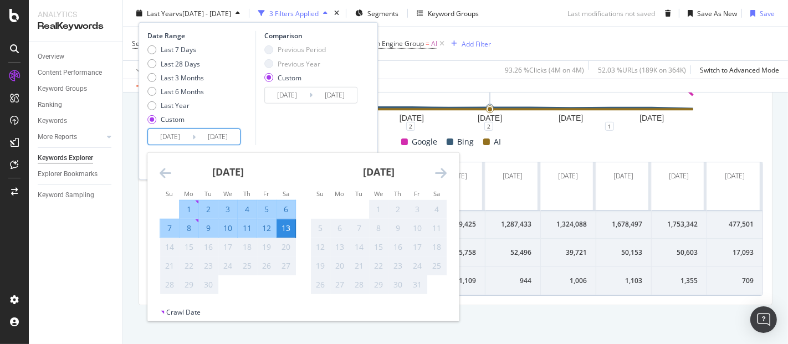
click at [164, 174] on icon "Move backward to switch to the previous month." at bounding box center [166, 172] width 12 height 13
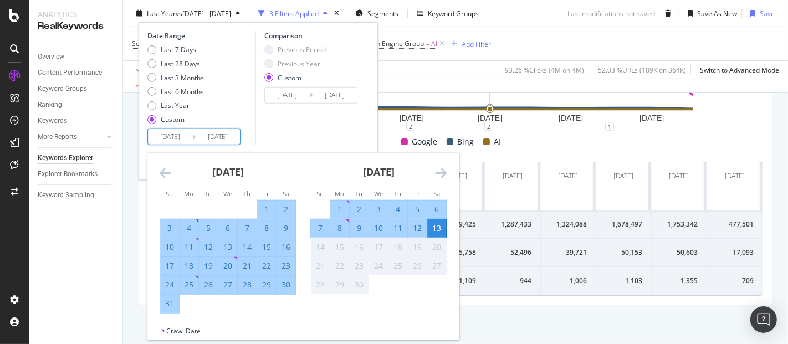
click at [165, 307] on div "31" at bounding box center [169, 303] width 19 height 11
type input "2025/08/31"
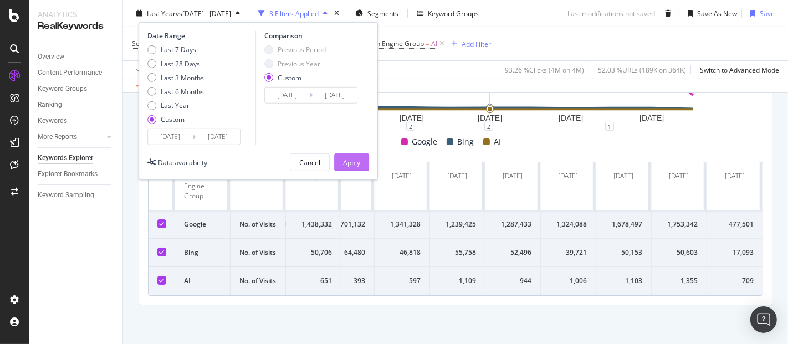
click at [347, 161] on div "Apply" at bounding box center [351, 161] width 17 height 9
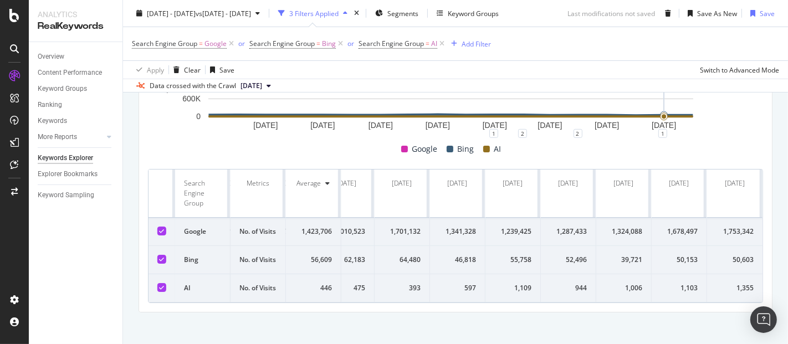
scroll to position [344, 0]
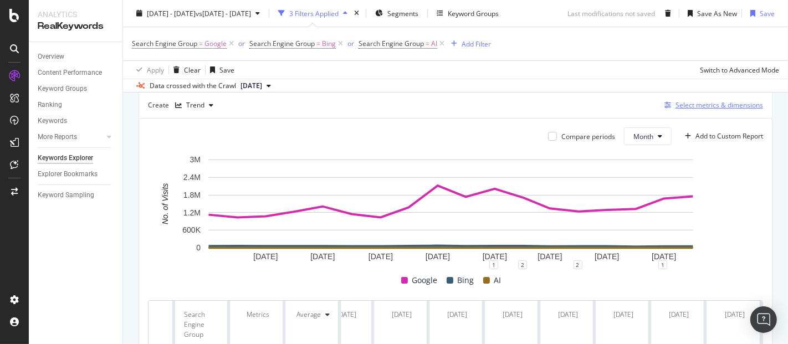
click at [701, 107] on div "Select metrics & dimensions" at bounding box center [720, 104] width 88 height 9
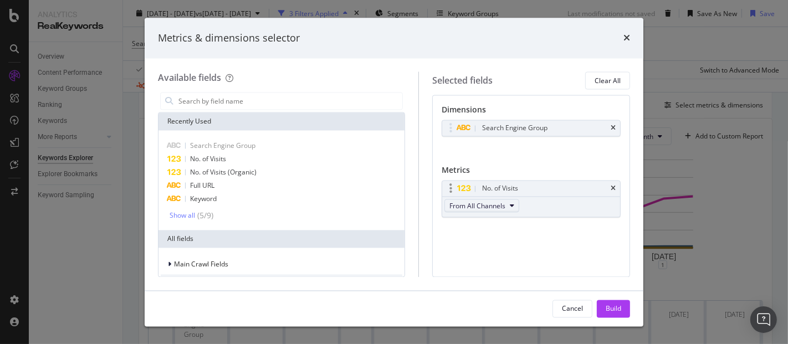
click at [505, 206] on span "From All Channels" at bounding box center [478, 205] width 56 height 9
click at [496, 246] on span "Organic" at bounding box center [493, 246] width 58 height 10
click at [616, 304] on div "Build" at bounding box center [614, 308] width 16 height 9
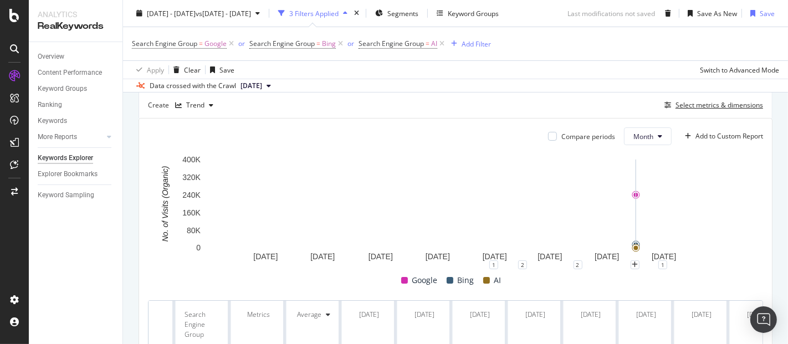
scroll to position [529, 0]
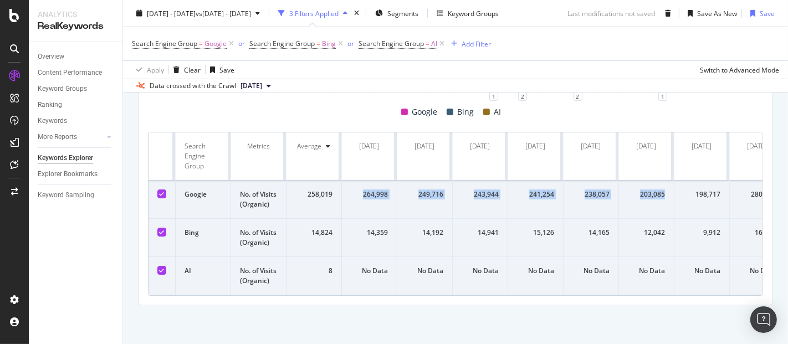
drag, startPoint x: 361, startPoint y: 178, endPoint x: 668, endPoint y: 183, distance: 307.2
click at [668, 183] on tr "Google No. of Visits (Organic) 258,019 264,998 249,716 243,944 241,254 238,057 …" at bounding box center [745, 200] width 1192 height 38
copy tr "264,998 249,716 243,944 241,254 238,057 203,085"
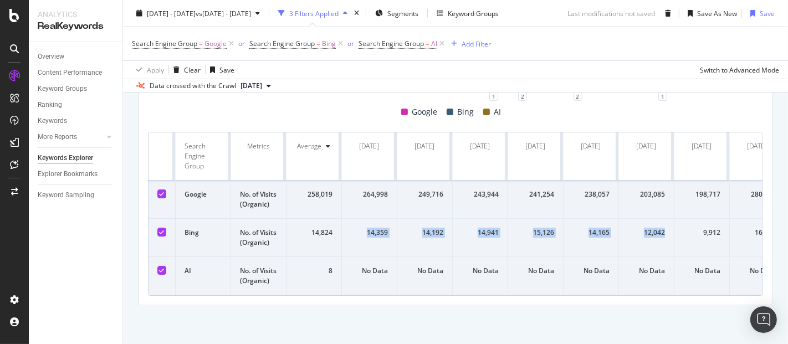
drag, startPoint x: 365, startPoint y: 224, endPoint x: 666, endPoint y: 218, distance: 300.6
click at [666, 219] on tr "Bing No. of Visits (Organic) 14,824 14,359 14,192 14,941 15,126 14,165 12,042 9…" at bounding box center [745, 238] width 1192 height 38
copy tr "14,359 14,192 14,941 15,126 14,165 12,042"
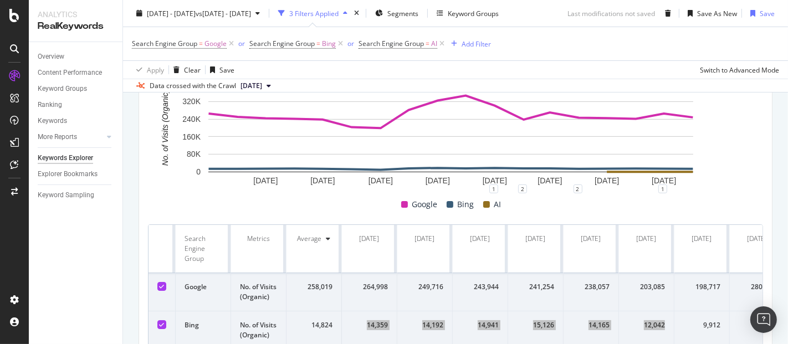
scroll to position [344, 0]
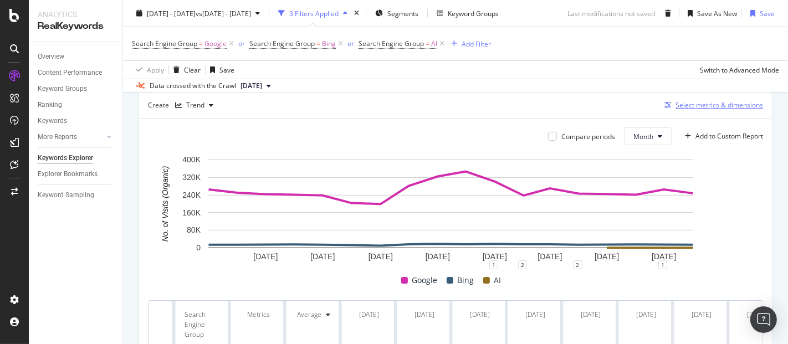
click at [701, 102] on div "Select metrics & dimensions" at bounding box center [720, 104] width 88 height 9
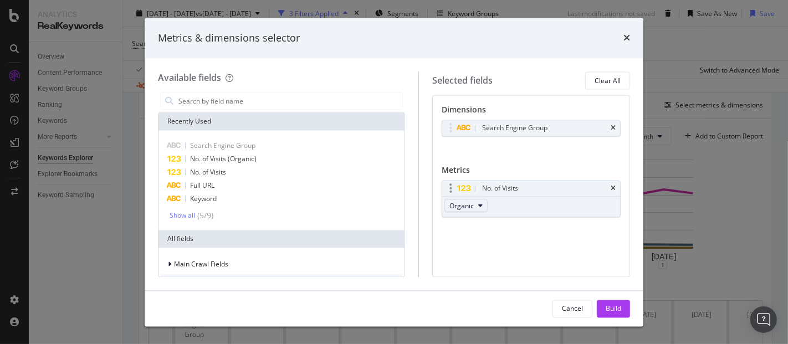
click at [486, 203] on button "Organic" at bounding box center [466, 206] width 43 height 13
click at [494, 232] on div "From All Channels" at bounding box center [492, 225] width 74 height 16
click at [614, 307] on div "Build" at bounding box center [614, 308] width 16 height 9
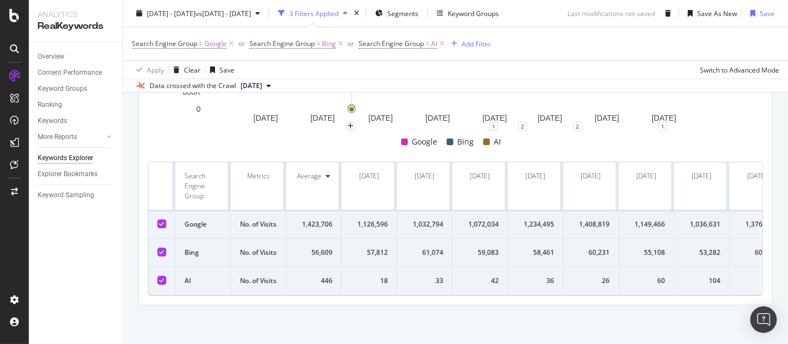
scroll to position [529, 0]
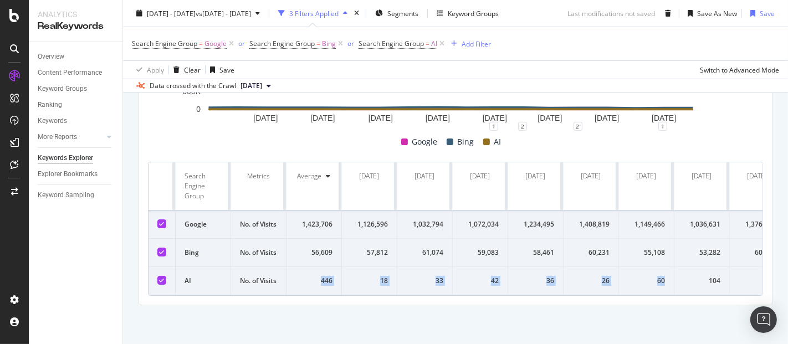
drag, startPoint x: 313, startPoint y: 253, endPoint x: 666, endPoint y: 258, distance: 352.7
click at [666, 267] on tr "AI No. of Visits 446 18 33 42 36 26 60 104 151 205 362 475 393 597 1,109 944 1,…" at bounding box center [745, 281] width 1192 height 28
copy tr "446 18 33 42 36 26 60"
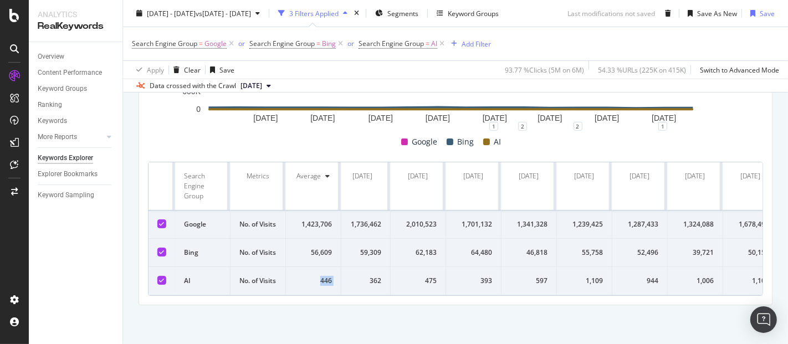
scroll to position [0, 585]
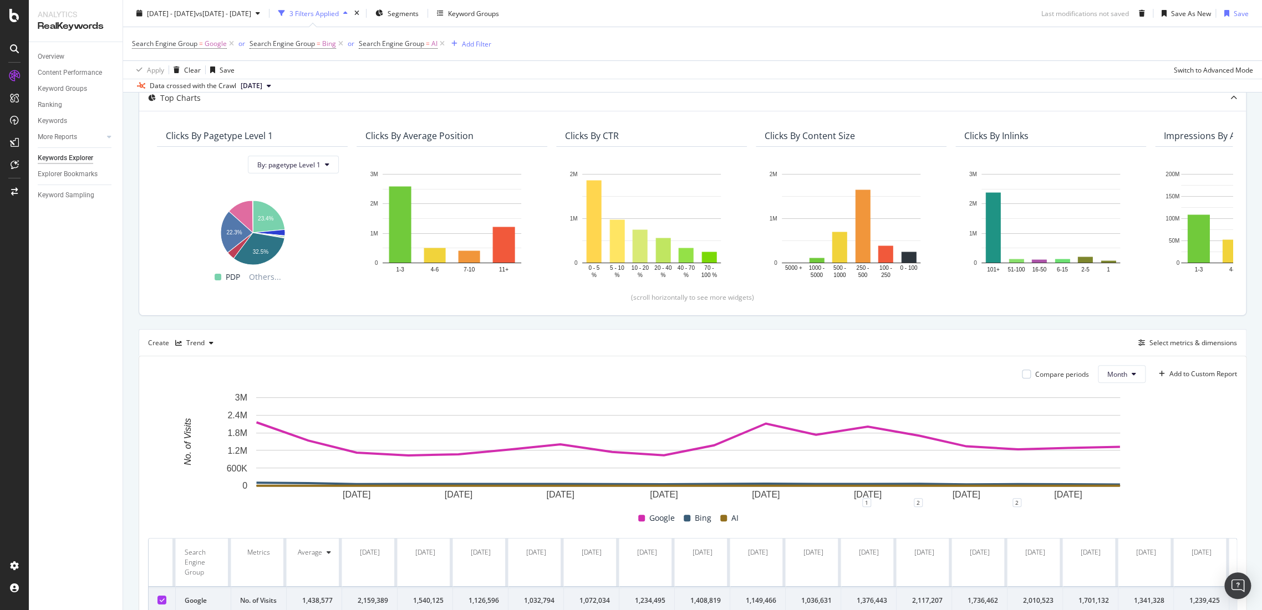
scroll to position [246, 0]
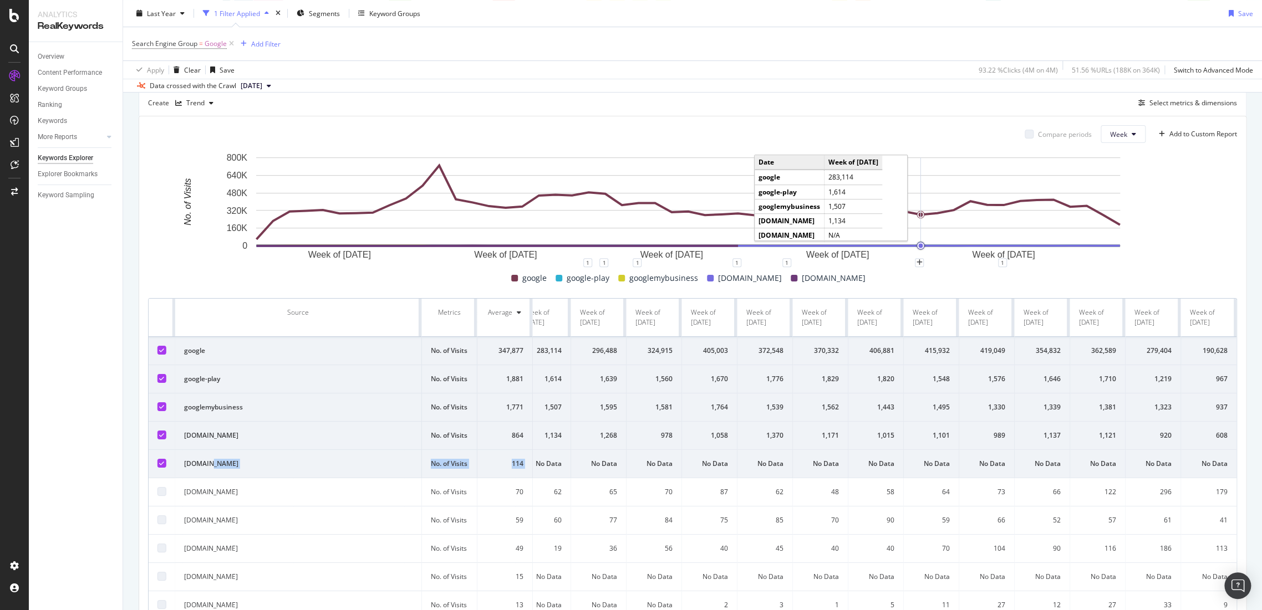
scroll to position [123, 0]
